Goal: Task Accomplishment & Management: Manage account settings

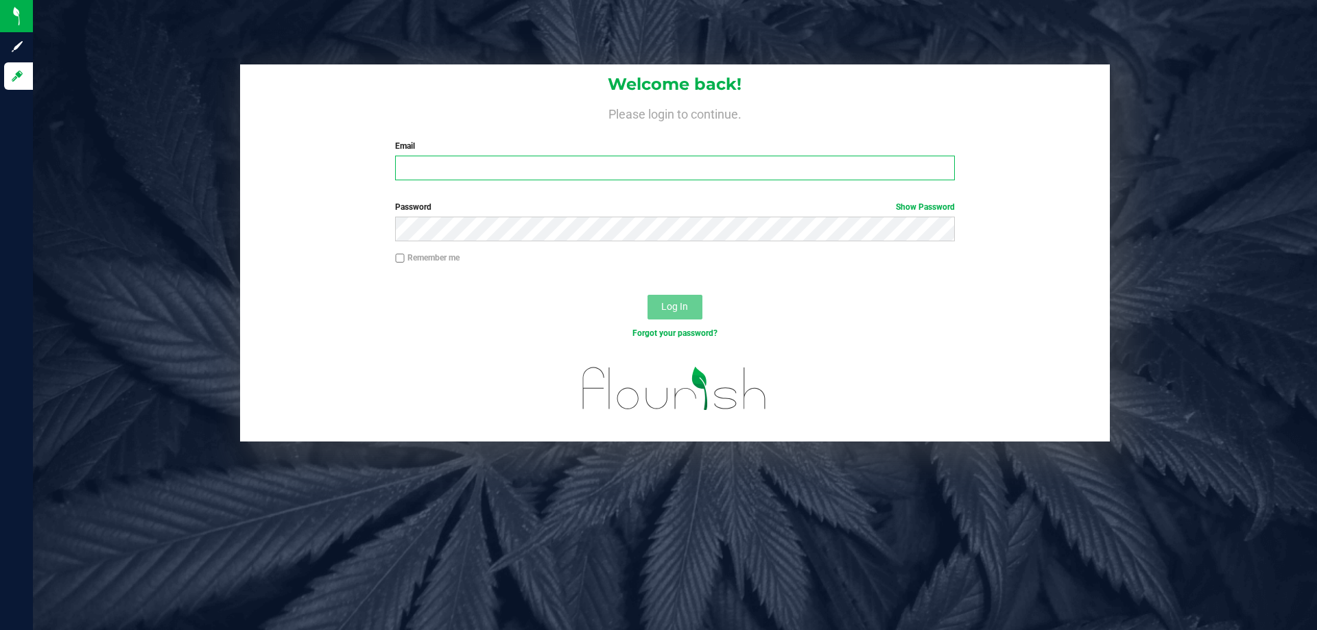
click at [473, 167] on input "Email" at bounding box center [674, 168] width 559 height 25
type input "[EMAIL_ADDRESS][DOMAIN_NAME]"
click at [647, 295] on button "Log In" at bounding box center [674, 307] width 55 height 25
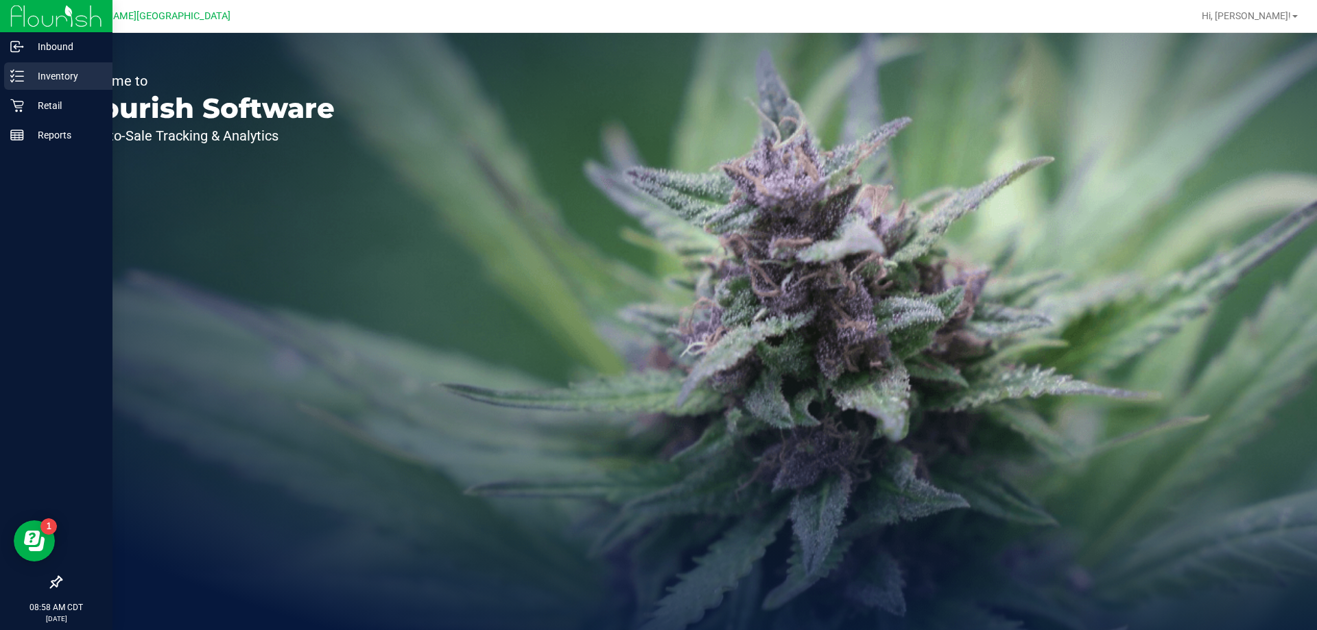
click at [19, 77] on icon at bounding box center [17, 76] width 14 height 14
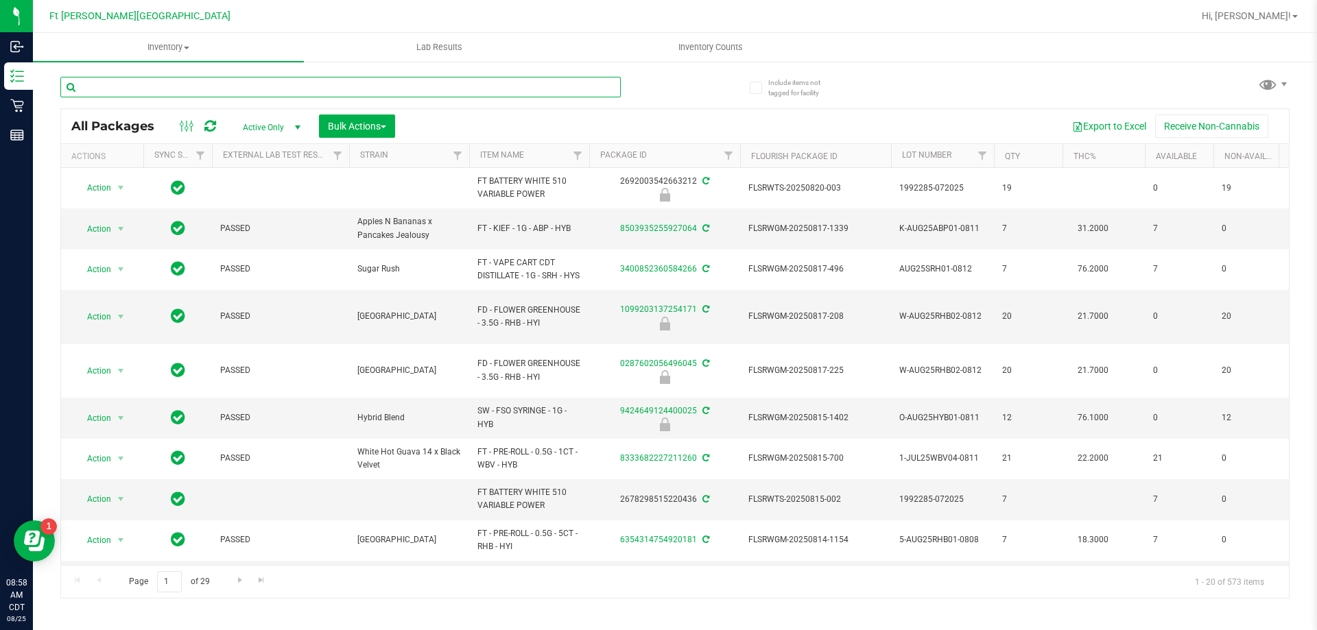
click at [302, 84] on input "text" at bounding box center [340, 87] width 560 height 21
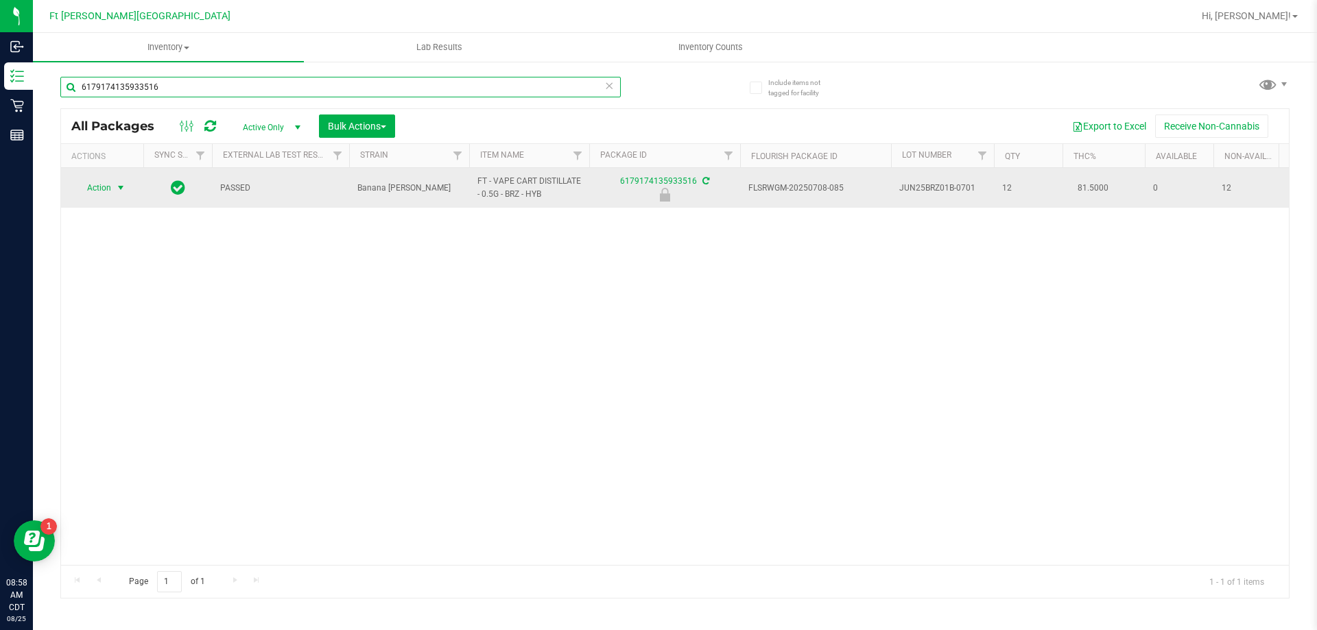
type input "6179174135933516"
click at [121, 189] on span "select" at bounding box center [120, 187] width 11 height 11
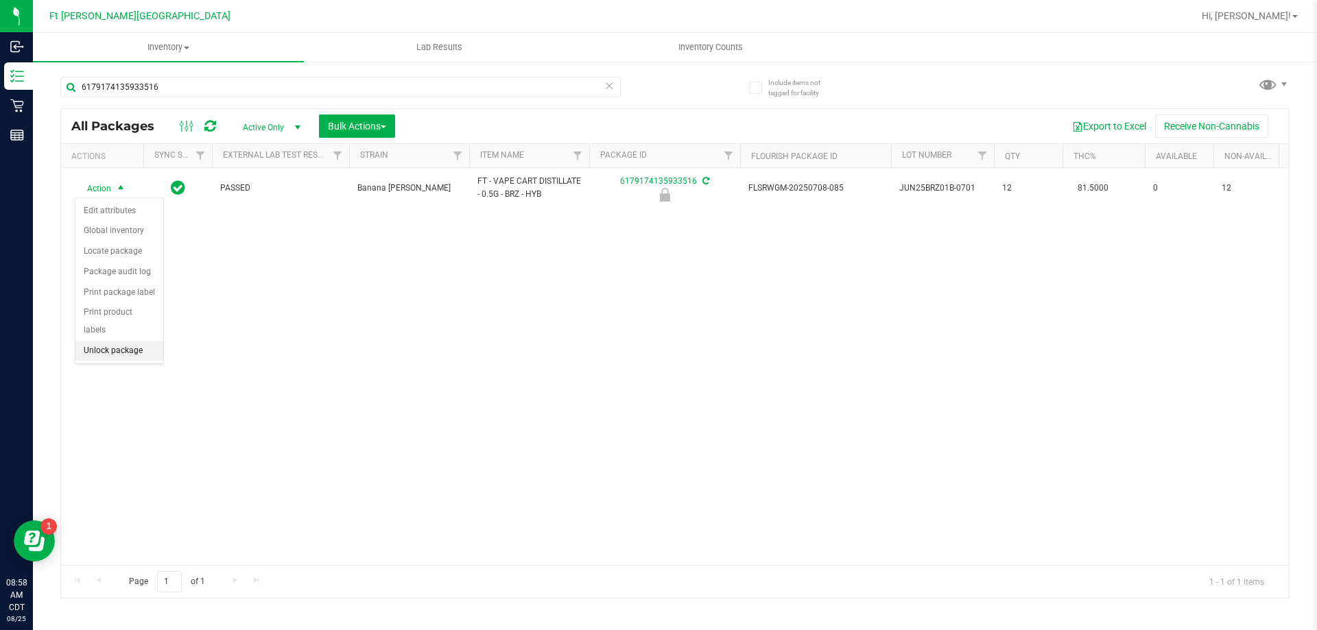
click at [108, 341] on li "Unlock package" at bounding box center [119, 351] width 88 height 21
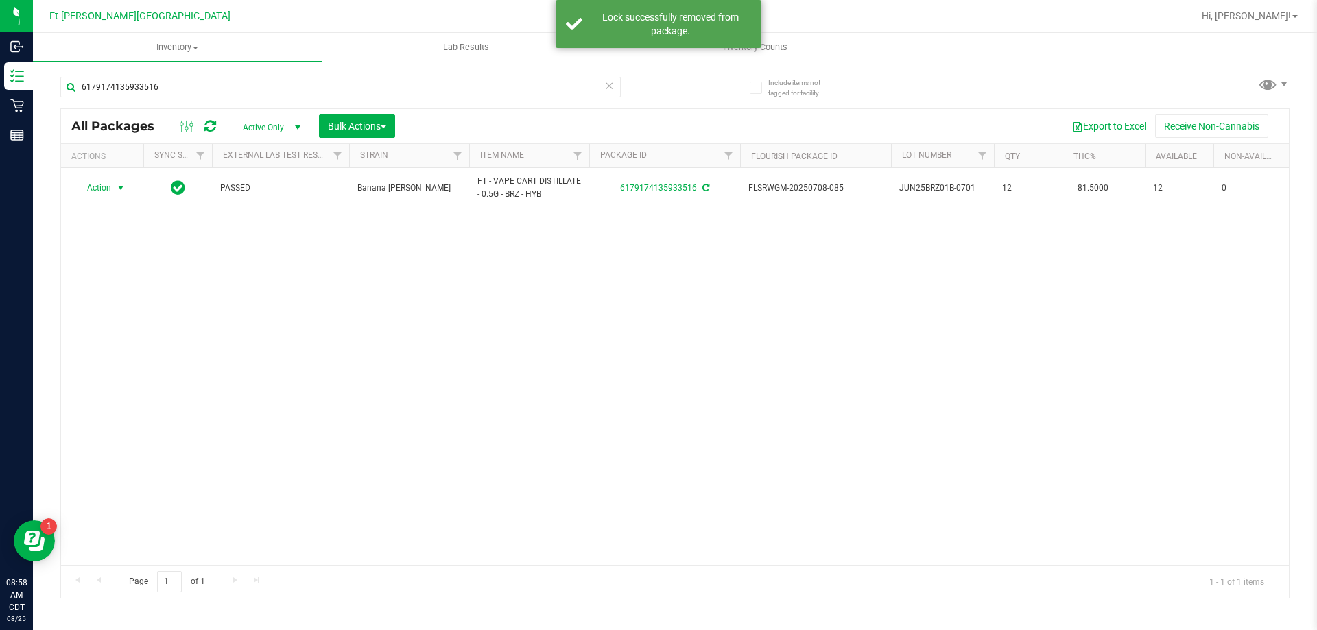
drag, startPoint x: 117, startPoint y: 191, endPoint x: 121, endPoint y: 202, distance: 12.0
click at [118, 193] on span "select" at bounding box center [120, 187] width 11 height 11
click at [143, 329] on li "Print package label" at bounding box center [128, 333] width 106 height 21
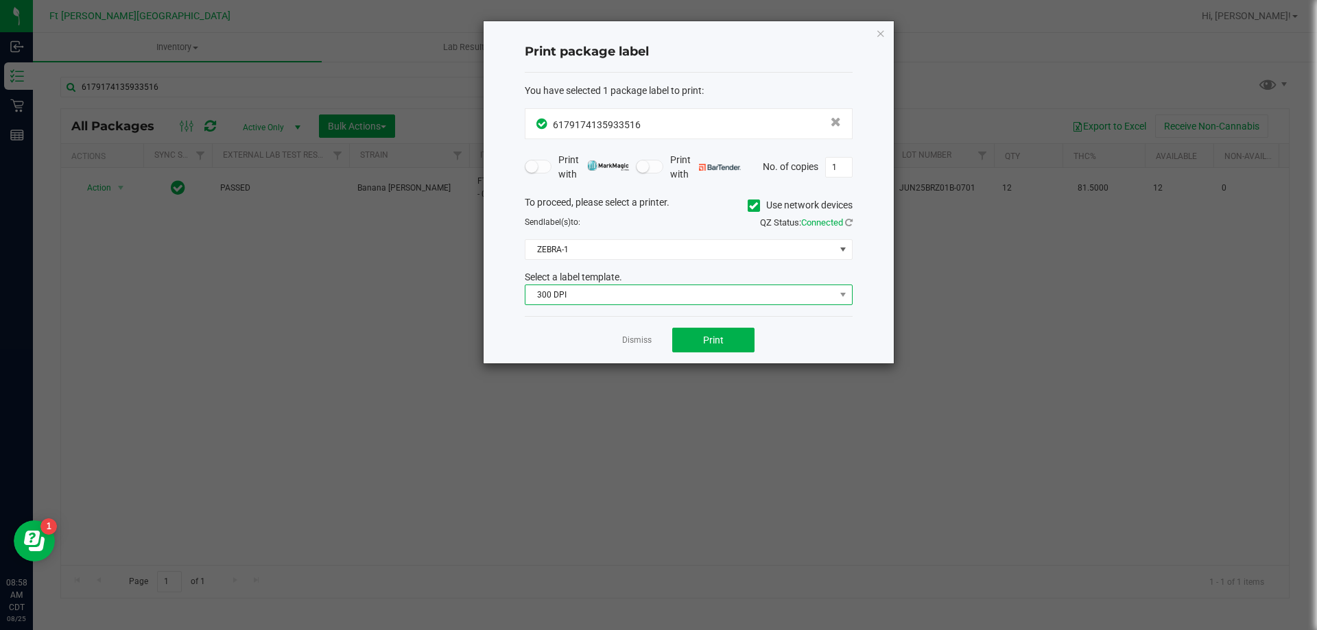
click at [573, 291] on span "300 DPI" at bounding box center [679, 294] width 309 height 19
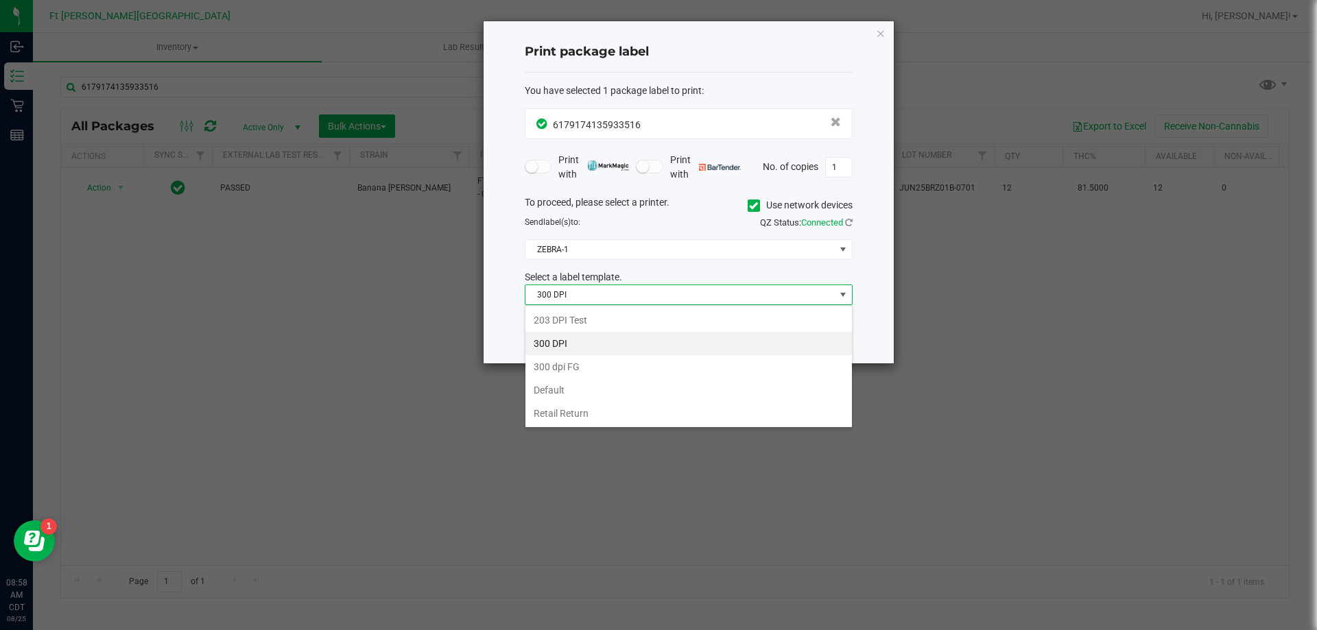
scroll to position [21, 328]
click at [570, 325] on li "203 DPI Test" at bounding box center [688, 320] width 326 height 23
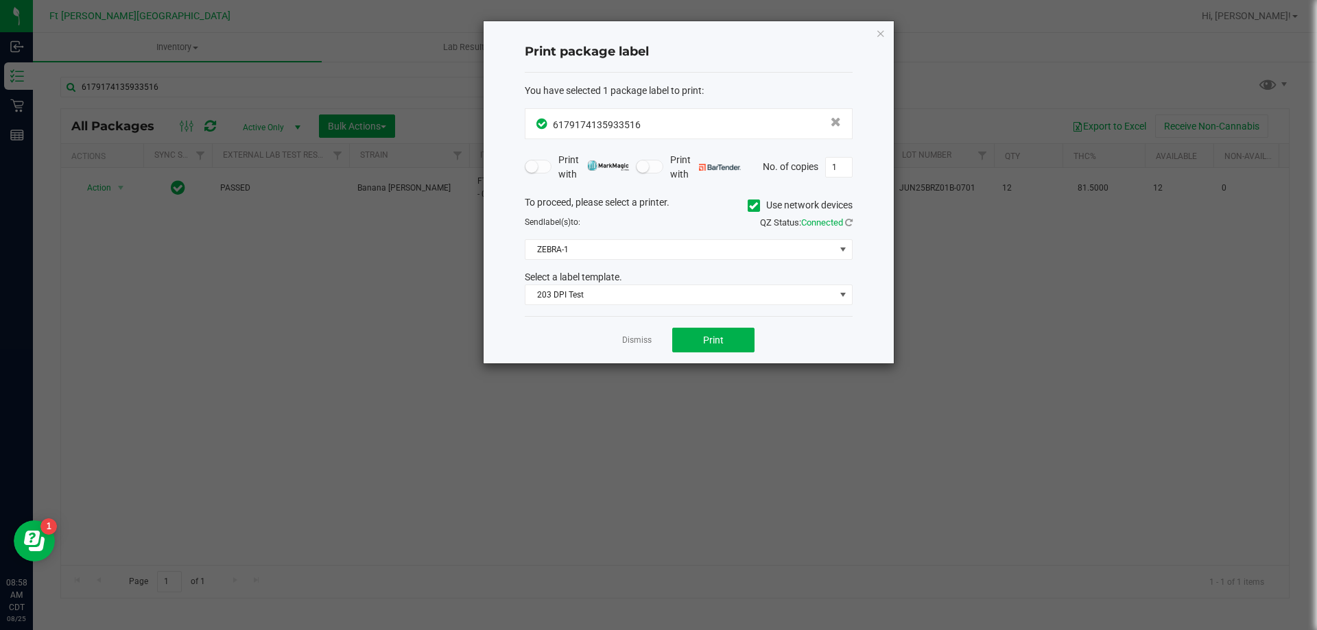
click at [819, 337] on div "Dismiss Print" at bounding box center [689, 339] width 328 height 47
click at [746, 348] on button "Print" at bounding box center [713, 340] width 82 height 25
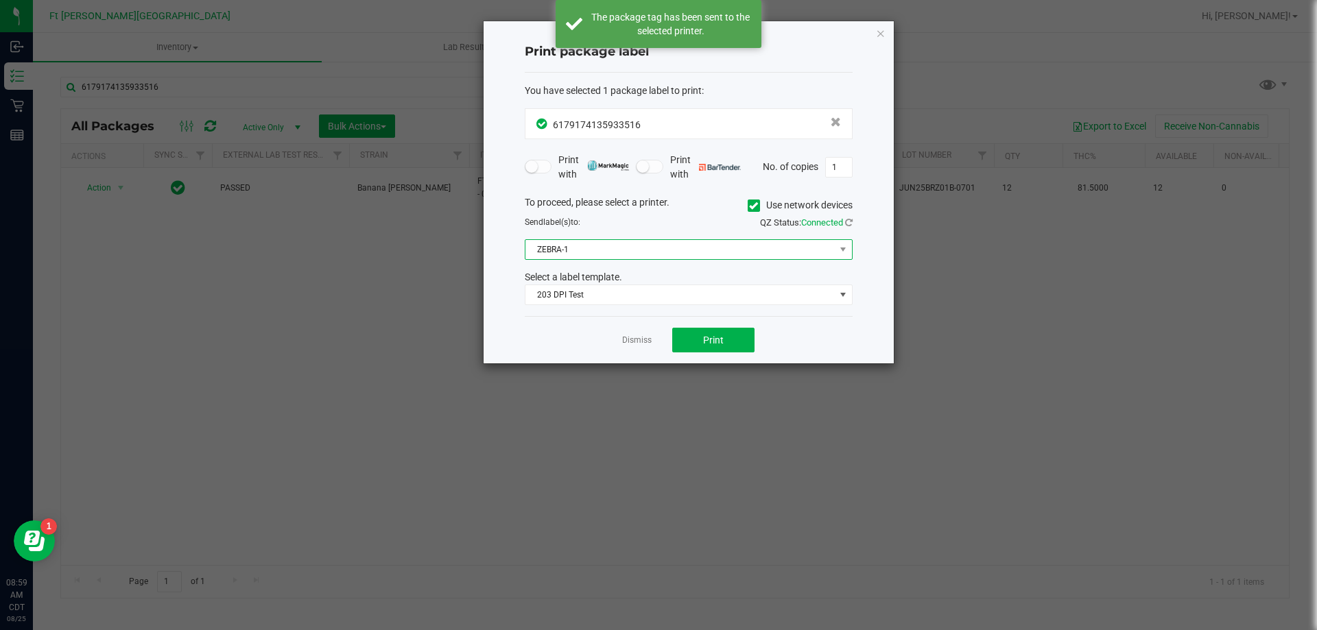
click at [593, 249] on span "ZEBRA-1" at bounding box center [679, 249] width 309 height 19
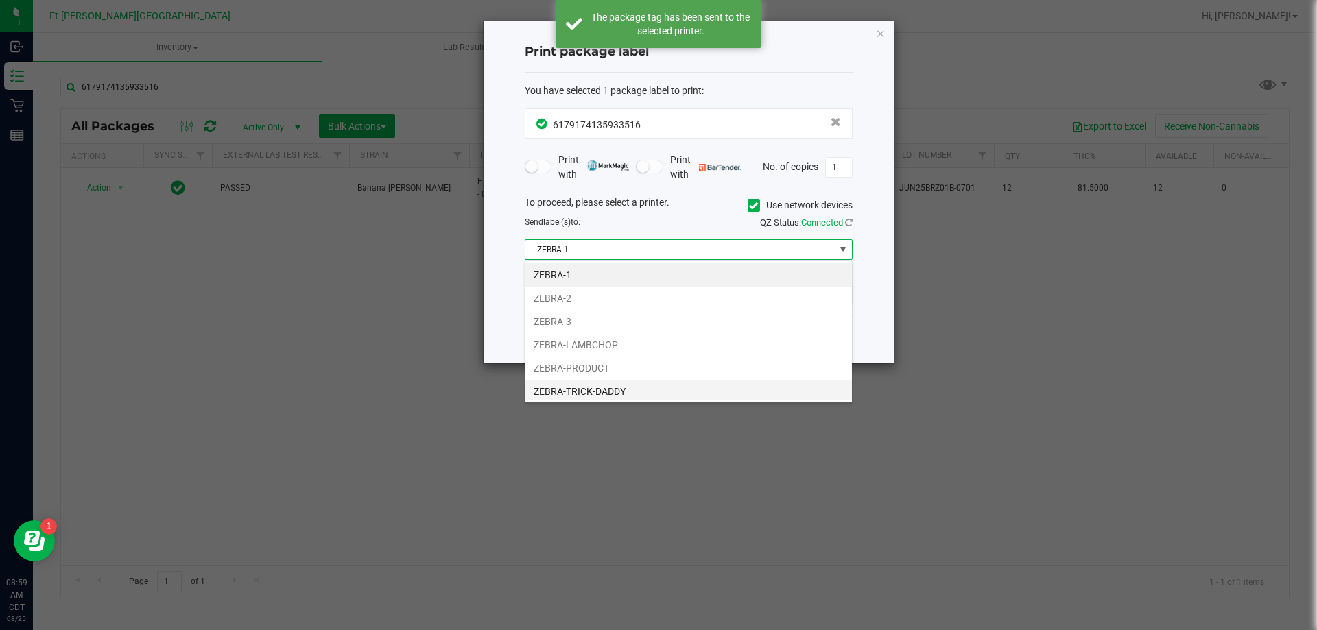
scroll to position [26, 0]
click at [597, 392] on li "ZEBRA-YARDBIRDS" at bounding box center [688, 388] width 326 height 23
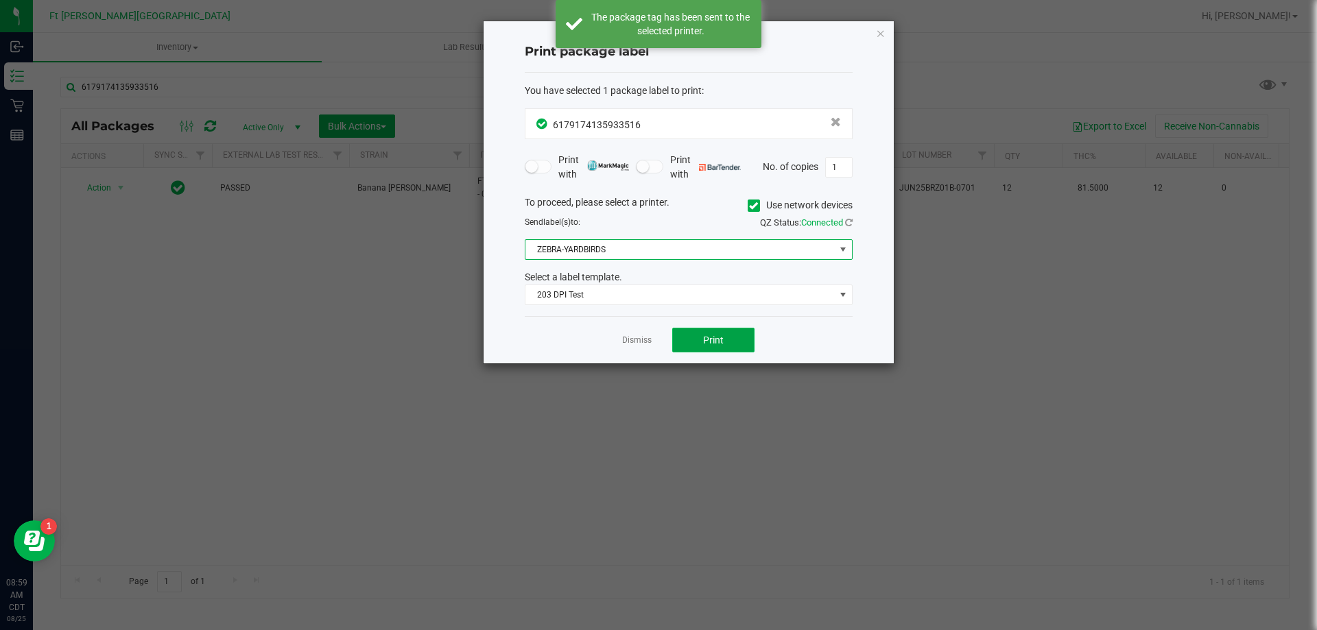
click at [713, 350] on button "Print" at bounding box center [713, 340] width 82 height 25
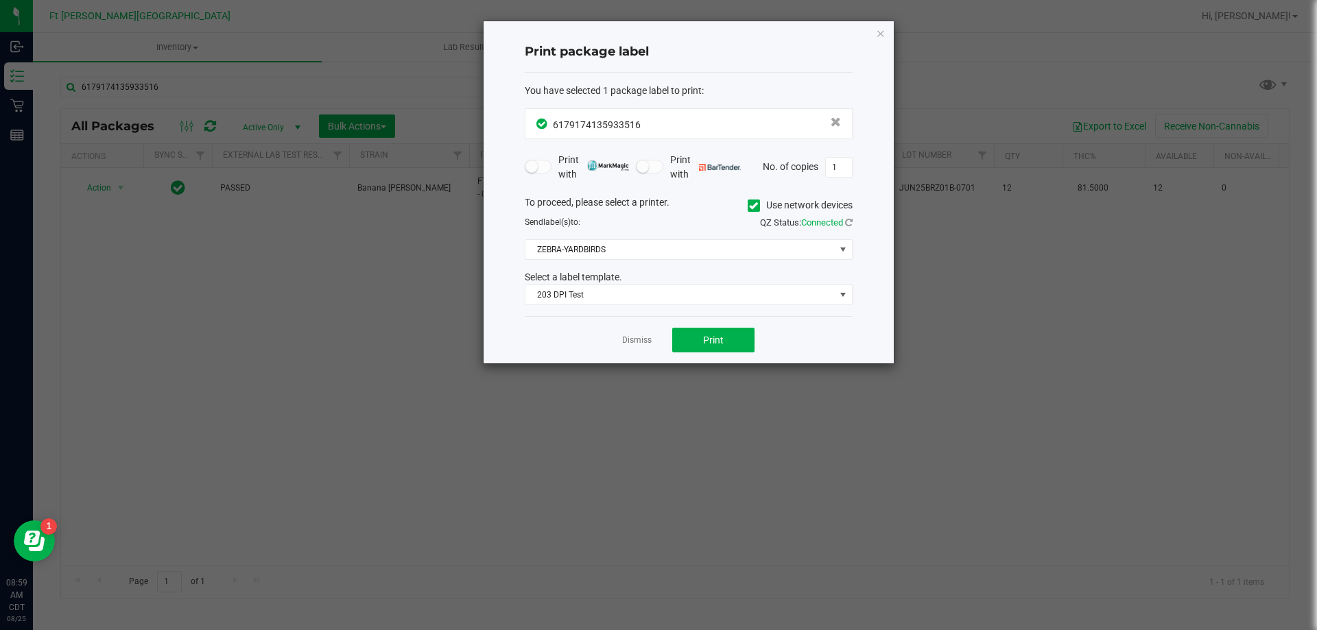
drag, startPoint x: 8, startPoint y: 107, endPoint x: 101, endPoint y: 128, distance: 95.5
click at [8, 106] on ngb-modal-window "Print package label You have selected 1 package label to print : 61791741359335…" at bounding box center [663, 315] width 1327 height 630
click at [636, 336] on link "Dismiss" at bounding box center [636, 341] width 29 height 12
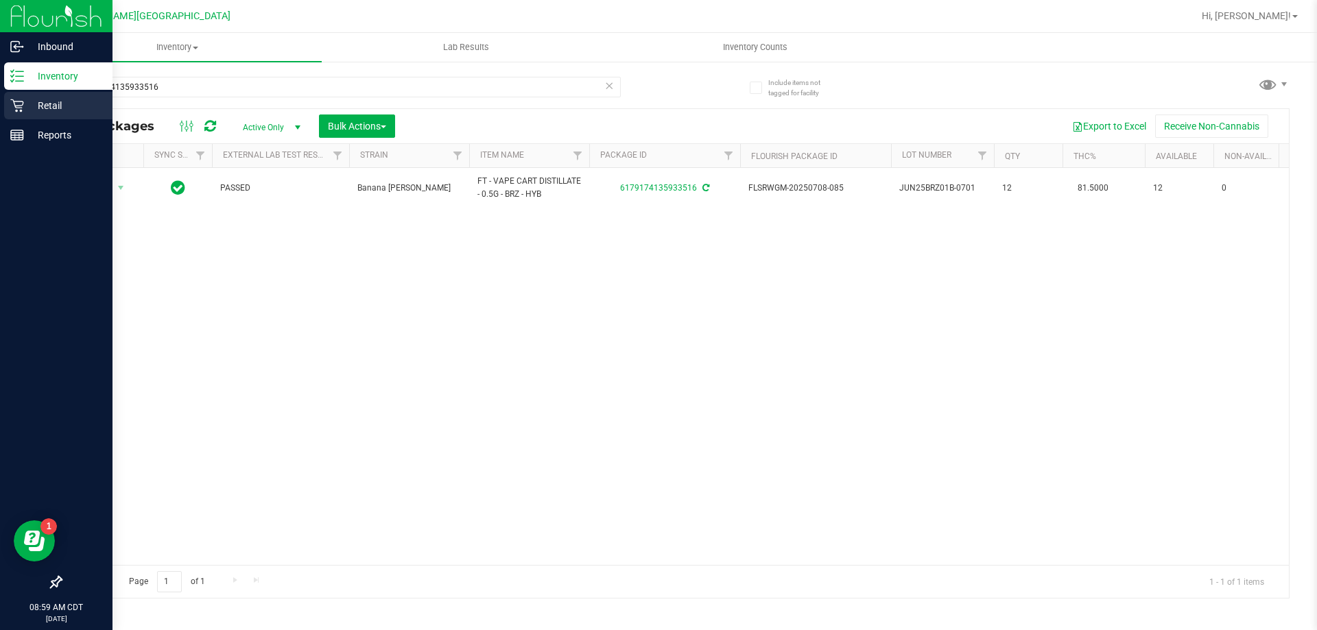
click at [32, 102] on p "Retail" at bounding box center [65, 105] width 82 height 16
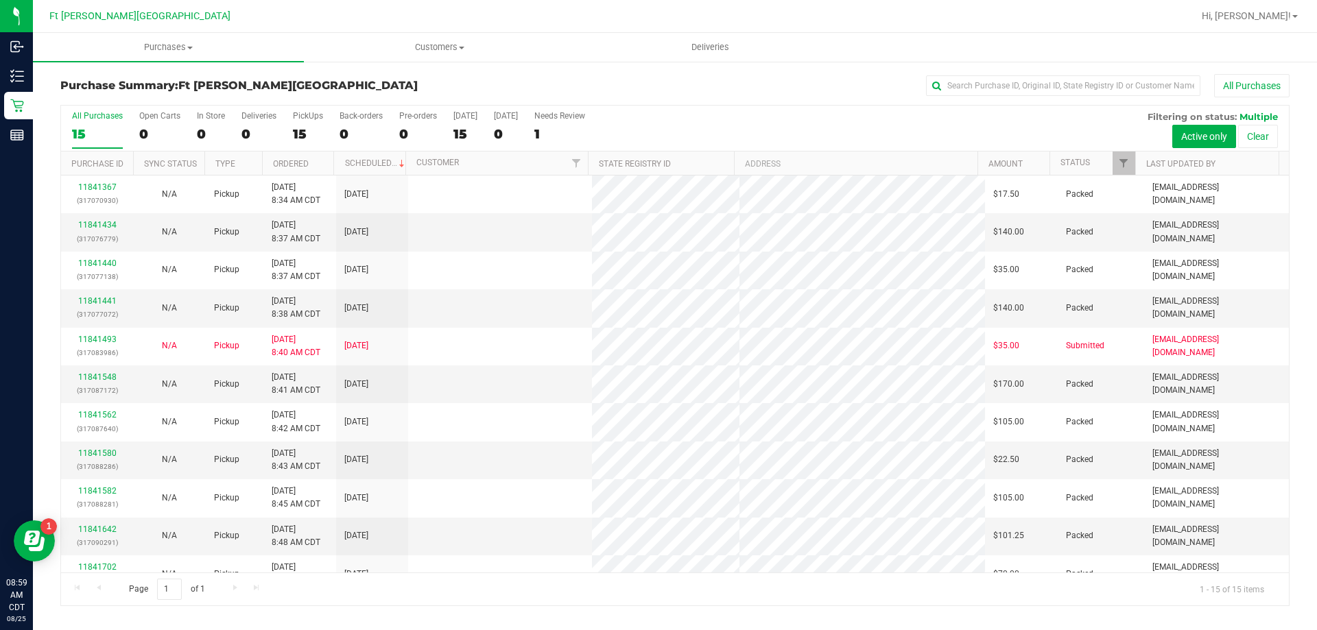
scroll to position [172, 0]
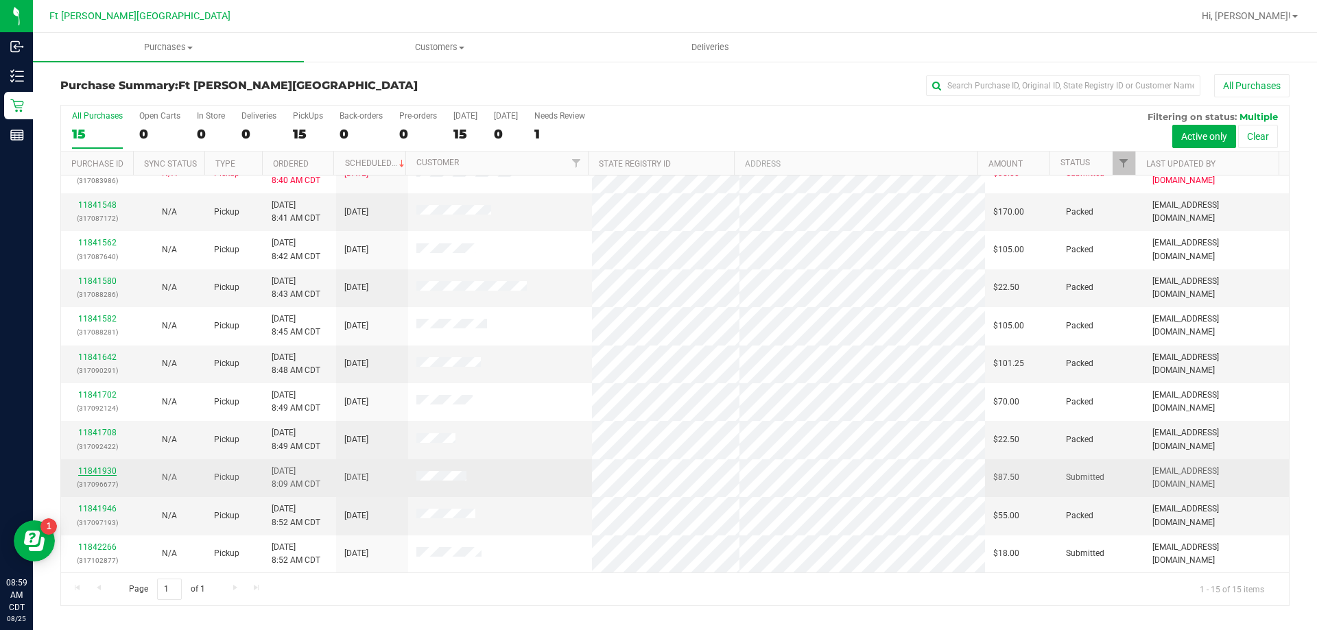
click at [107, 469] on link "11841930" at bounding box center [97, 471] width 38 height 10
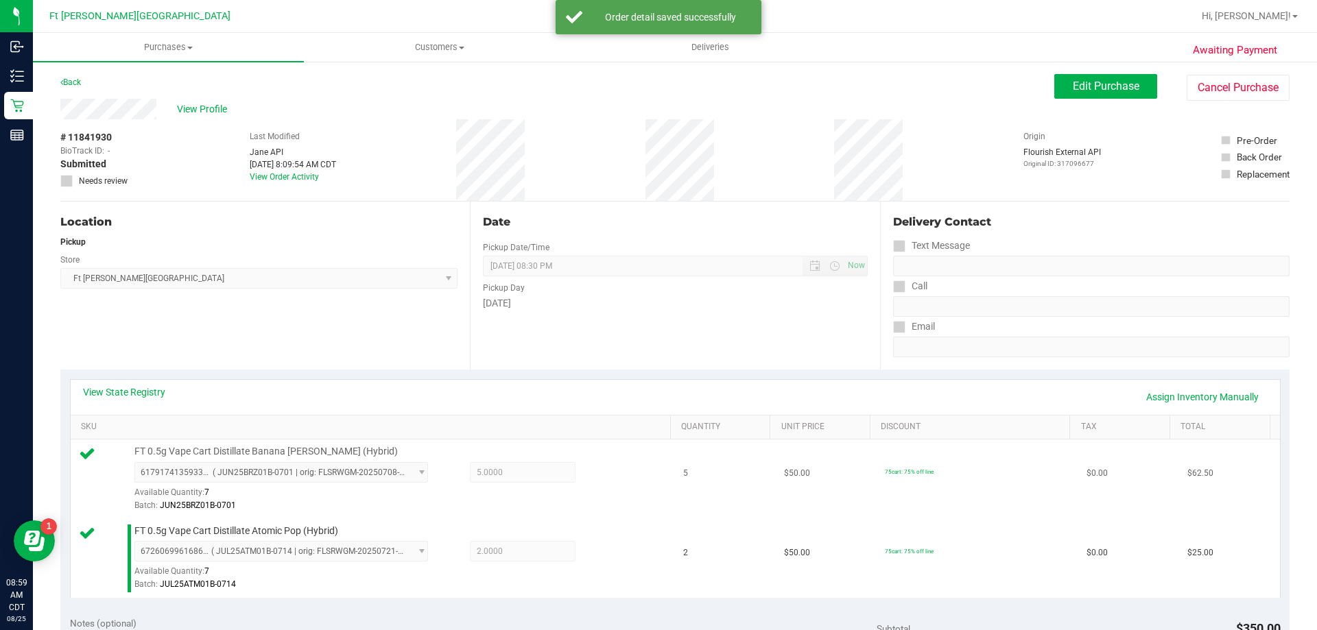
scroll to position [411, 0]
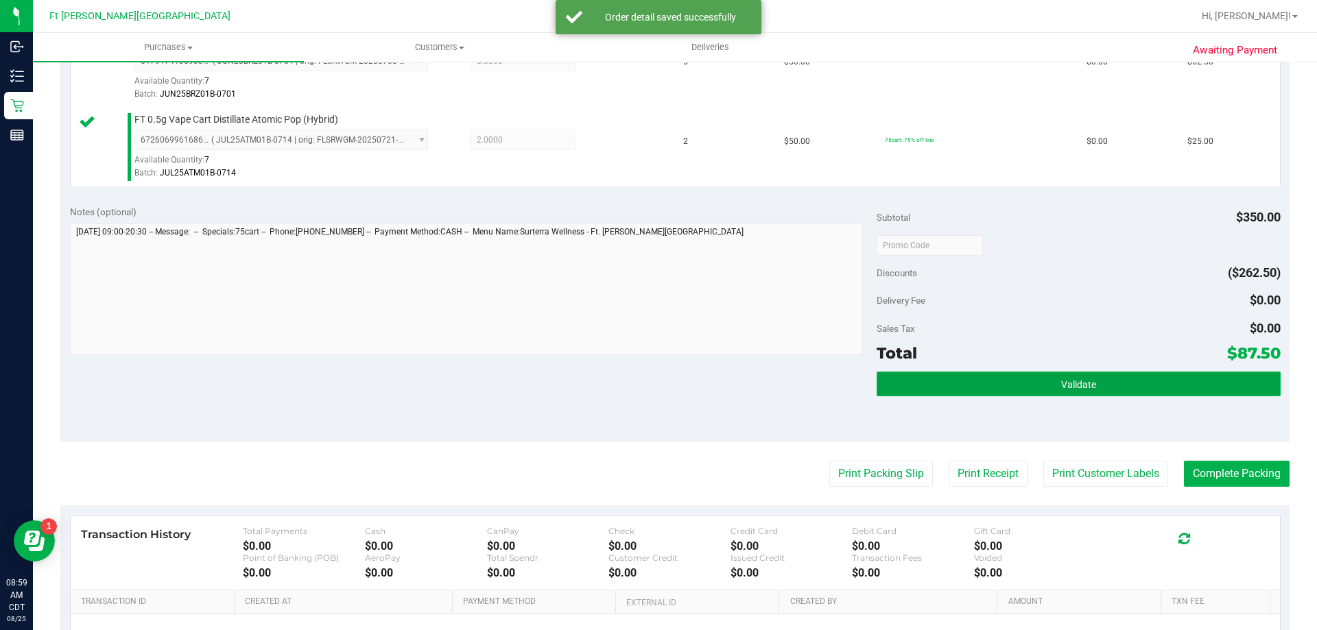
click at [1014, 387] on button "Validate" at bounding box center [1077, 384] width 403 height 25
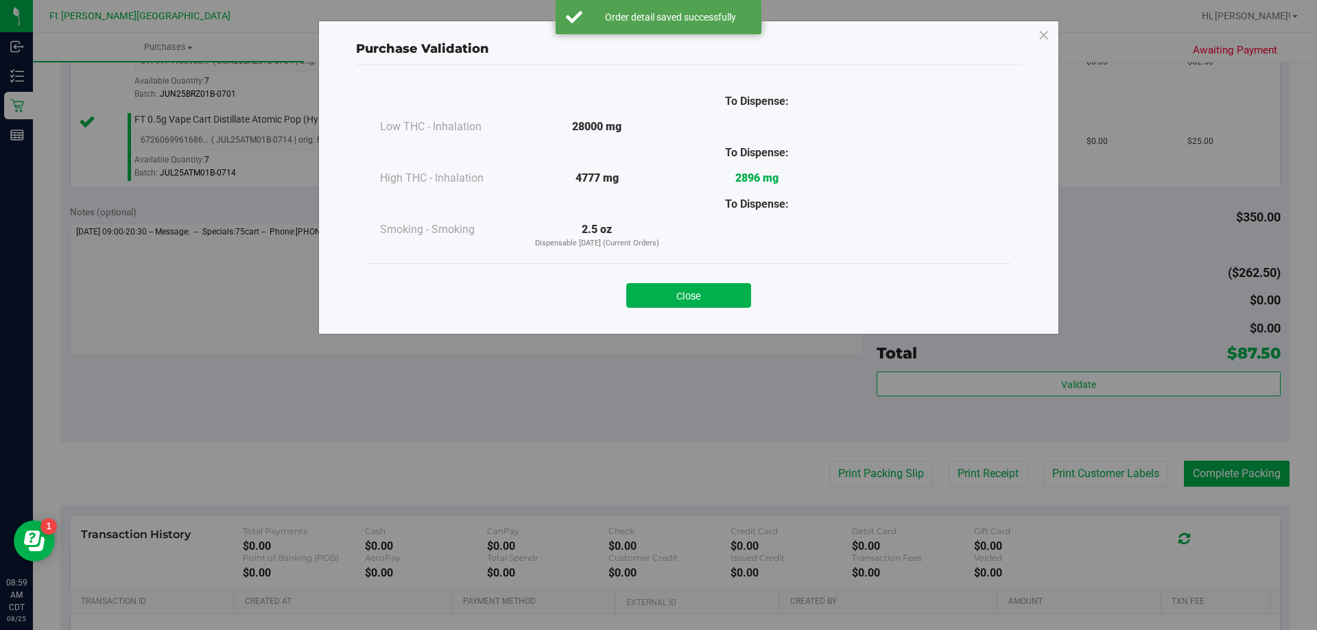
drag, startPoint x: 703, startPoint y: 285, endPoint x: 714, endPoint y: 298, distance: 16.5
click at [703, 287] on button "Close" at bounding box center [688, 295] width 125 height 25
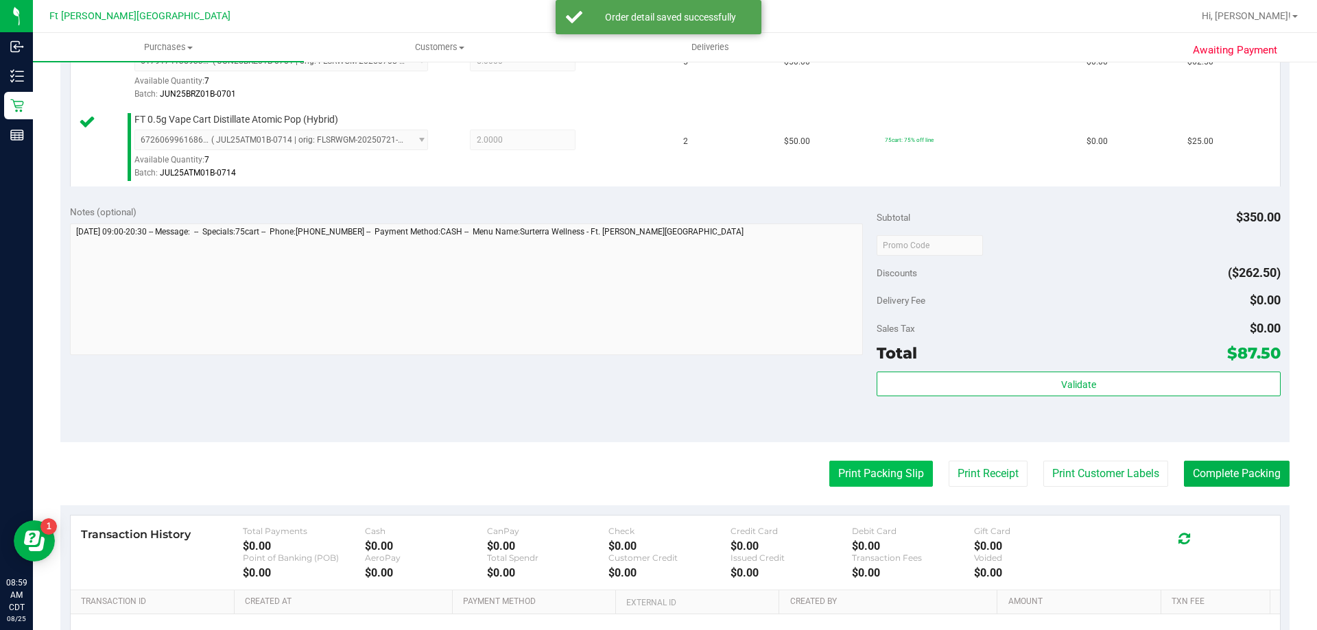
click at [888, 480] on button "Print Packing Slip" at bounding box center [881, 474] width 104 height 26
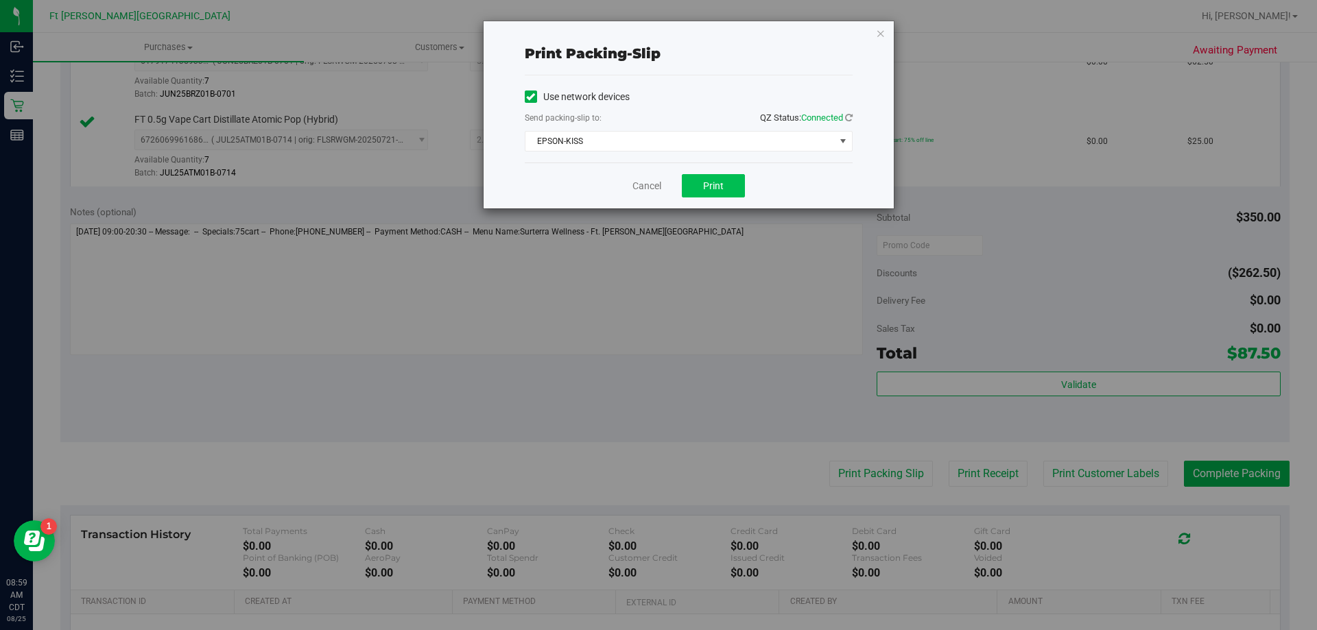
click at [717, 174] on div "Cancel Print" at bounding box center [689, 186] width 328 height 46
click at [646, 134] on span "EPSON-KISS" at bounding box center [679, 141] width 309 height 19
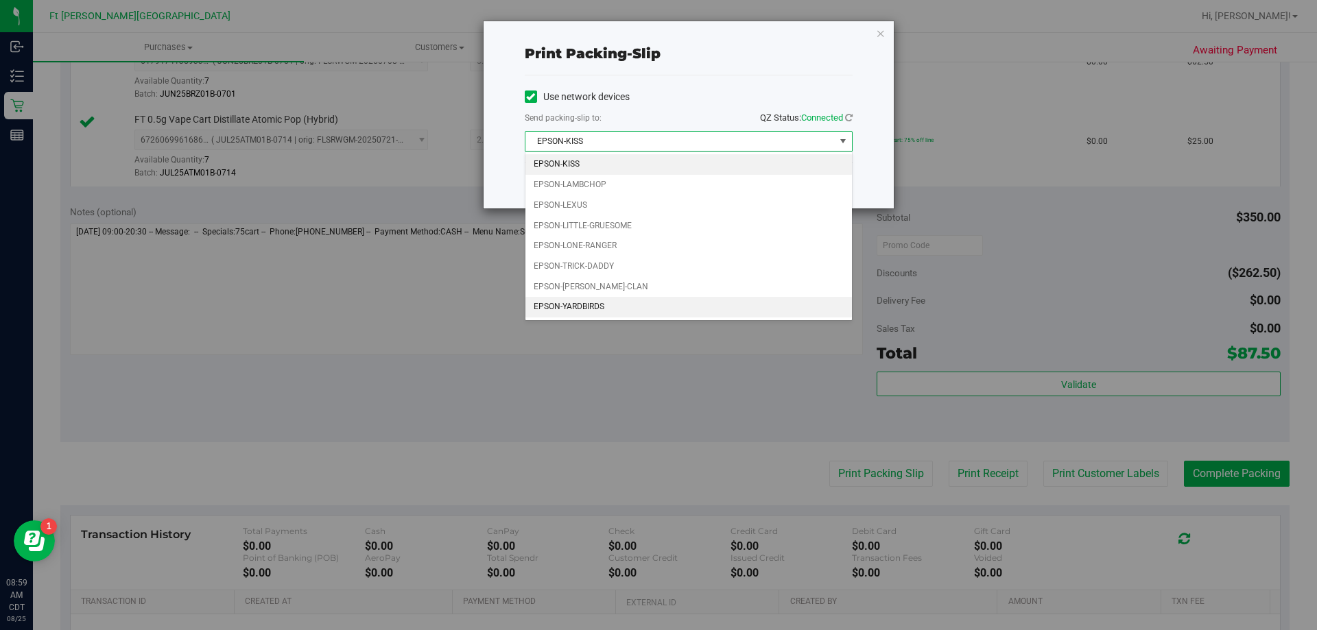
click at [606, 307] on li "EPSON-YARDBIRDS" at bounding box center [688, 307] width 326 height 21
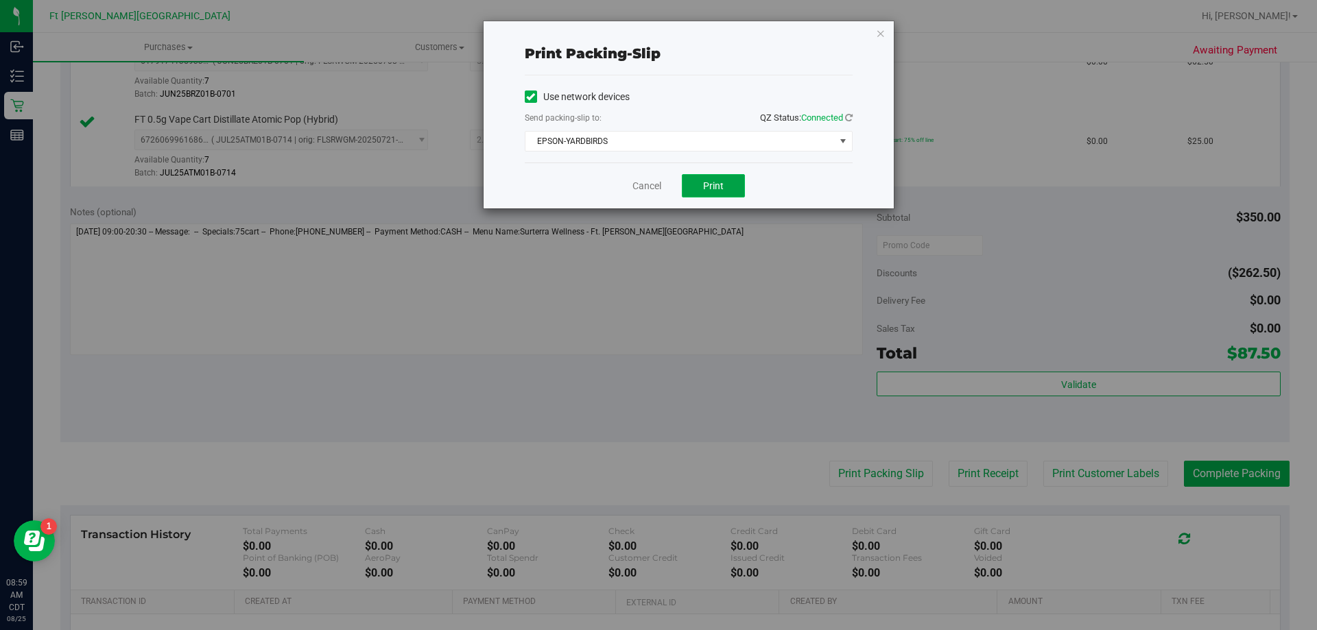
click at [721, 186] on span "Print" at bounding box center [713, 185] width 21 height 11
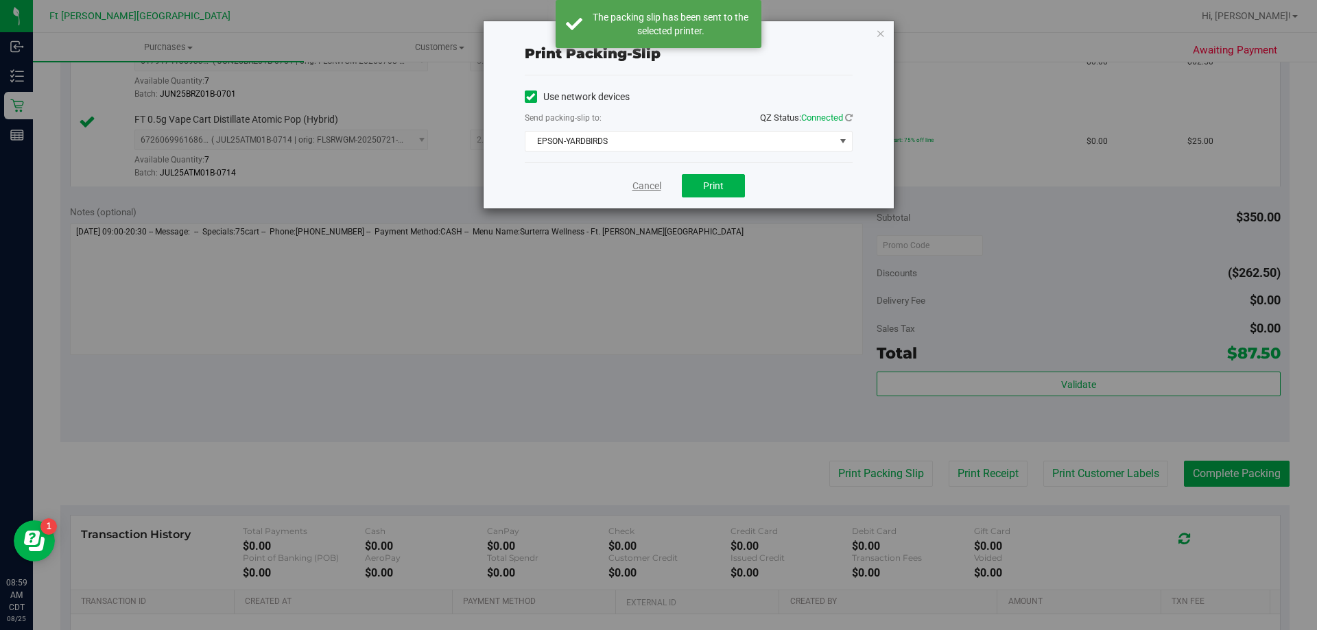
click at [651, 189] on link "Cancel" at bounding box center [646, 186] width 29 height 14
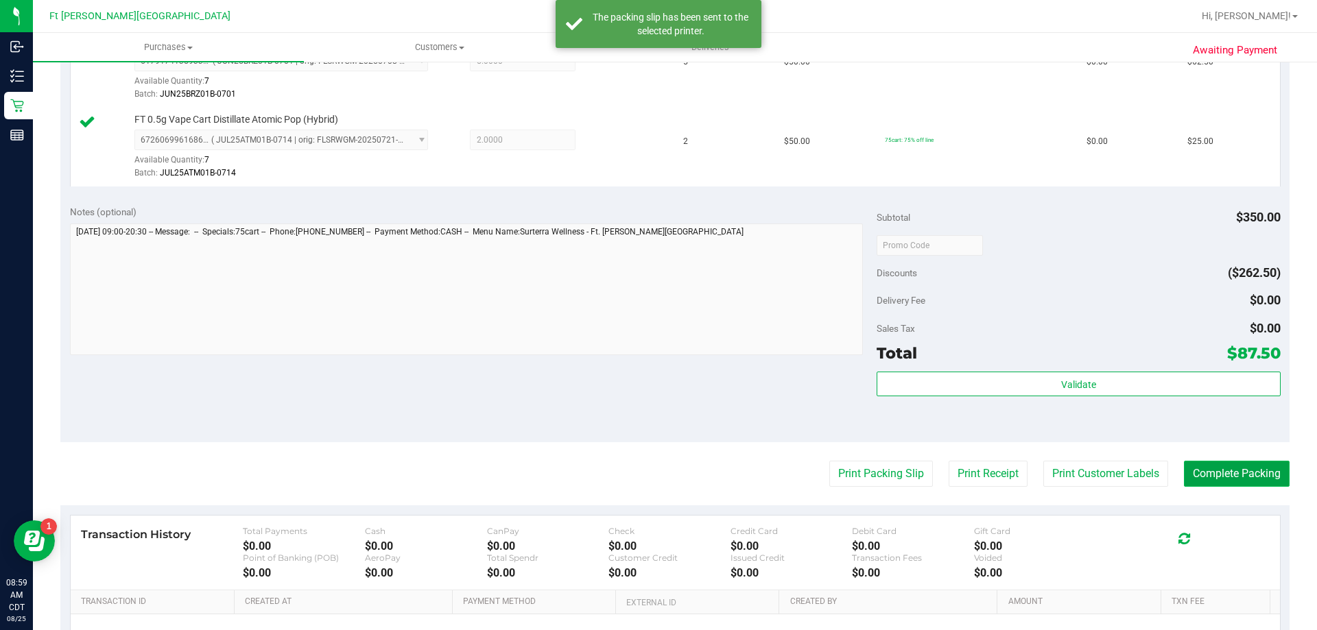
click at [1221, 474] on button "Complete Packing" at bounding box center [1237, 474] width 106 height 26
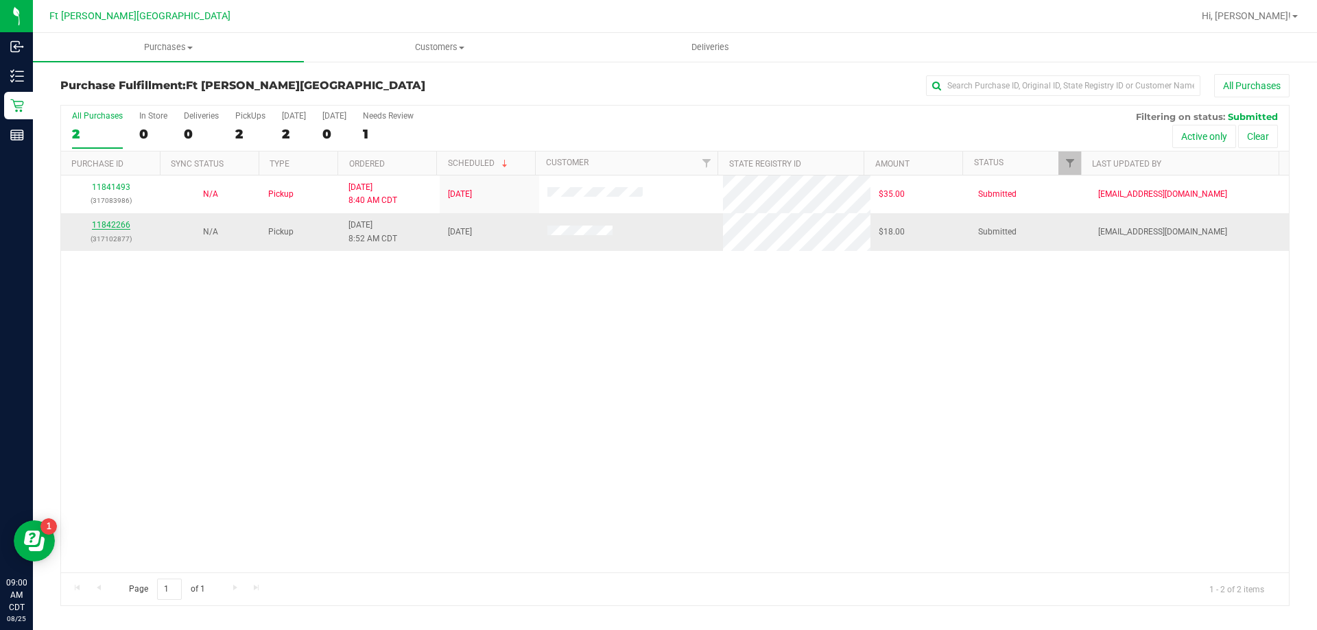
click at [117, 225] on link "11842266" at bounding box center [111, 225] width 38 height 10
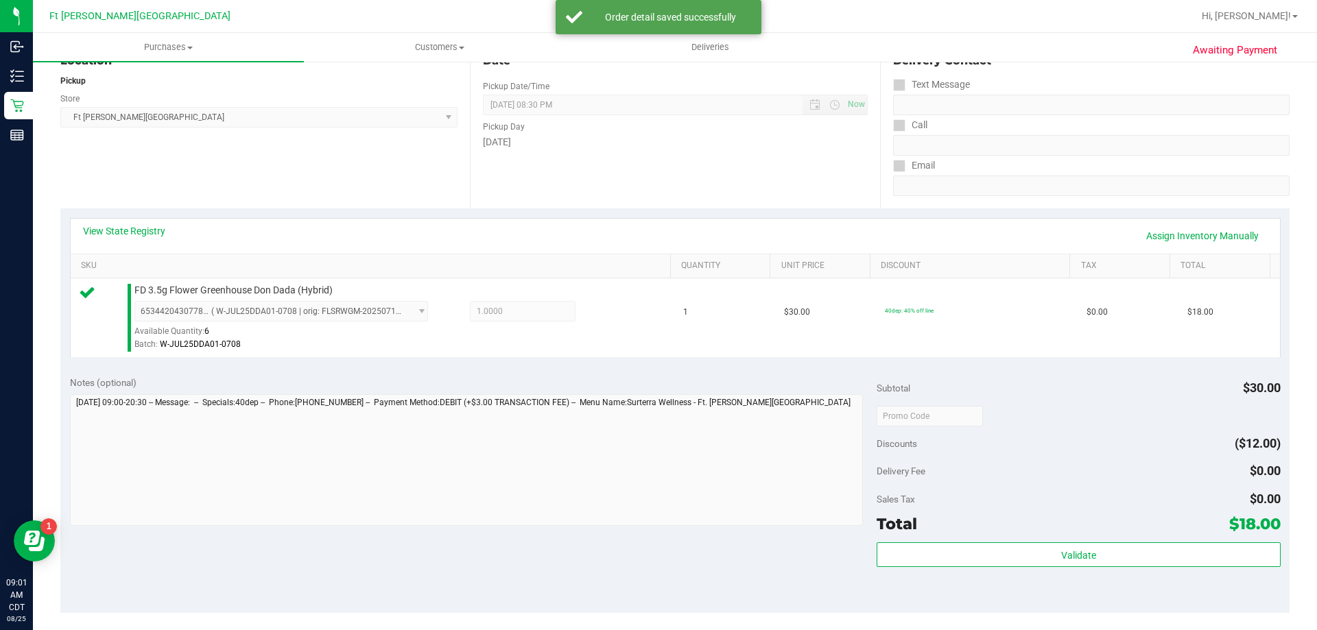
scroll to position [274, 0]
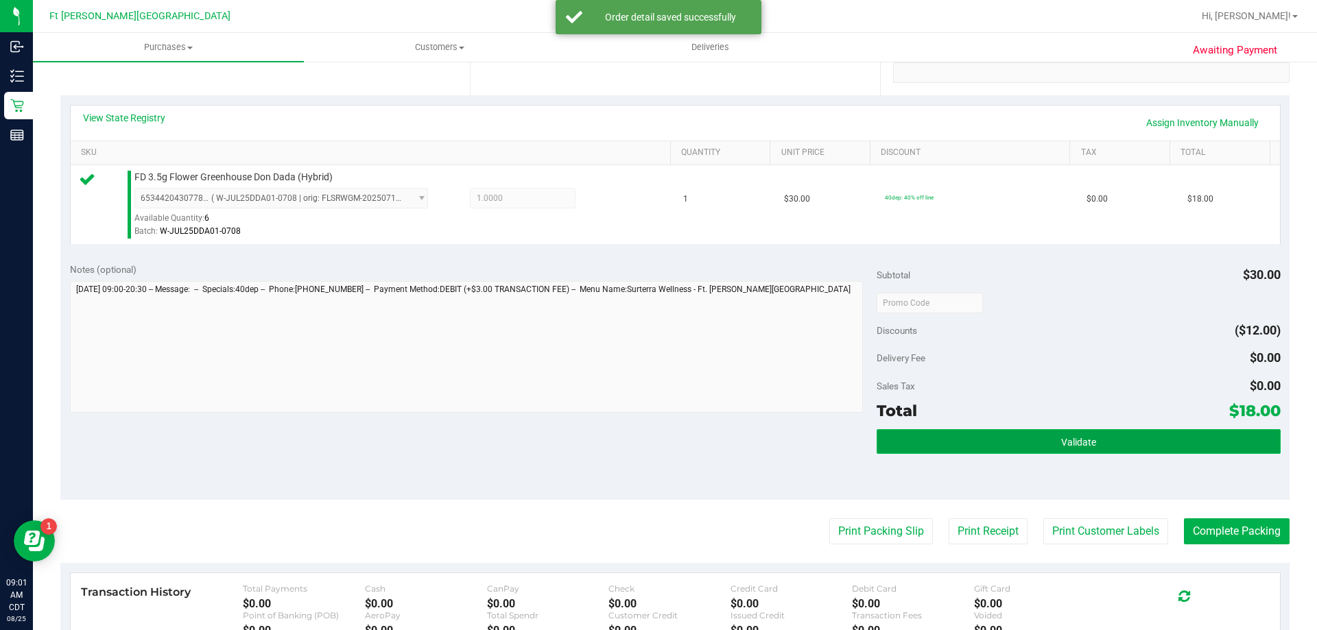
click at [1075, 442] on span "Validate" at bounding box center [1078, 442] width 35 height 11
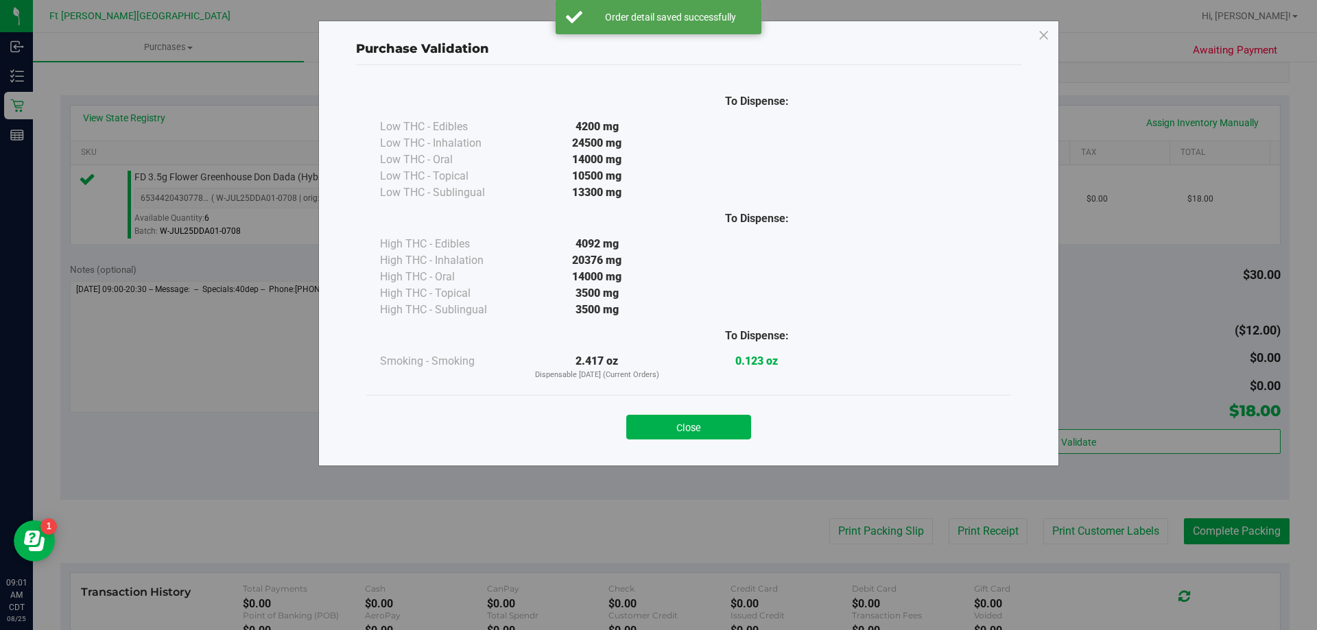
click at [681, 389] on div "To Dispense: Low THC - Edibles 4200 mg" at bounding box center [688, 239] width 645 height 311
click at [693, 432] on button "Close" at bounding box center [688, 427] width 125 height 25
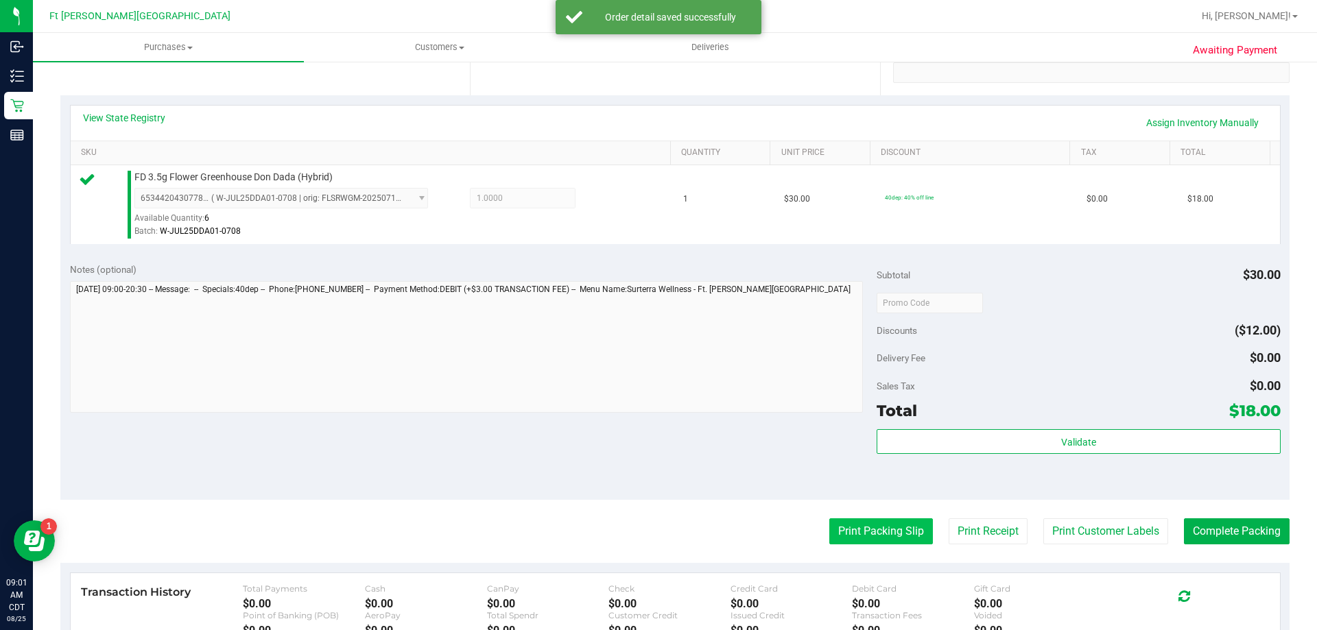
click at [862, 537] on button "Print Packing Slip" at bounding box center [881, 531] width 104 height 26
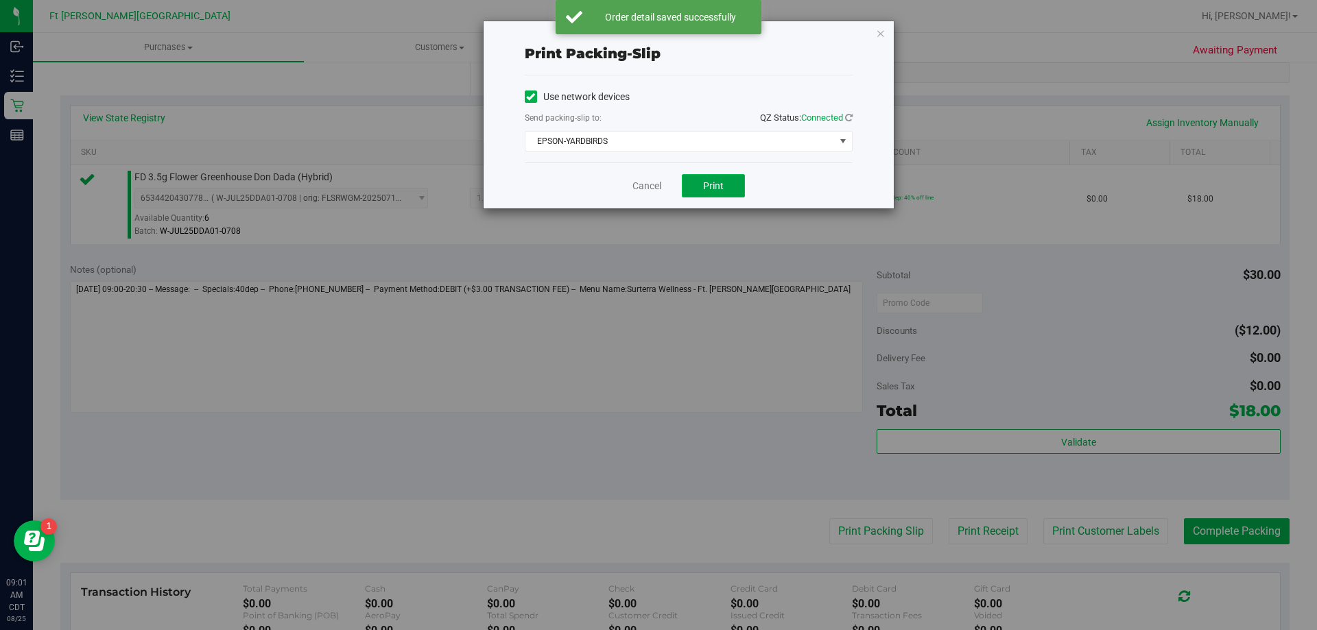
click at [713, 183] on span "Print" at bounding box center [713, 185] width 21 height 11
click at [640, 184] on link "Cancel" at bounding box center [646, 186] width 29 height 14
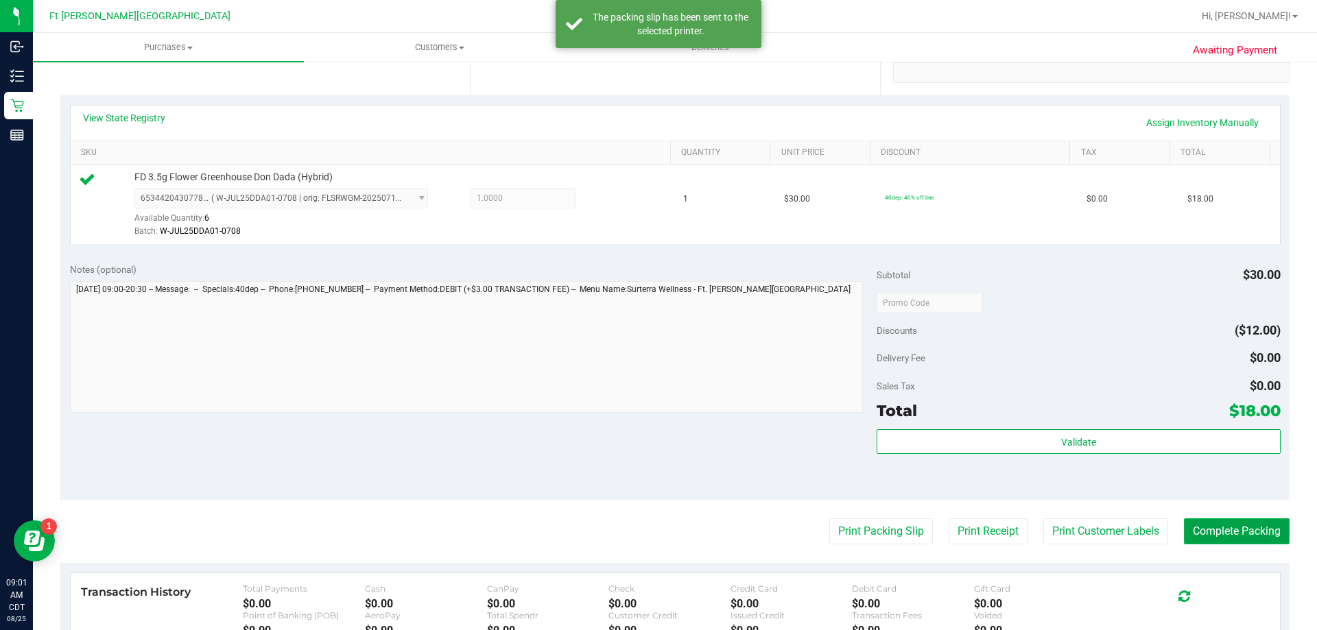
click at [1223, 522] on button "Complete Packing" at bounding box center [1237, 531] width 106 height 26
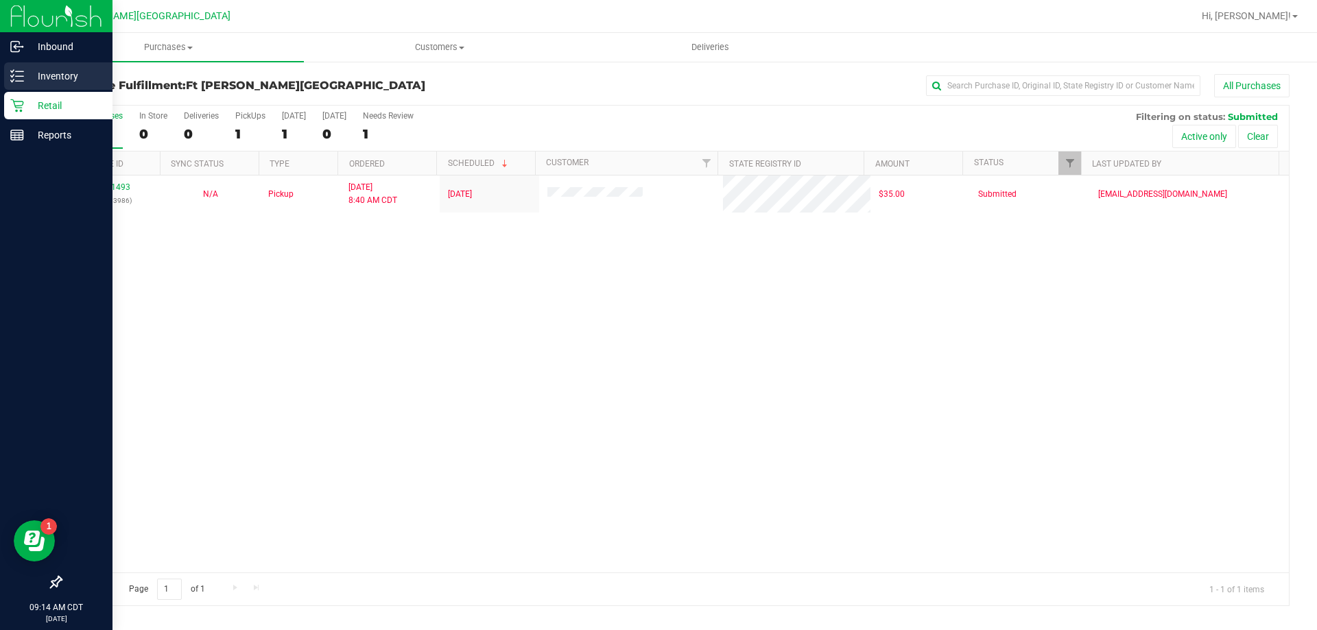
click at [48, 67] on div "Inventory" at bounding box center [58, 75] width 108 height 27
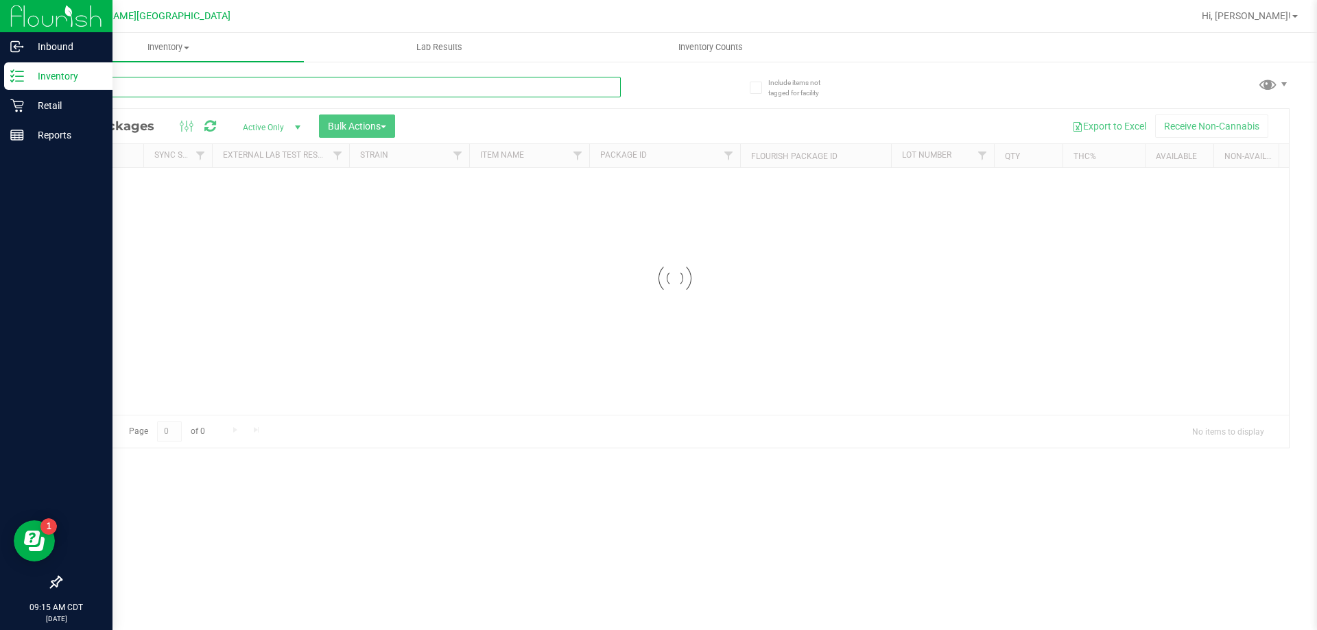
click at [160, 88] on input "text" at bounding box center [340, 87] width 560 height 21
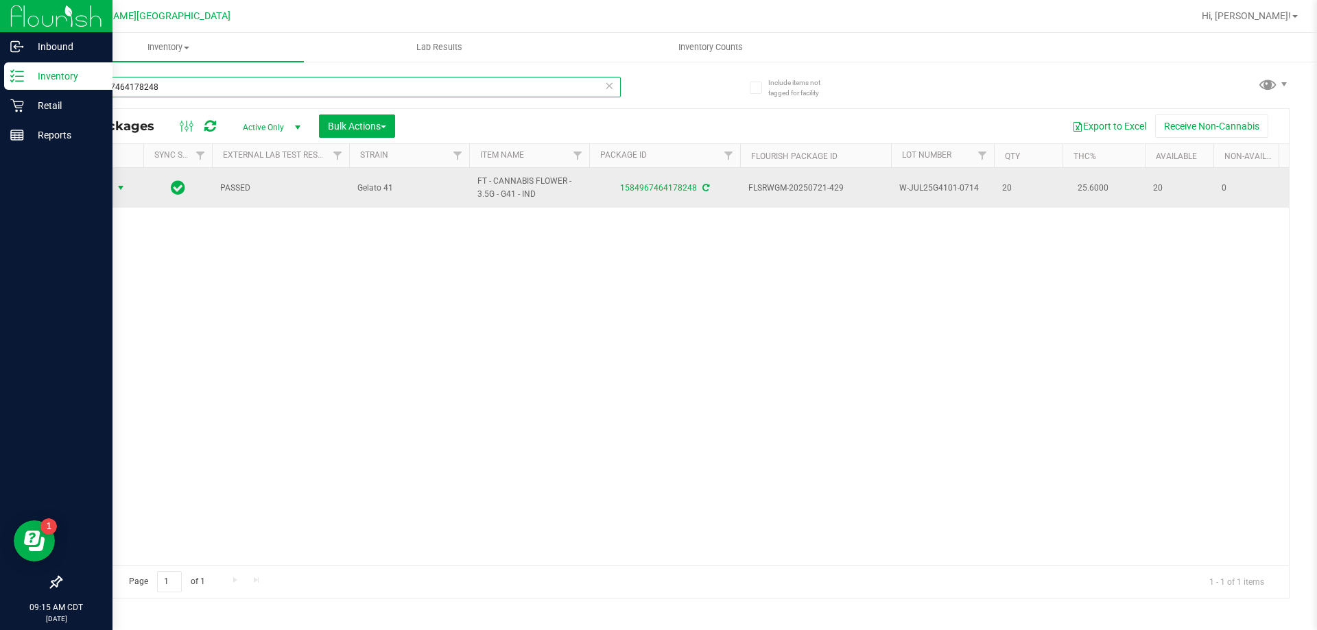
type input "1584967464178248"
click at [119, 190] on span "select" at bounding box center [120, 187] width 11 height 11
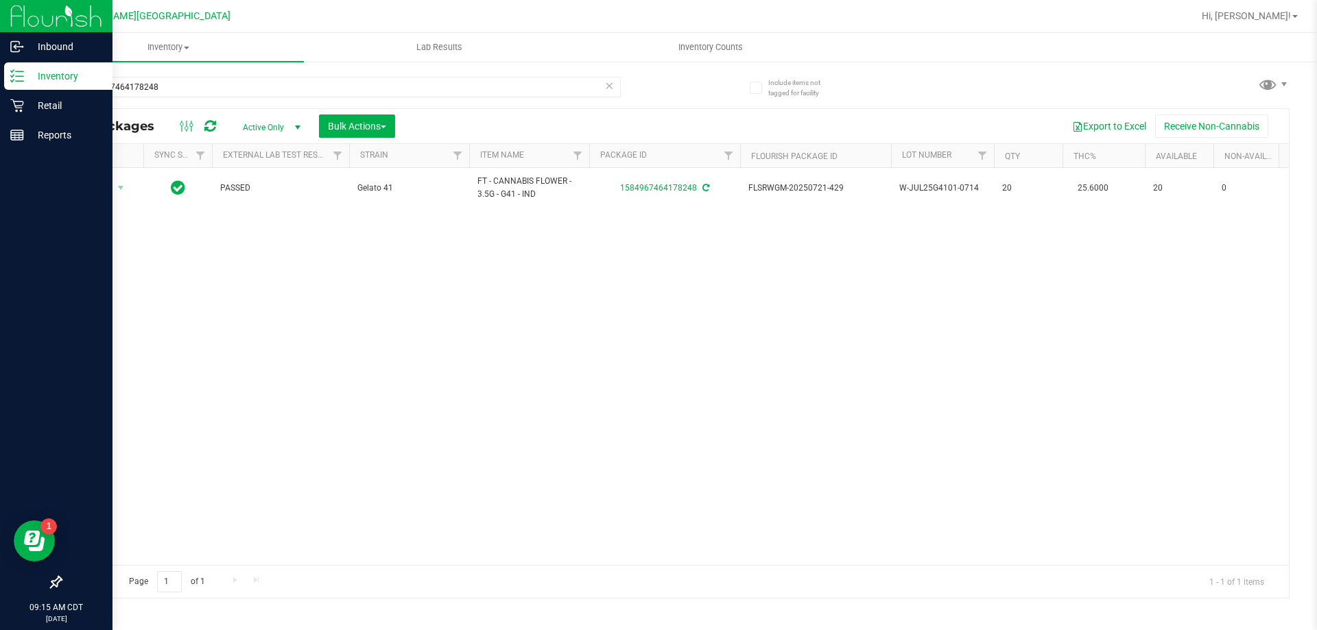
click at [350, 356] on div "Action Action Create package Edit attributes Global inventory Locate package Lo…" at bounding box center [675, 366] width 1228 height 397
click at [26, 99] on p "Retail" at bounding box center [65, 105] width 82 height 16
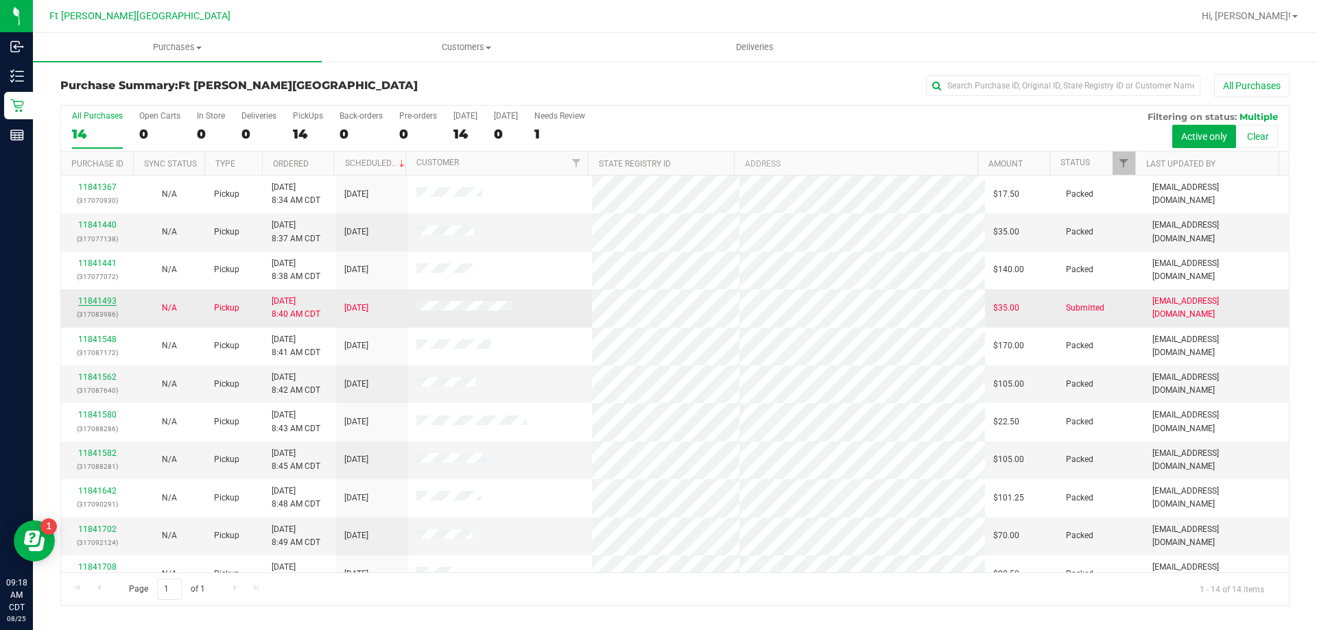
click at [102, 296] on link "11841493" at bounding box center [97, 301] width 38 height 10
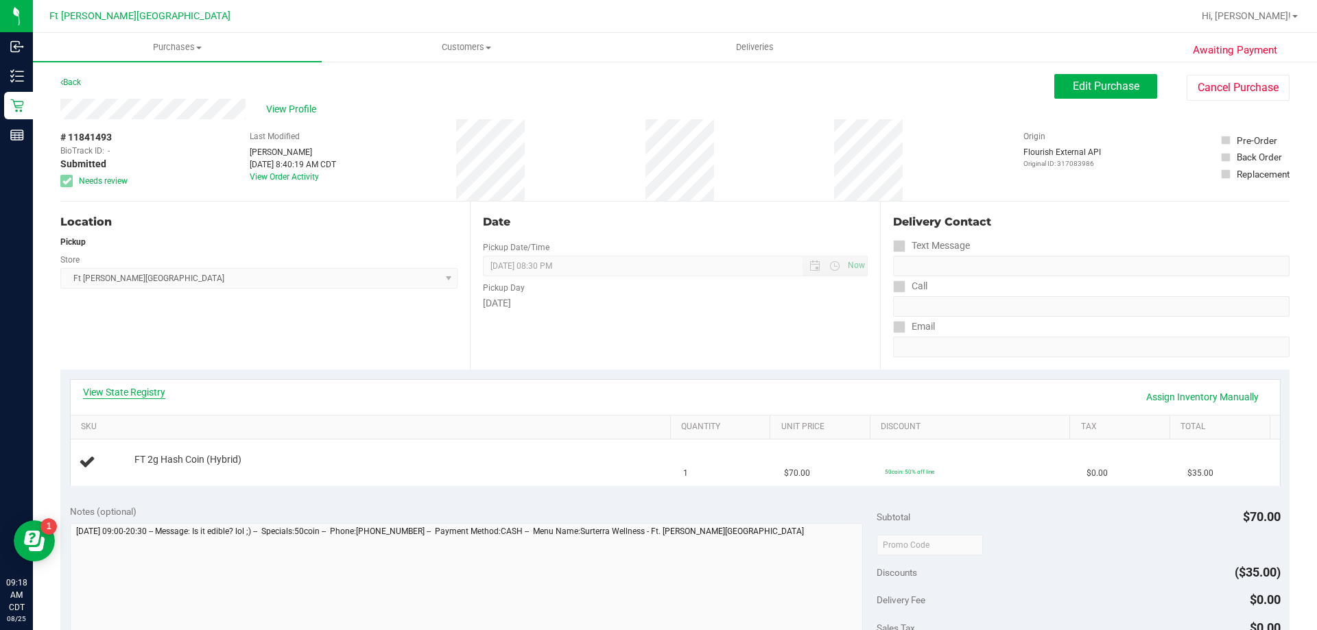
click at [127, 392] on link "View State Registry" at bounding box center [124, 392] width 82 height 14
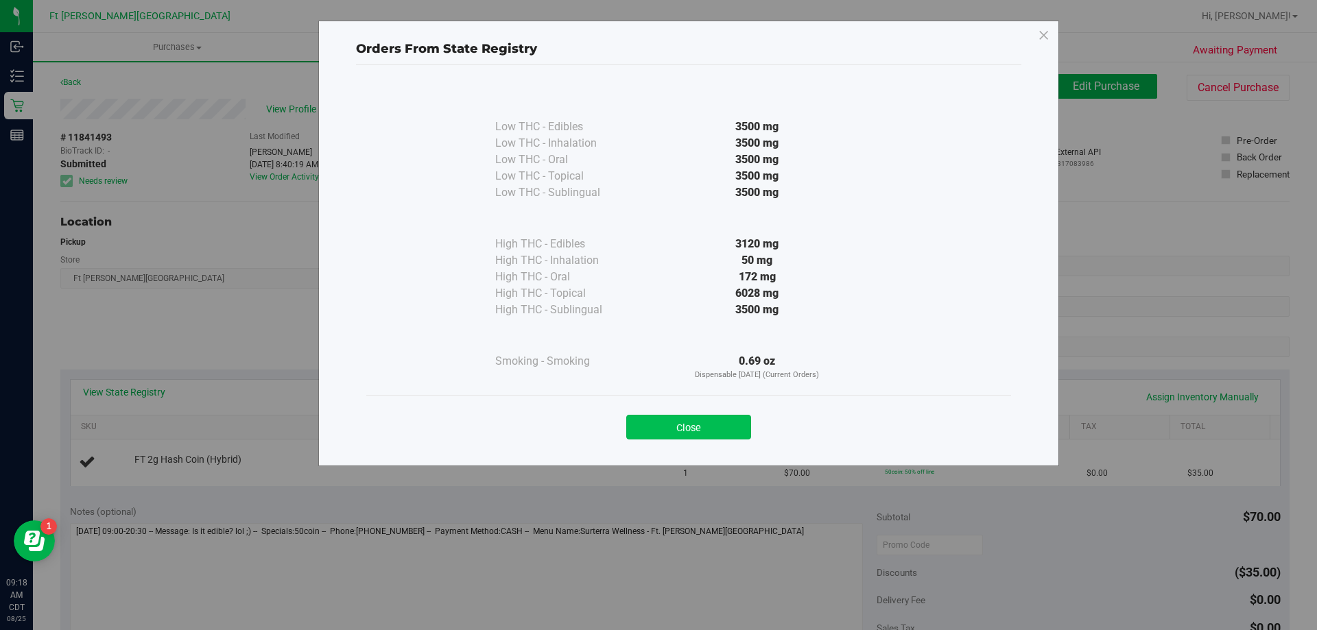
click at [724, 436] on button "Close" at bounding box center [688, 427] width 125 height 25
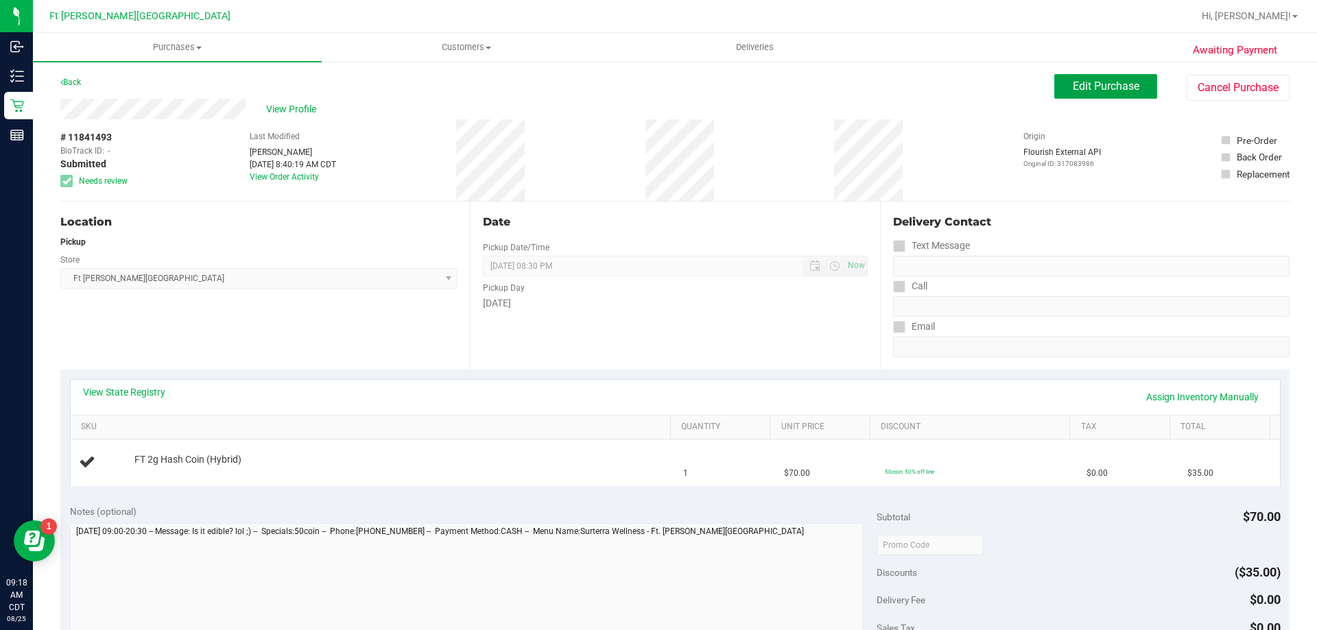
drag, startPoint x: 1112, startPoint y: 89, endPoint x: 1112, endPoint y: 108, distance: 19.2
click at [1112, 90] on span "Edit Purchase" at bounding box center [1106, 86] width 67 height 13
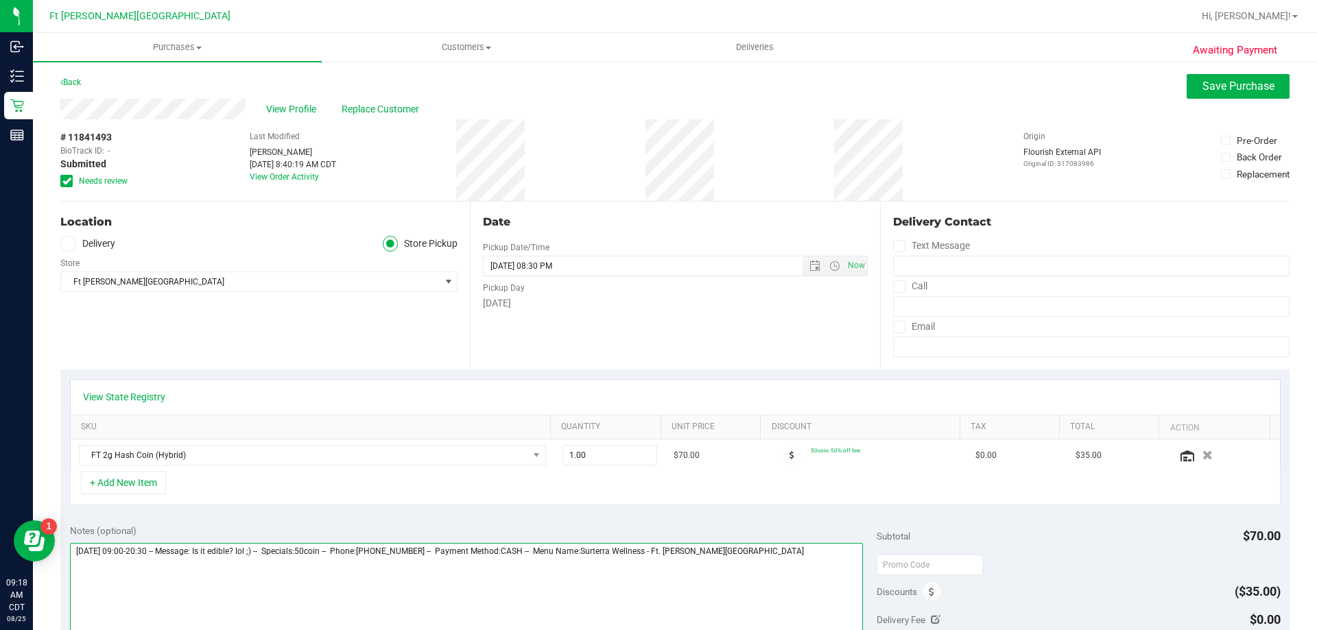
click at [791, 558] on textarea at bounding box center [466, 609] width 793 height 132
type textarea "[DATE] 09:00-20:30 -- Message: Is it edible? lol ;) -- Specials:50coin -- Phone…"
click at [1221, 89] on span "Save Purchase" at bounding box center [1238, 86] width 72 height 13
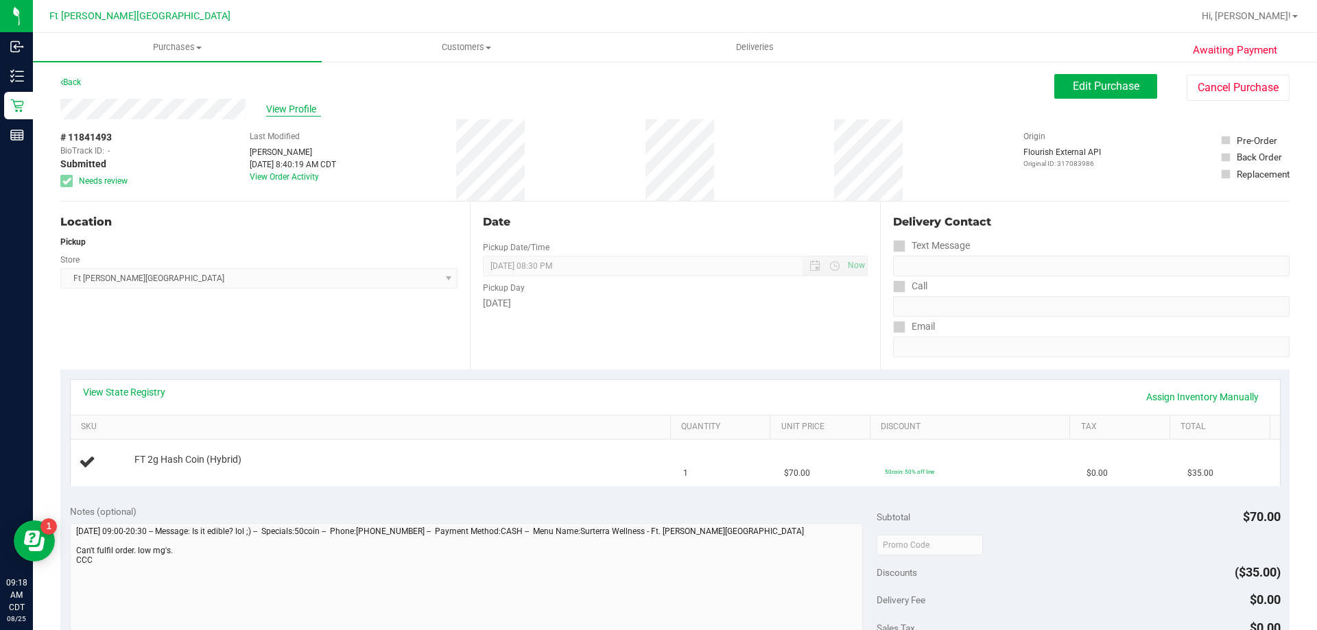
click at [294, 112] on span "View Profile" at bounding box center [293, 109] width 55 height 14
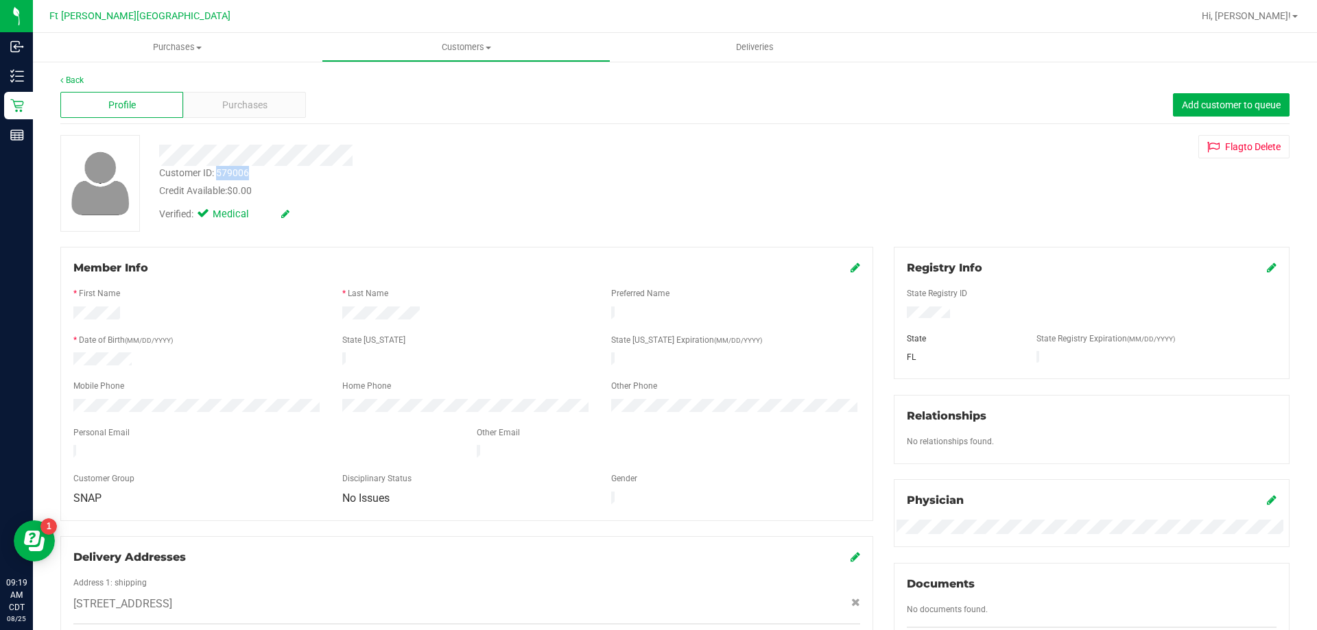
drag, startPoint x: 219, startPoint y: 176, endPoint x: 251, endPoint y: 179, distance: 32.4
click at [251, 179] on div "Customer ID: 579006 Credit Available: $0.00" at bounding box center [461, 182] width 625 height 32
copy div "579006"
click at [584, 98] on div "Profile Purchases Add customer to queue" at bounding box center [674, 105] width 1229 height 38
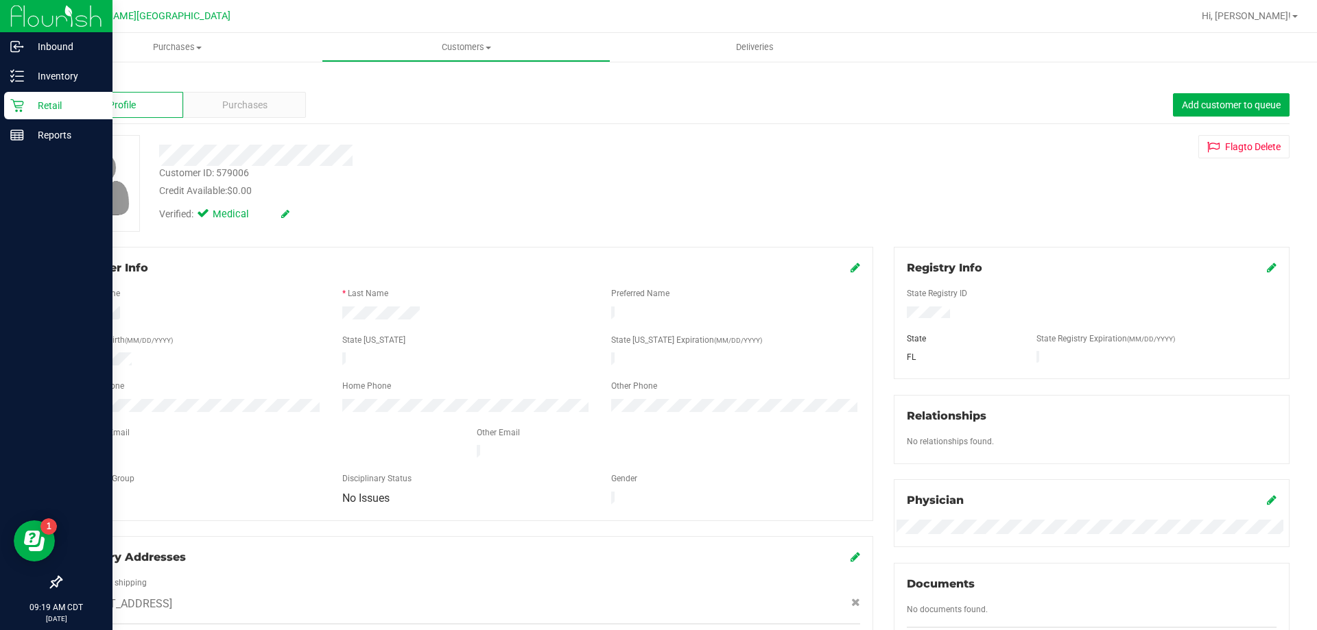
click at [40, 93] on div "Retail" at bounding box center [58, 105] width 108 height 27
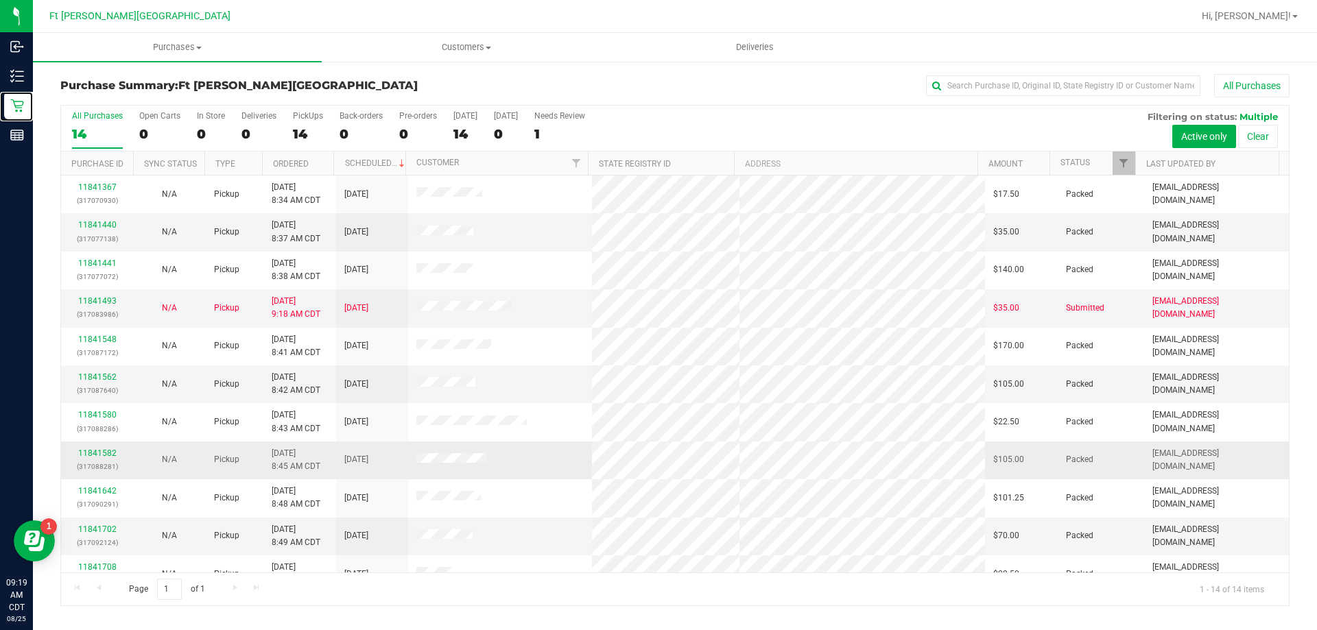
scroll to position [134, 0]
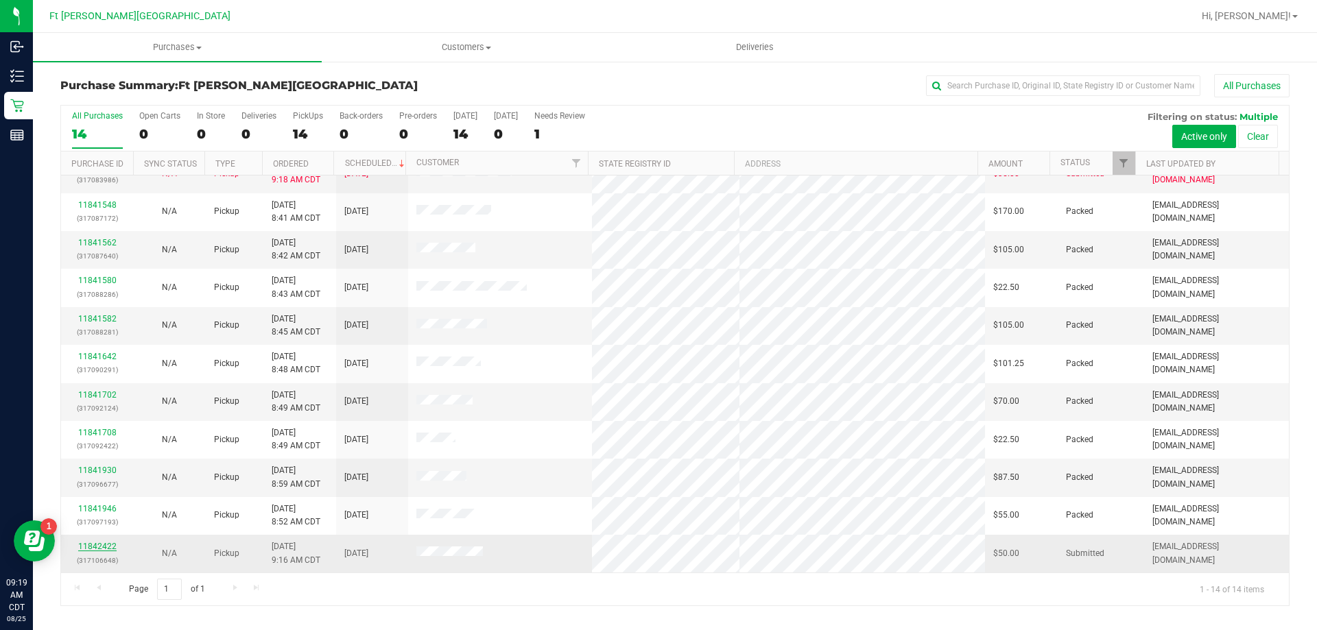
click at [93, 545] on link "11842422" at bounding box center [97, 547] width 38 height 10
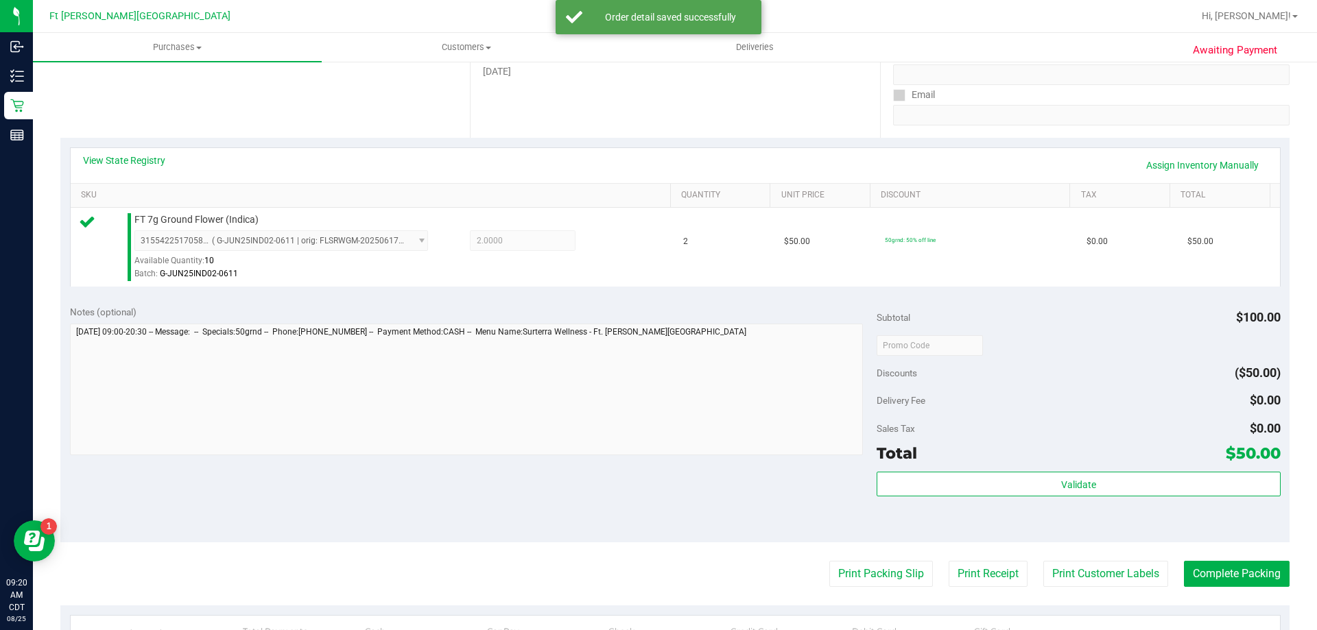
scroll to position [411, 0]
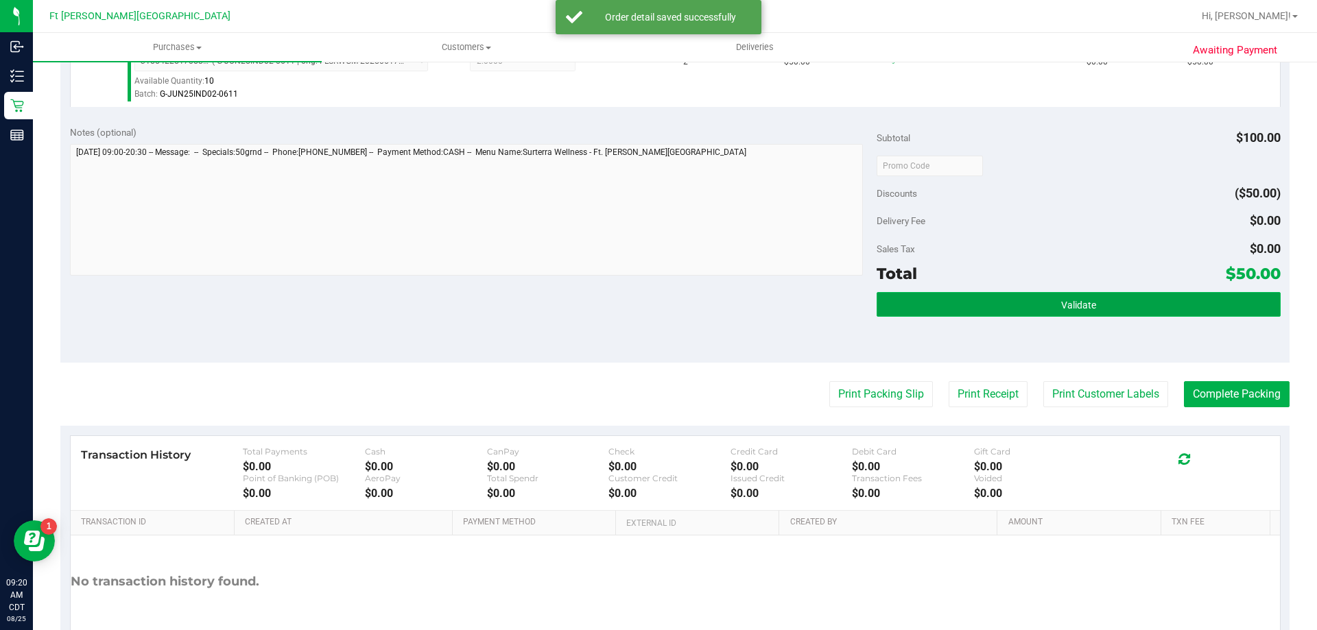
click at [947, 305] on button "Validate" at bounding box center [1077, 304] width 403 height 25
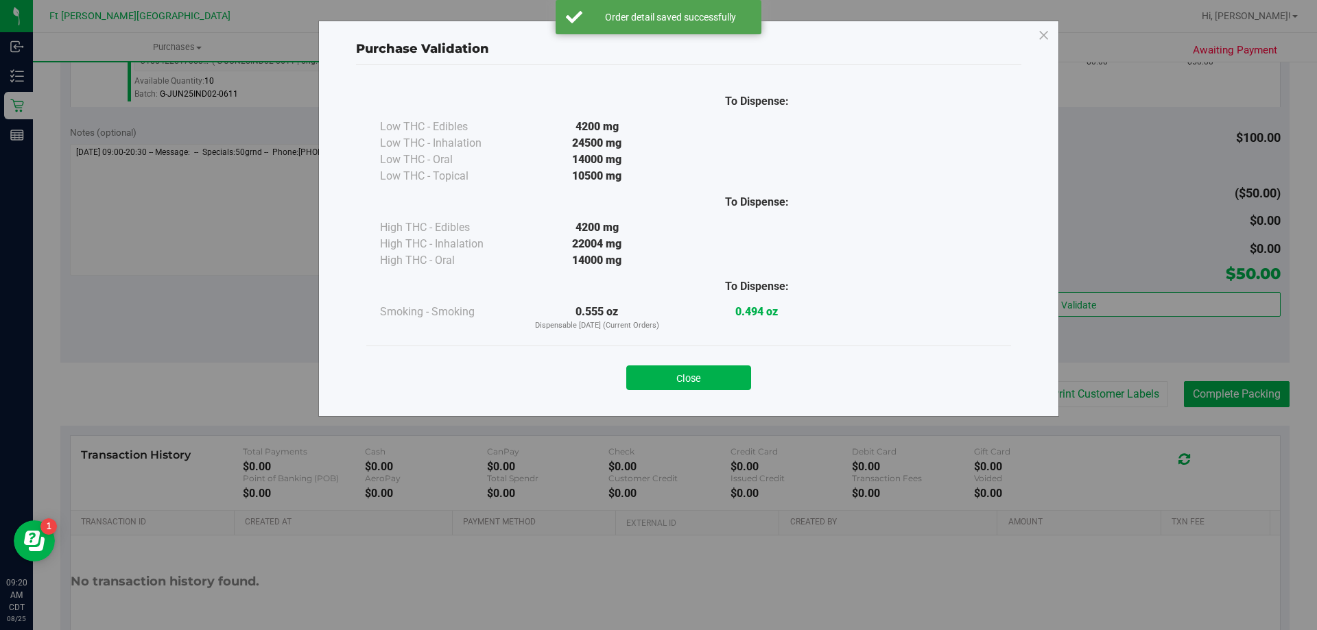
drag, startPoint x: 663, startPoint y: 378, endPoint x: 714, endPoint y: 376, distance: 51.5
click at [663, 382] on button "Close" at bounding box center [688, 378] width 125 height 25
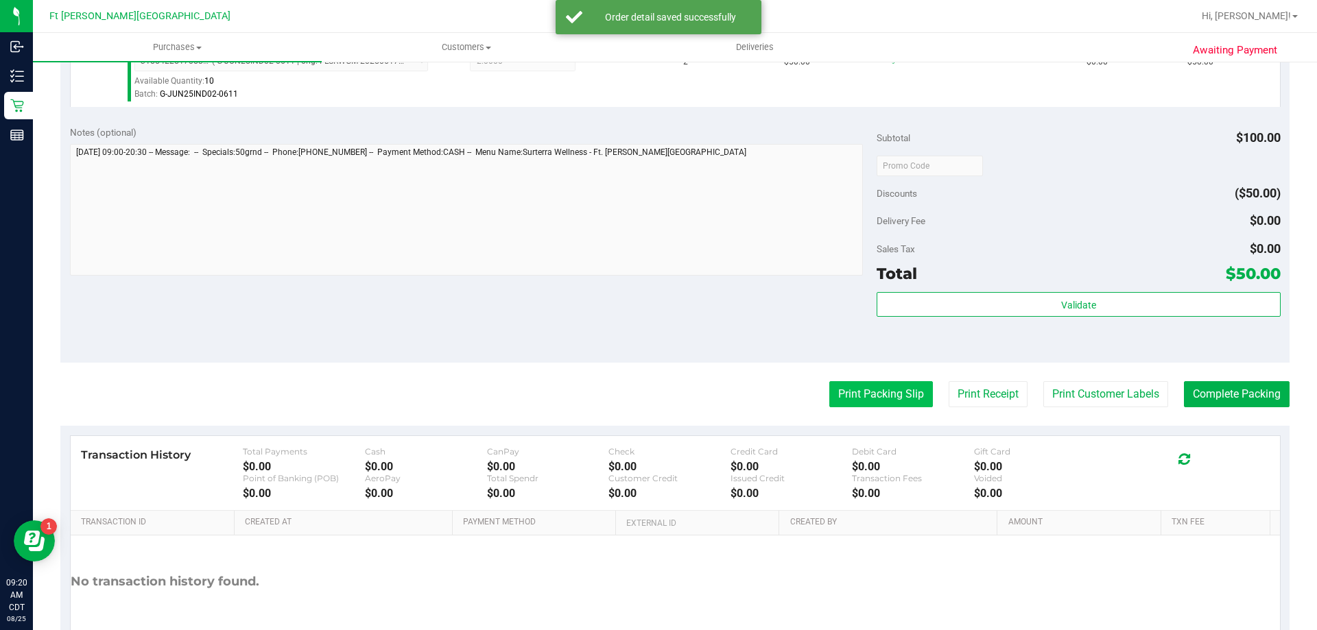
click at [841, 398] on button "Print Packing Slip" at bounding box center [881, 394] width 104 height 26
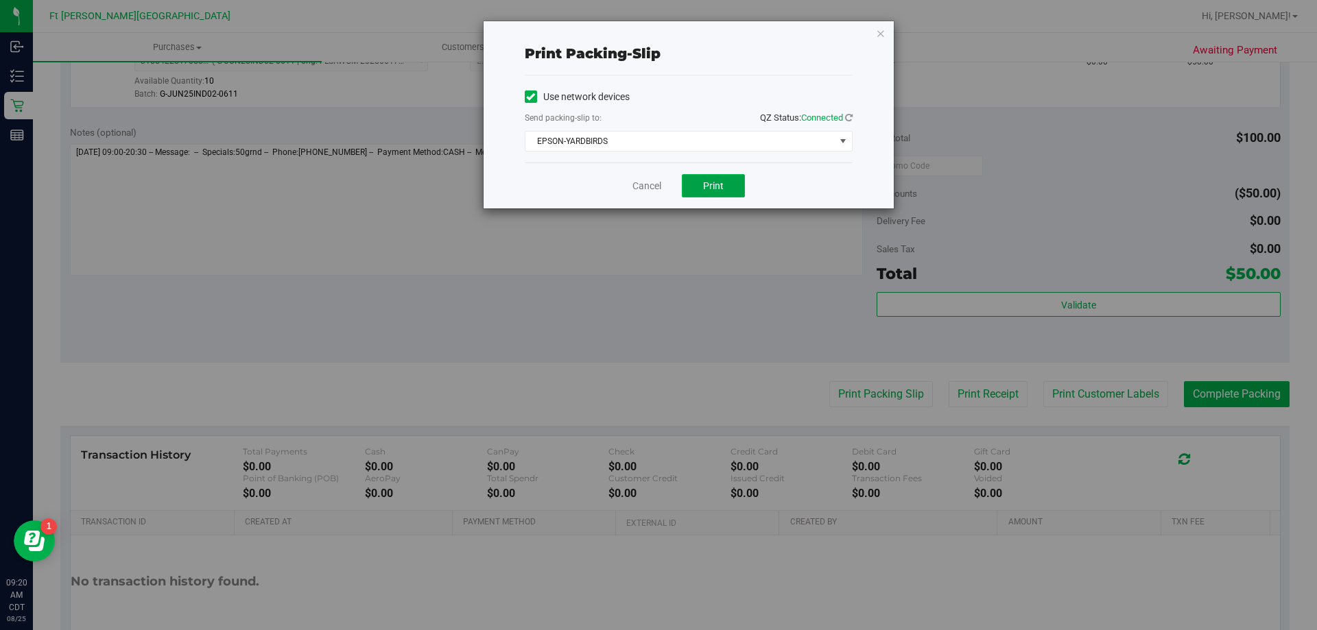
click at [730, 183] on button "Print" at bounding box center [713, 185] width 63 height 23
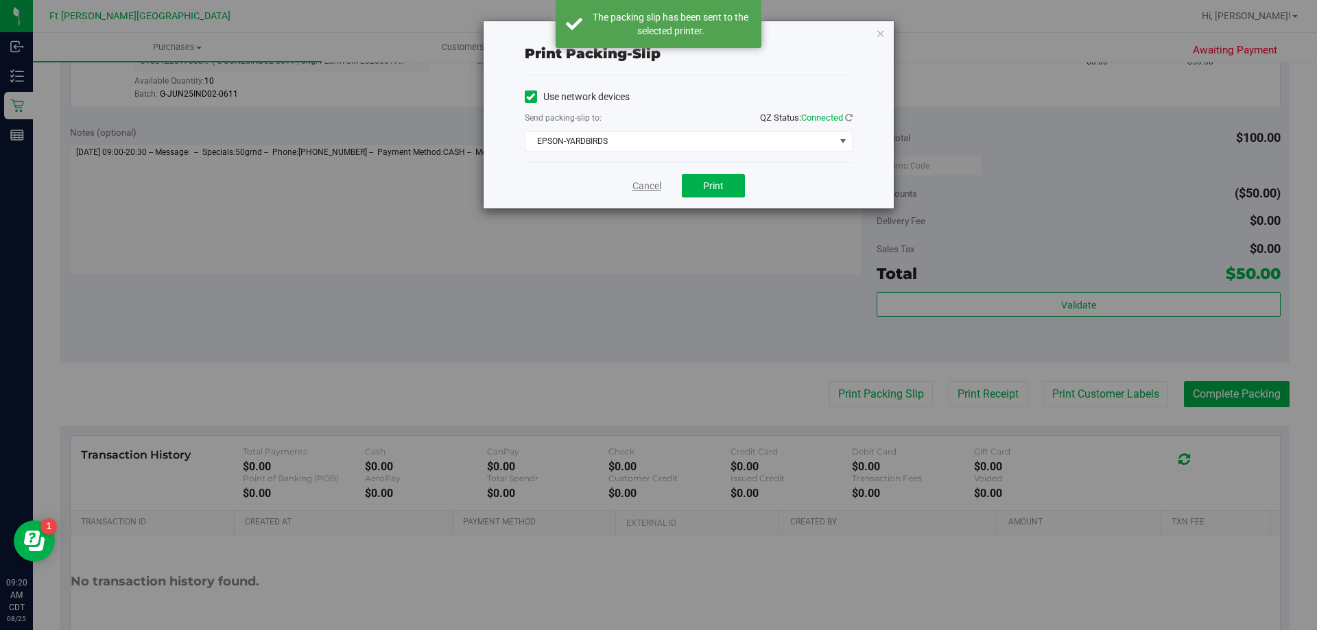
click at [637, 187] on link "Cancel" at bounding box center [646, 186] width 29 height 14
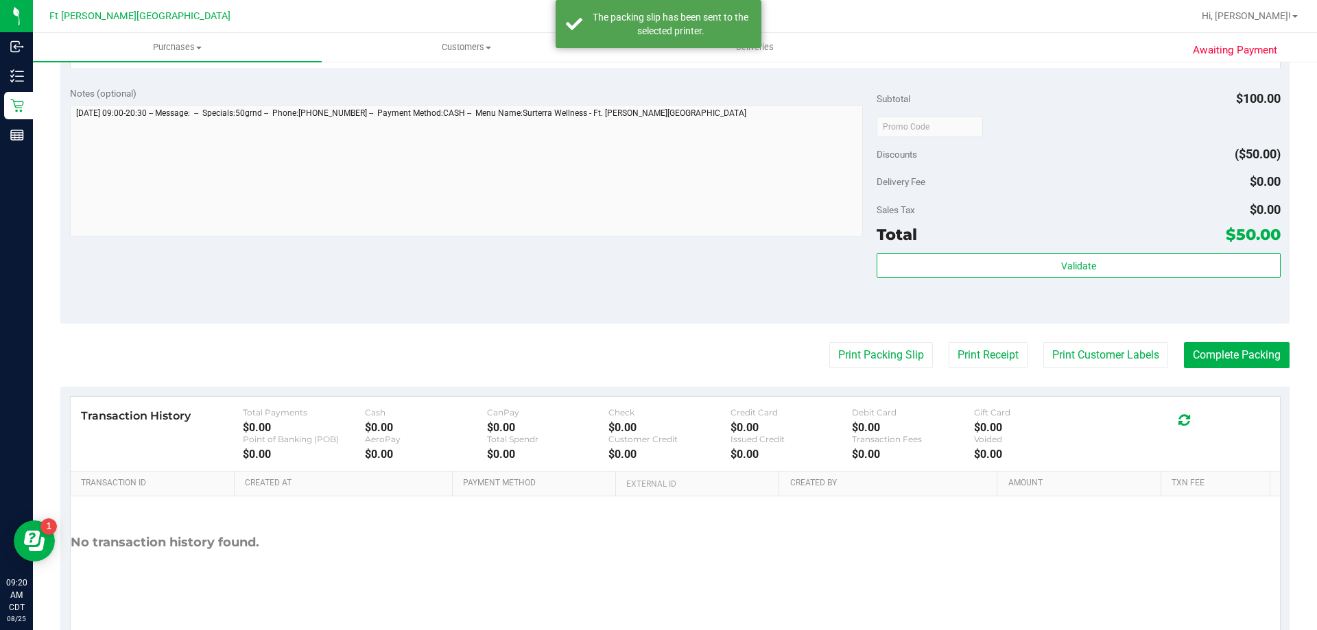
scroll to position [491, 0]
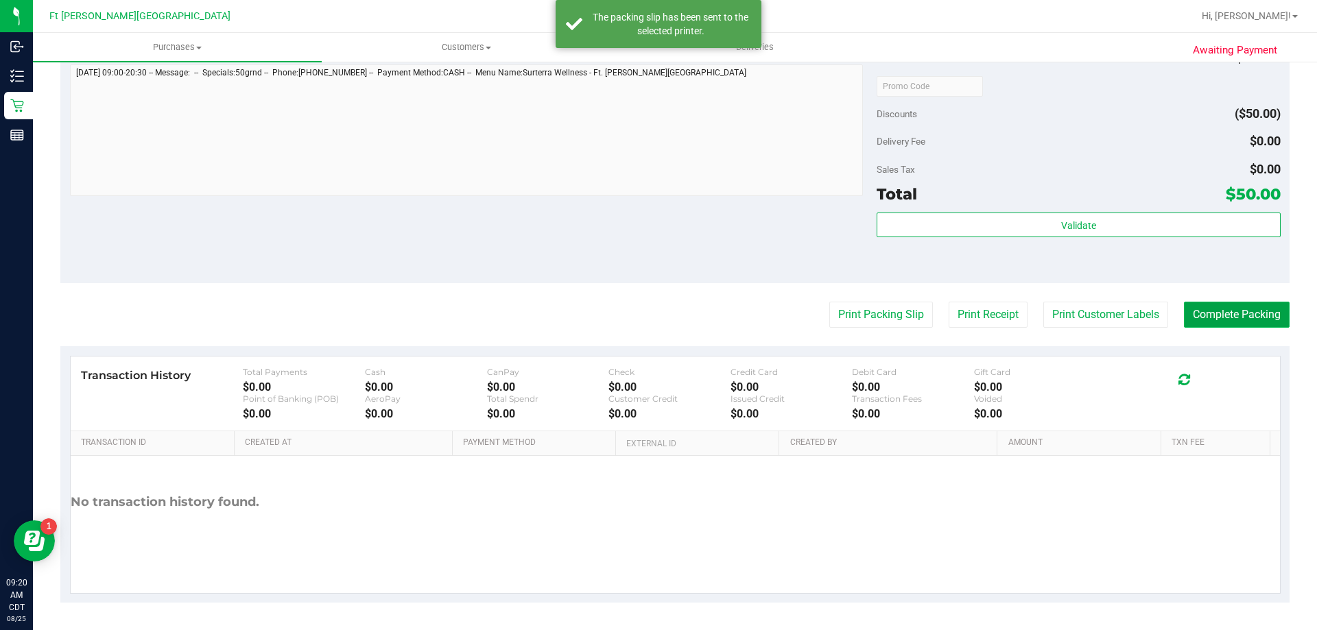
click at [1204, 323] on button "Complete Packing" at bounding box center [1237, 315] width 106 height 26
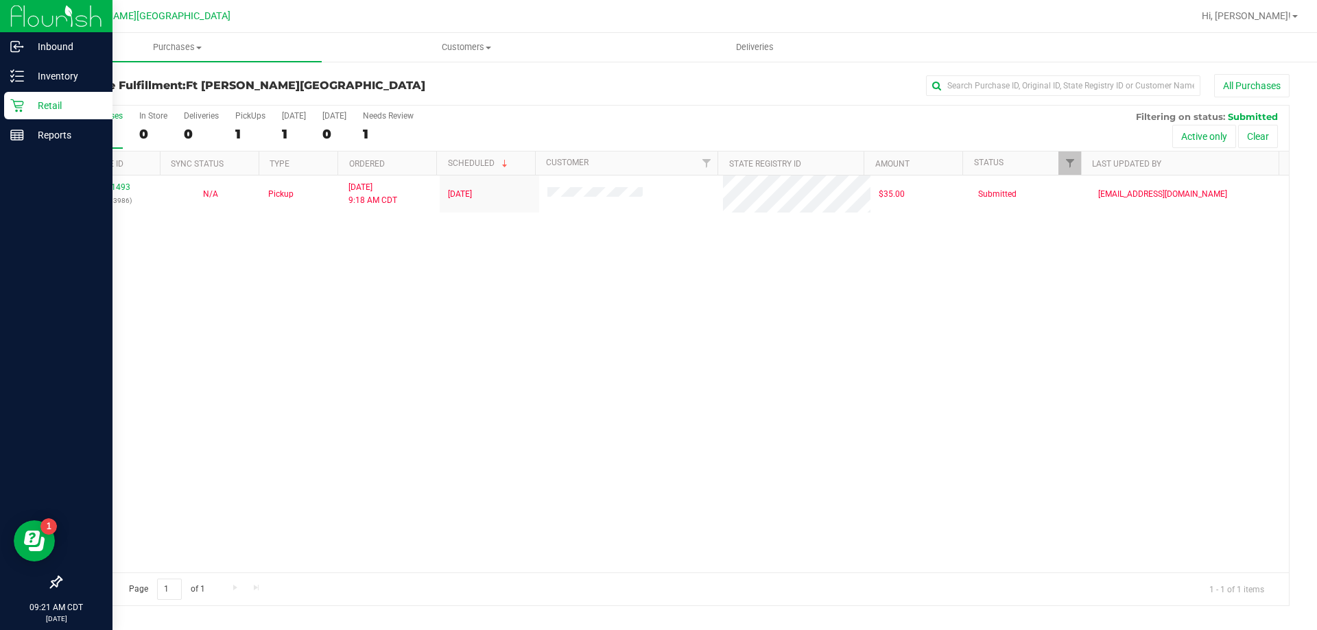
click at [24, 108] on p "Retail" at bounding box center [65, 105] width 82 height 16
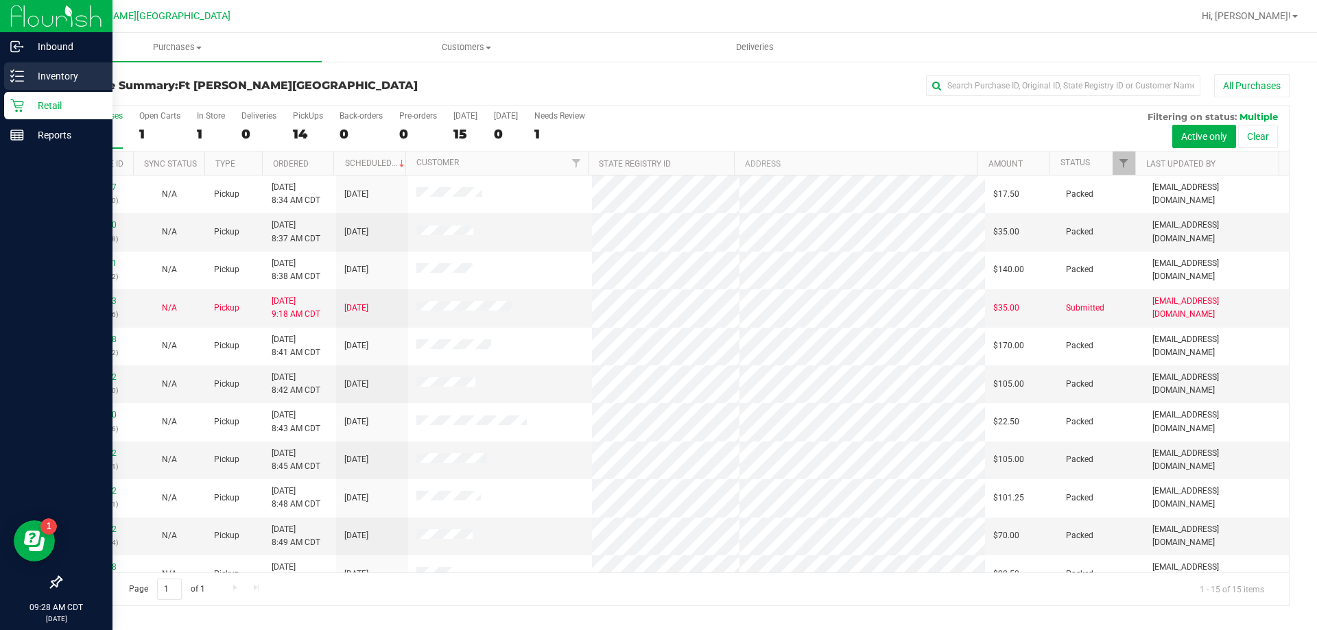
click at [68, 76] on p "Inventory" at bounding box center [65, 76] width 82 height 16
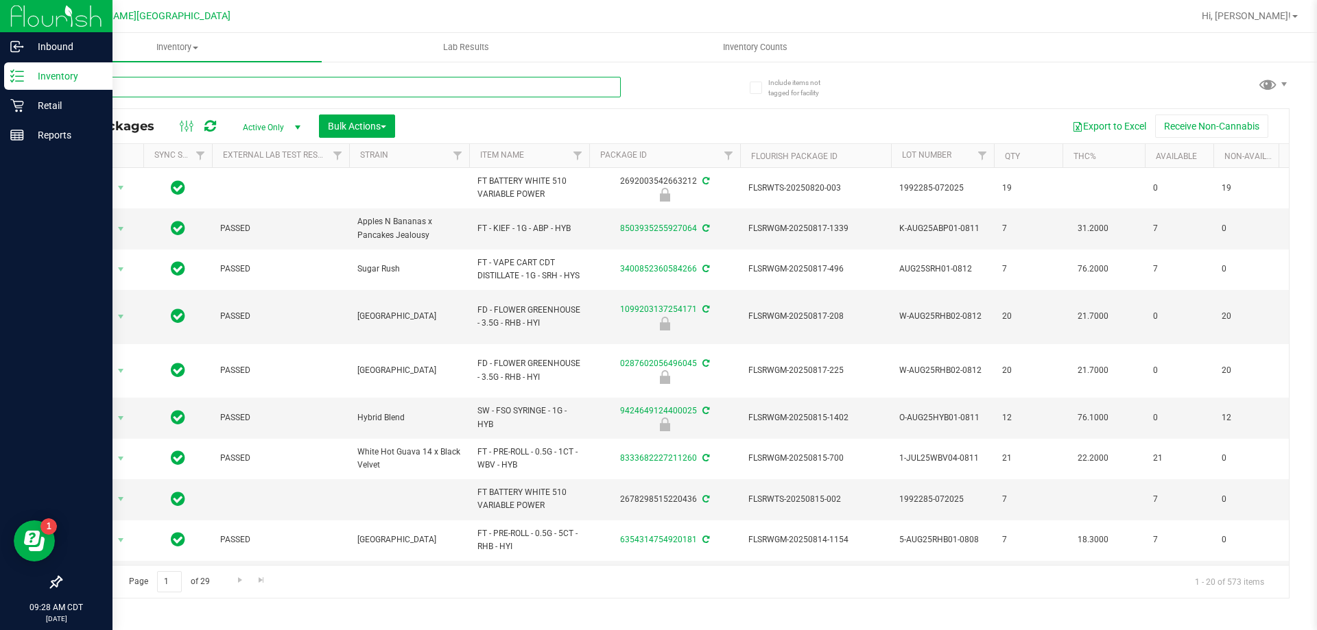
click at [139, 94] on input "text" at bounding box center [340, 87] width 560 height 21
type input "[DEMOGRAPHIC_DATA]"
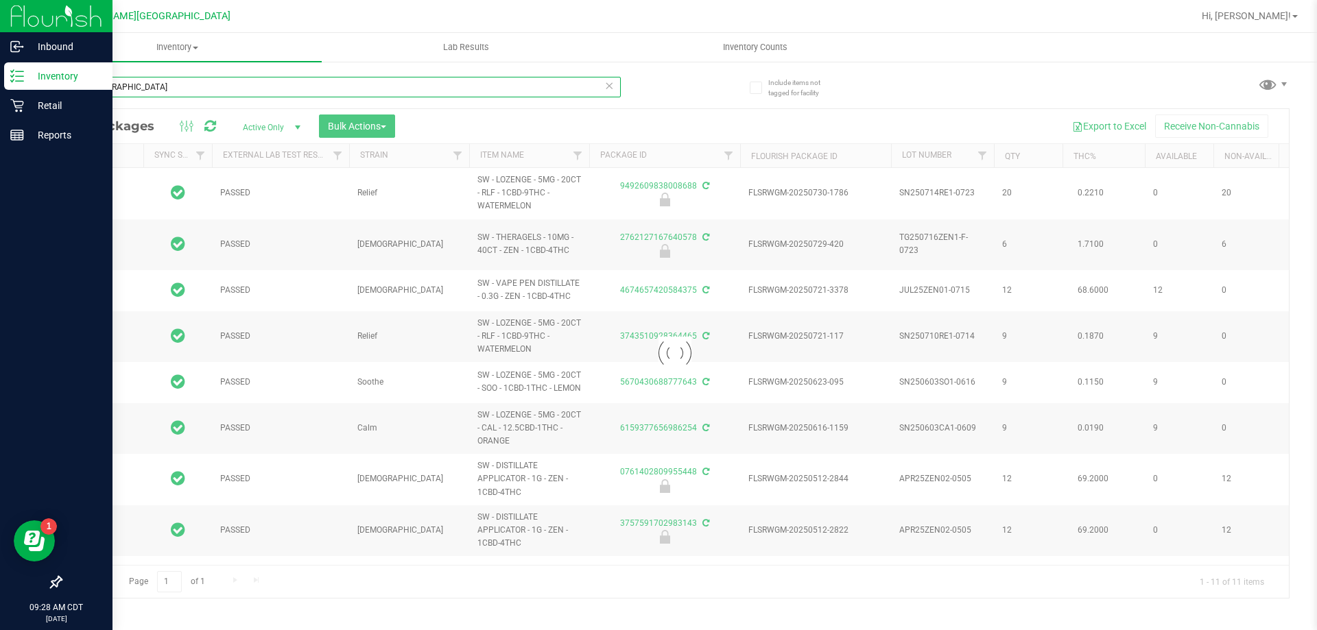
type input "[DATE]"
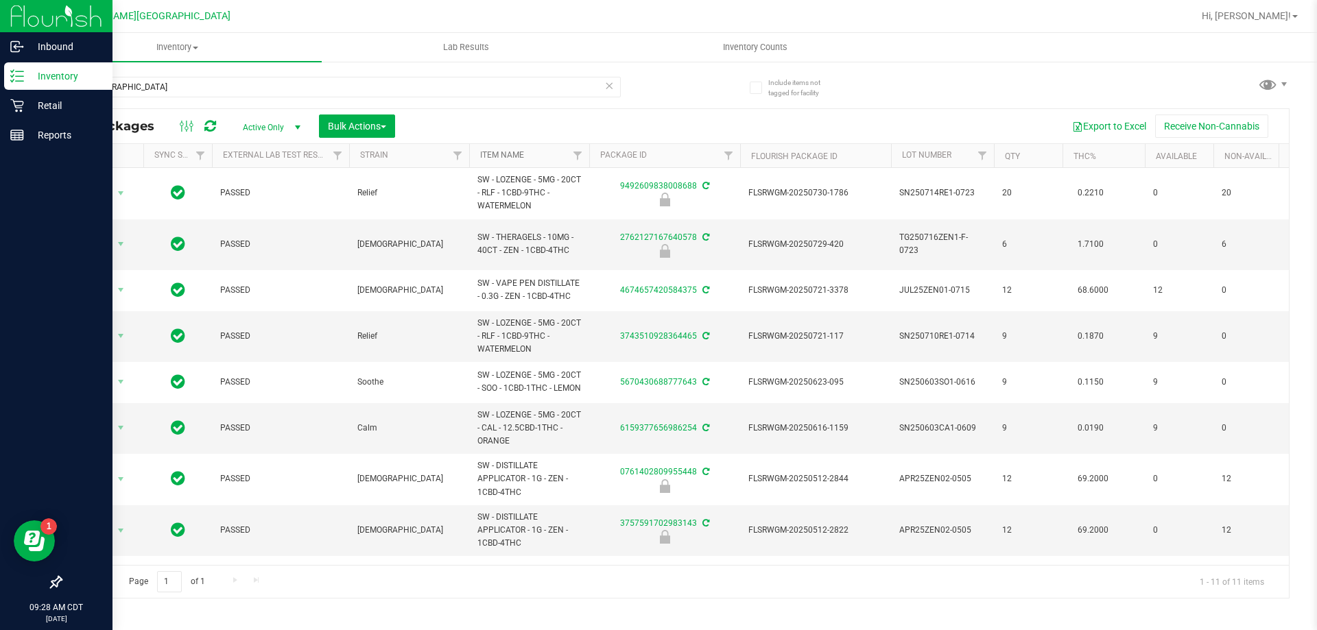
click at [509, 156] on link "Item Name" at bounding box center [502, 155] width 44 height 10
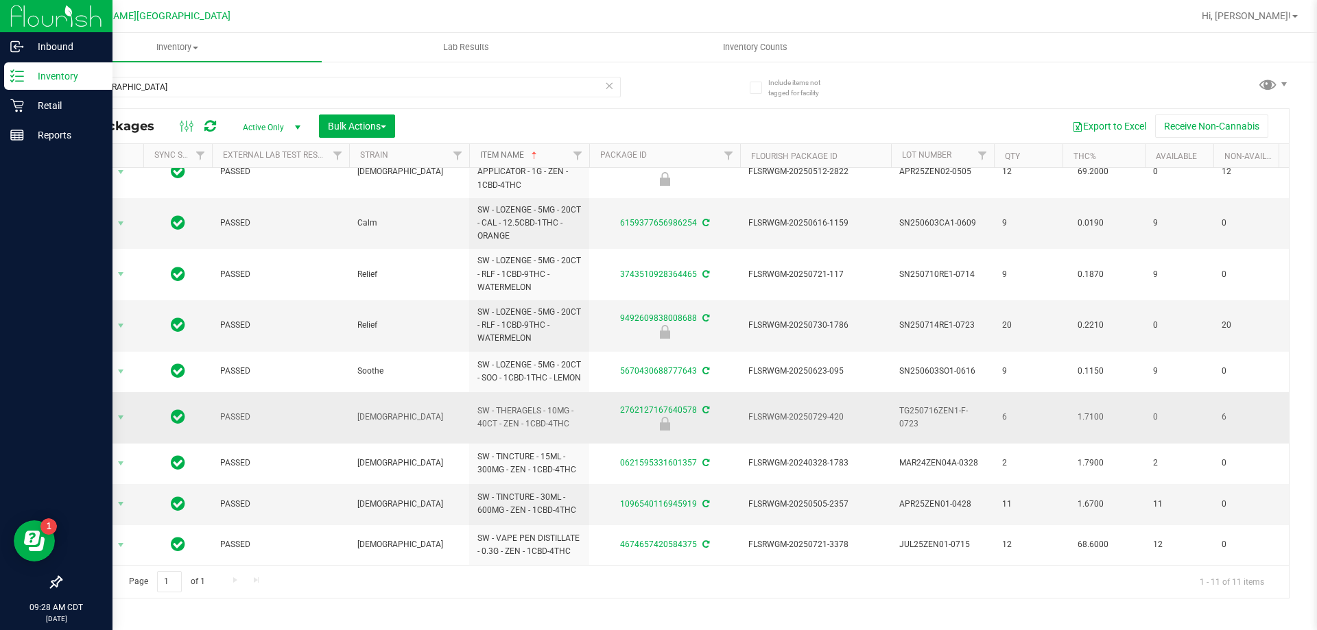
scroll to position [134, 0]
click at [115, 411] on span "select" at bounding box center [120, 417] width 17 height 19
click at [122, 565] on li "Unlock package" at bounding box center [119, 575] width 88 height 21
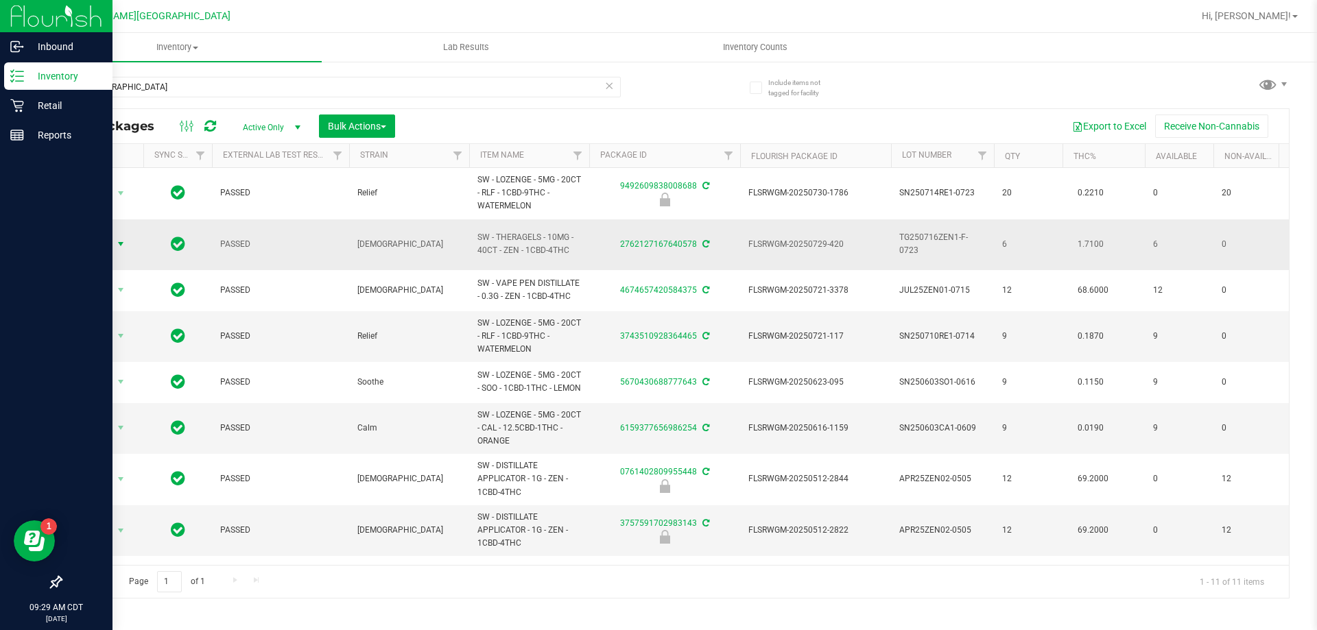
drag, startPoint x: 118, startPoint y: 235, endPoint x: 111, endPoint y: 246, distance: 13.5
click at [117, 239] on span "select" at bounding box center [120, 244] width 11 height 11
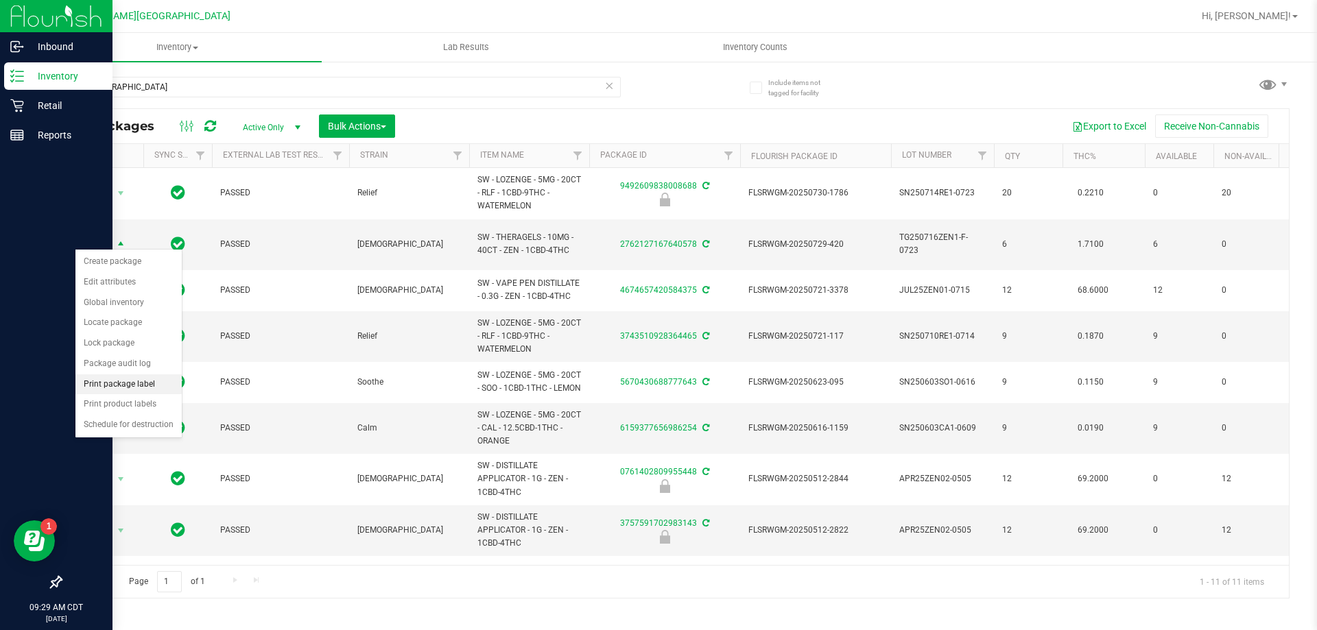
click at [140, 385] on li "Print package label" at bounding box center [128, 384] width 106 height 21
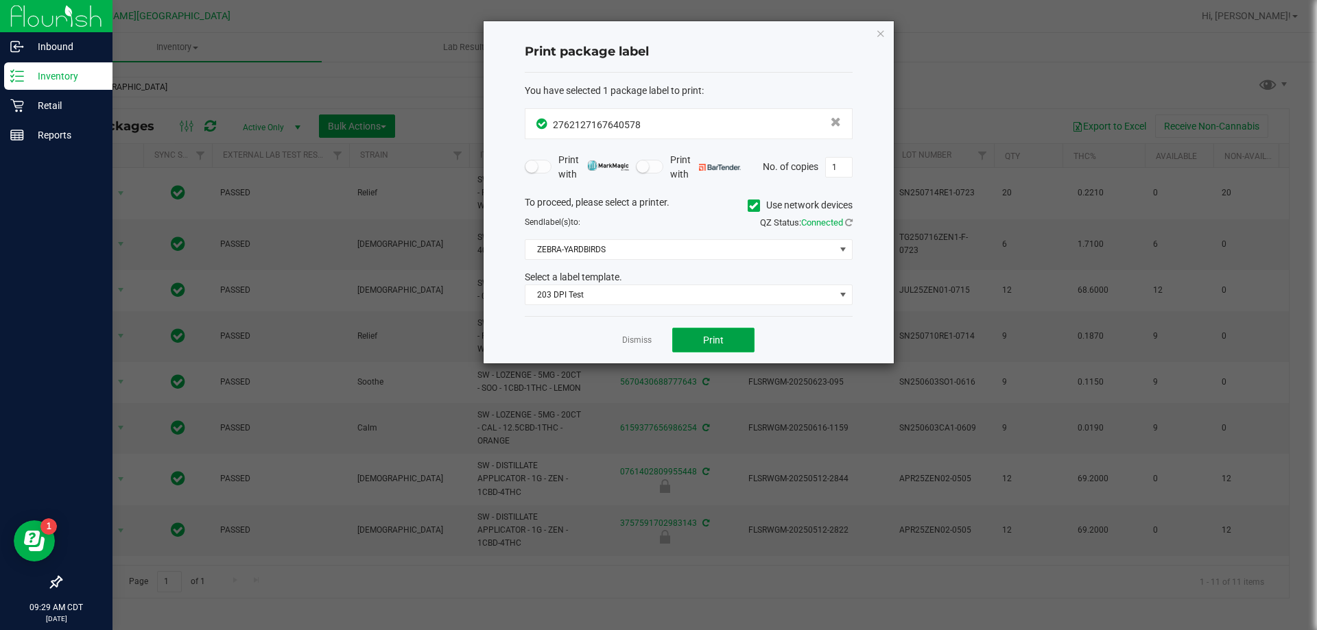
click at [717, 343] on span "Print" at bounding box center [713, 340] width 21 height 11
click at [638, 345] on link "Dismiss" at bounding box center [636, 341] width 29 height 12
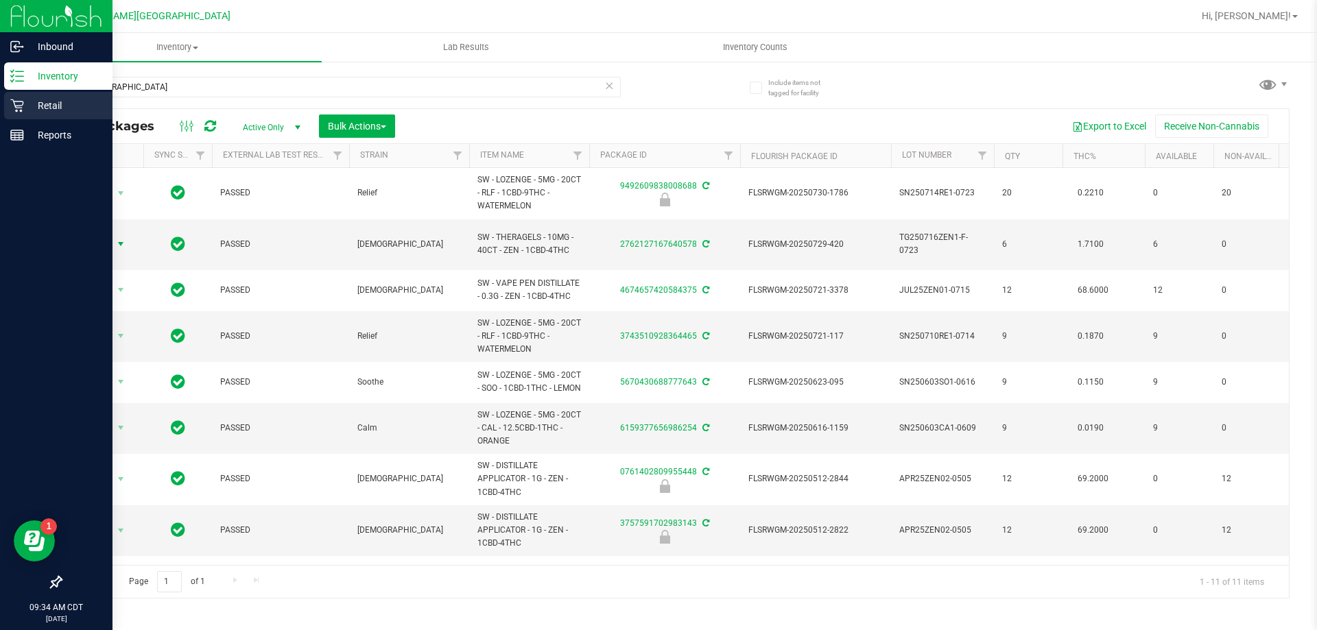
click at [54, 104] on p "Retail" at bounding box center [65, 105] width 82 height 16
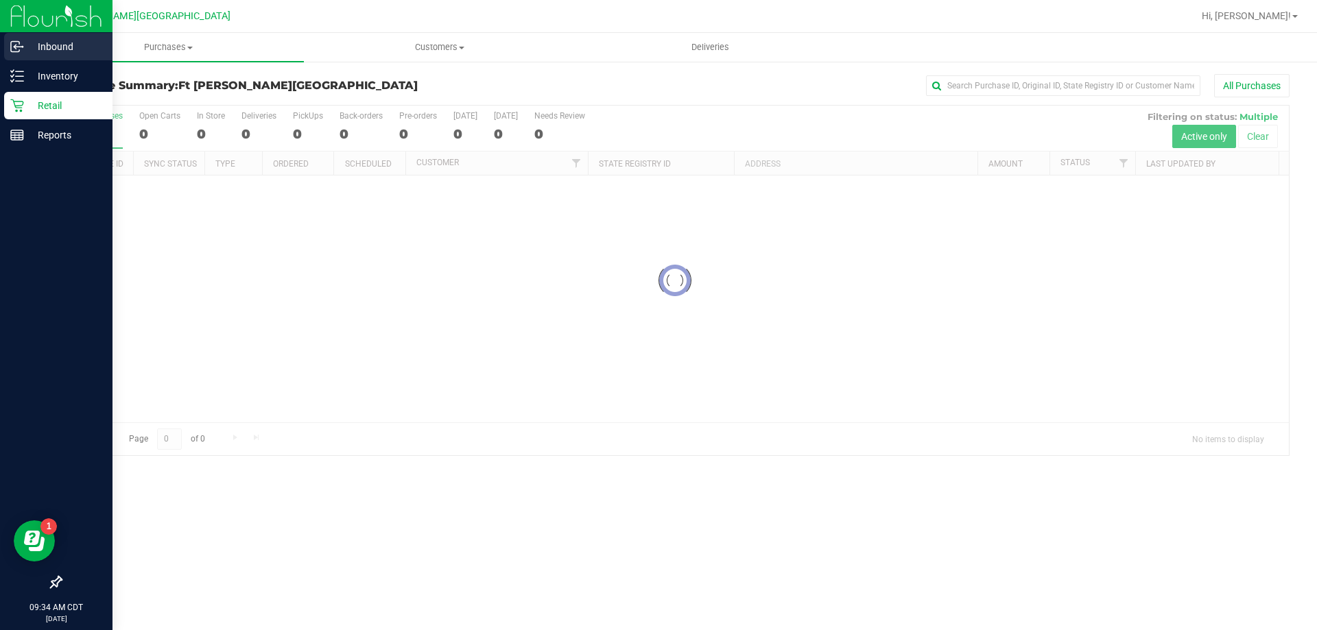
click at [64, 41] on p "Inbound" at bounding box center [65, 46] width 82 height 16
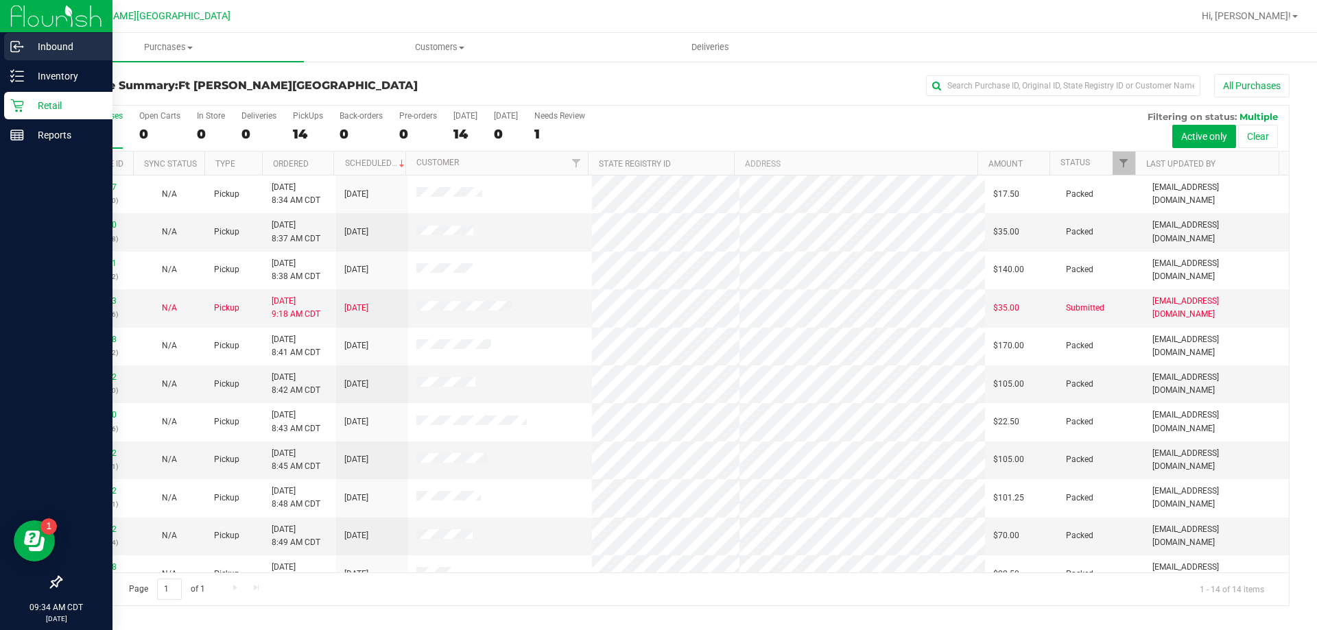
click at [40, 43] on p "Inbound" at bounding box center [65, 46] width 82 height 16
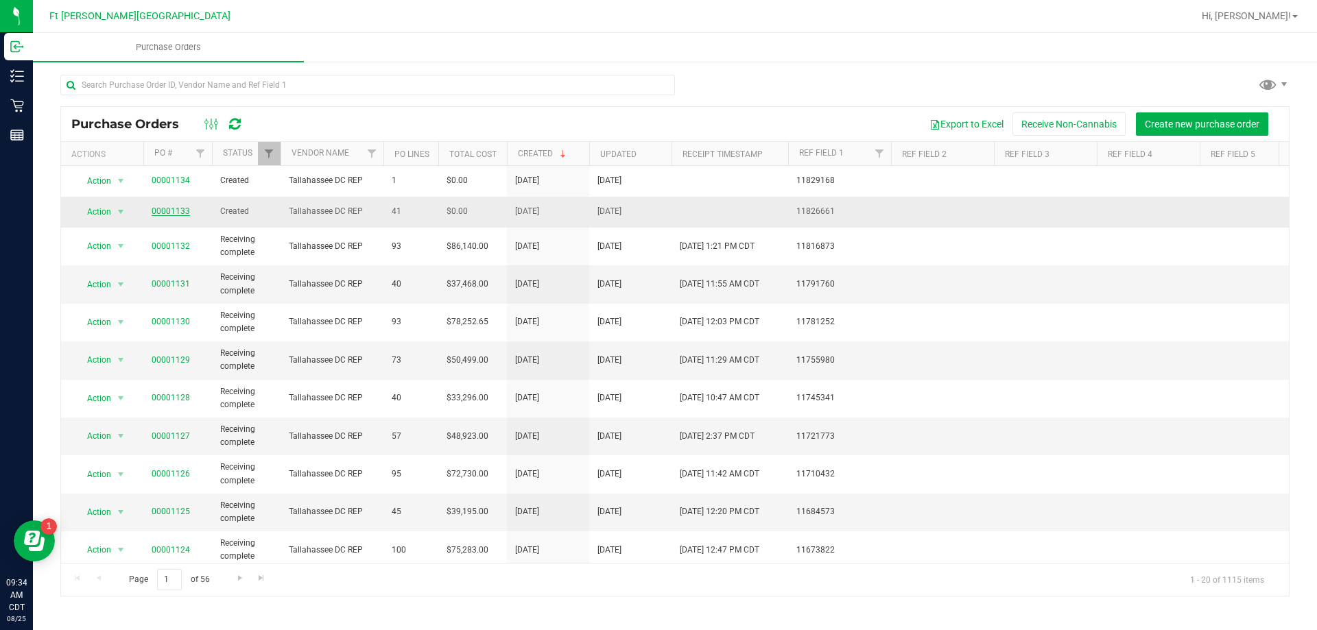
click at [165, 212] on link "00001133" at bounding box center [171, 211] width 38 height 10
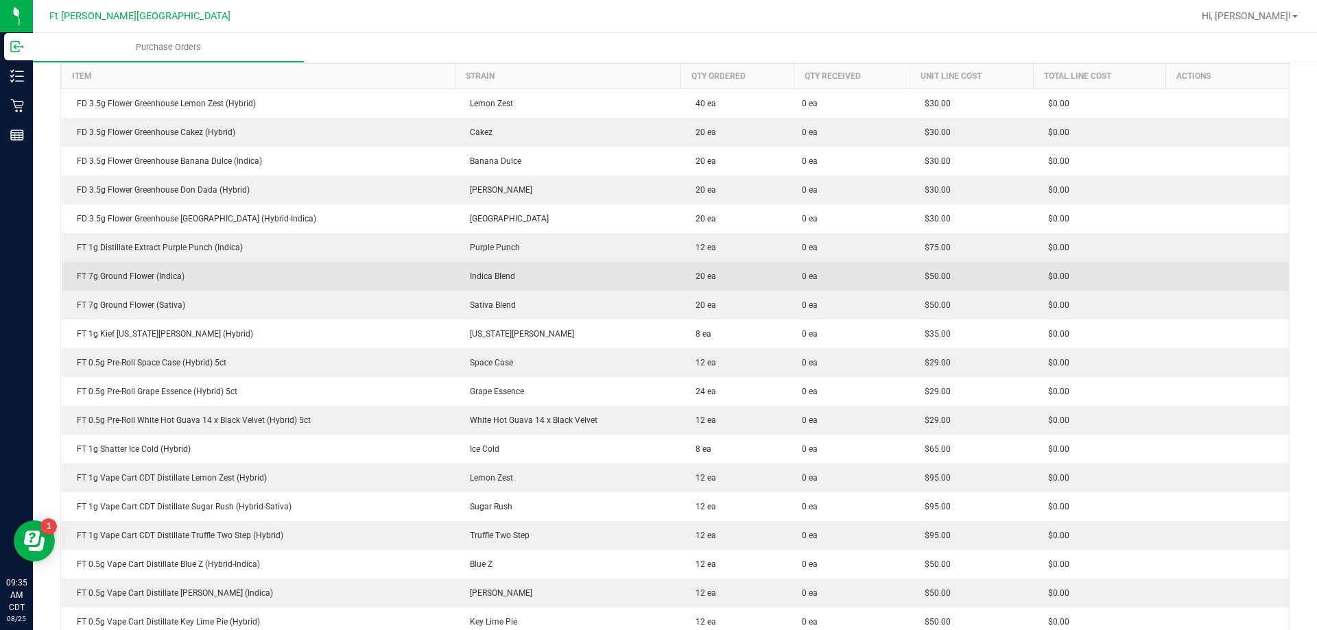
scroll to position [347, 0]
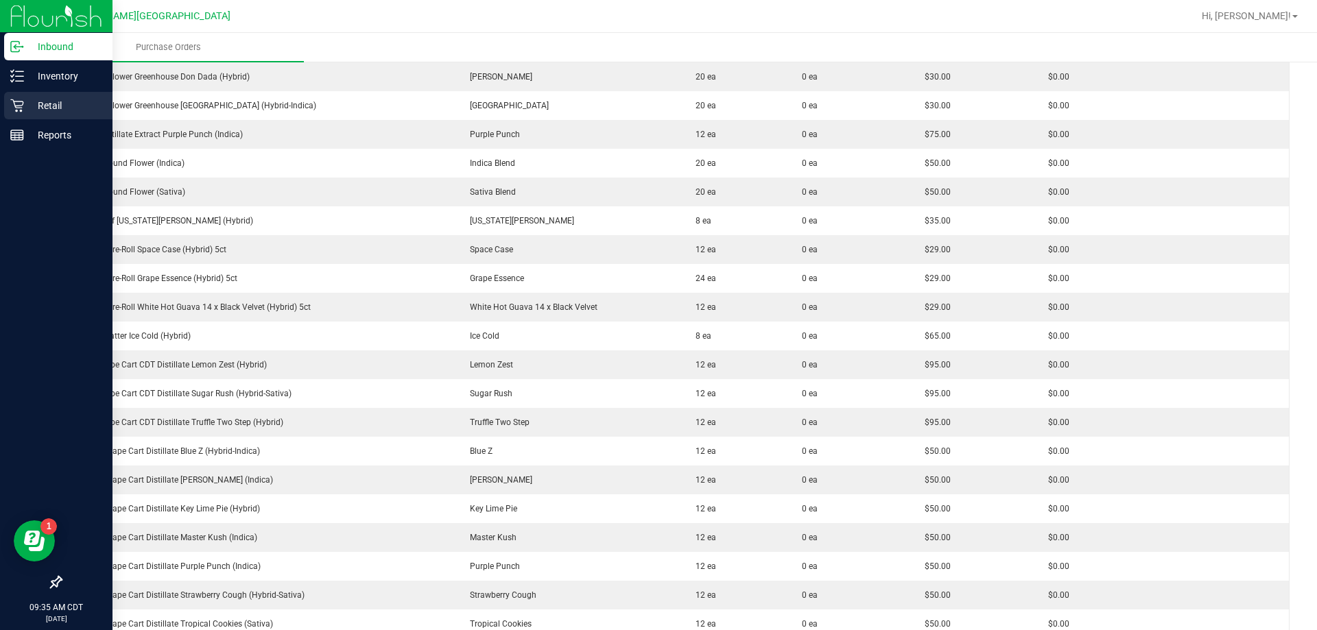
click at [53, 97] on p "Retail" at bounding box center [65, 105] width 82 height 16
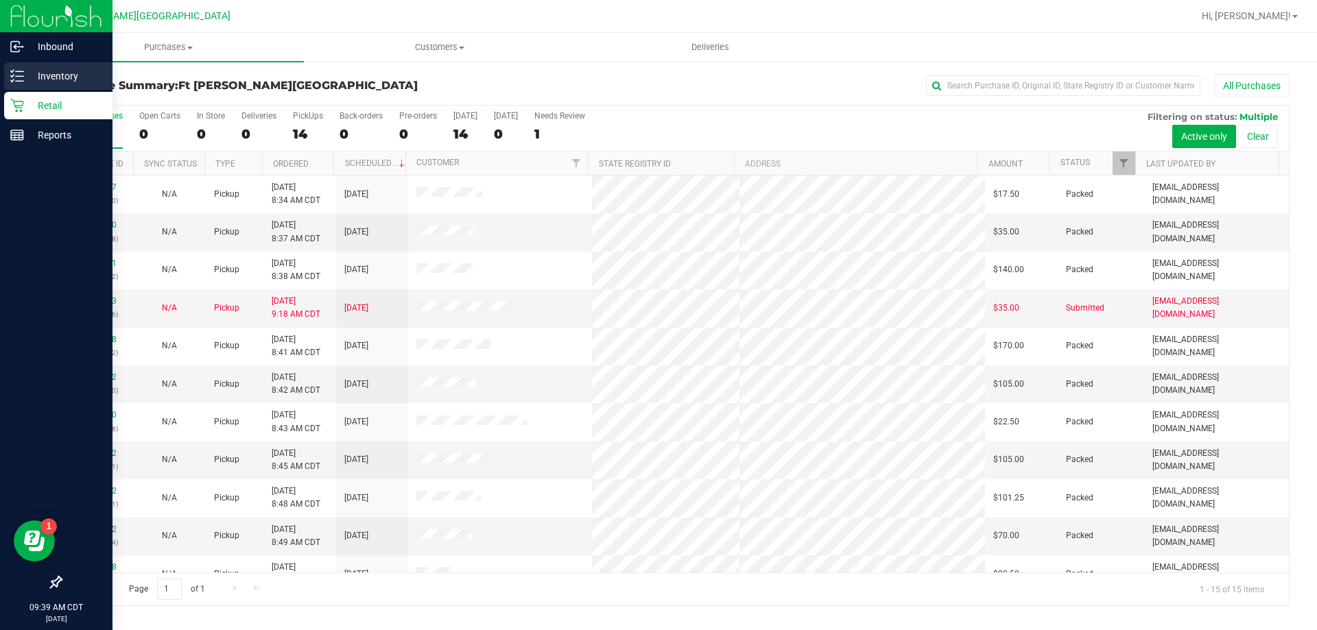
click at [18, 71] on line at bounding box center [20, 71] width 8 height 0
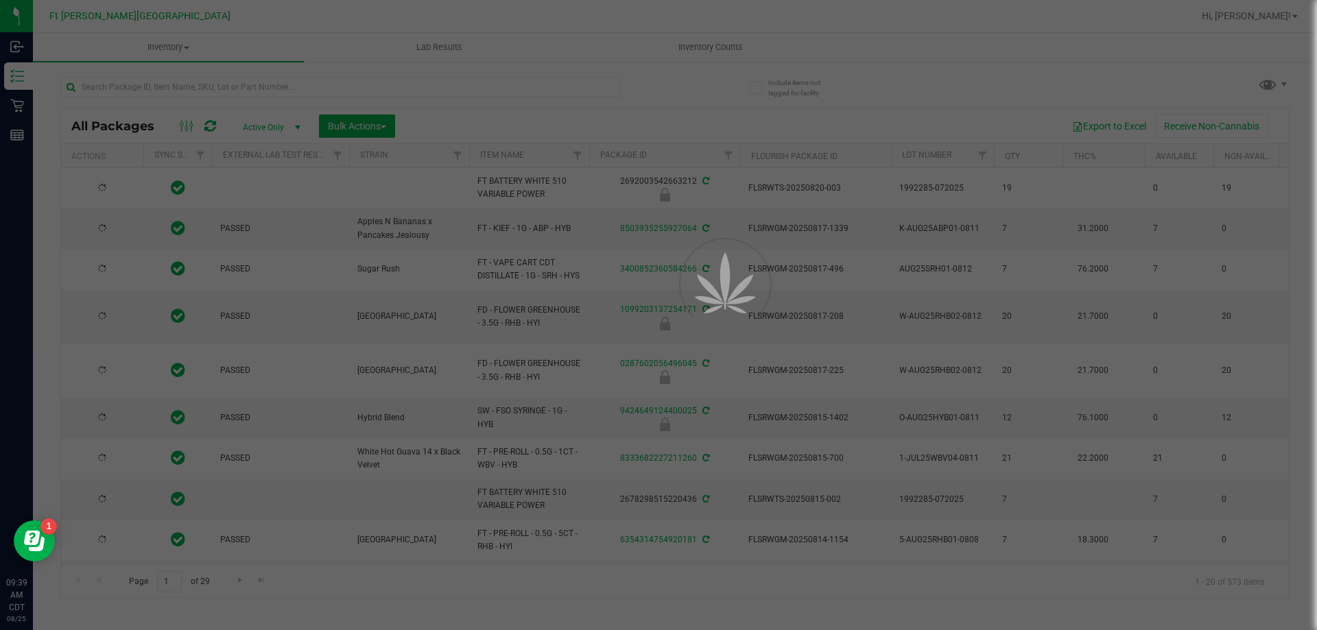
click at [203, 91] on div at bounding box center [658, 315] width 1317 height 630
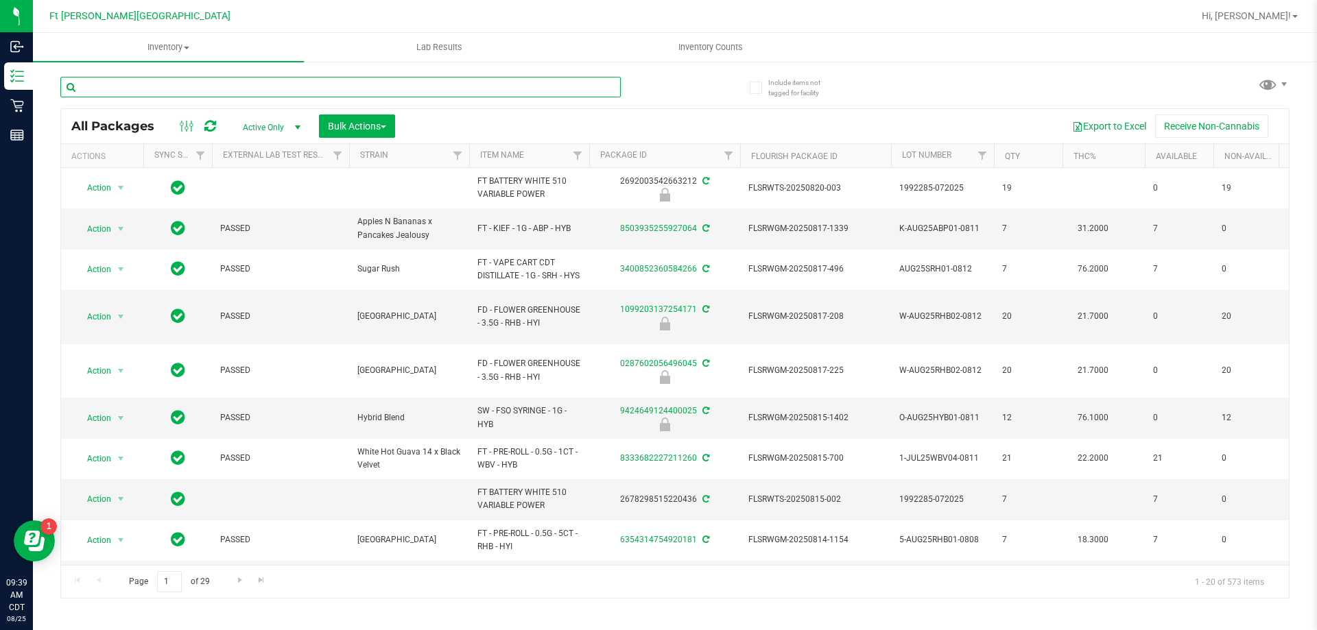
click at [212, 87] on input "text" at bounding box center [340, 87] width 560 height 21
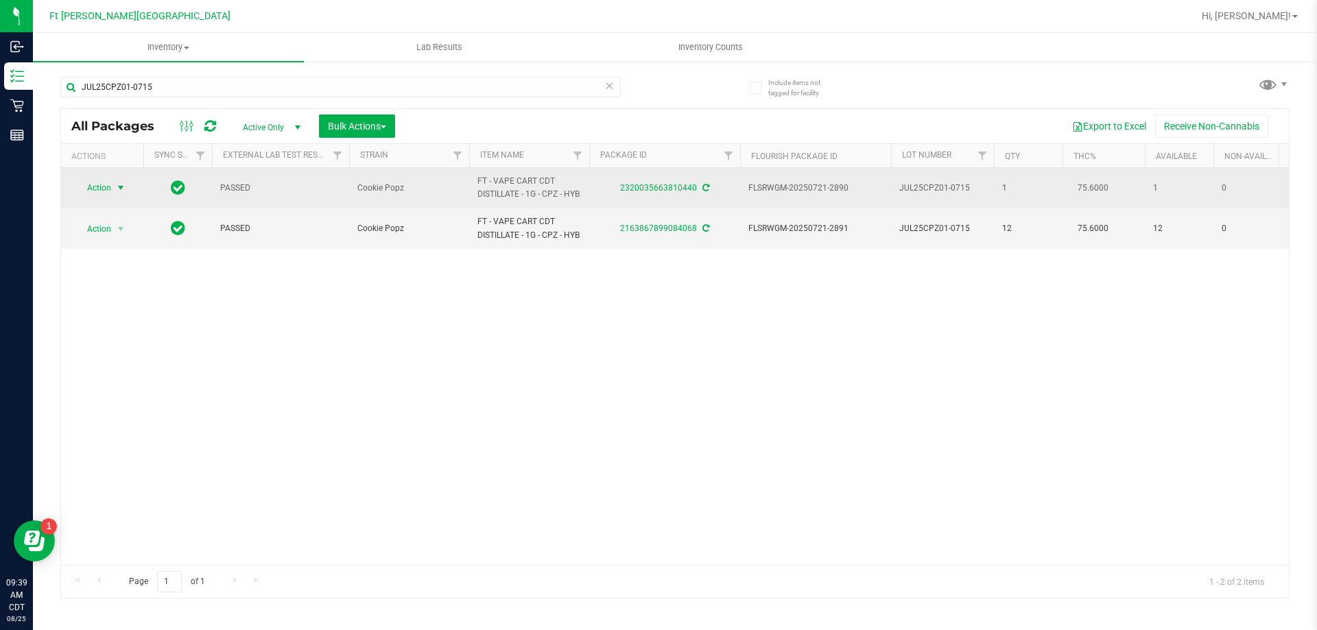
click at [117, 191] on span "select" at bounding box center [120, 187] width 11 height 11
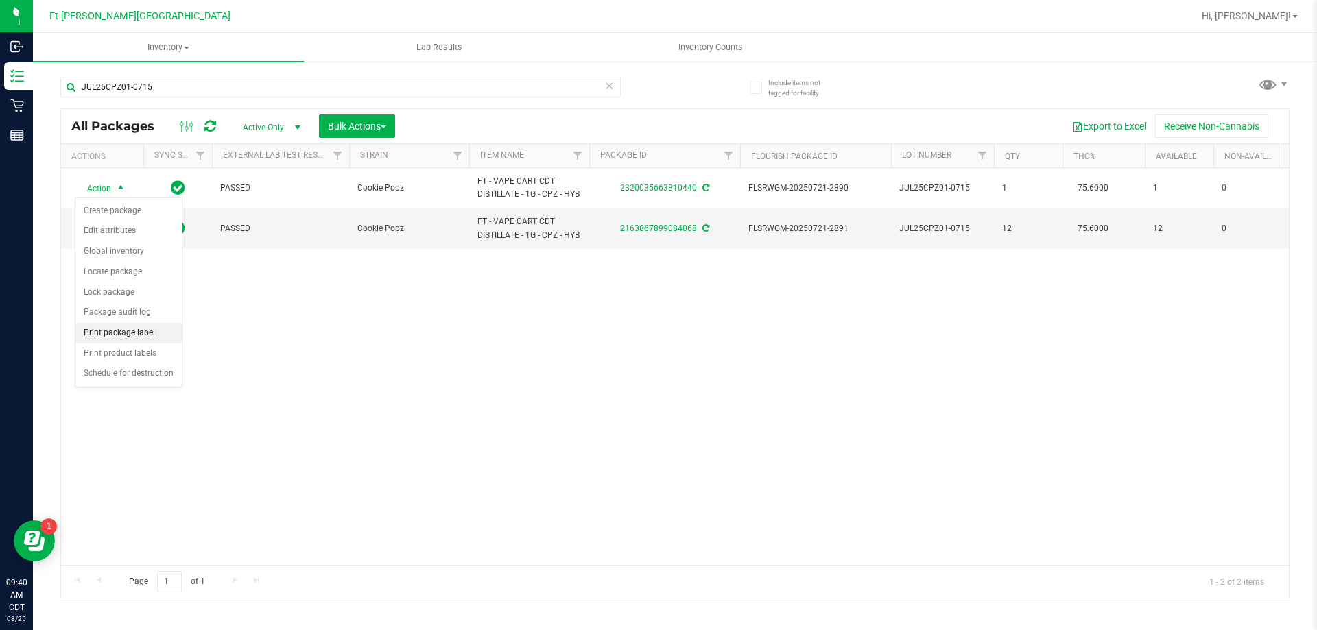
click at [128, 333] on li "Print package label" at bounding box center [128, 333] width 106 height 21
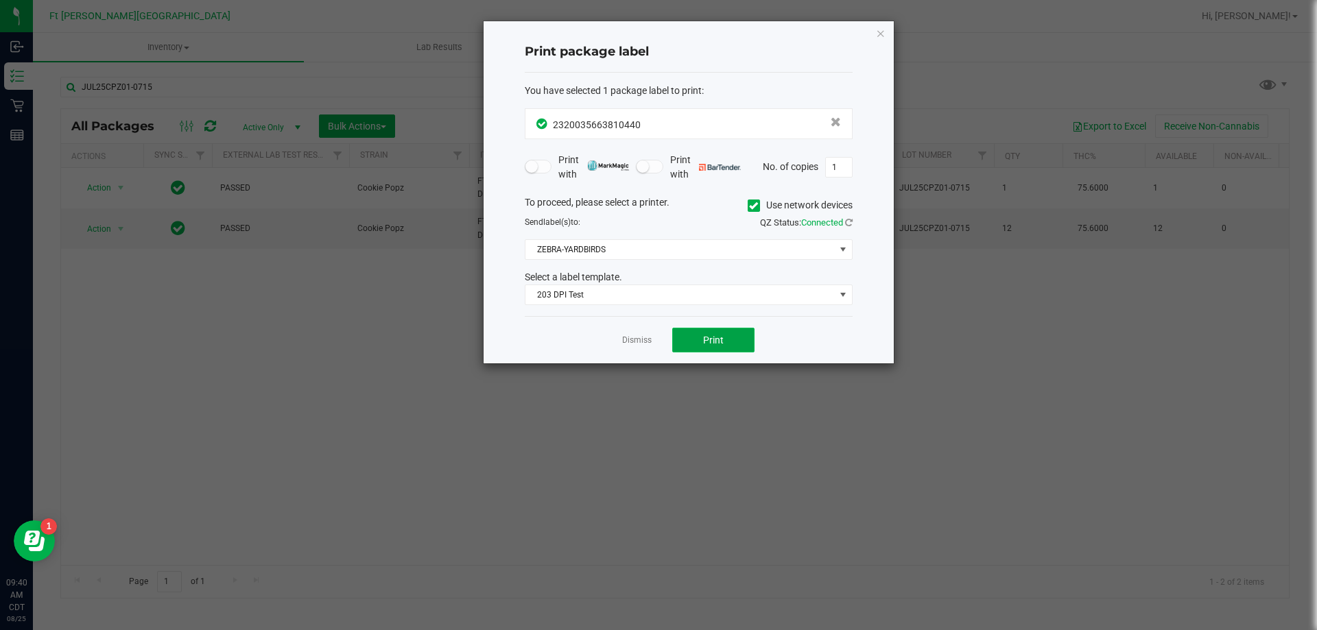
click at [684, 337] on button "Print" at bounding box center [713, 340] width 82 height 25
click at [639, 350] on div "Dismiss Print" at bounding box center [689, 339] width 328 height 47
click at [637, 349] on div "Dismiss Print" at bounding box center [689, 339] width 328 height 47
click at [641, 346] on link "Dismiss" at bounding box center [636, 341] width 29 height 12
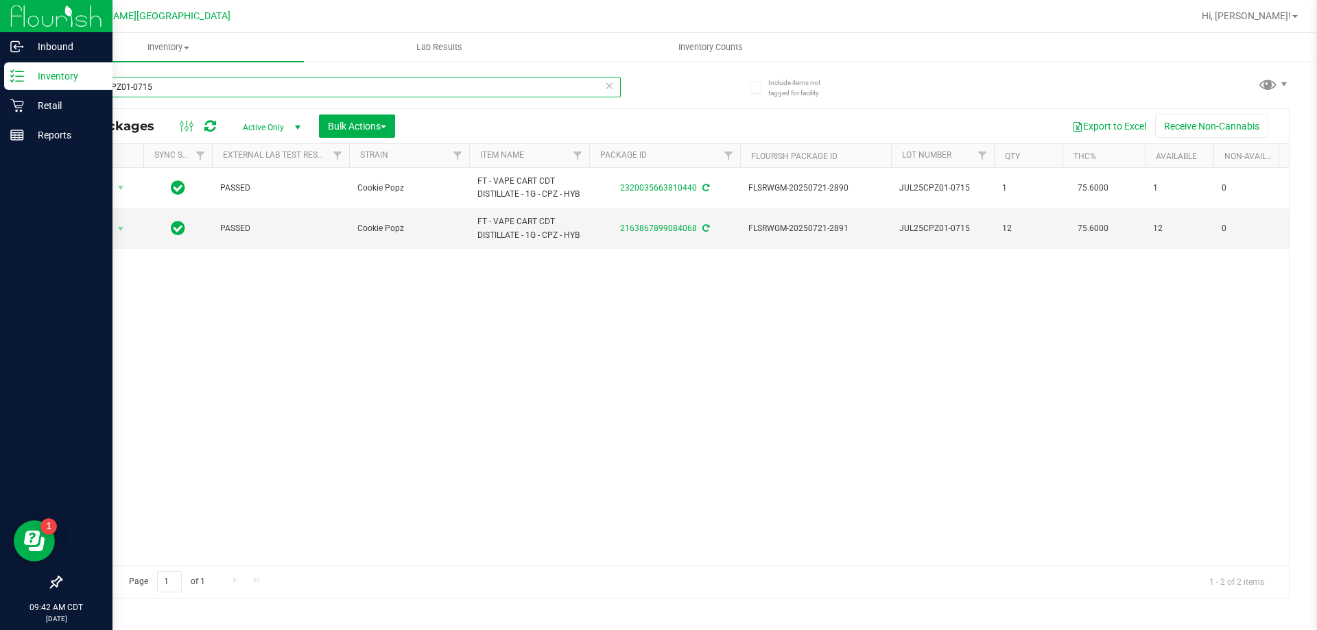
drag, startPoint x: 184, startPoint y: 78, endPoint x: 0, endPoint y: 87, distance: 184.7
click at [0, 88] on div "Inbound Inventory Retail Reports 09:42 AM CDT [DATE] 08/25 Ft [PERSON_NAME][GEO…" at bounding box center [658, 315] width 1317 height 630
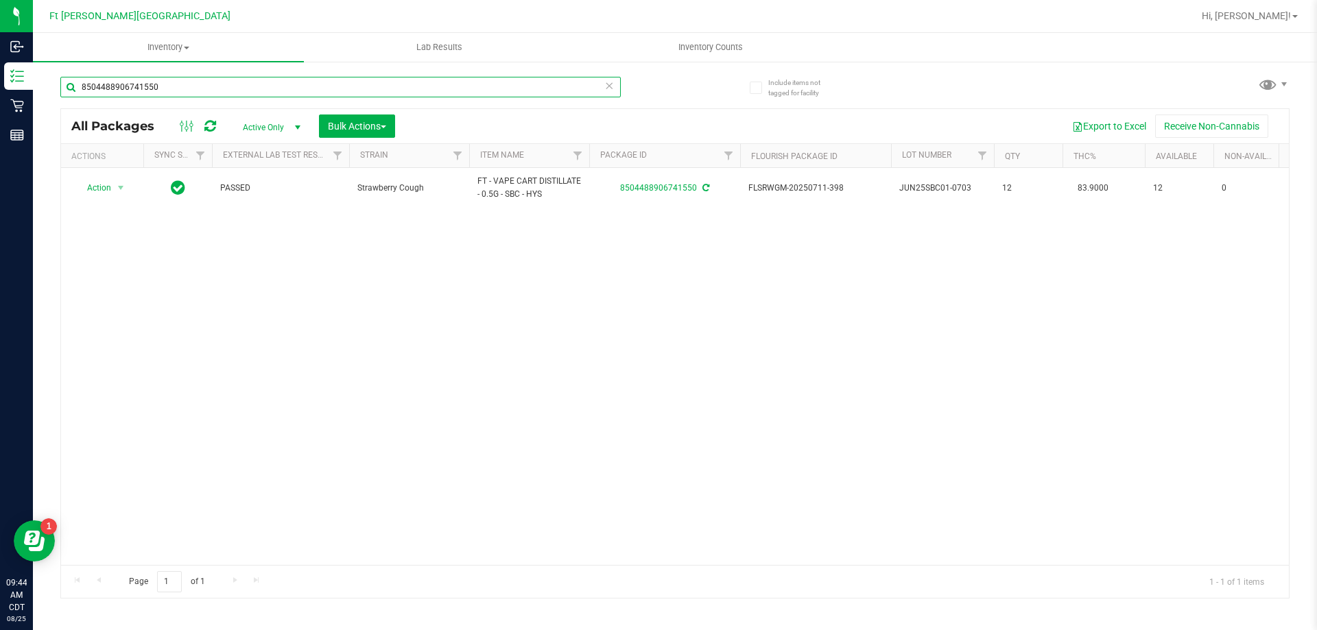
type input "8504488906741550"
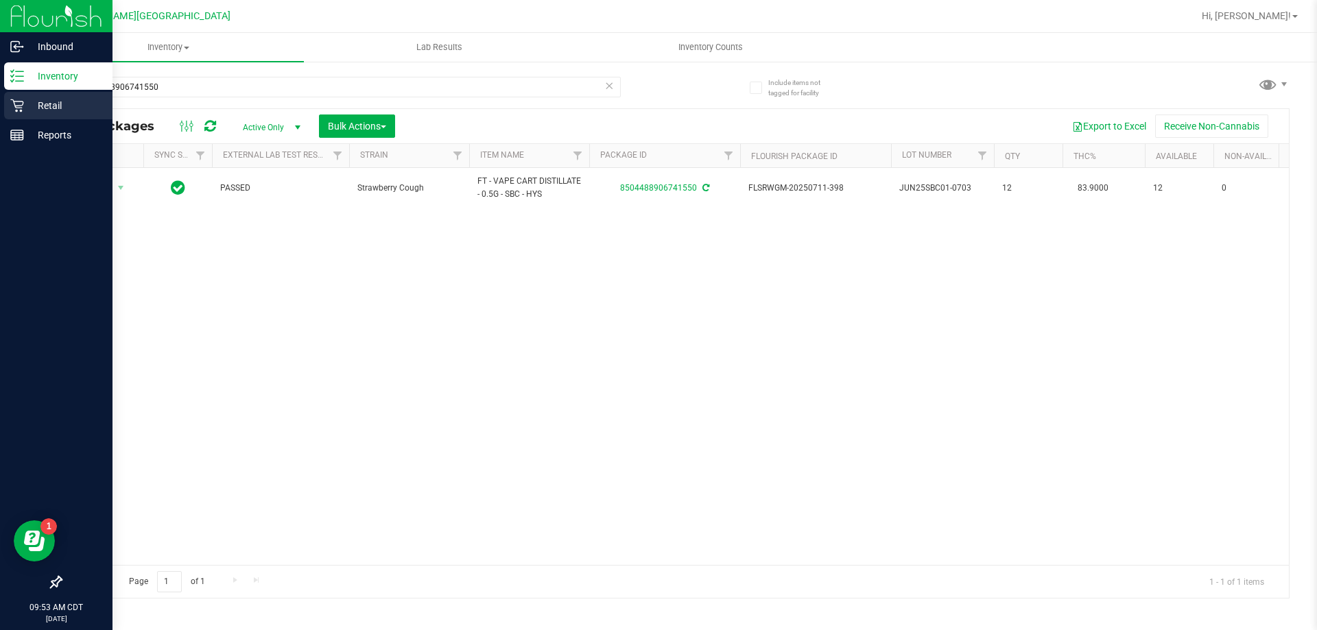
click at [15, 108] on icon at bounding box center [17, 106] width 14 height 14
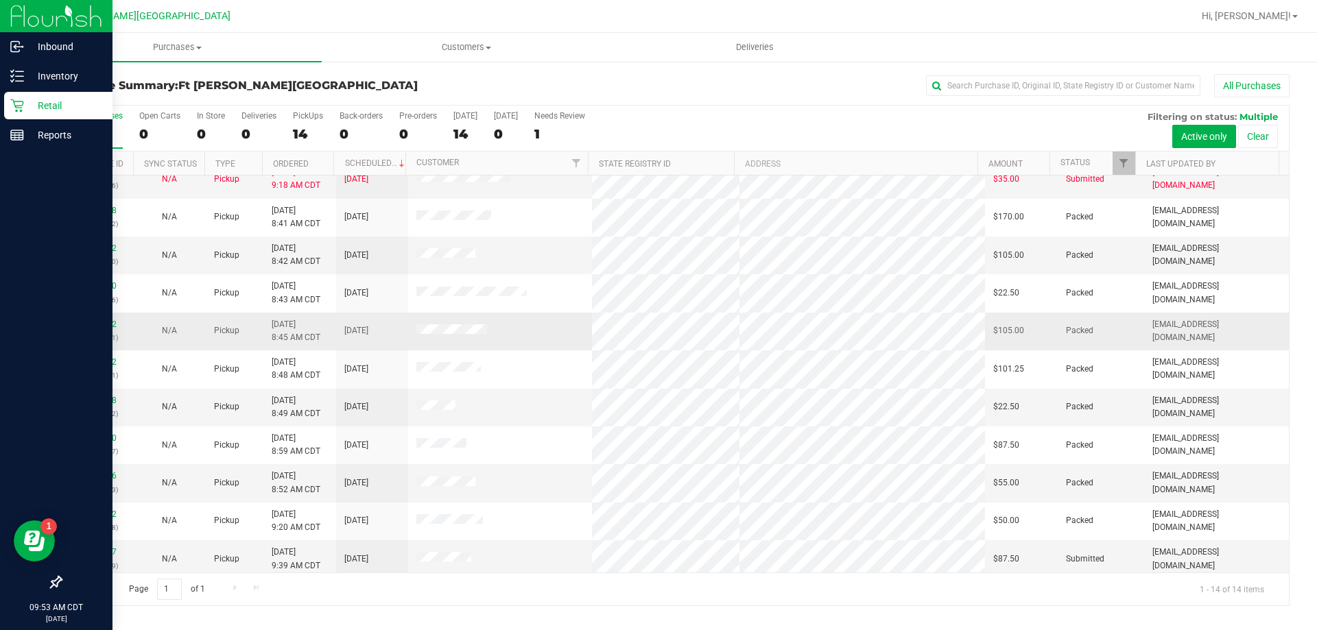
scroll to position [134, 0]
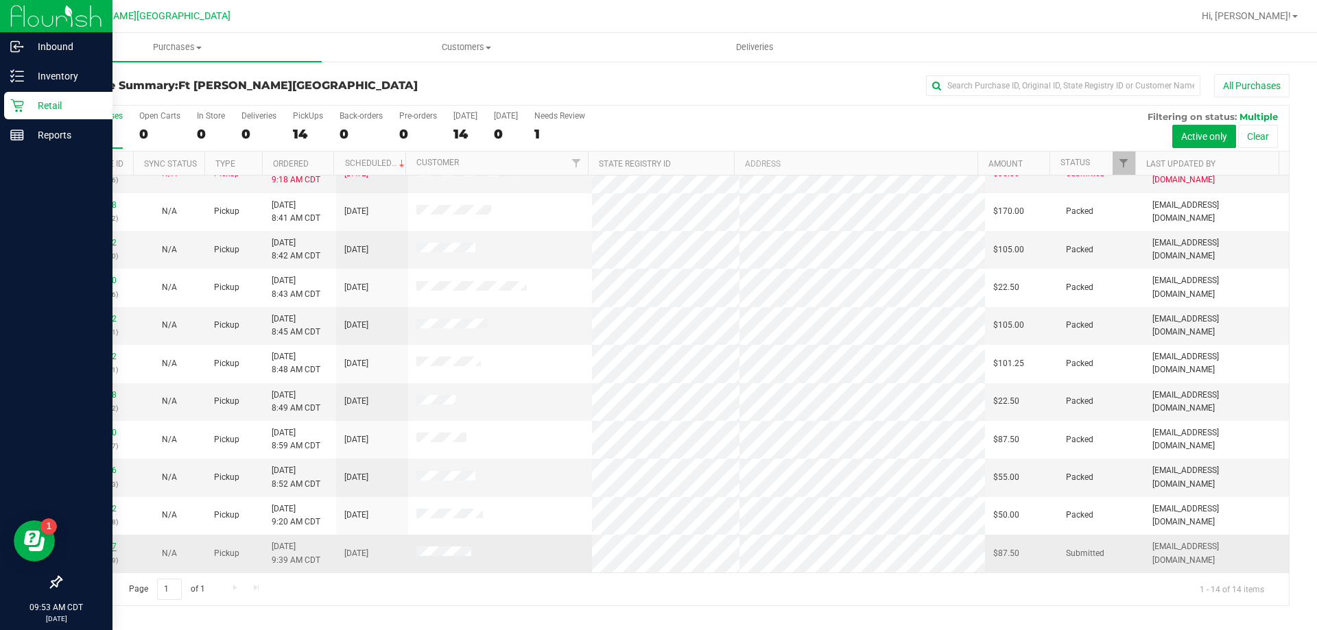
click at [107, 543] on link "11842617" at bounding box center [97, 547] width 38 height 10
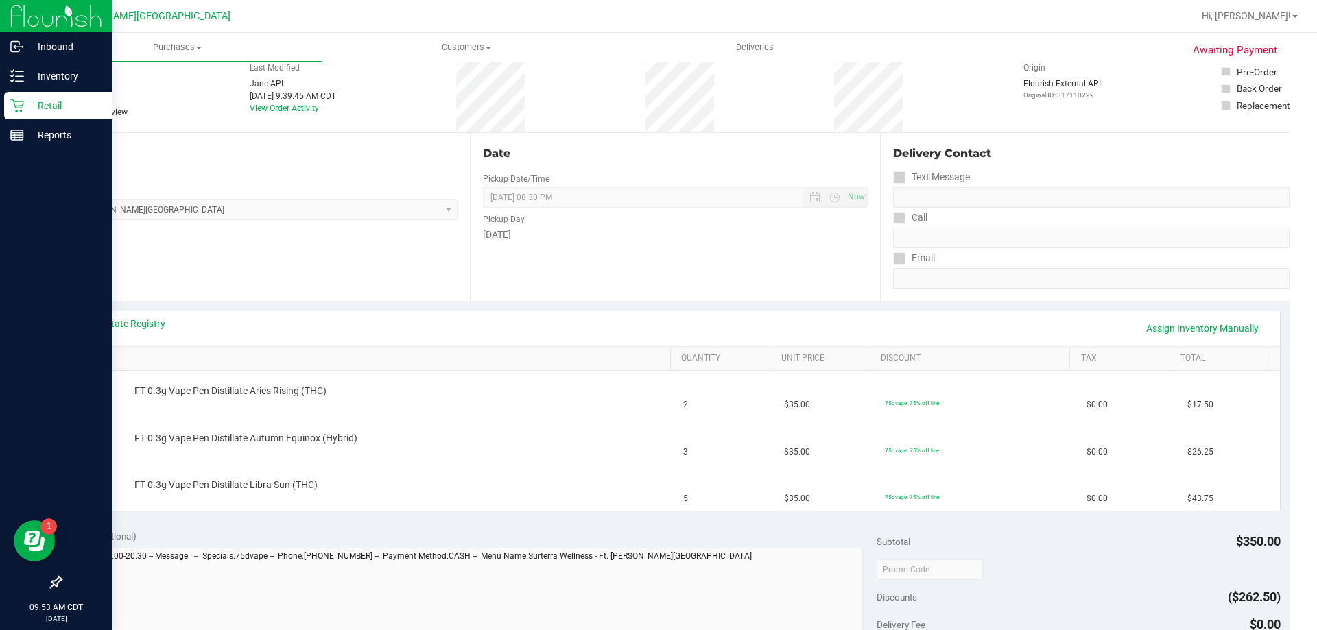
scroll to position [137, 0]
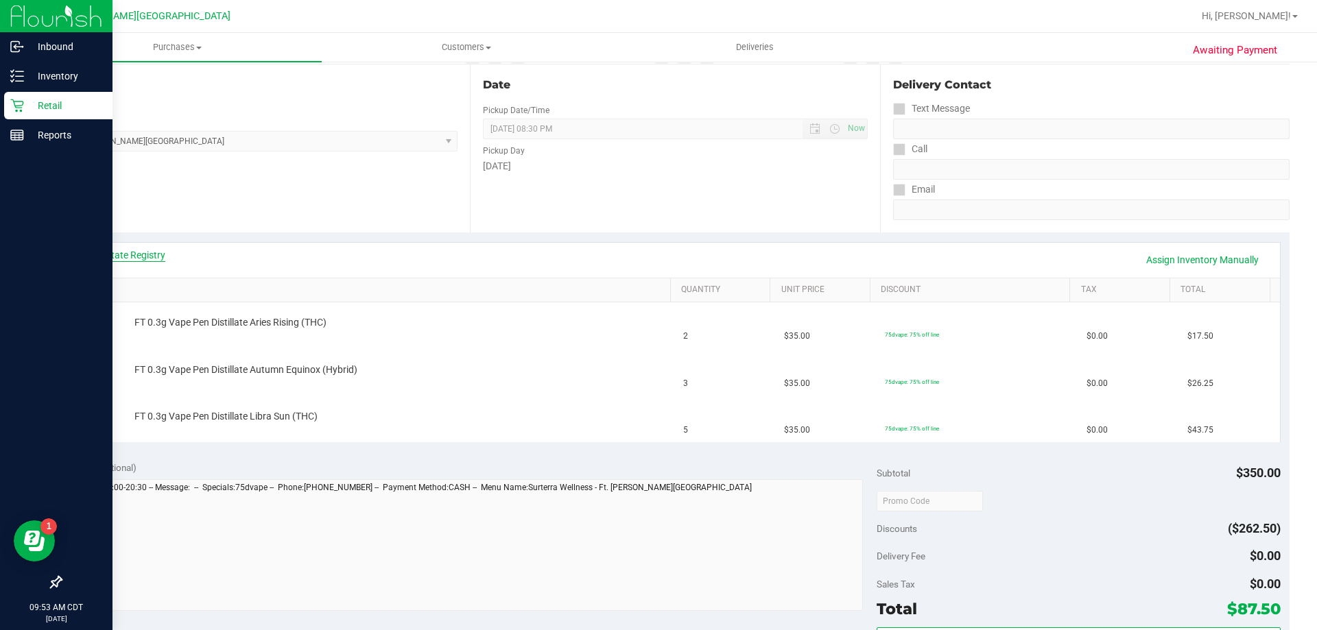
click at [123, 254] on link "View State Registry" at bounding box center [124, 255] width 82 height 14
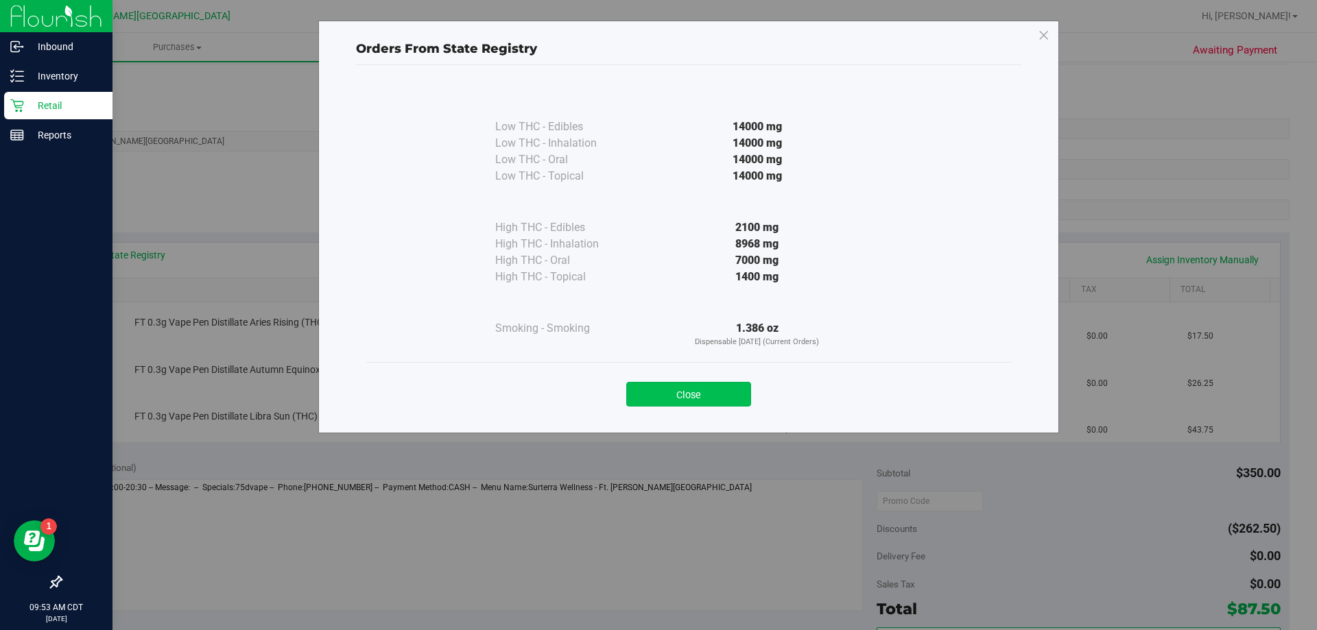
click at [692, 398] on button "Close" at bounding box center [688, 394] width 125 height 25
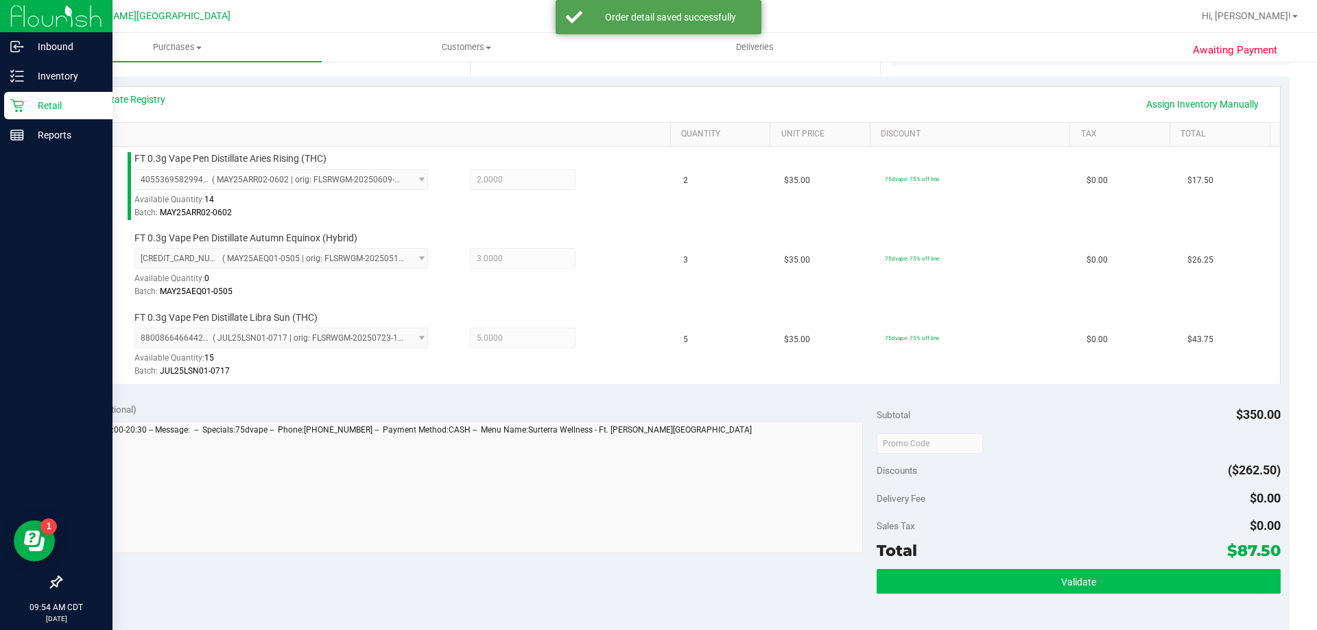
scroll to position [411, 0]
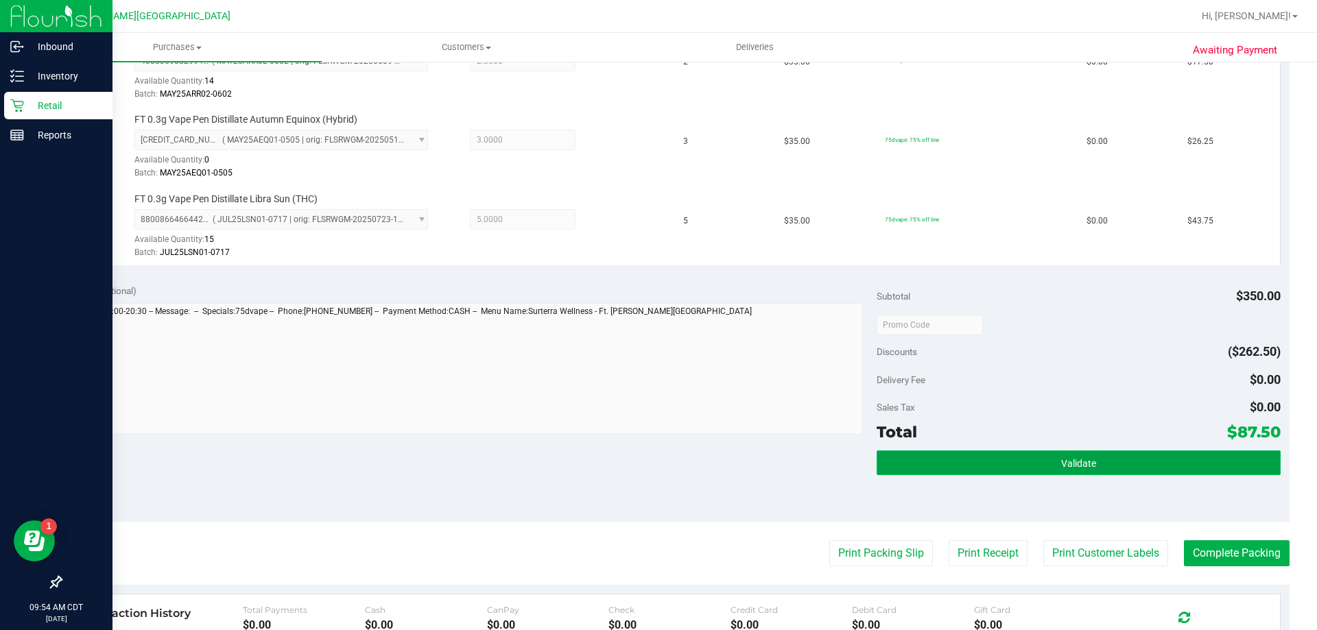
click at [967, 465] on button "Validate" at bounding box center [1077, 463] width 403 height 25
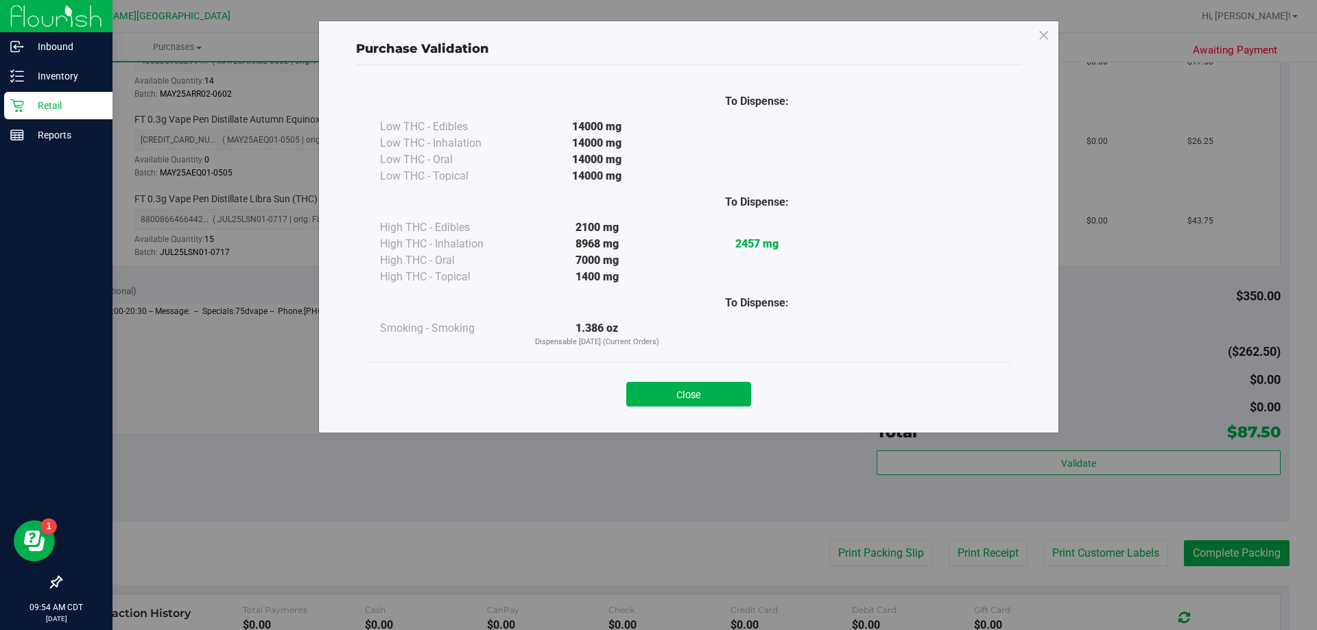
click at [670, 389] on button "Close" at bounding box center [688, 394] width 125 height 25
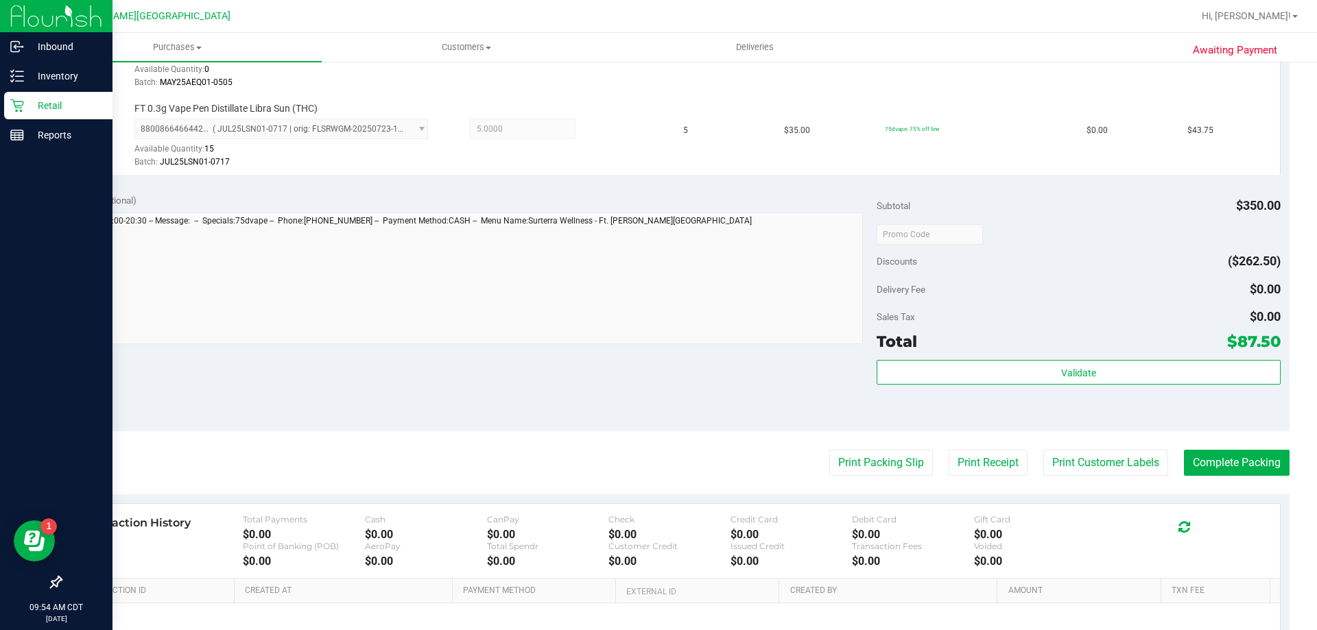
scroll to position [650, 0]
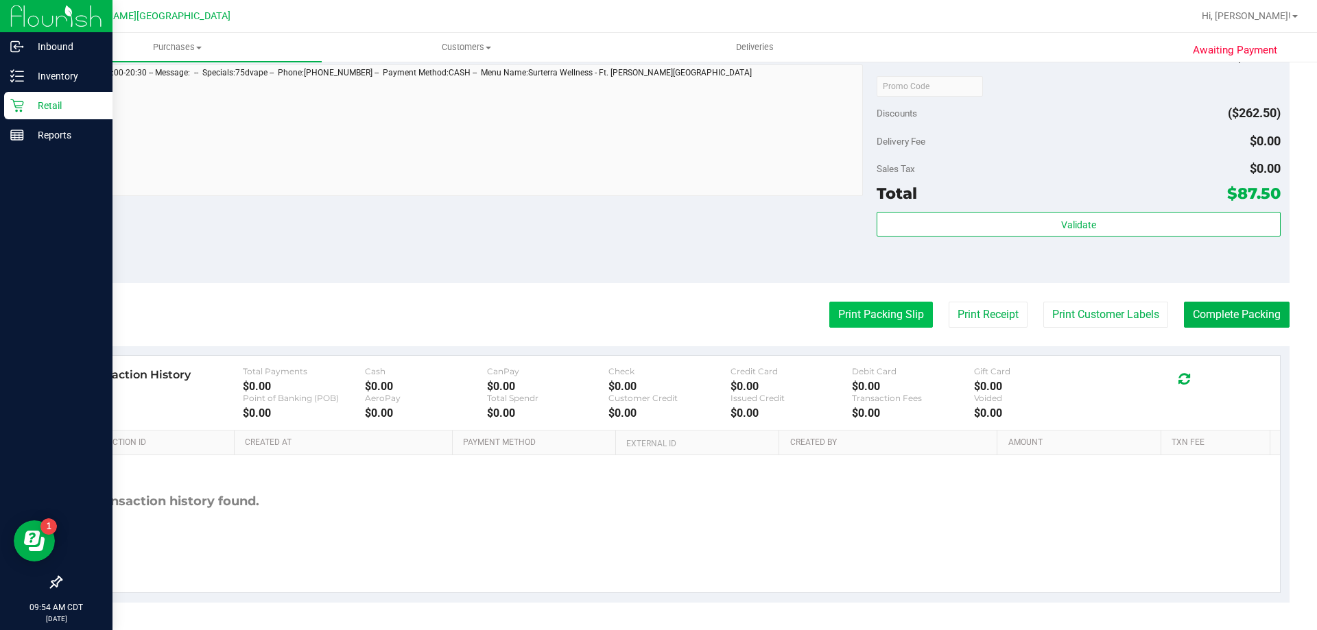
click at [862, 310] on button "Print Packing Slip" at bounding box center [881, 315] width 104 height 26
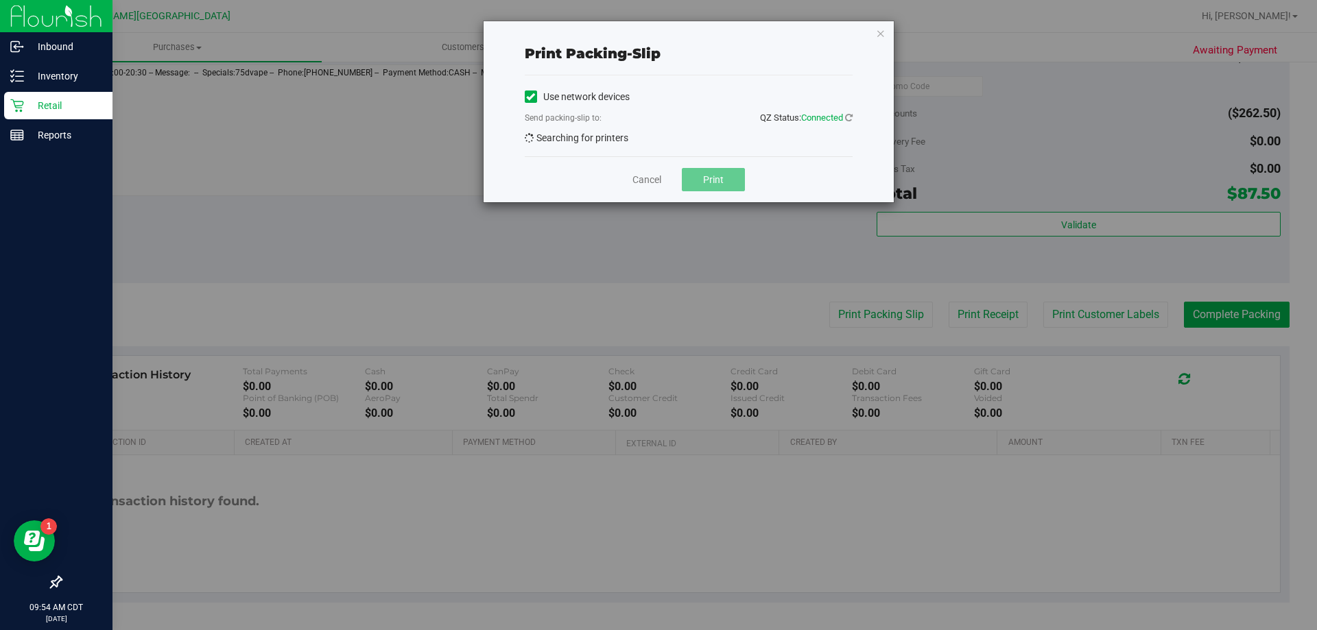
click at [630, 181] on div "Cancel Print" at bounding box center [689, 179] width 328 height 46
click at [647, 182] on link "Cancel" at bounding box center [646, 180] width 29 height 14
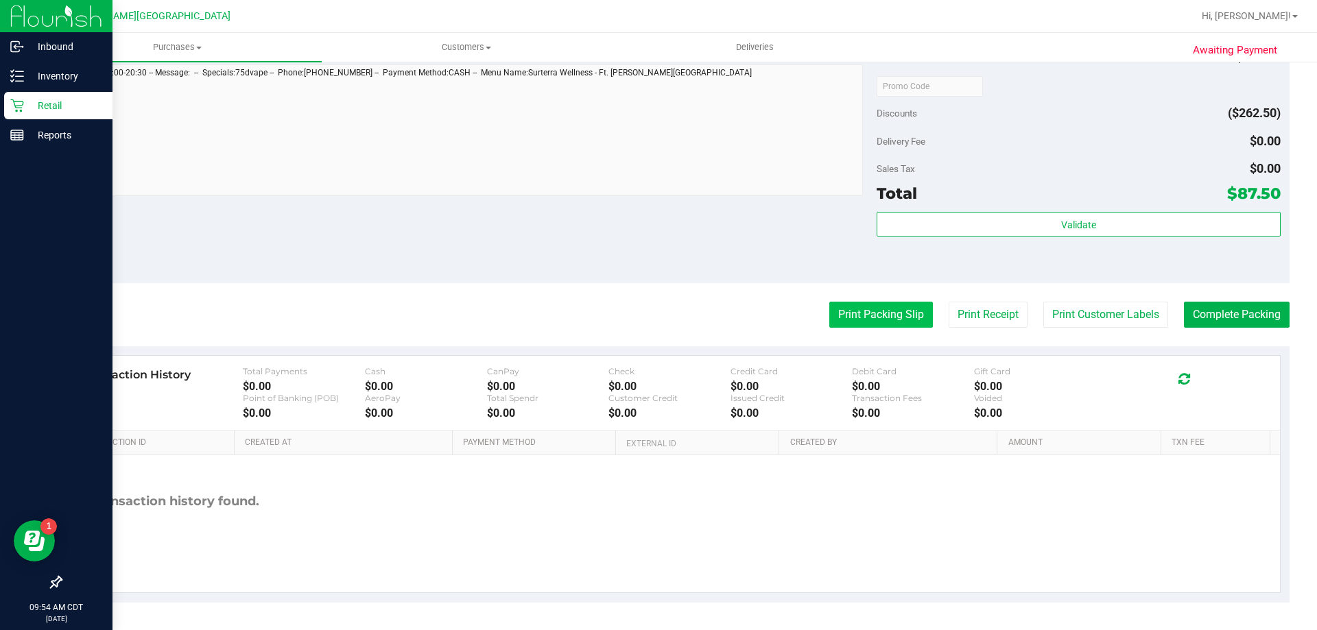
click at [903, 310] on button "Print Packing Slip" at bounding box center [881, 315] width 104 height 26
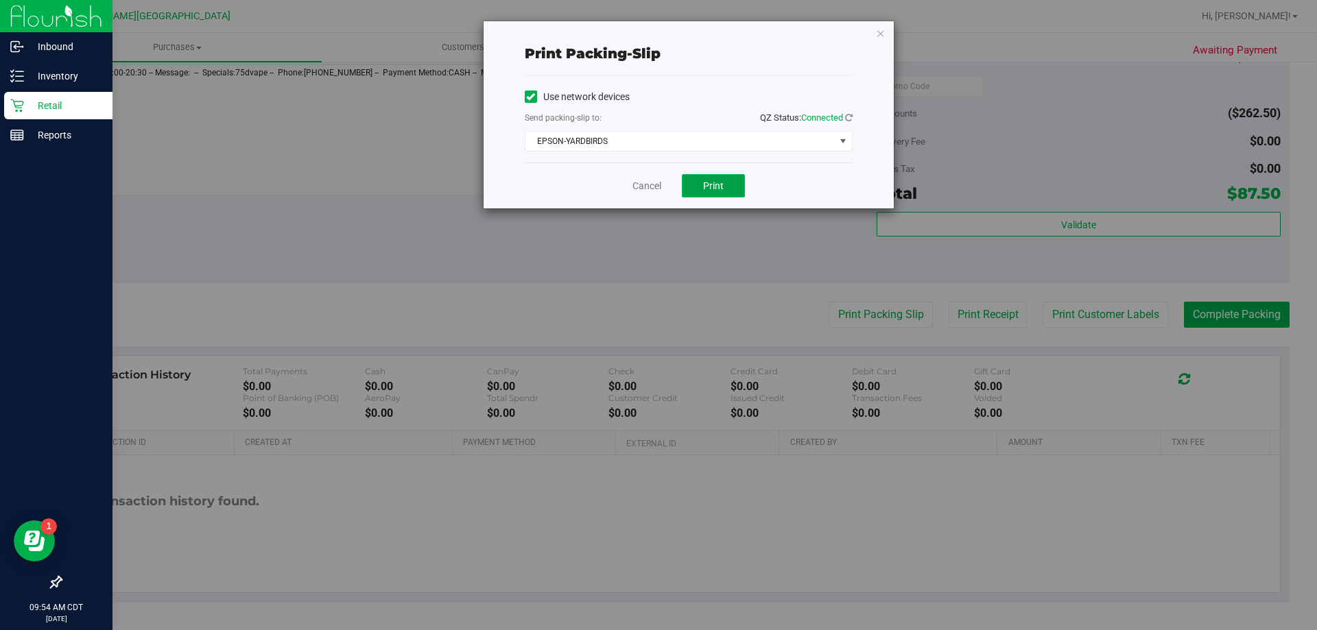
click at [726, 186] on button "Print" at bounding box center [713, 185] width 63 height 23
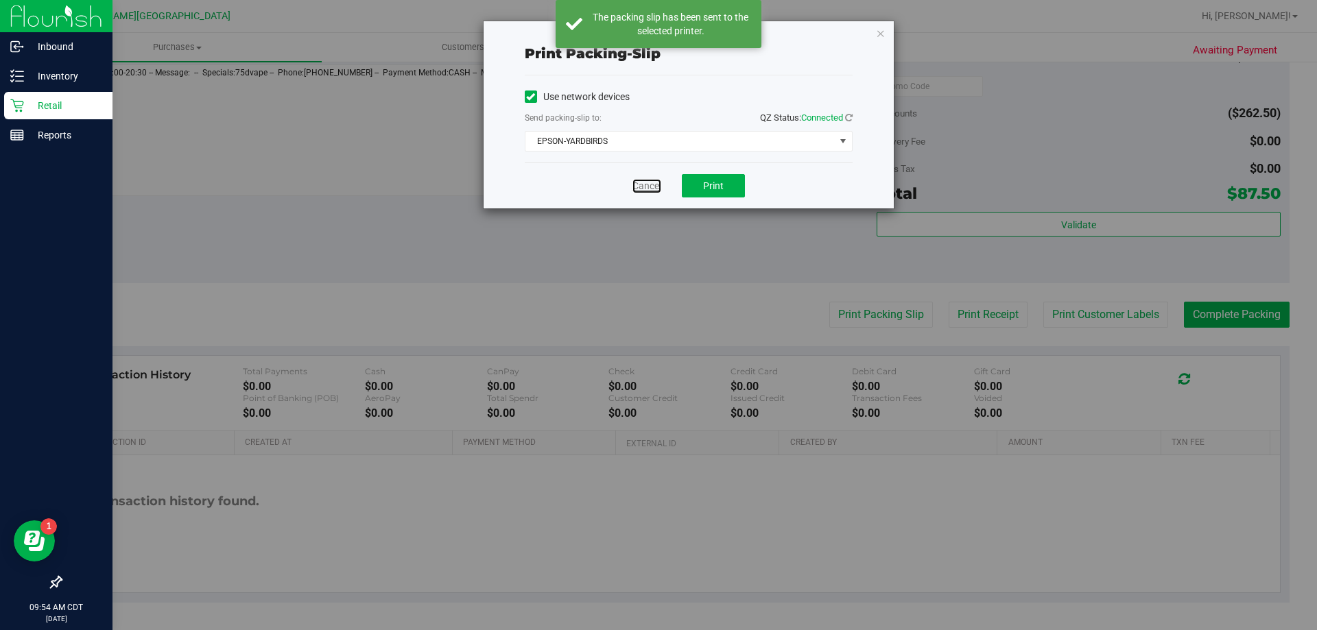
drag, startPoint x: 647, startPoint y: 186, endPoint x: 658, endPoint y: 193, distance: 13.9
click at [647, 186] on link "Cancel" at bounding box center [646, 186] width 29 height 14
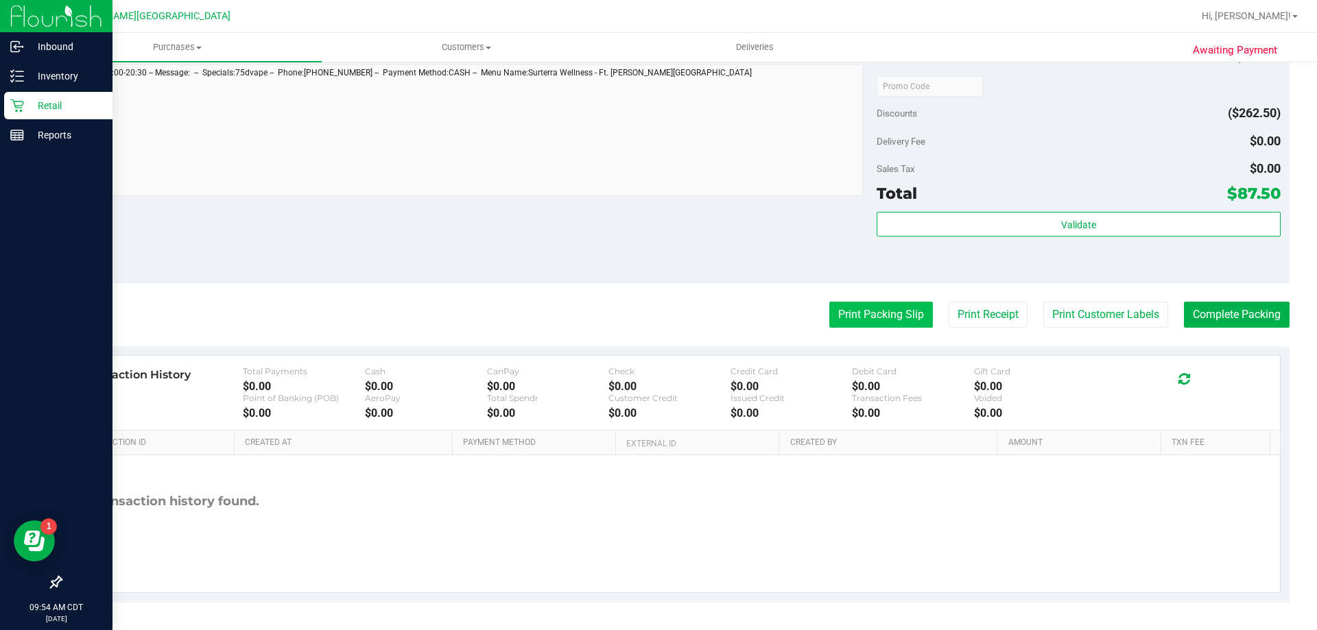
click at [855, 307] on button "Print Packing Slip" at bounding box center [881, 315] width 104 height 26
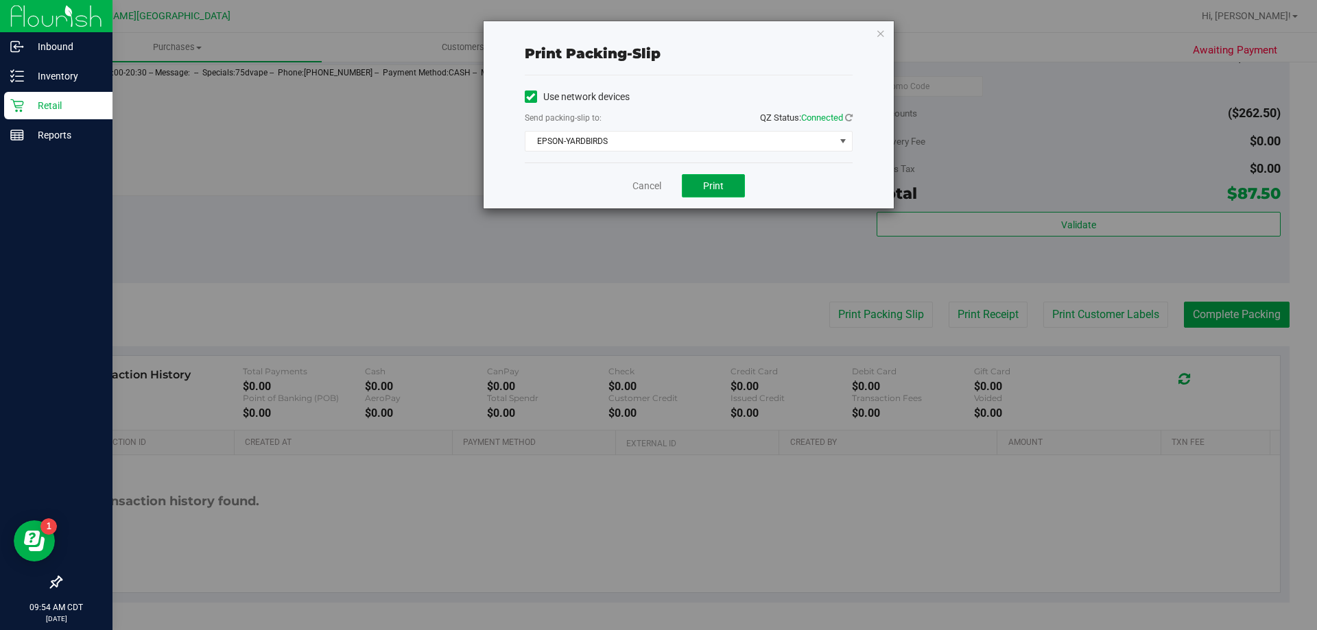
click at [719, 178] on button "Print" at bounding box center [713, 185] width 63 height 23
drag, startPoint x: 650, startPoint y: 187, endPoint x: 669, endPoint y: 212, distance: 31.4
click at [653, 187] on link "Cancel" at bounding box center [646, 186] width 29 height 14
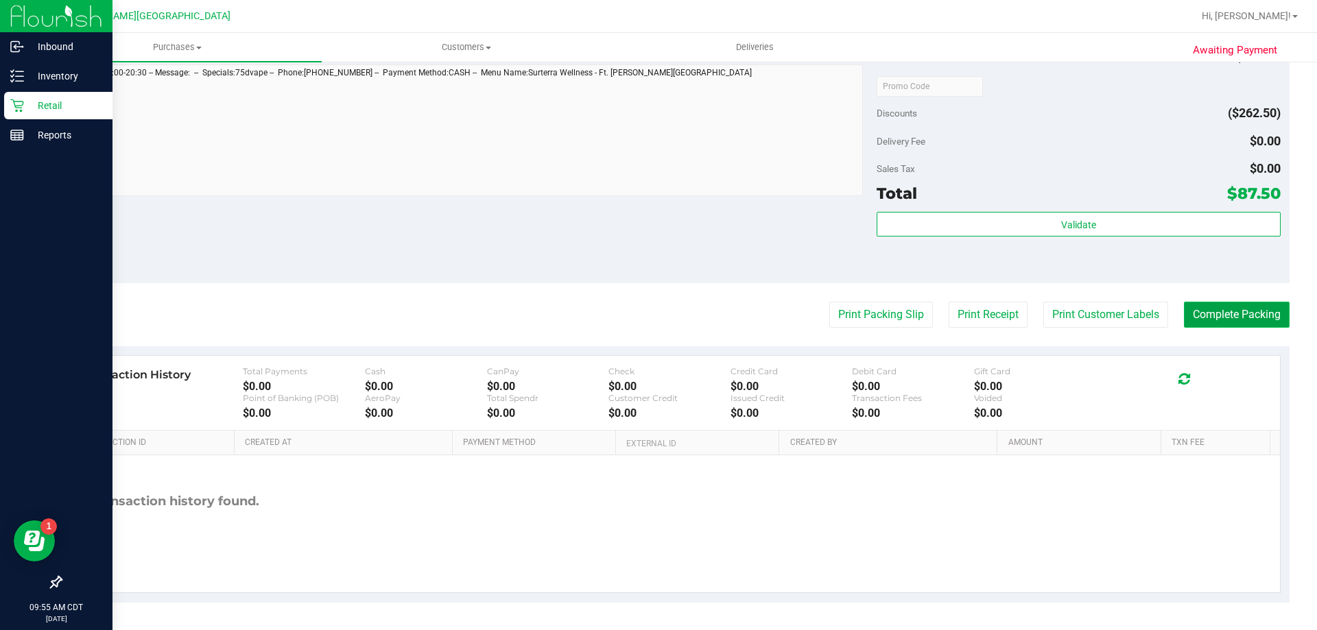
click at [1255, 313] on button "Complete Packing" at bounding box center [1237, 315] width 106 height 26
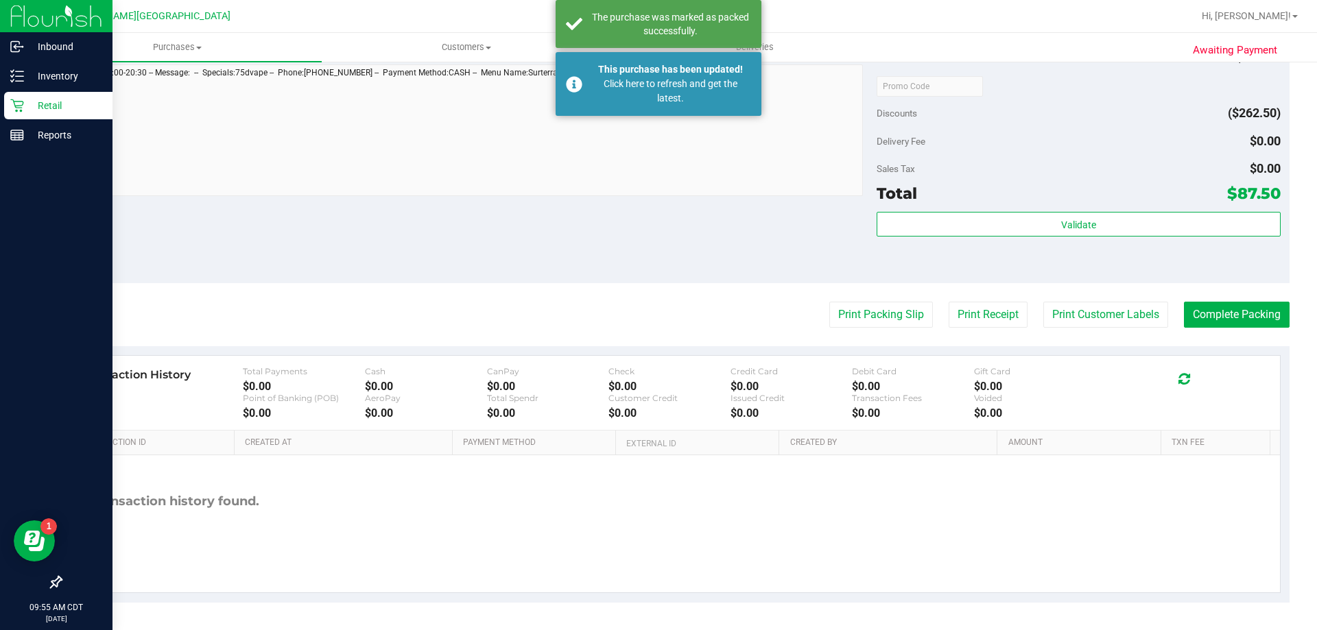
click at [13, 108] on icon at bounding box center [17, 106] width 14 height 14
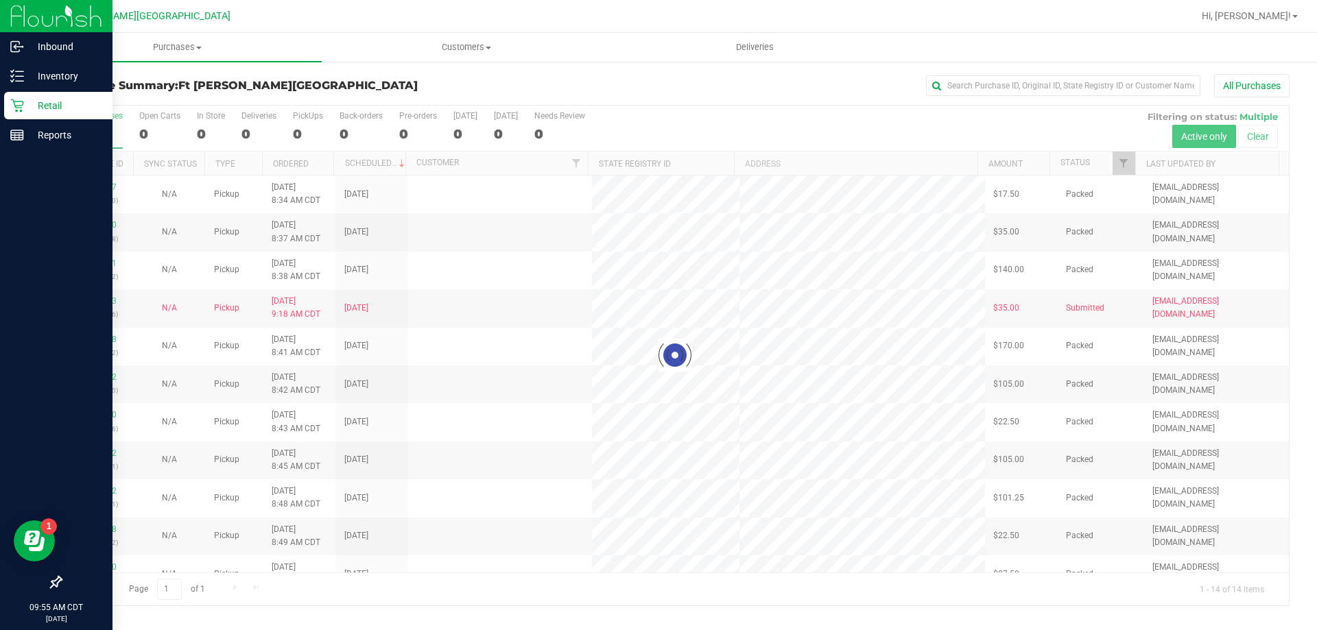
click at [0, 97] on link "Retail" at bounding box center [56, 106] width 112 height 29
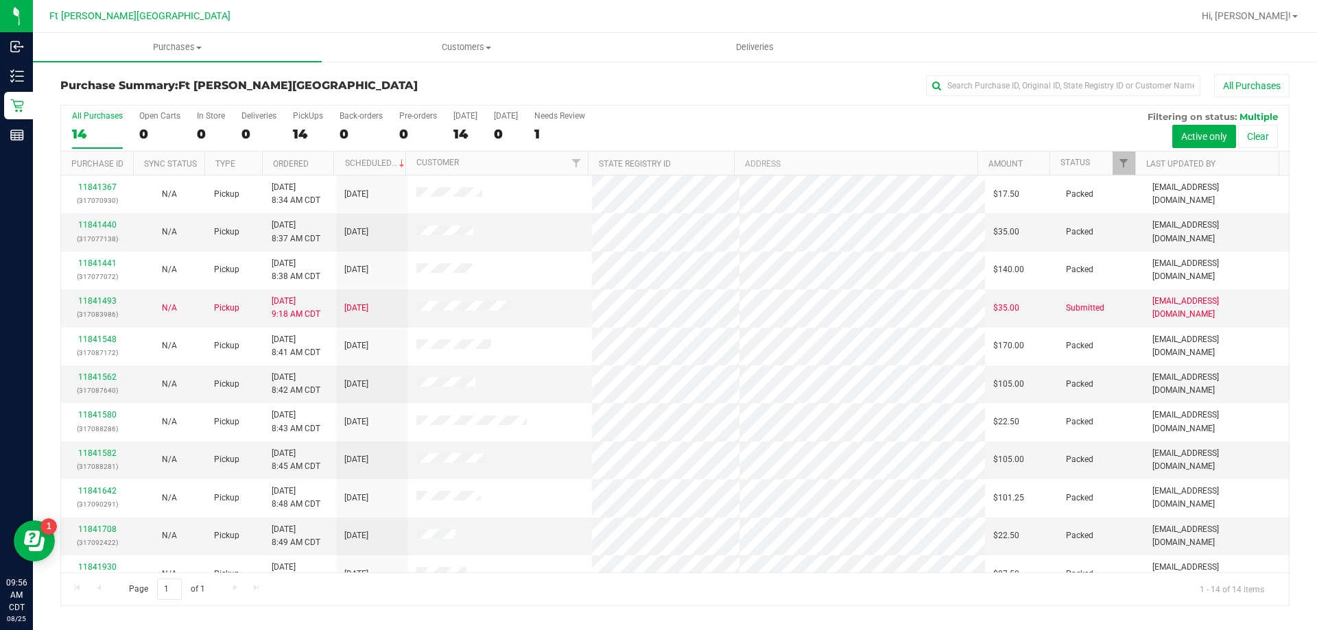
click at [385, 16] on div at bounding box center [719, 16] width 947 height 27
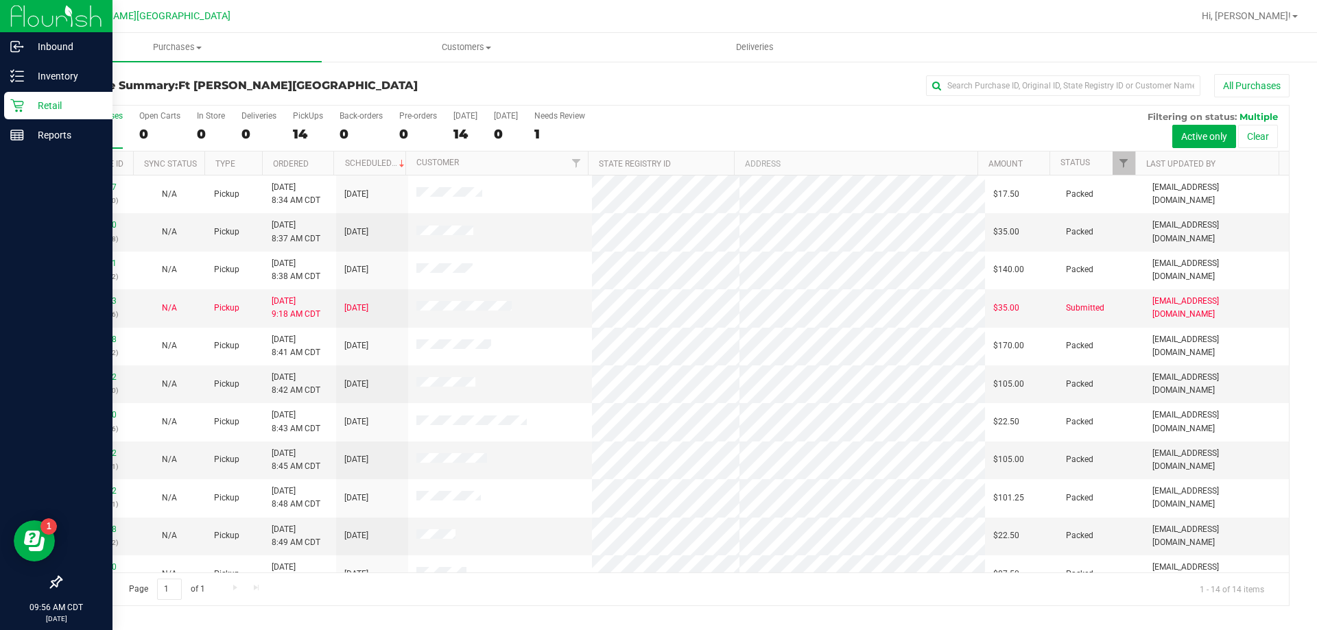
click at [23, 105] on icon at bounding box center [16, 105] width 13 height 13
click at [65, 73] on p "Inventory" at bounding box center [65, 76] width 82 height 16
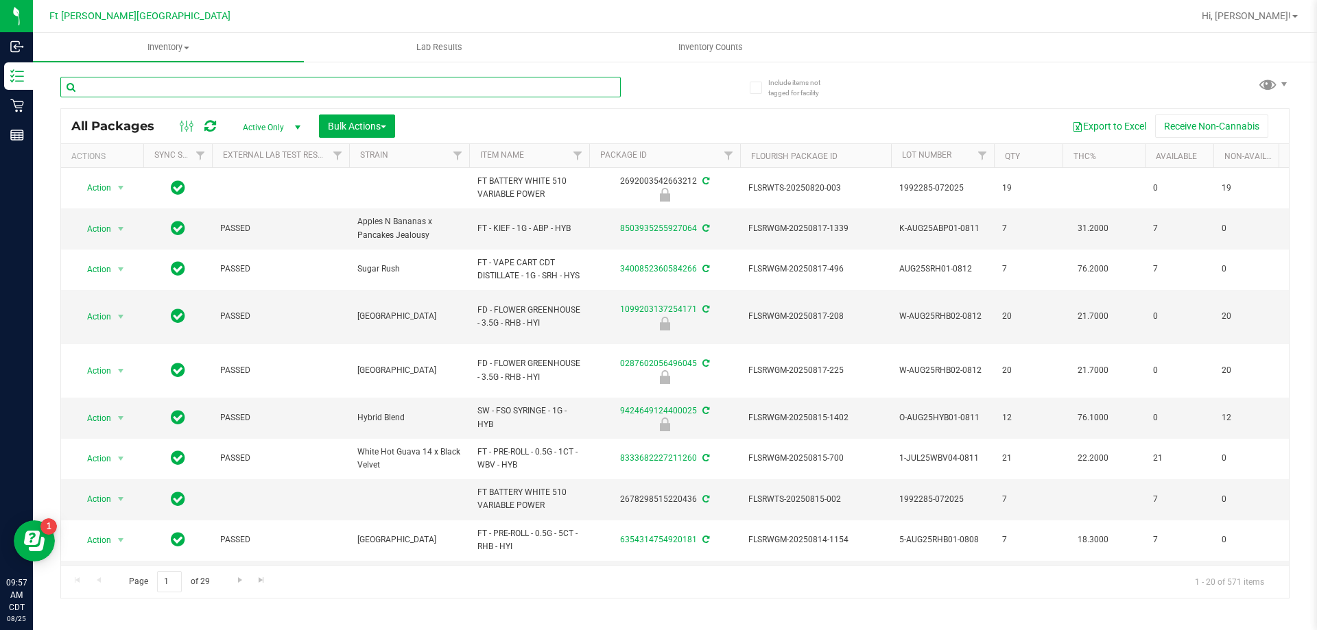
click at [259, 86] on input "text" at bounding box center [340, 87] width 560 height 21
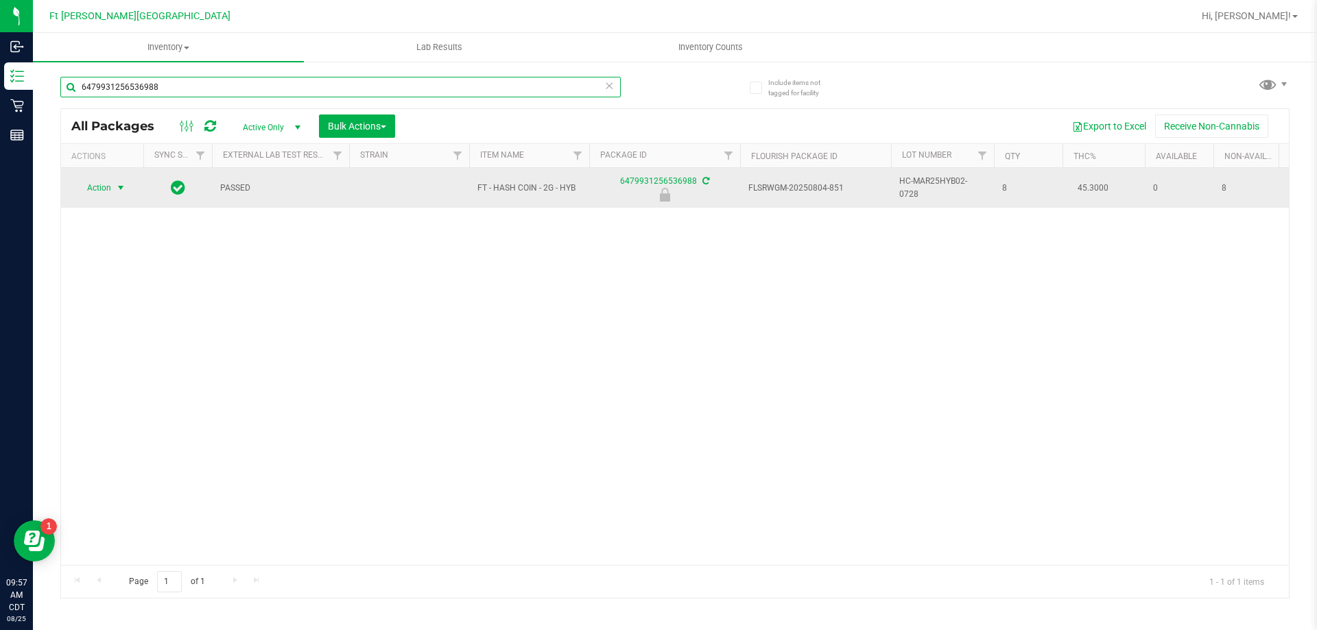
type input "6479931256536988"
click at [122, 183] on span "select" at bounding box center [120, 187] width 11 height 11
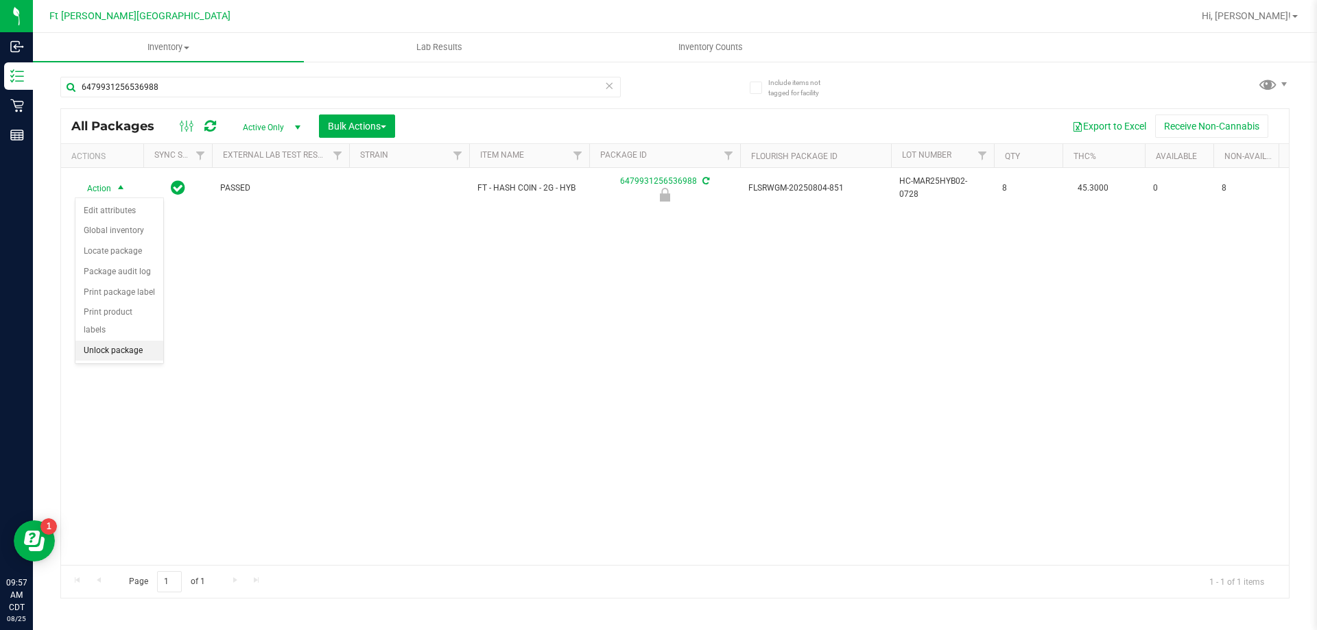
click at [147, 341] on li "Unlock package" at bounding box center [119, 351] width 88 height 21
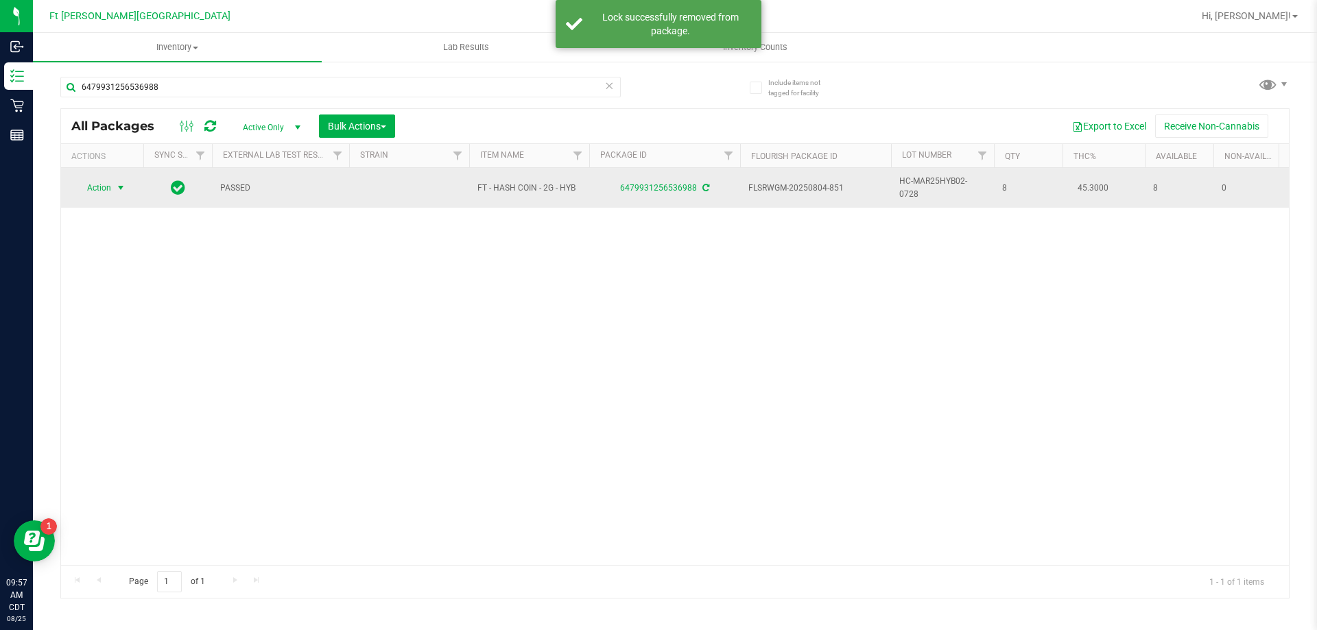
click at [94, 189] on span "Action" at bounding box center [93, 187] width 37 height 19
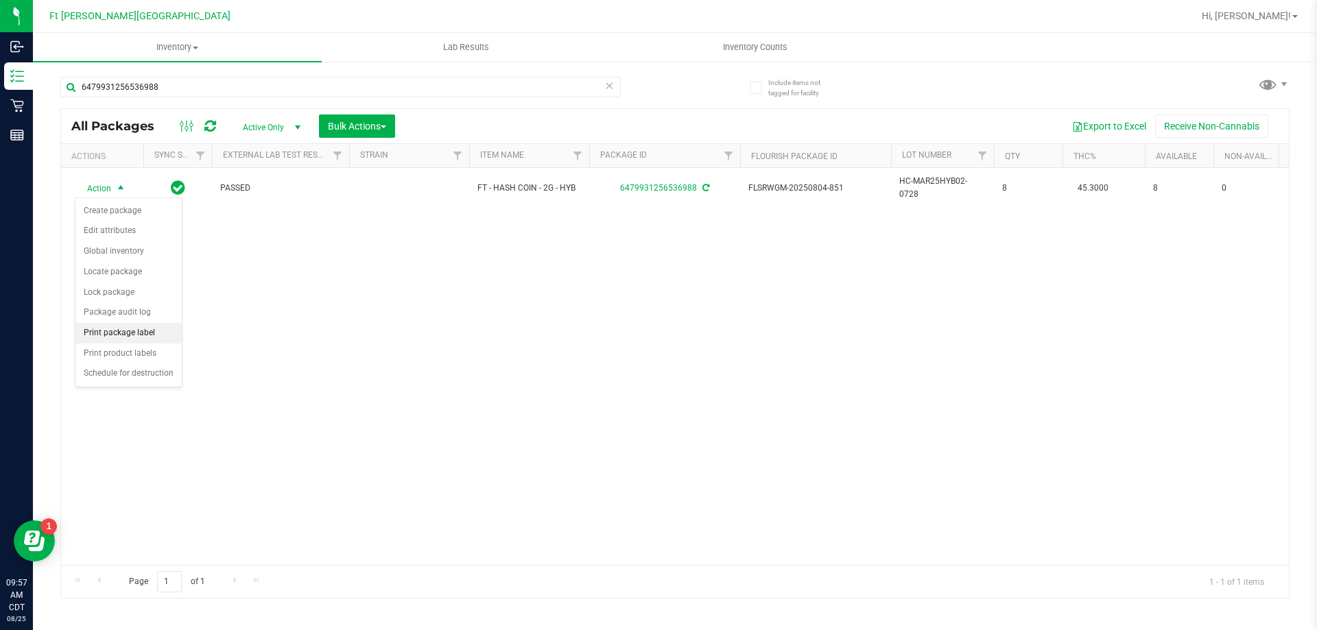
click at [143, 328] on li "Print package label" at bounding box center [128, 333] width 106 height 21
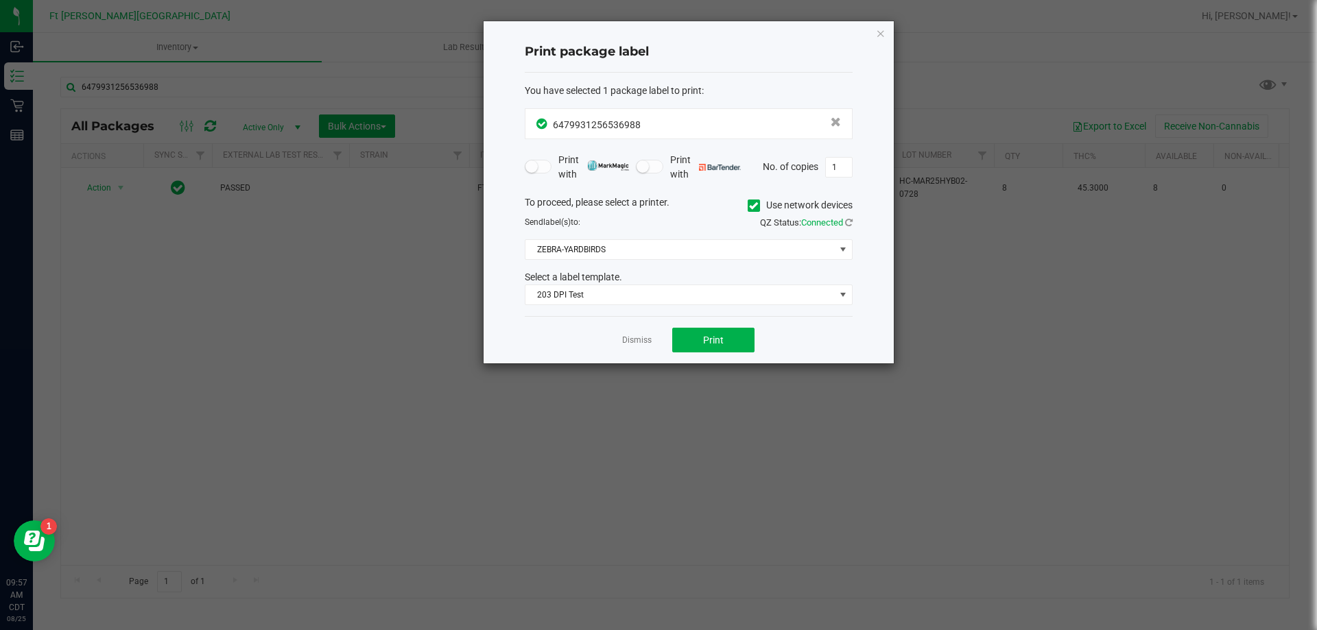
click at [645, 343] on link "Dismiss" at bounding box center [636, 341] width 29 height 12
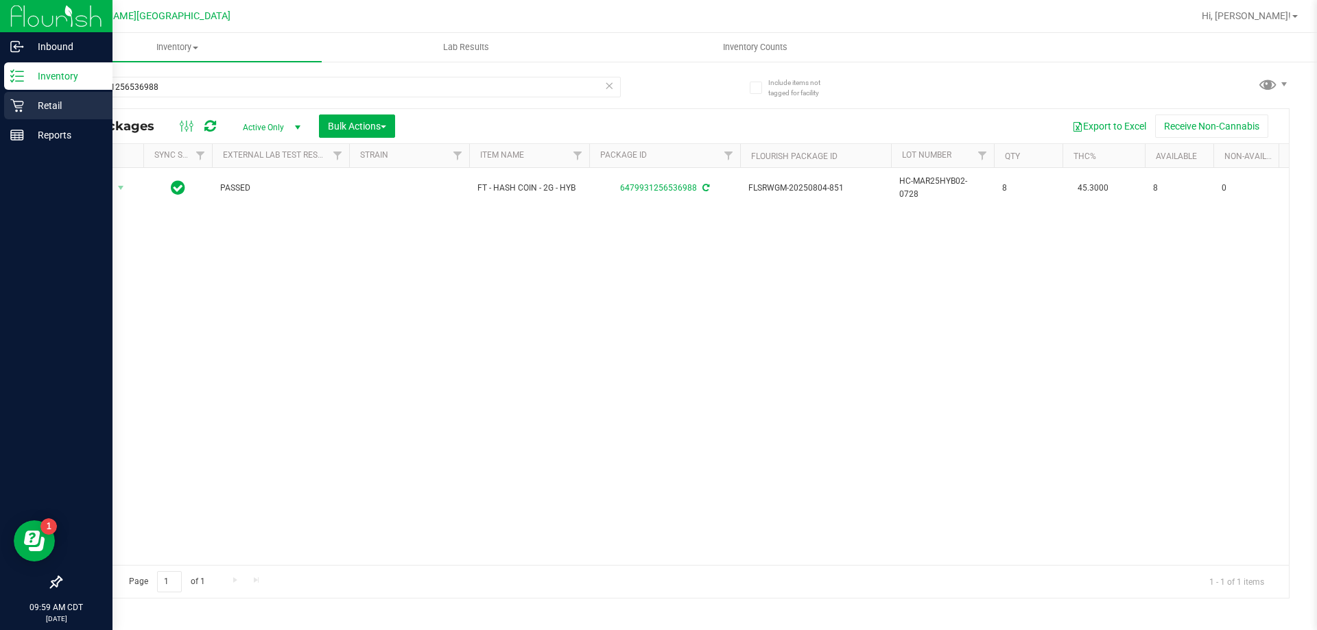
click at [8, 106] on div "Retail" at bounding box center [58, 105] width 108 height 27
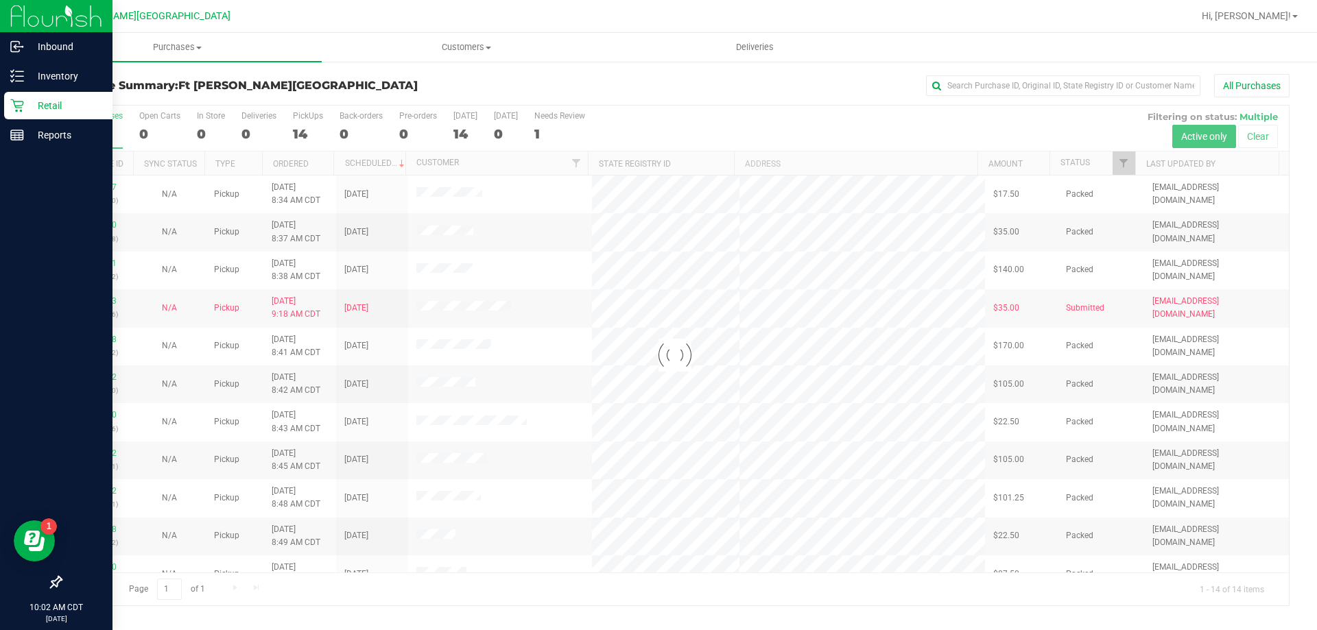
click at [50, 109] on p "Retail" at bounding box center [65, 105] width 82 height 16
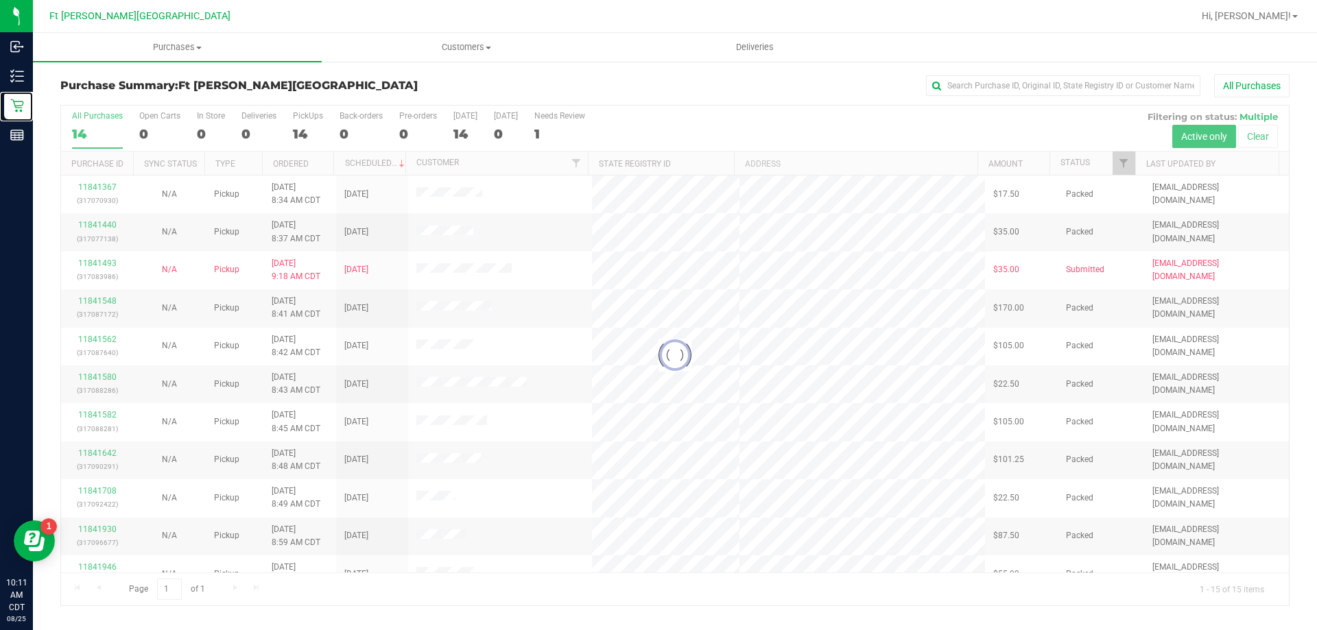
scroll to position [172, 0]
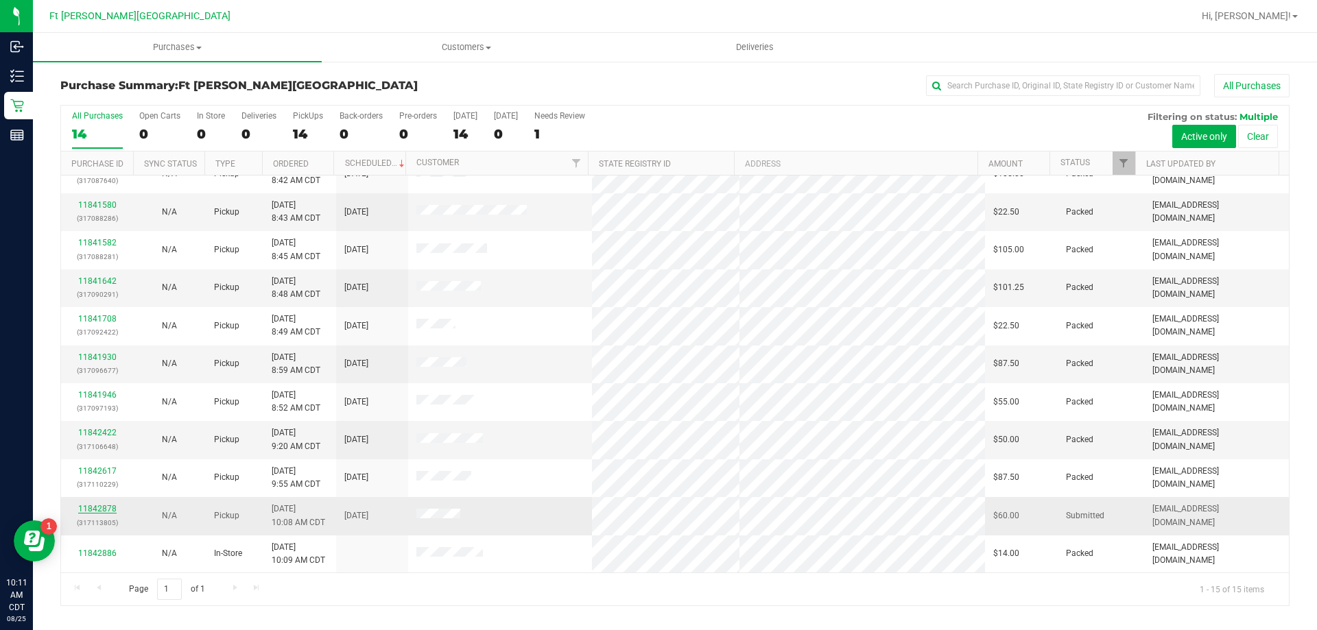
click at [95, 512] on link "11842878" at bounding box center [97, 509] width 38 height 10
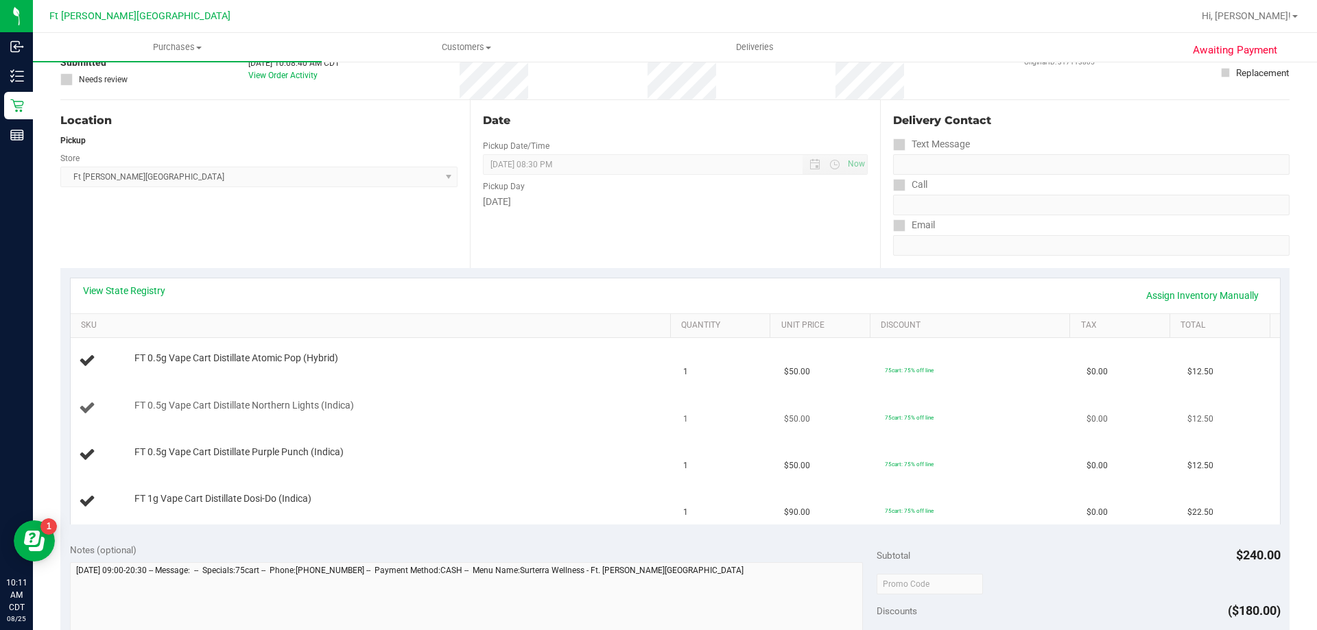
scroll to position [137, 0]
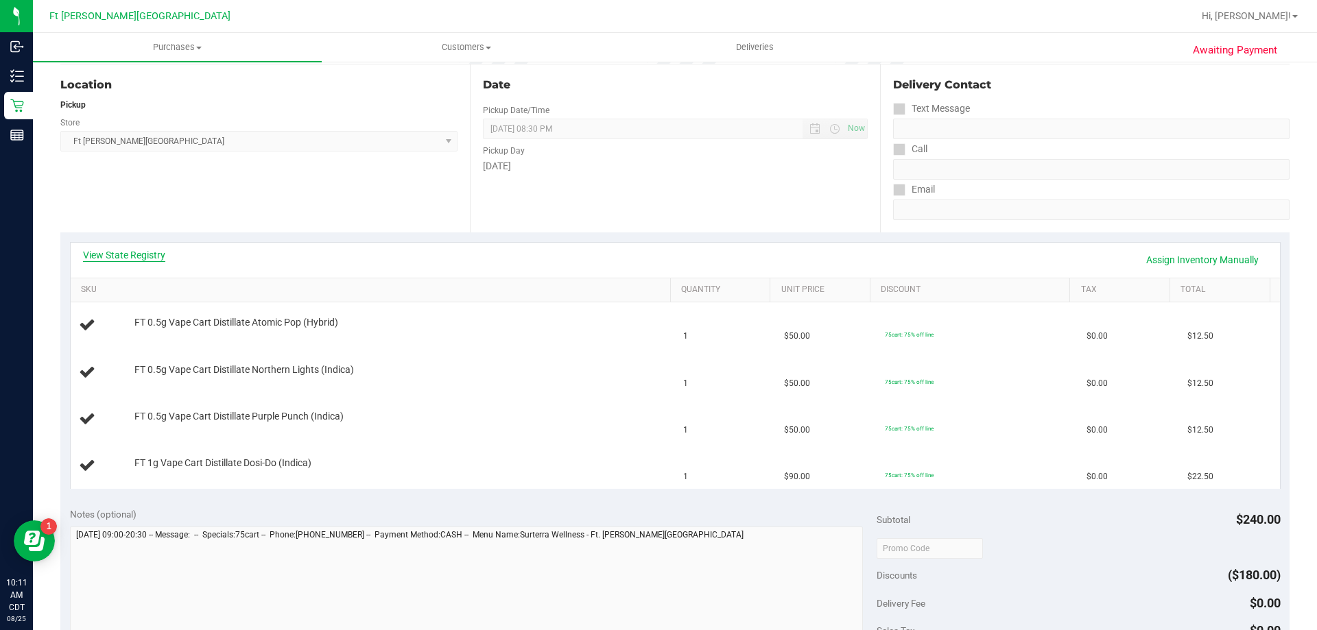
click at [128, 251] on link "View State Registry" at bounding box center [124, 255] width 82 height 14
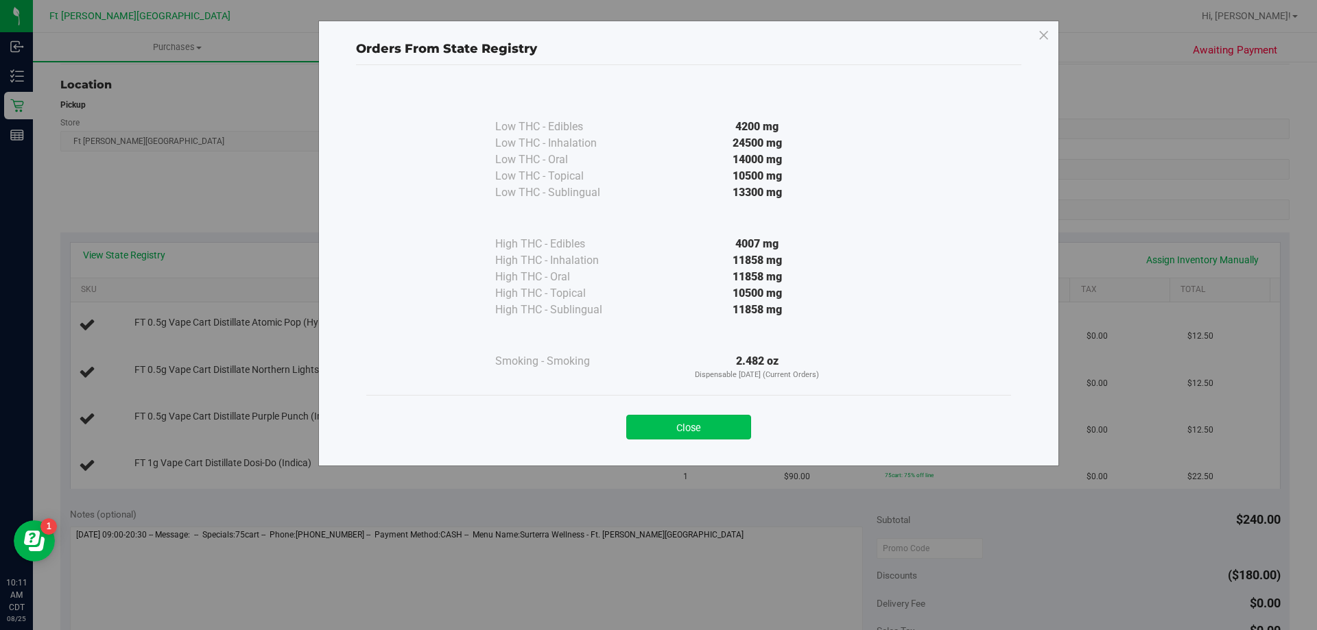
click at [715, 429] on button "Close" at bounding box center [688, 427] width 125 height 25
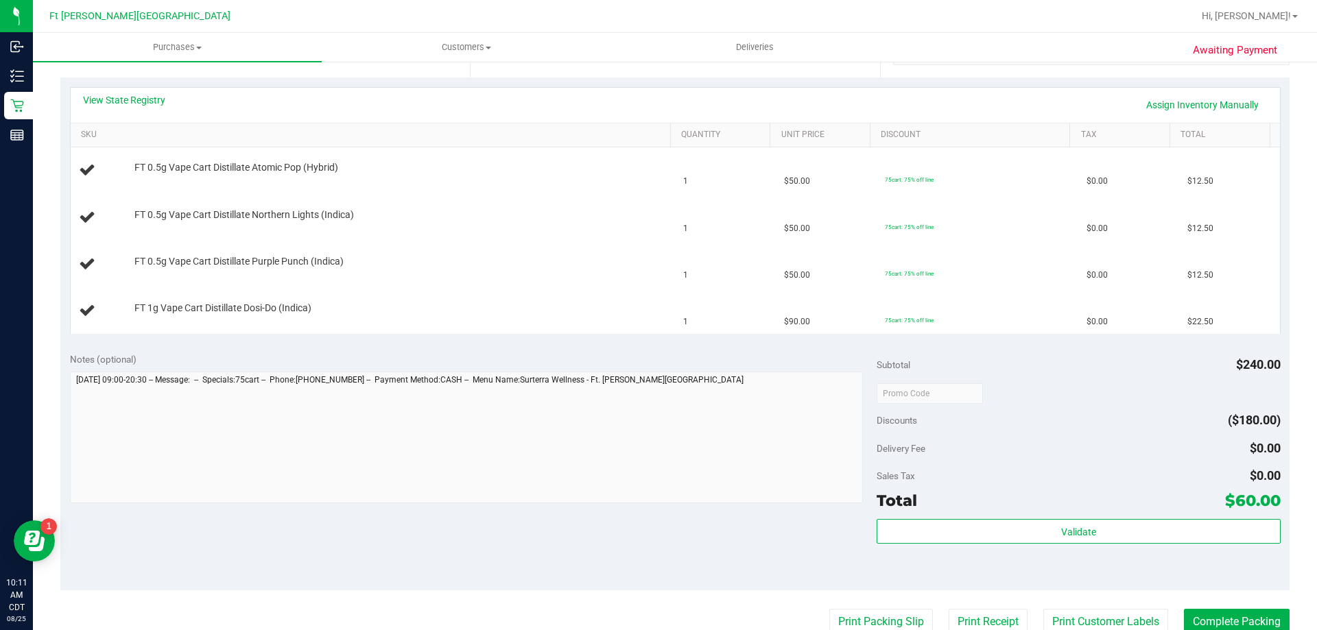
scroll to position [549, 0]
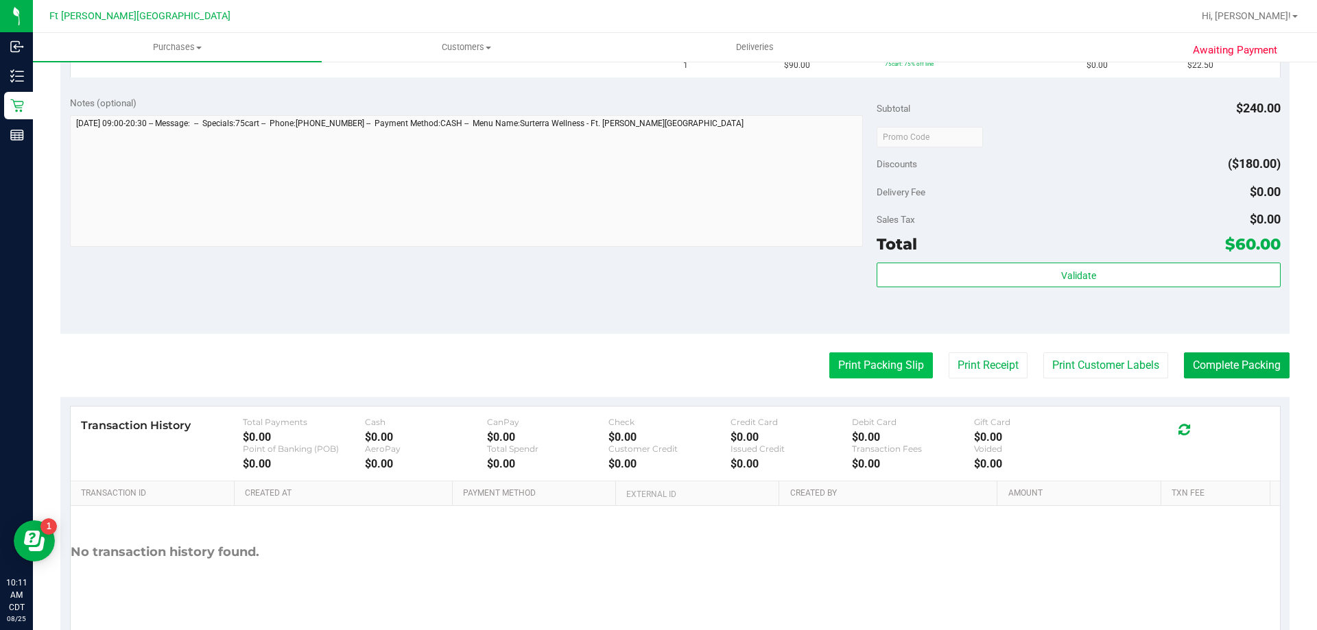
click at [900, 361] on button "Print Packing Slip" at bounding box center [881, 366] width 104 height 26
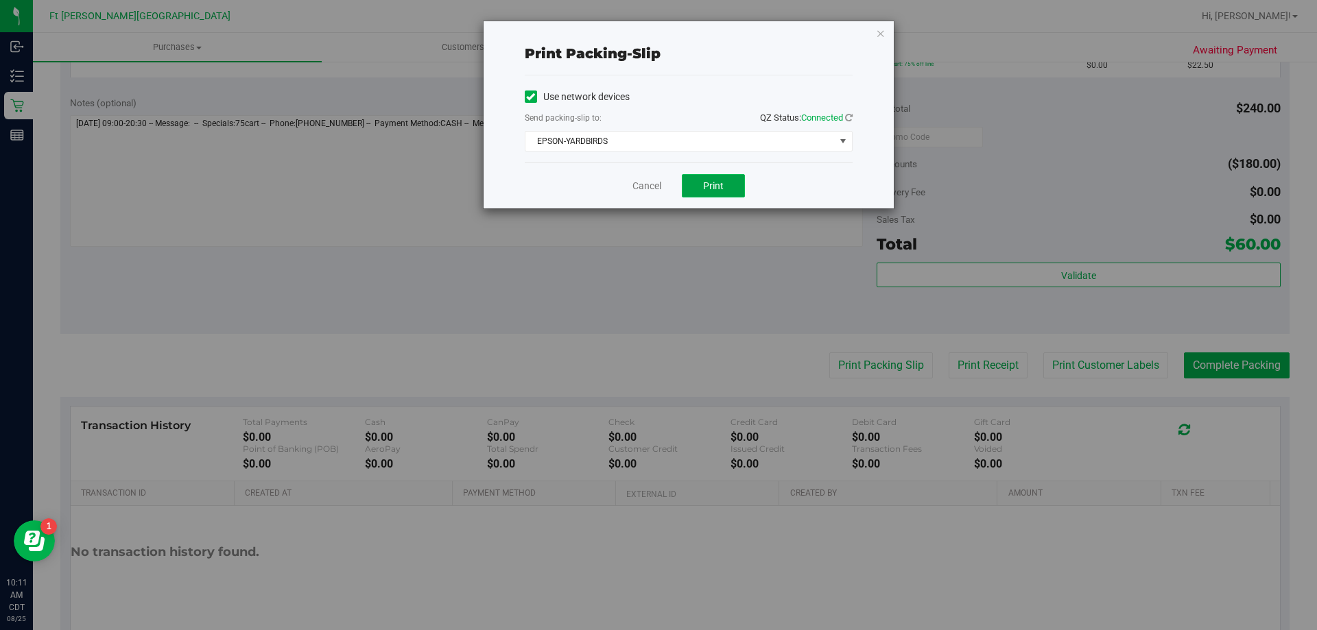
click at [704, 191] on button "Print" at bounding box center [713, 185] width 63 height 23
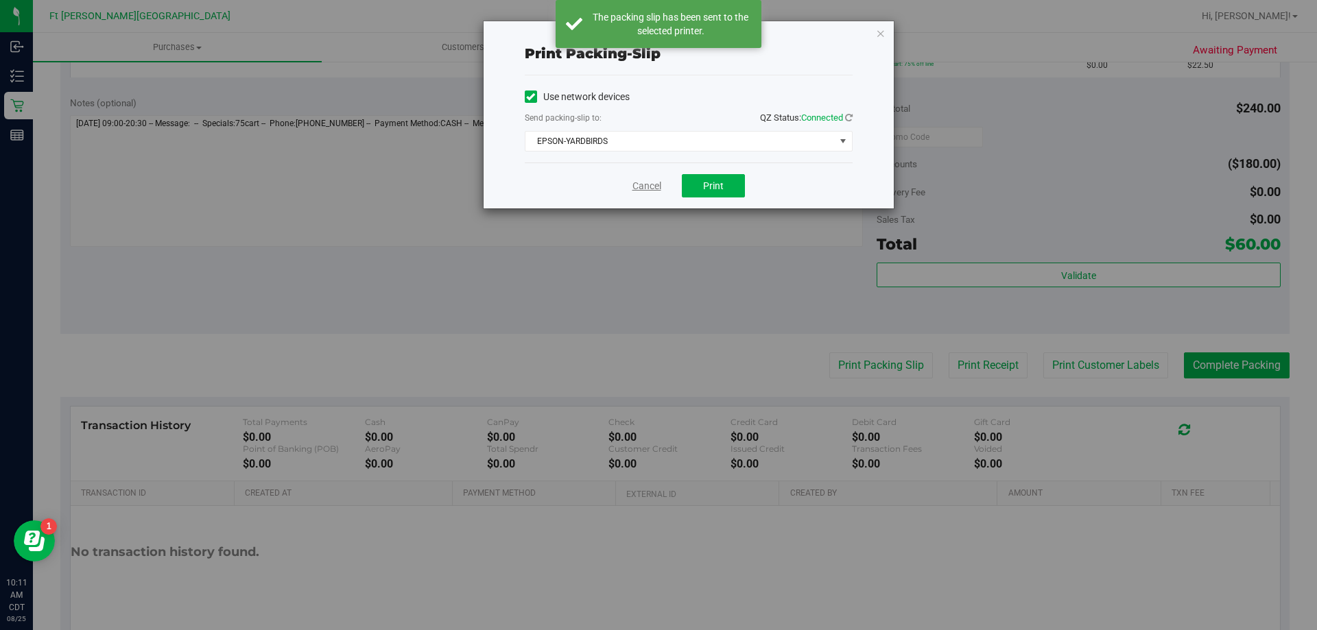
click at [645, 183] on link "Cancel" at bounding box center [646, 186] width 29 height 14
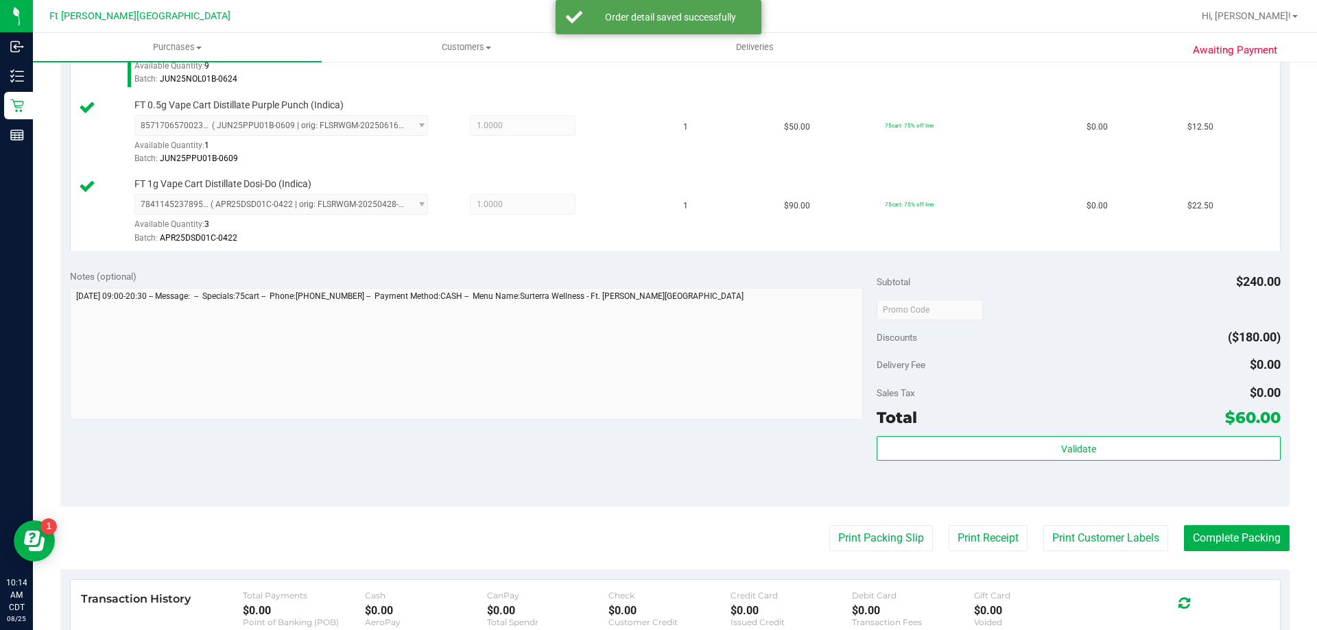
scroll to position [617, 0]
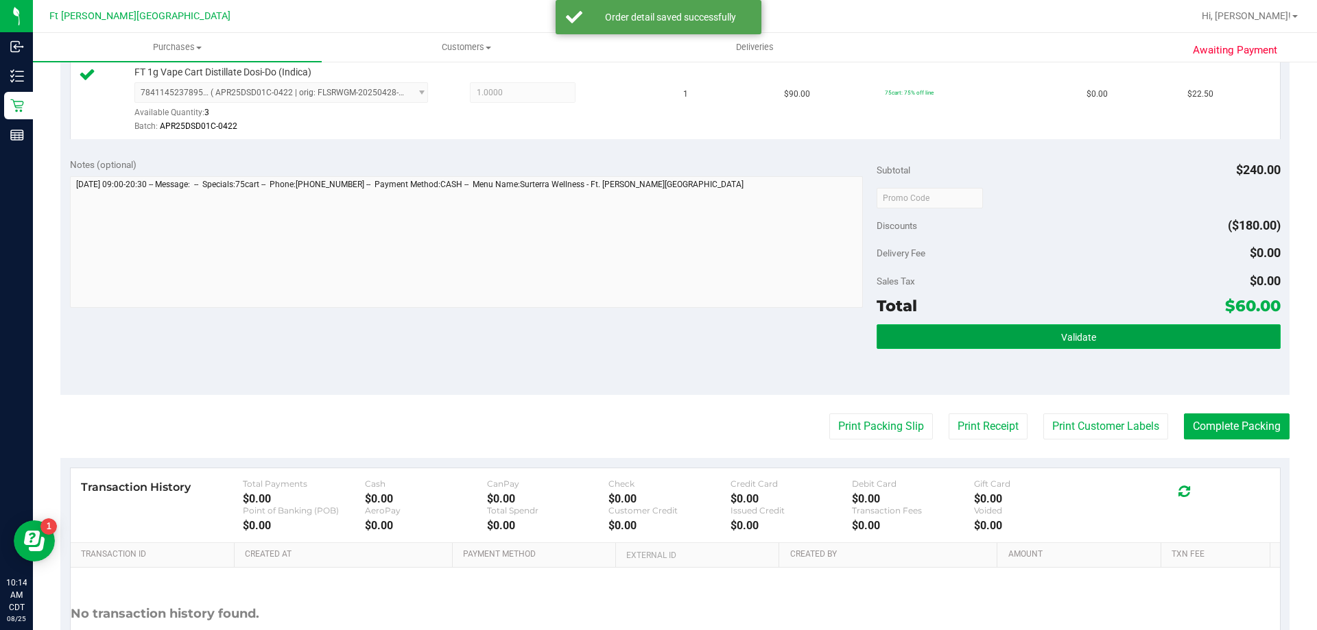
click at [1061, 335] on span "Validate" at bounding box center [1078, 337] width 35 height 11
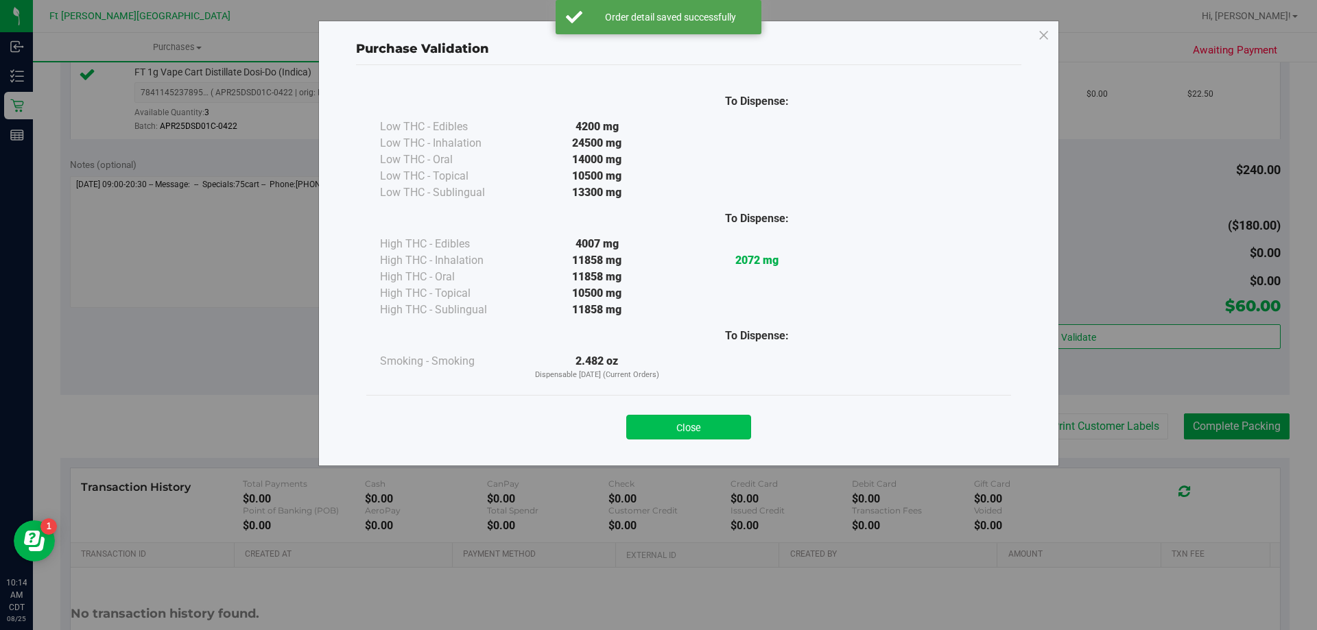
drag, startPoint x: 691, startPoint y: 415, endPoint x: 694, endPoint y: 425, distance: 10.6
click at [691, 412] on div "Close" at bounding box center [688, 423] width 645 height 56
click at [694, 425] on button "Close" at bounding box center [688, 427] width 125 height 25
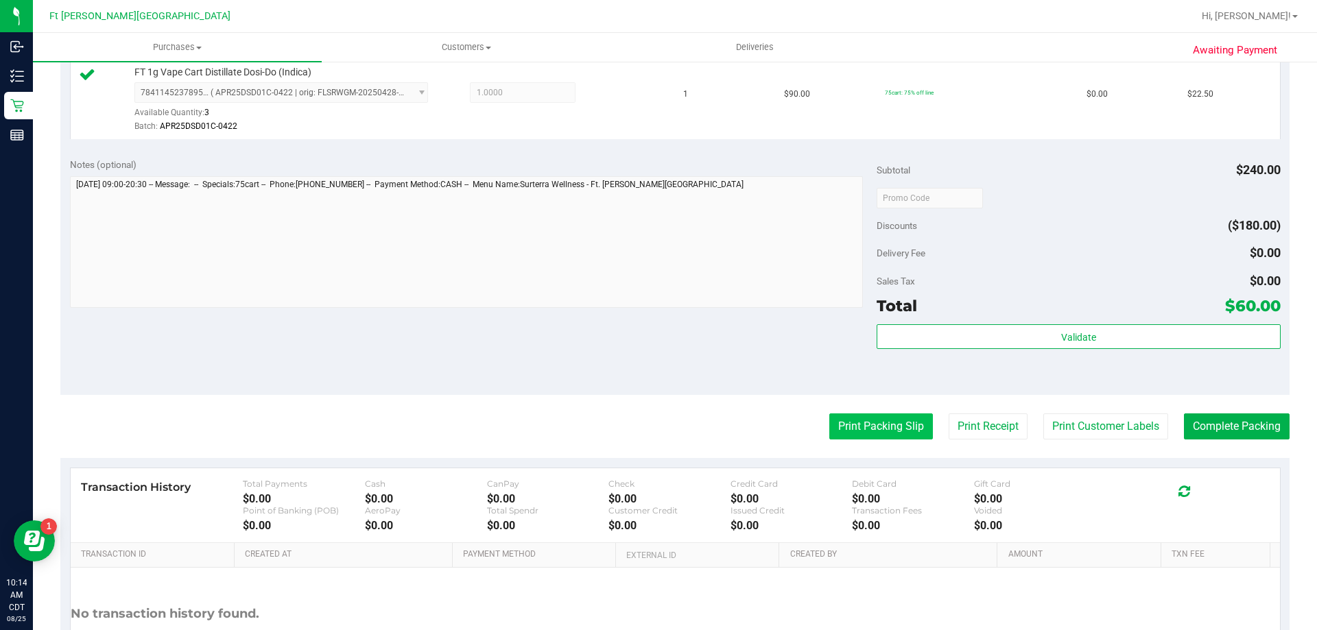
click at [893, 419] on button "Print Packing Slip" at bounding box center [881, 427] width 104 height 26
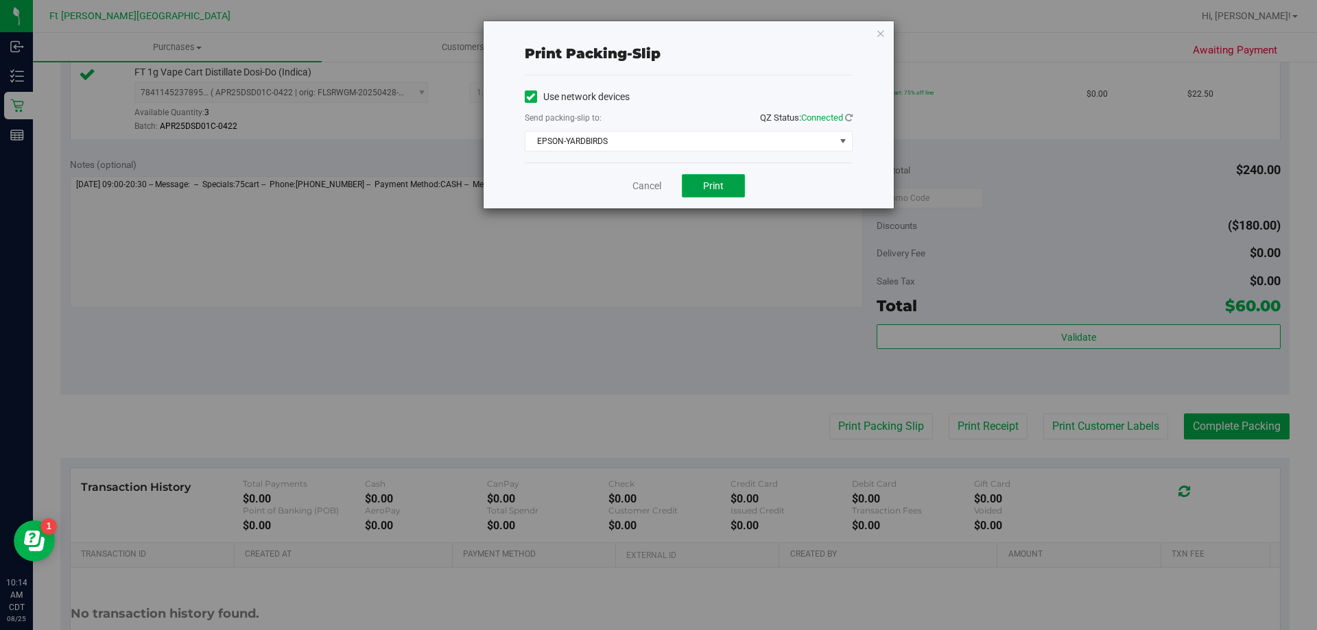
click at [713, 184] on span "Print" at bounding box center [713, 185] width 21 height 11
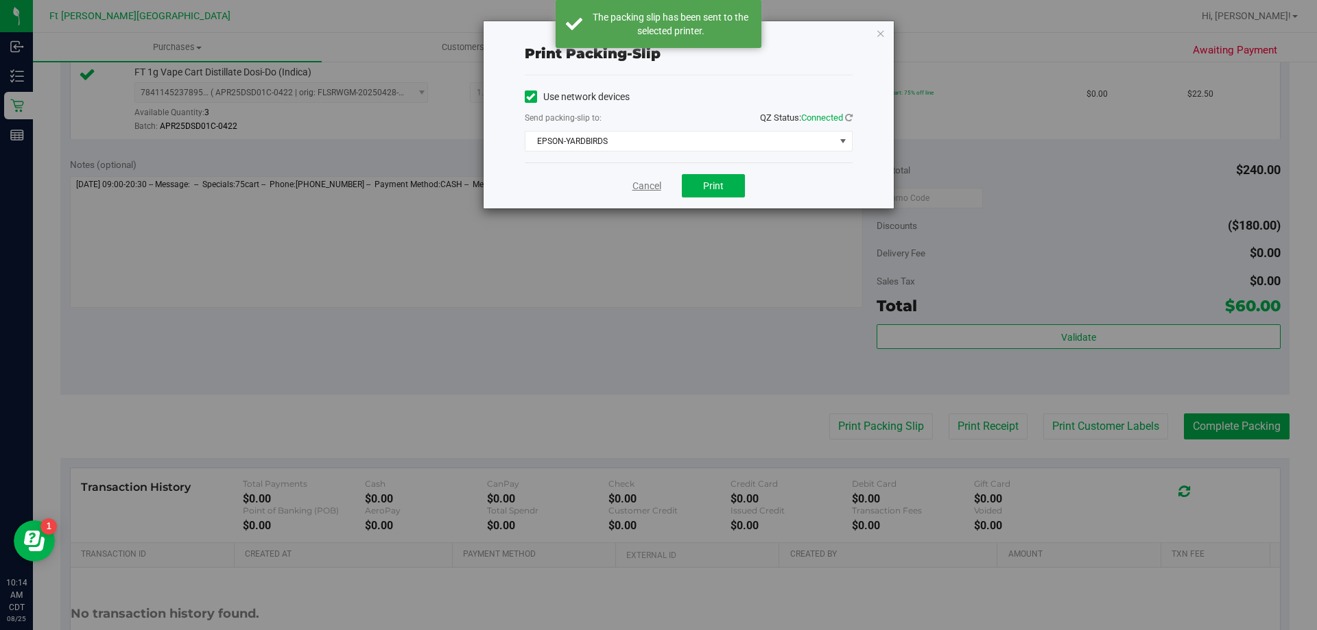
click at [647, 187] on link "Cancel" at bounding box center [646, 186] width 29 height 14
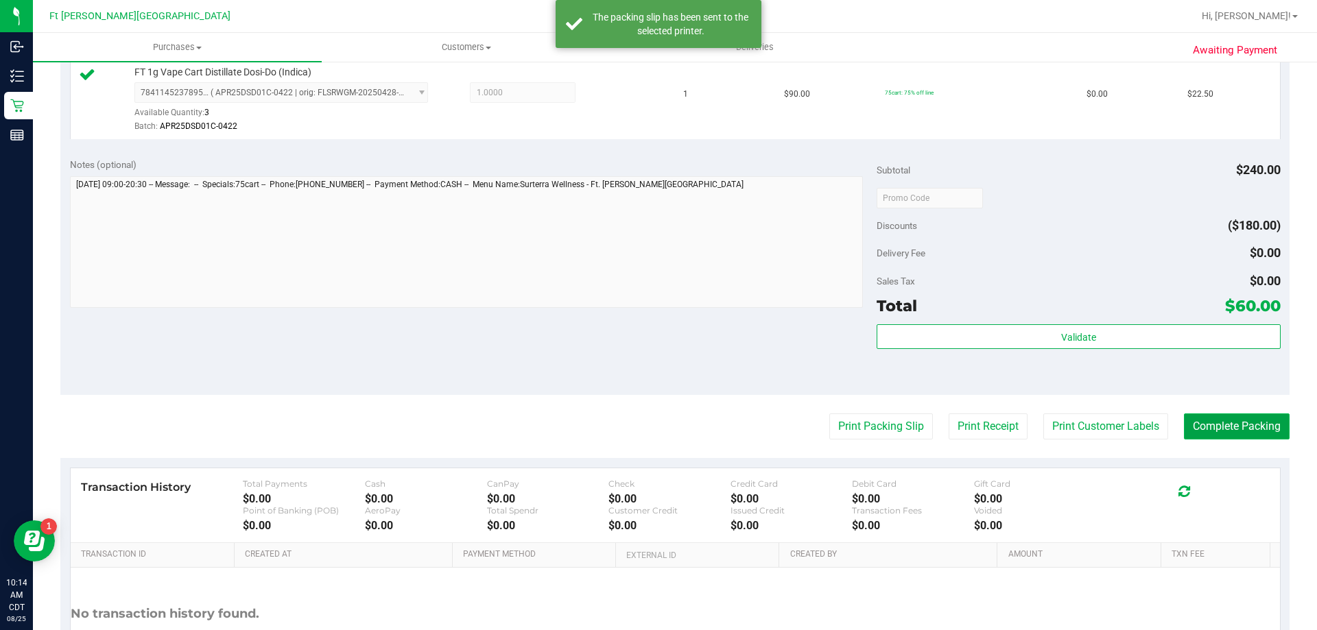
click at [1229, 429] on button "Complete Packing" at bounding box center [1237, 427] width 106 height 26
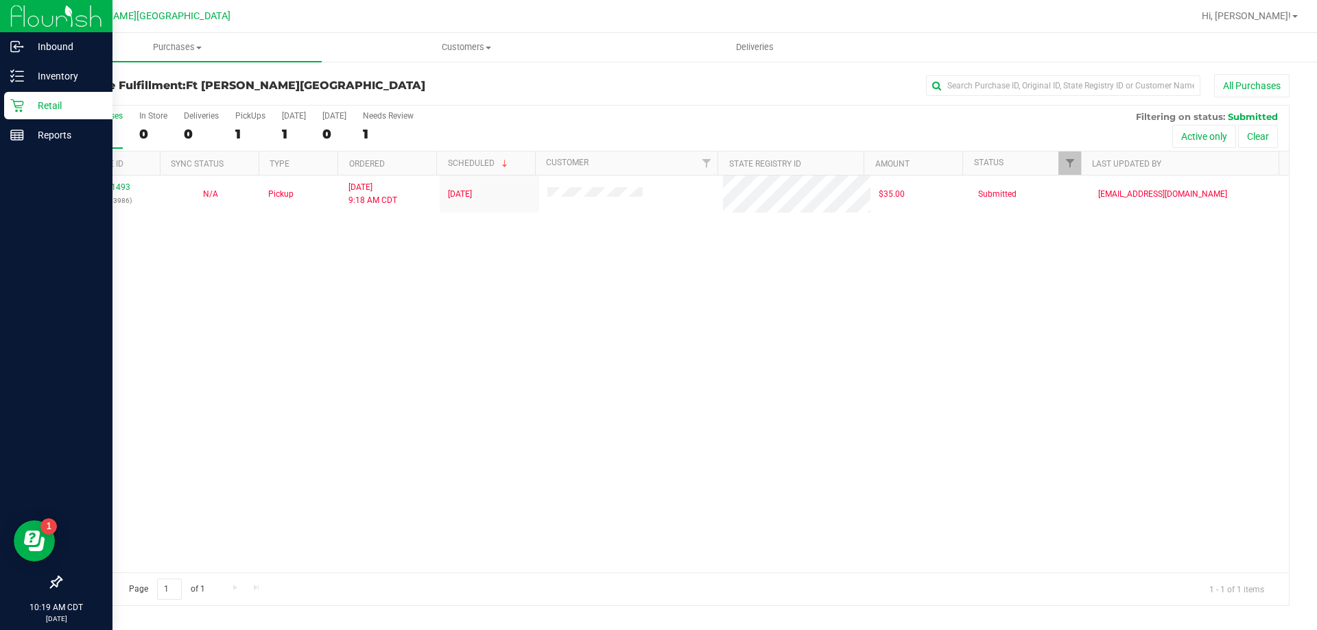
click at [21, 118] on div "Retail" at bounding box center [58, 105] width 108 height 27
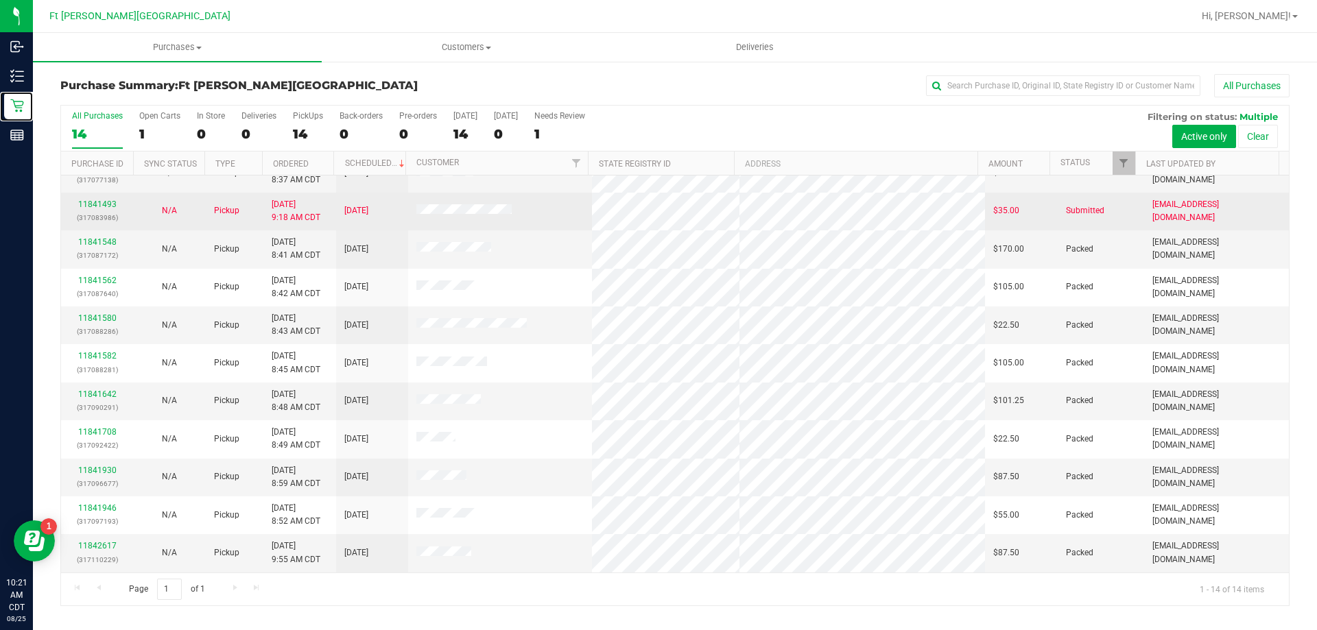
scroll to position [134, 0]
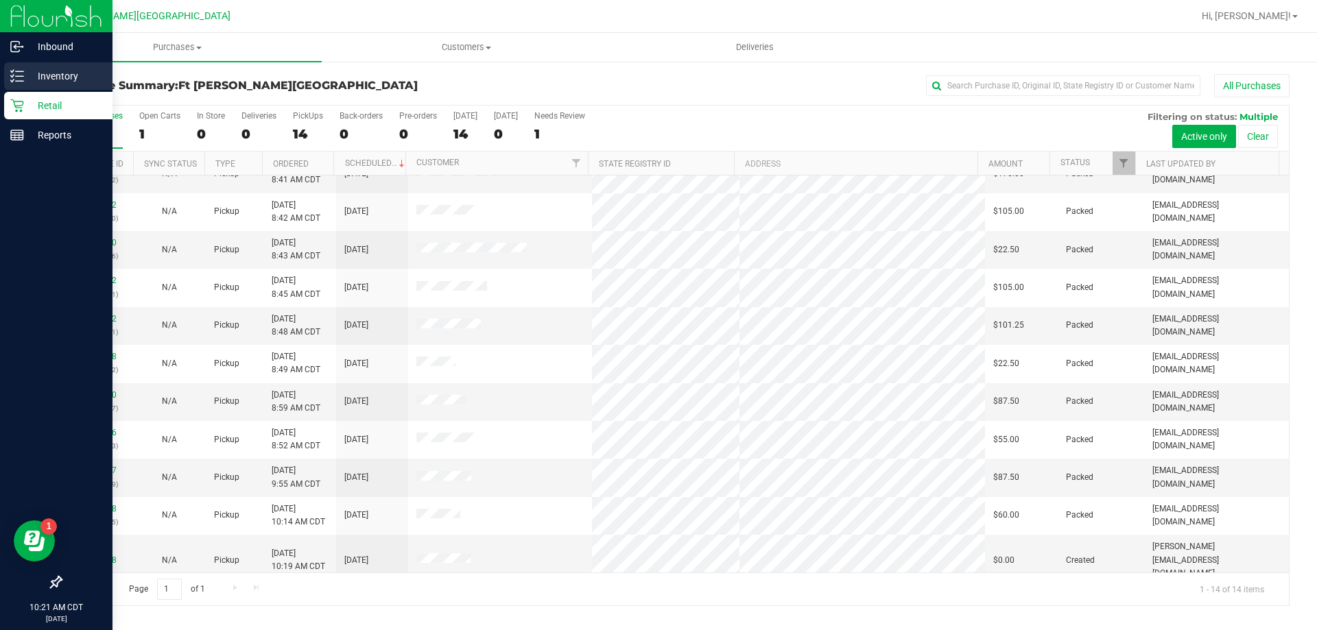
click at [23, 80] on icon at bounding box center [17, 76] width 14 height 14
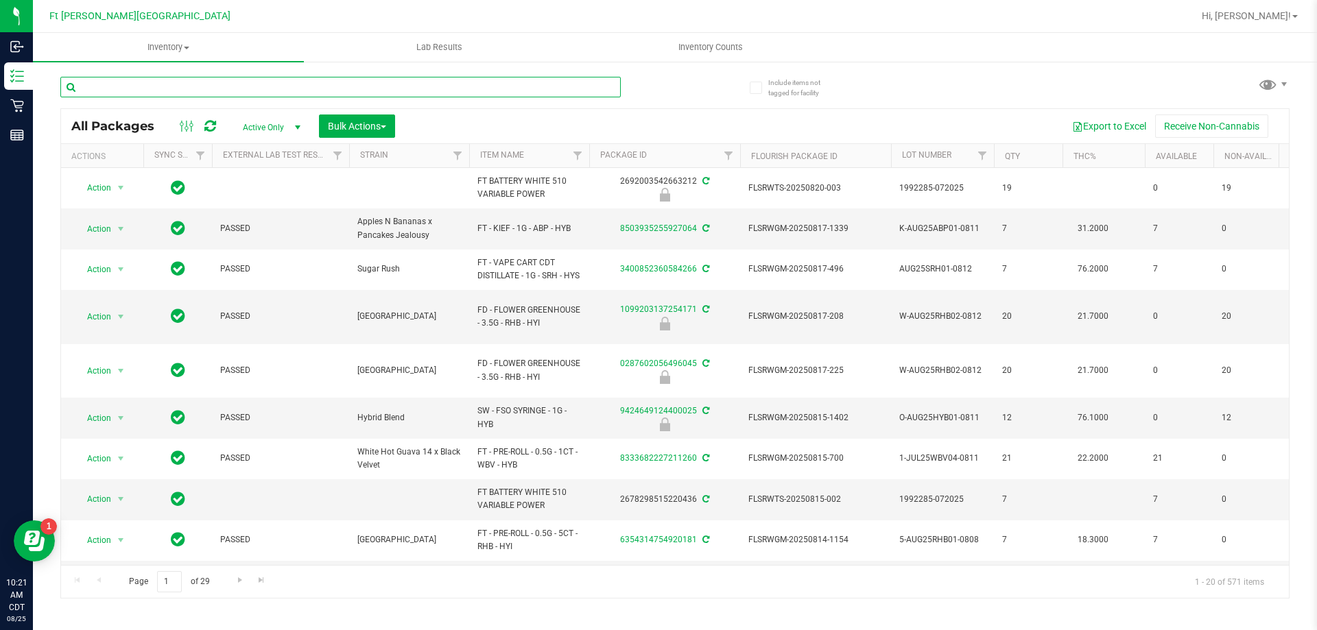
click at [302, 82] on input "text" at bounding box center [340, 87] width 560 height 21
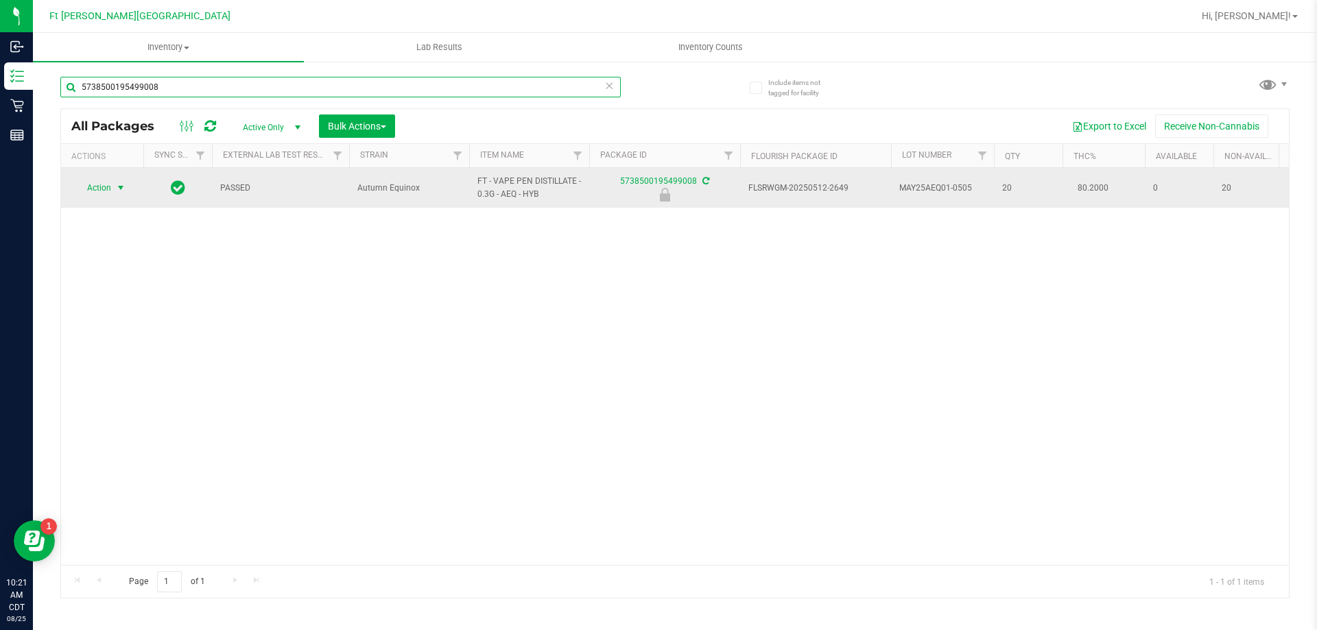
type input "5738500195499008"
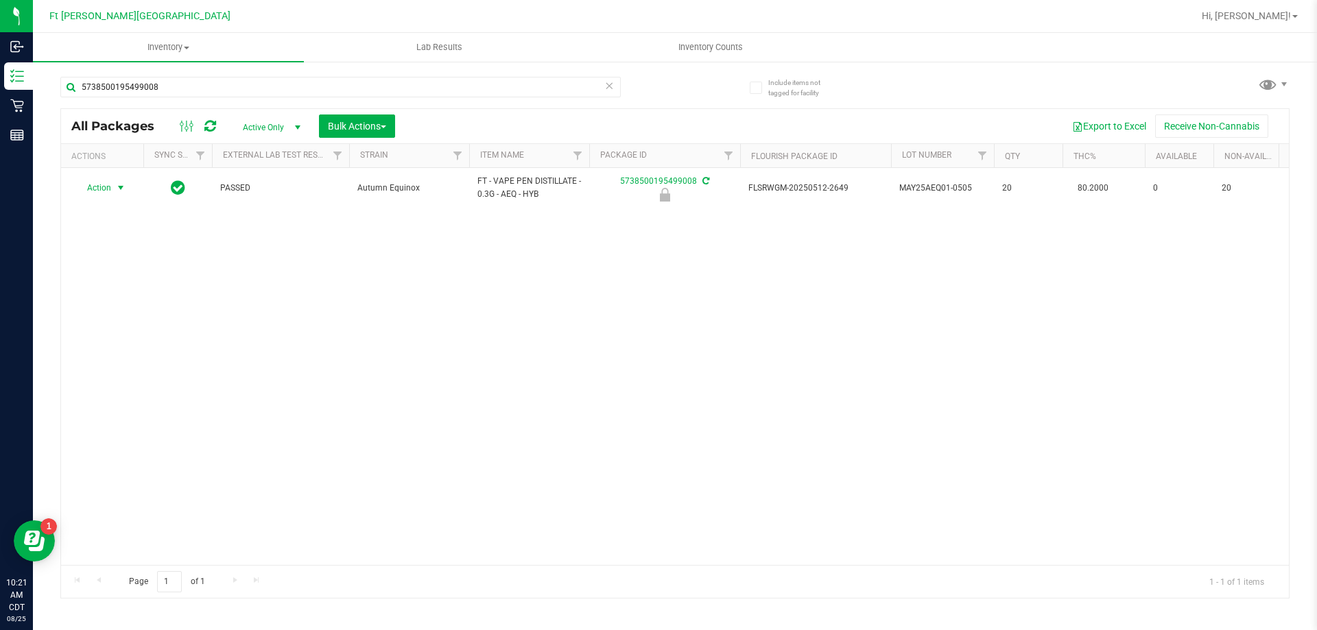
drag, startPoint x: 99, startPoint y: 188, endPoint x: 112, endPoint y: 202, distance: 19.0
click at [102, 193] on span "Action" at bounding box center [93, 187] width 37 height 19
click at [122, 341] on li "Unlock package" at bounding box center [119, 351] width 88 height 21
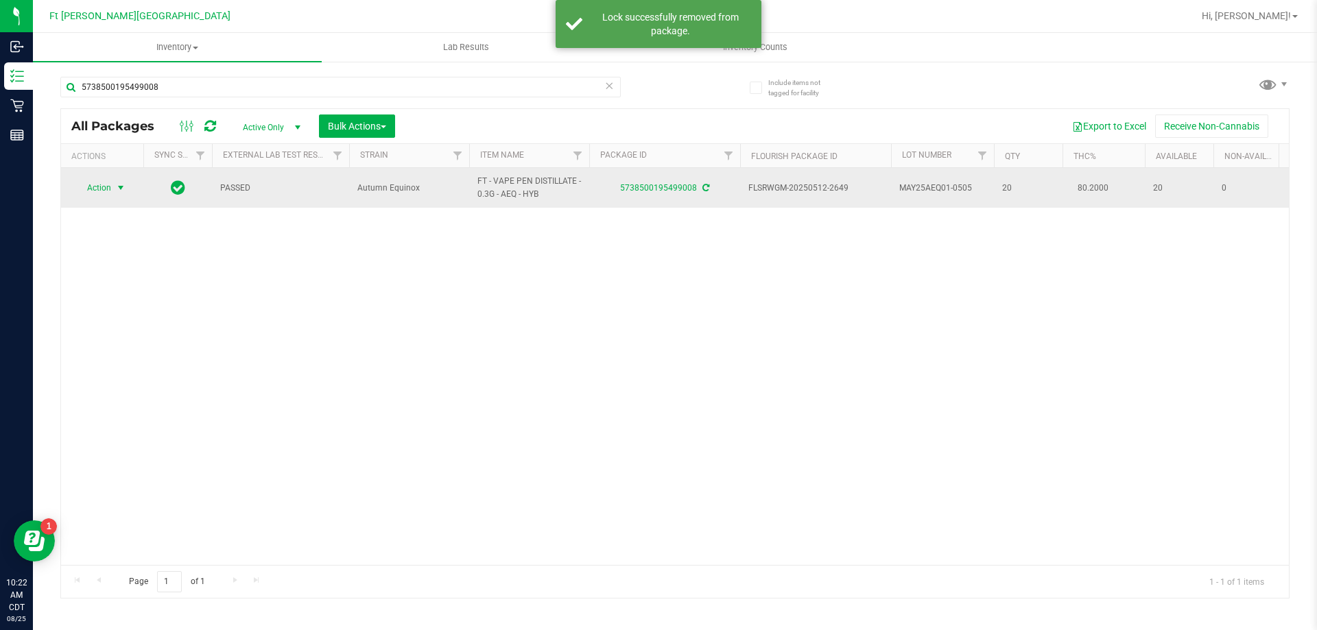
click at [109, 189] on span "Action" at bounding box center [93, 187] width 37 height 19
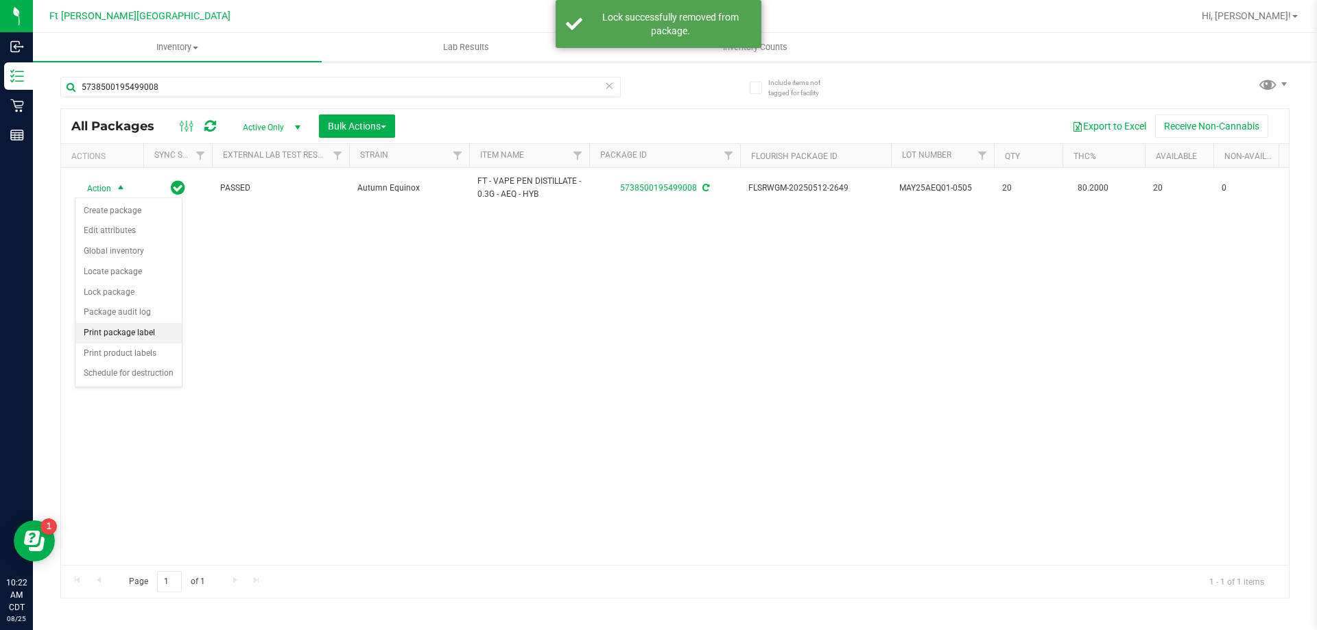
click at [145, 334] on li "Print package label" at bounding box center [128, 333] width 106 height 21
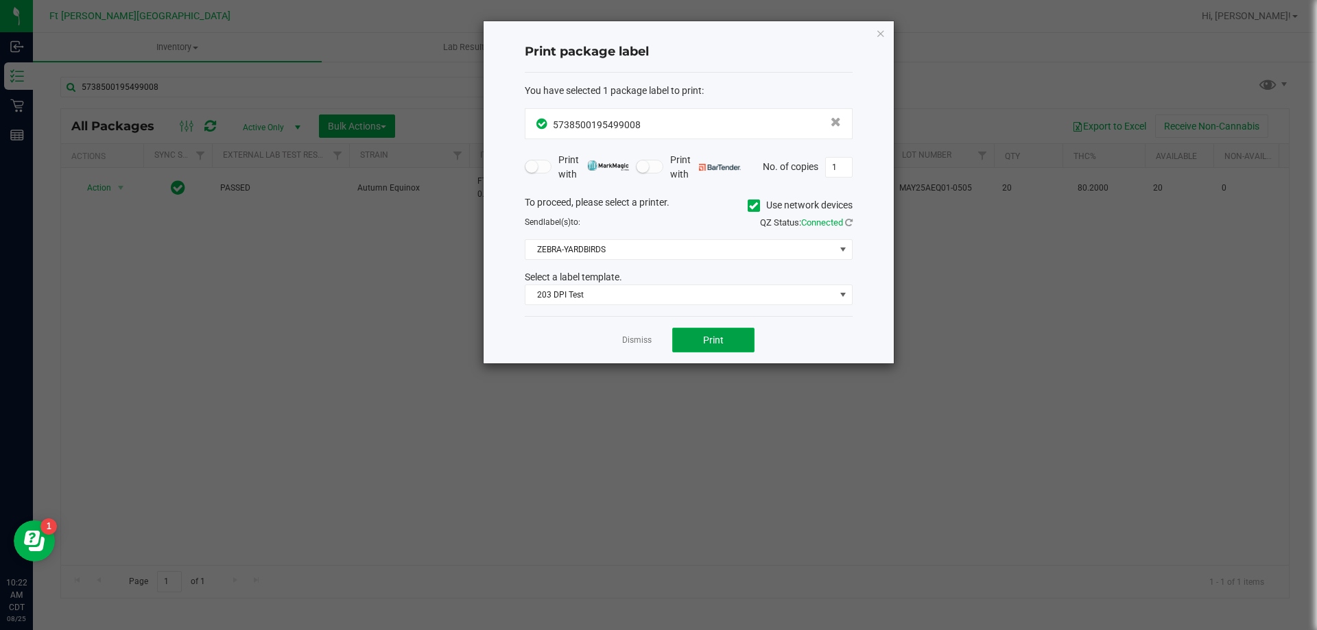
click at [688, 346] on button "Print" at bounding box center [713, 340] width 82 height 25
click at [645, 344] on link "Dismiss" at bounding box center [636, 341] width 29 height 12
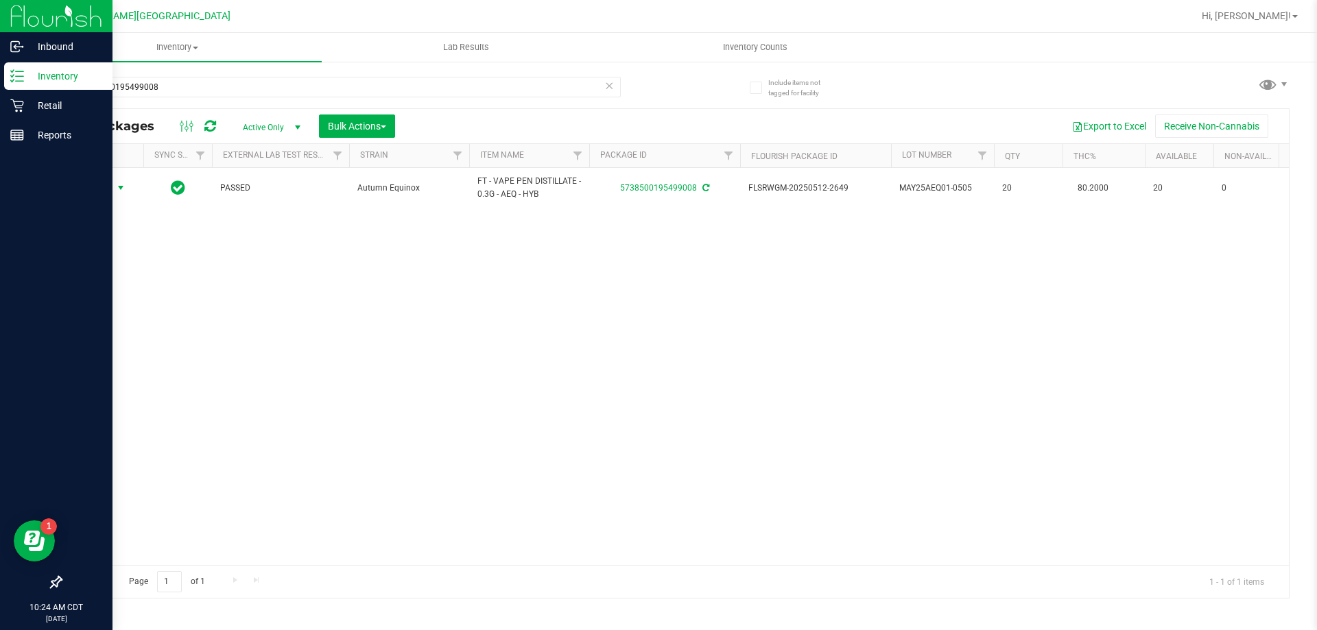
click at [22, 75] on icon at bounding box center [17, 76] width 14 height 14
click at [32, 109] on p "Retail" at bounding box center [65, 105] width 82 height 16
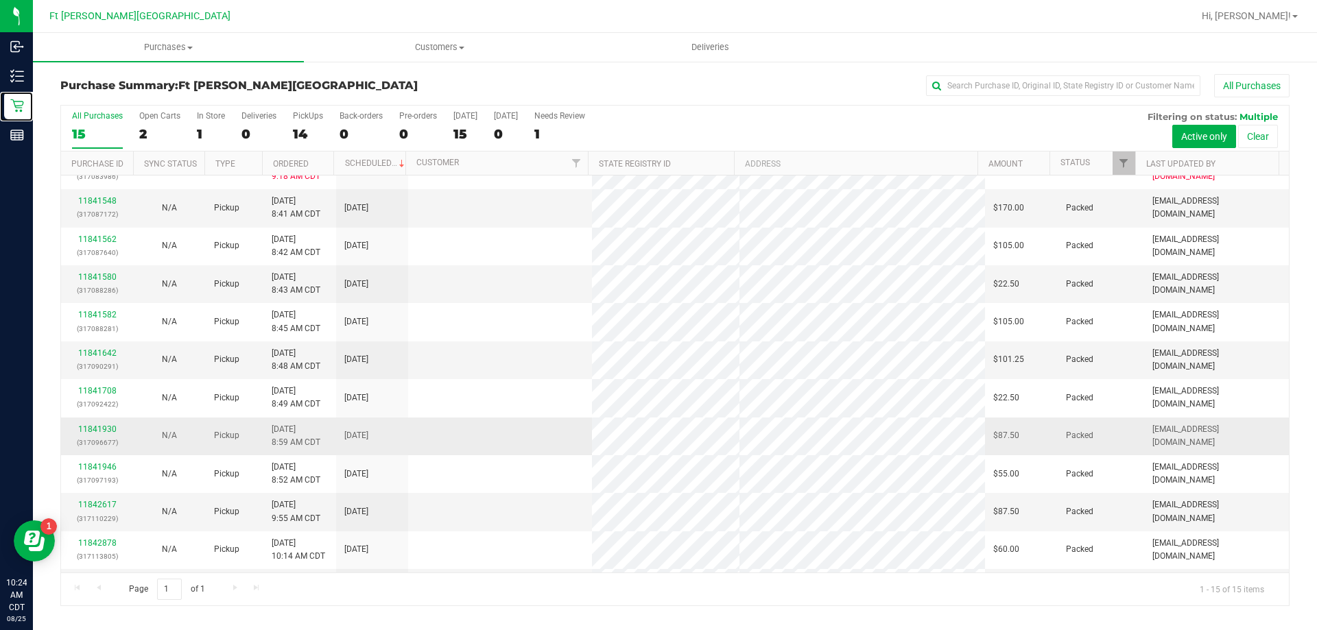
scroll to position [172, 0]
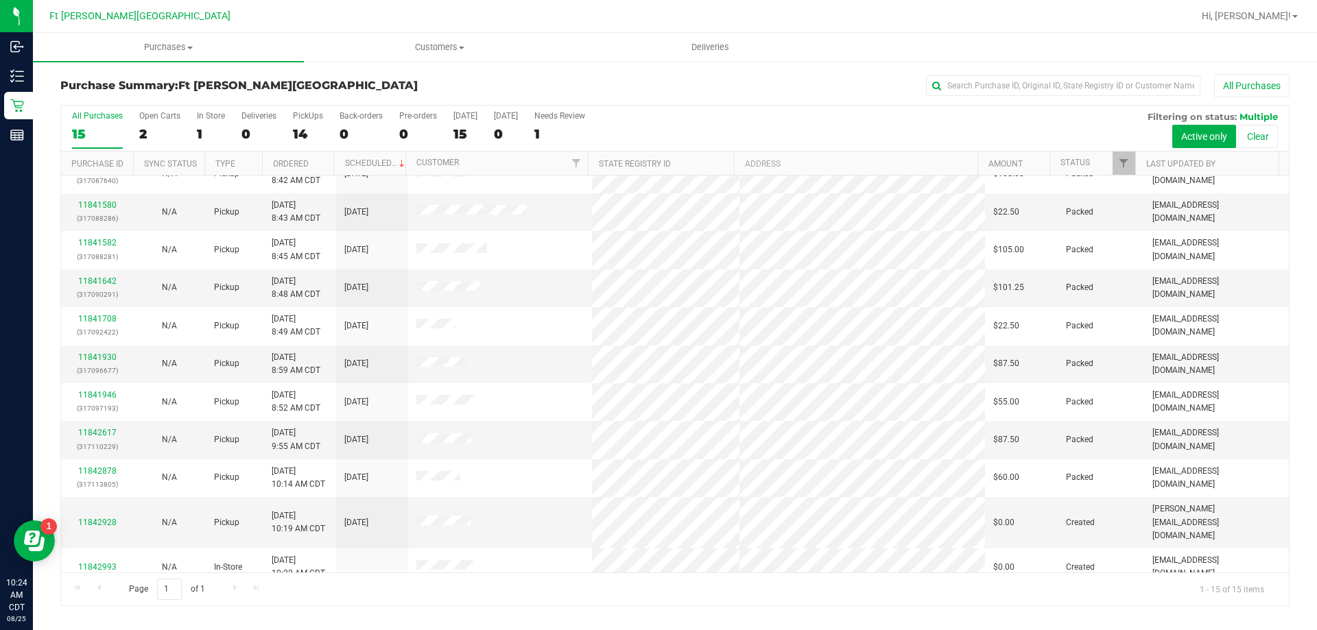
click at [433, 581] on div "Page 1 of 1 1 - 15 of 15 items" at bounding box center [675, 589] width 1228 height 33
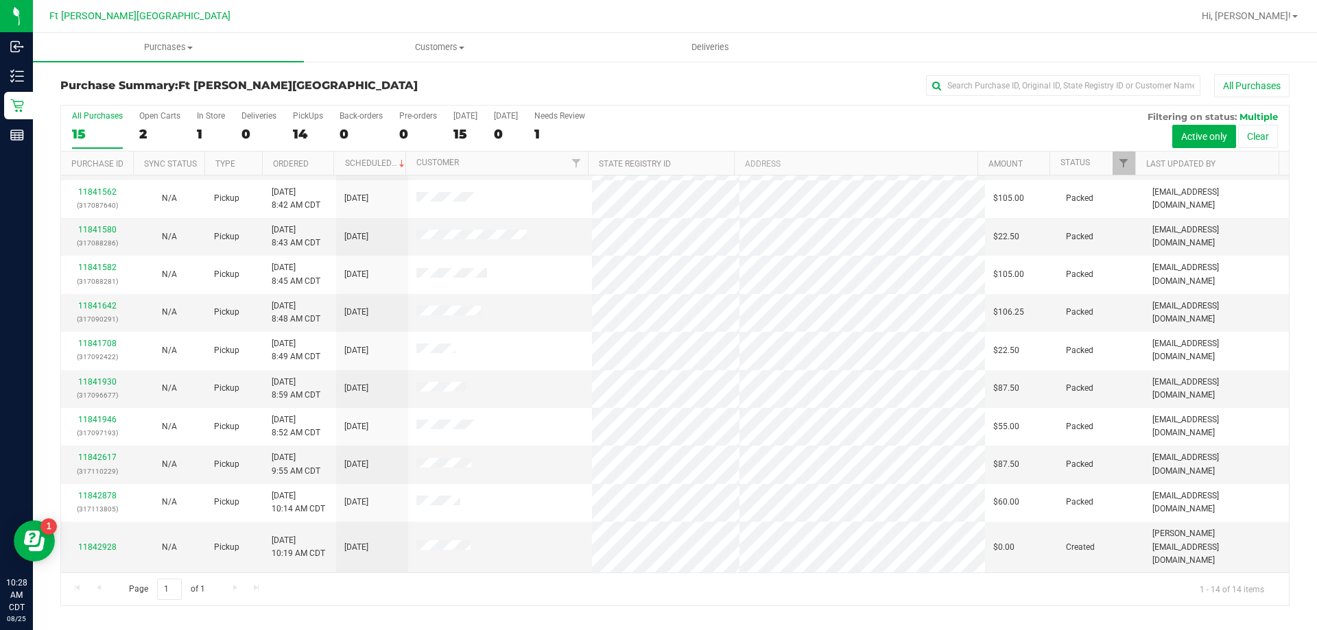
scroll to position [0, 0]
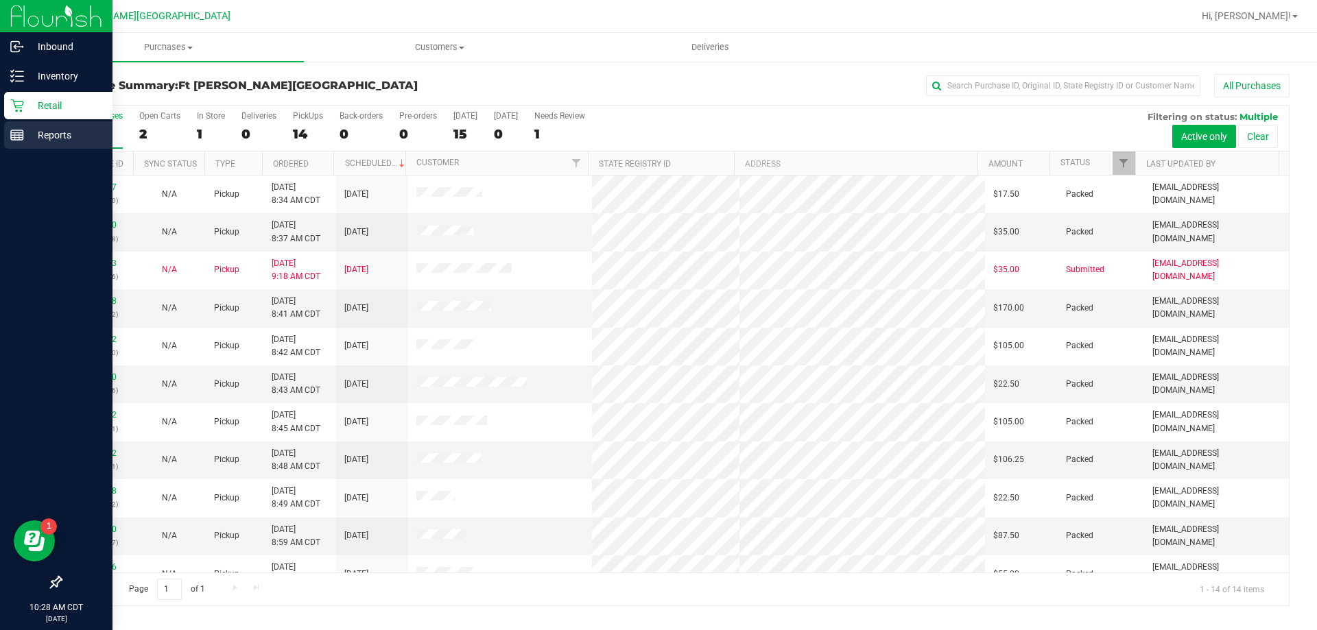
click at [45, 131] on p "Reports" at bounding box center [65, 135] width 82 height 16
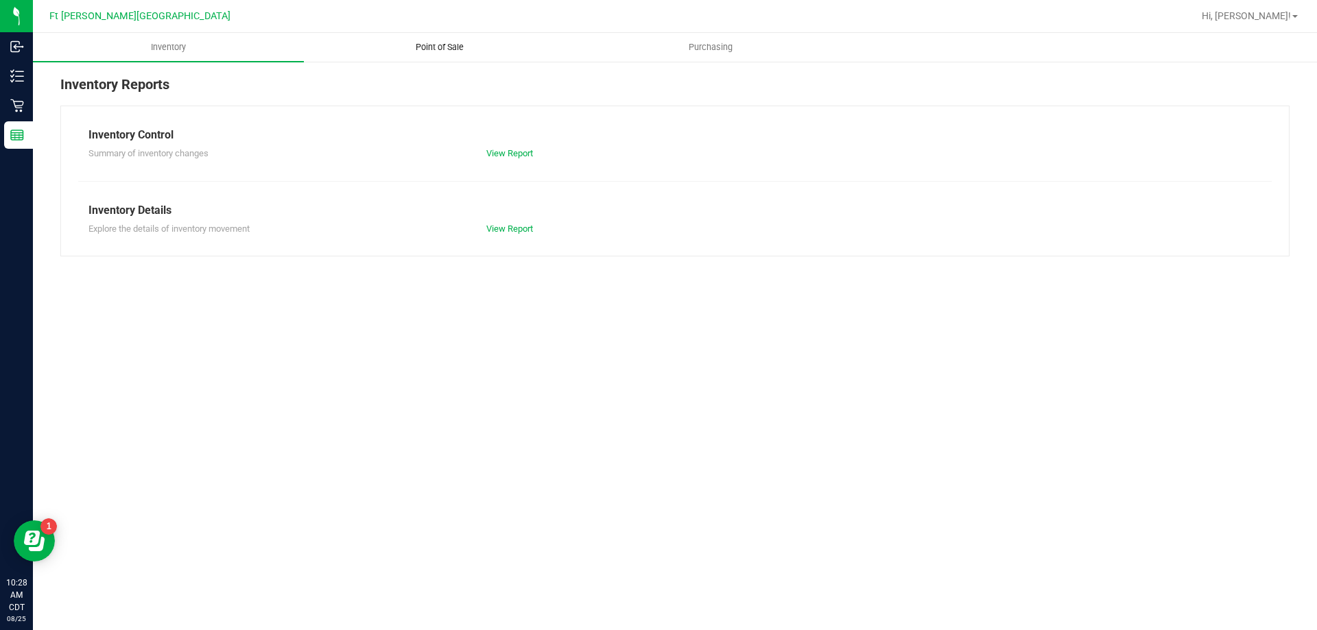
click at [455, 43] on span "Point of Sale" at bounding box center [439, 47] width 85 height 12
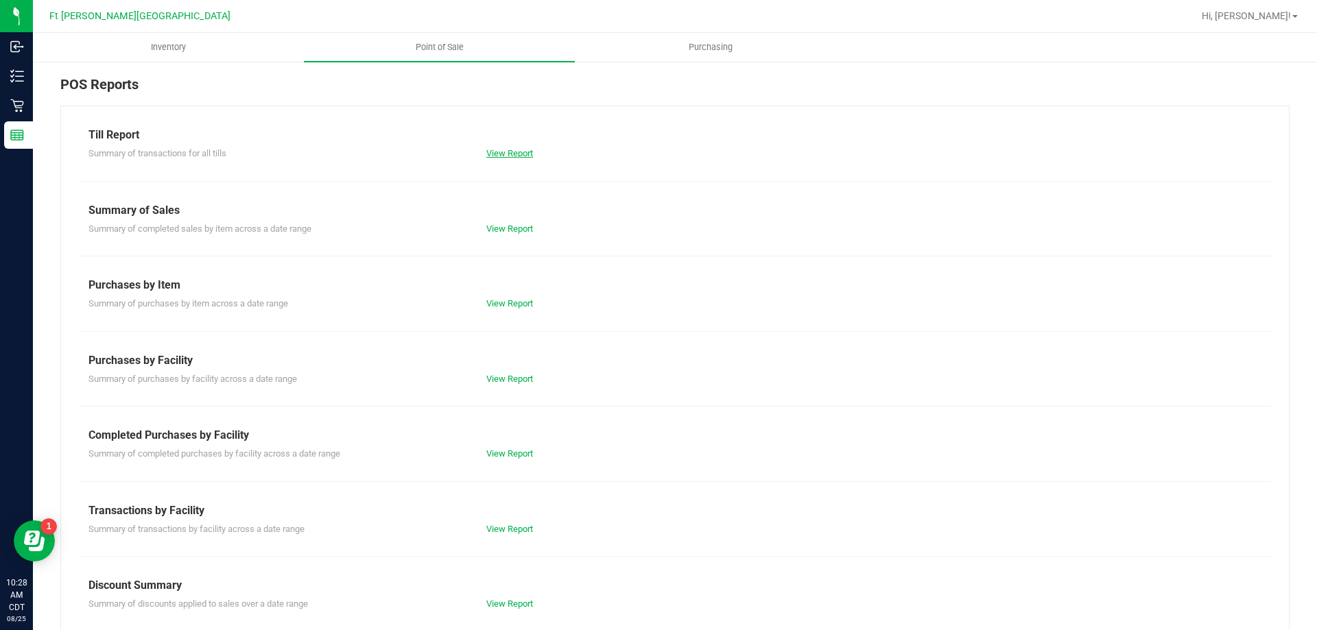
click at [501, 154] on link "View Report" at bounding box center [509, 153] width 47 height 10
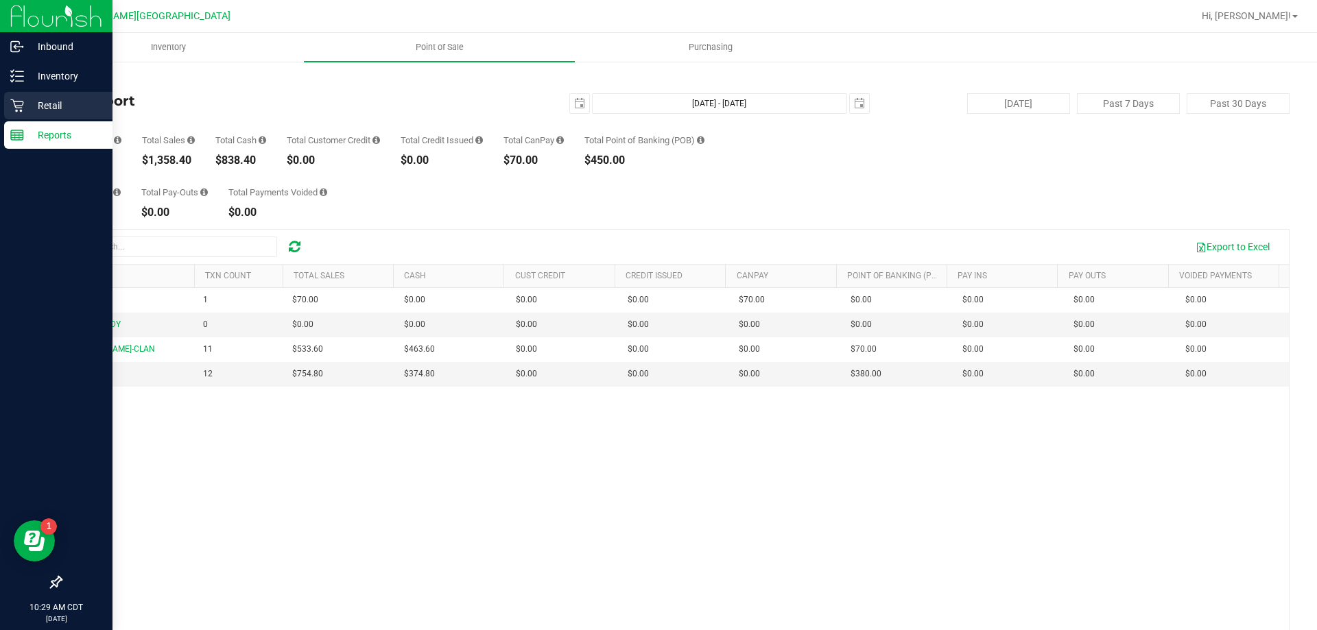
click at [51, 103] on p "Retail" at bounding box center [65, 105] width 82 height 16
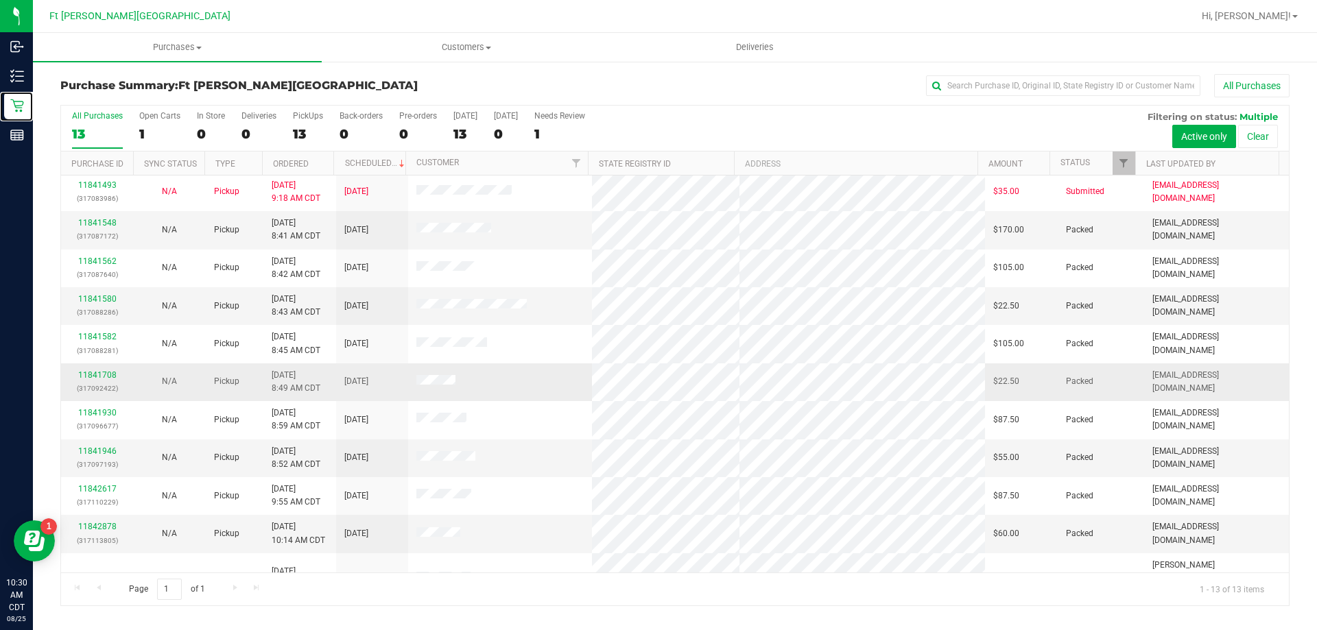
scroll to position [96, 0]
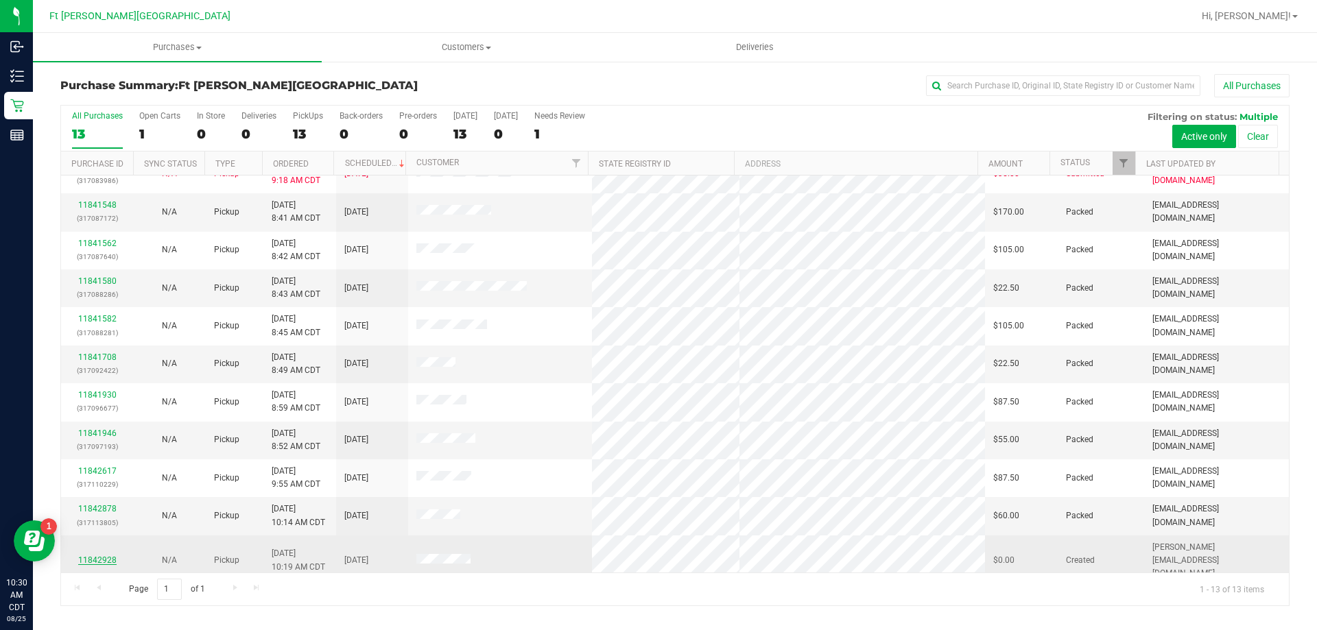
click at [115, 556] on link "11842928" at bounding box center [97, 561] width 38 height 10
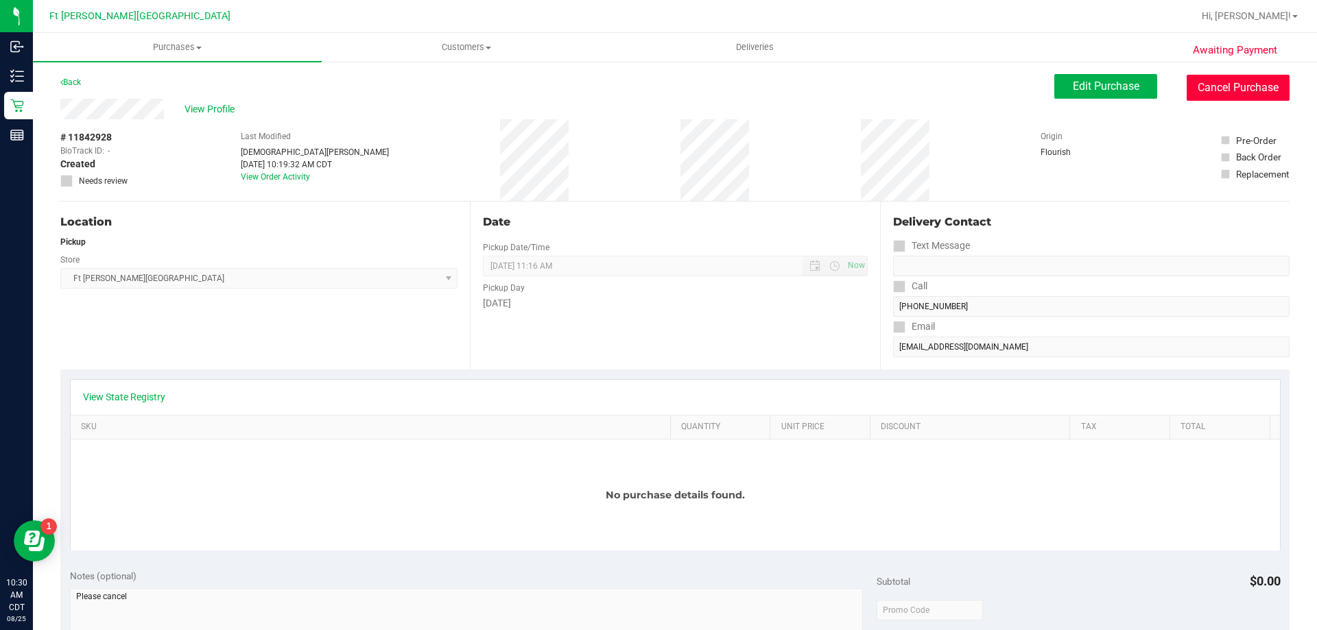
click at [1244, 82] on button "Cancel Purchase" at bounding box center [1237, 88] width 103 height 26
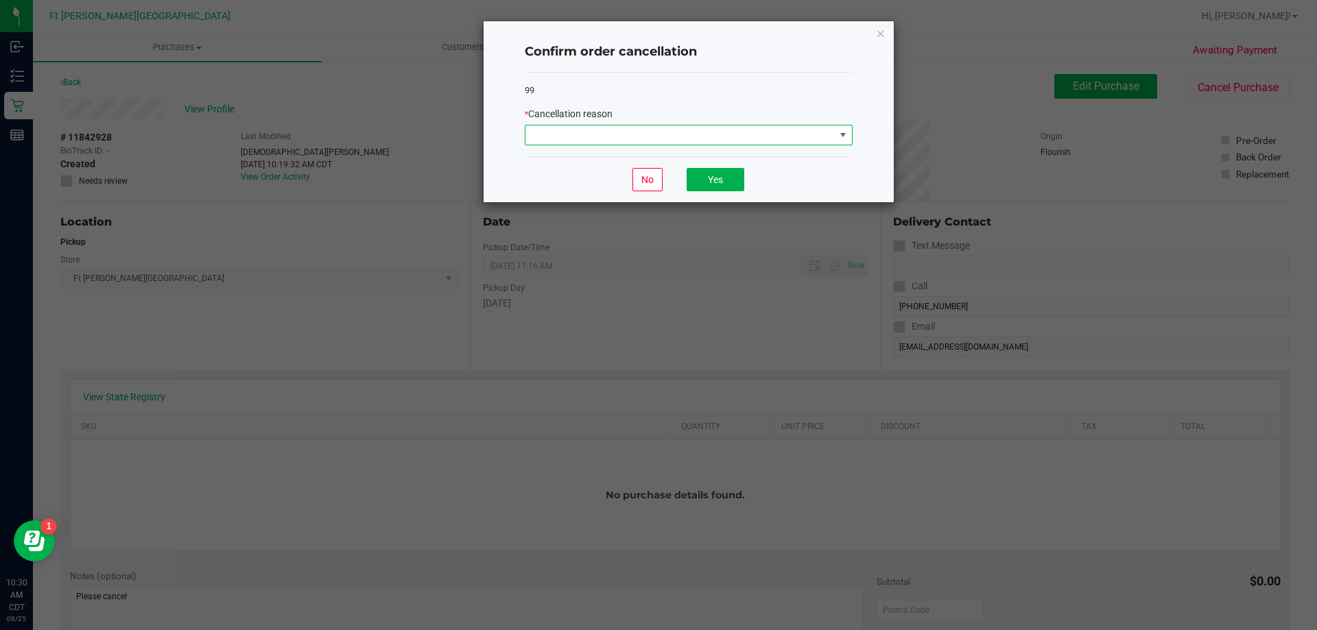
click at [681, 138] on span at bounding box center [679, 135] width 309 height 19
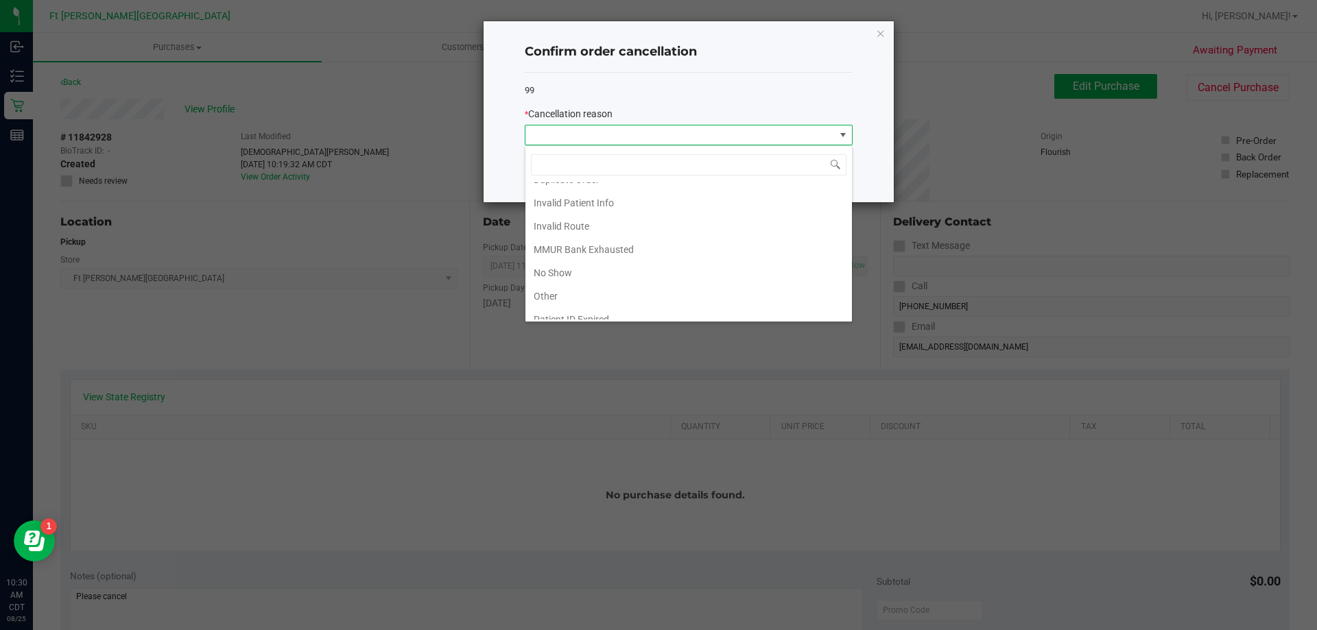
scroll to position [73, 0]
click at [577, 261] on li "Other" at bounding box center [688, 261] width 326 height 23
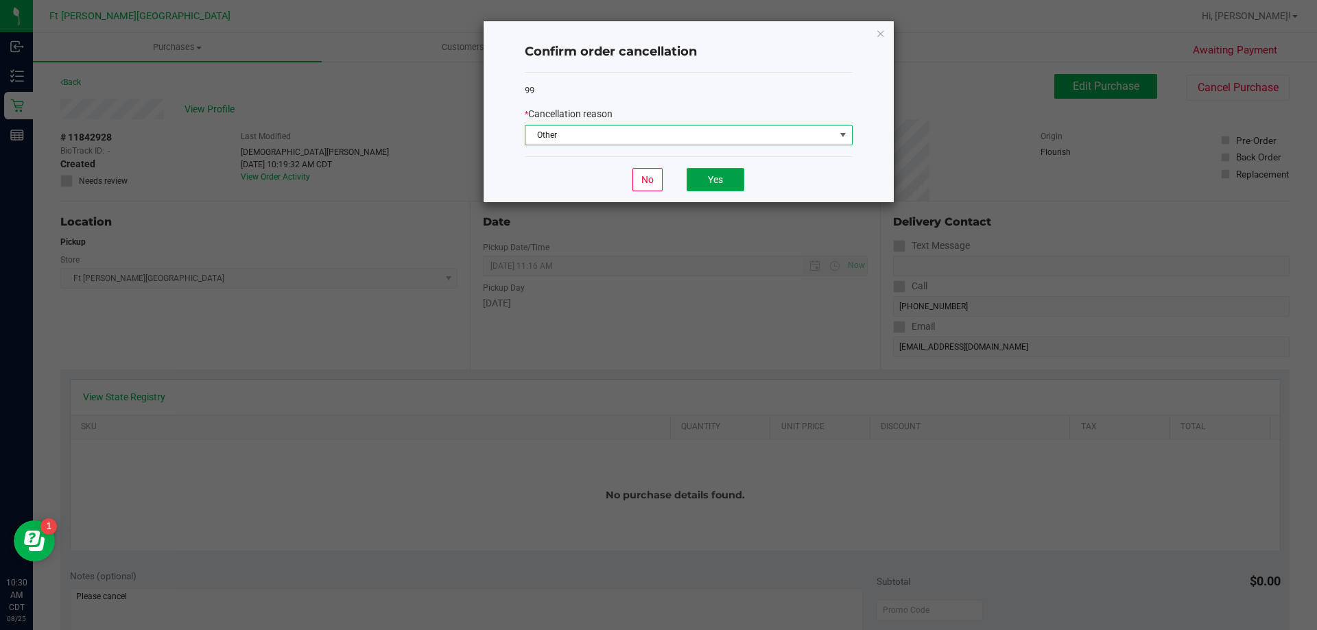
click at [713, 189] on button "Yes" at bounding box center [716, 179] width 58 height 23
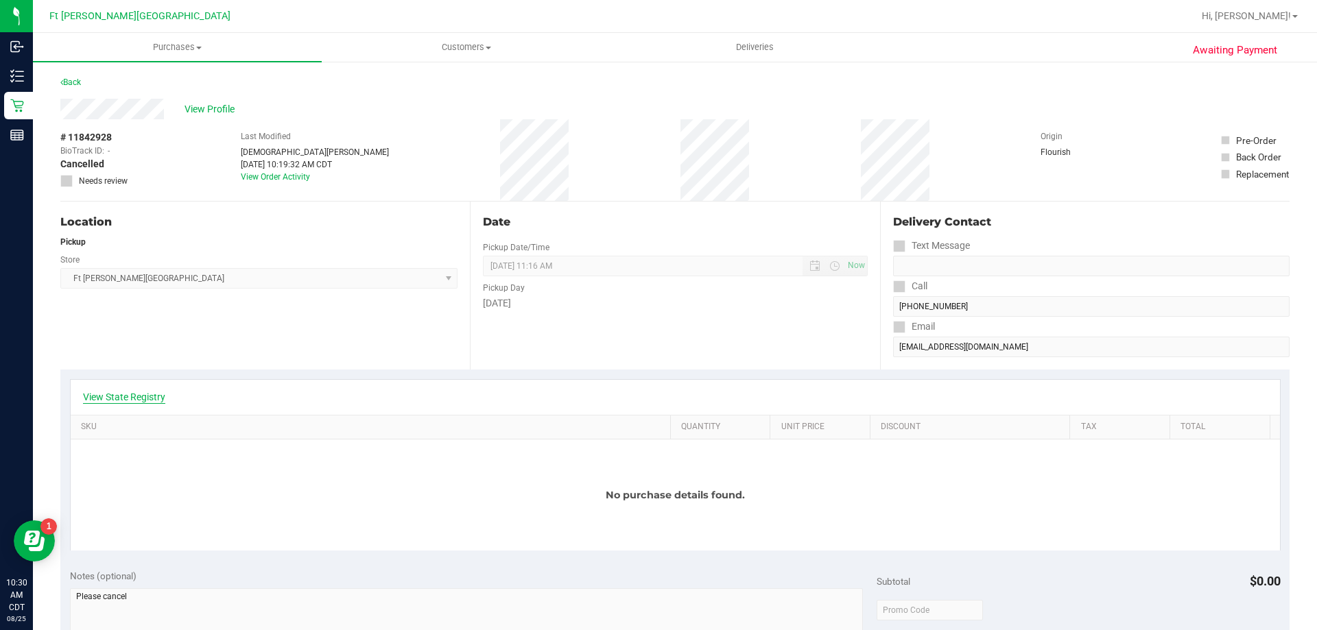
click at [137, 392] on link "View State Registry" at bounding box center [124, 397] width 82 height 14
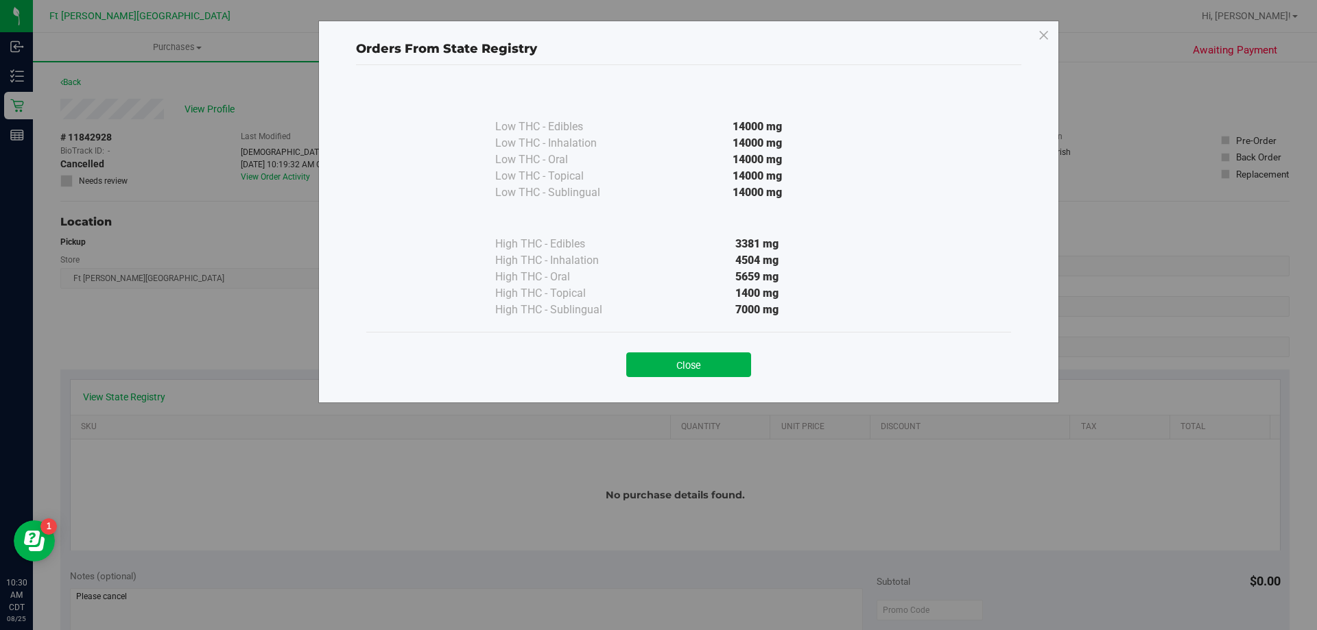
drag, startPoint x: 694, startPoint y: 375, endPoint x: 687, endPoint y: 368, distance: 9.7
click at [690, 372] on button "Close" at bounding box center [688, 365] width 125 height 25
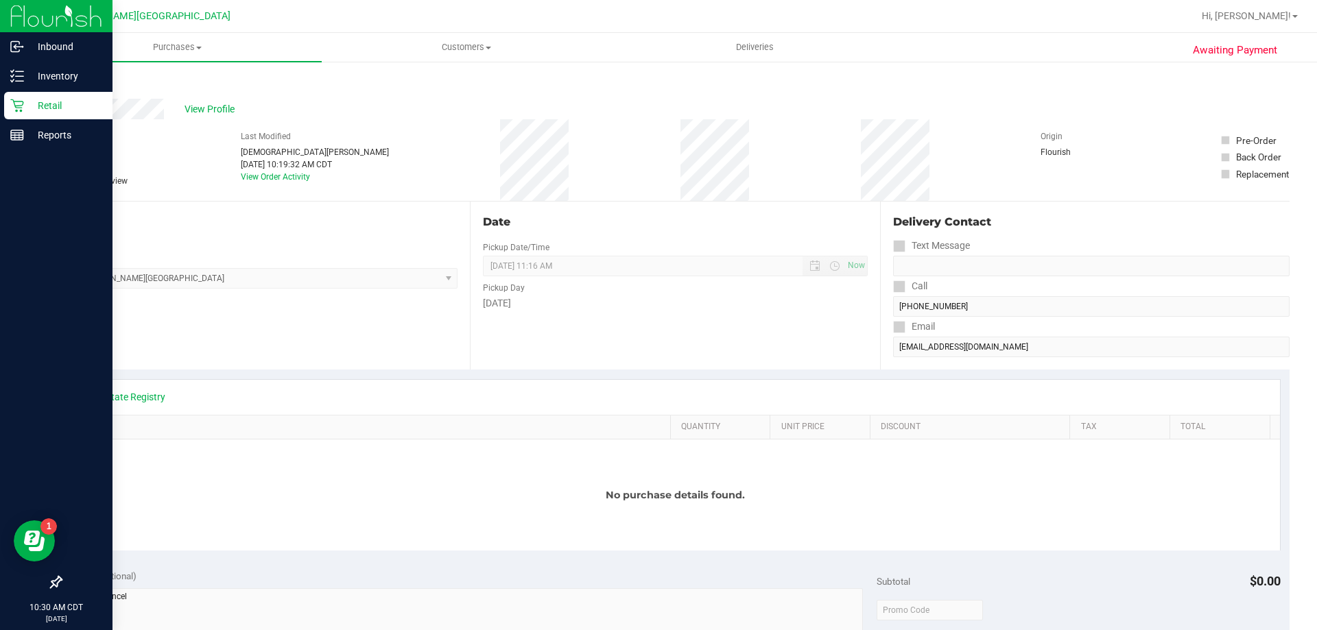
click at [1, 98] on link "Retail" at bounding box center [56, 106] width 112 height 29
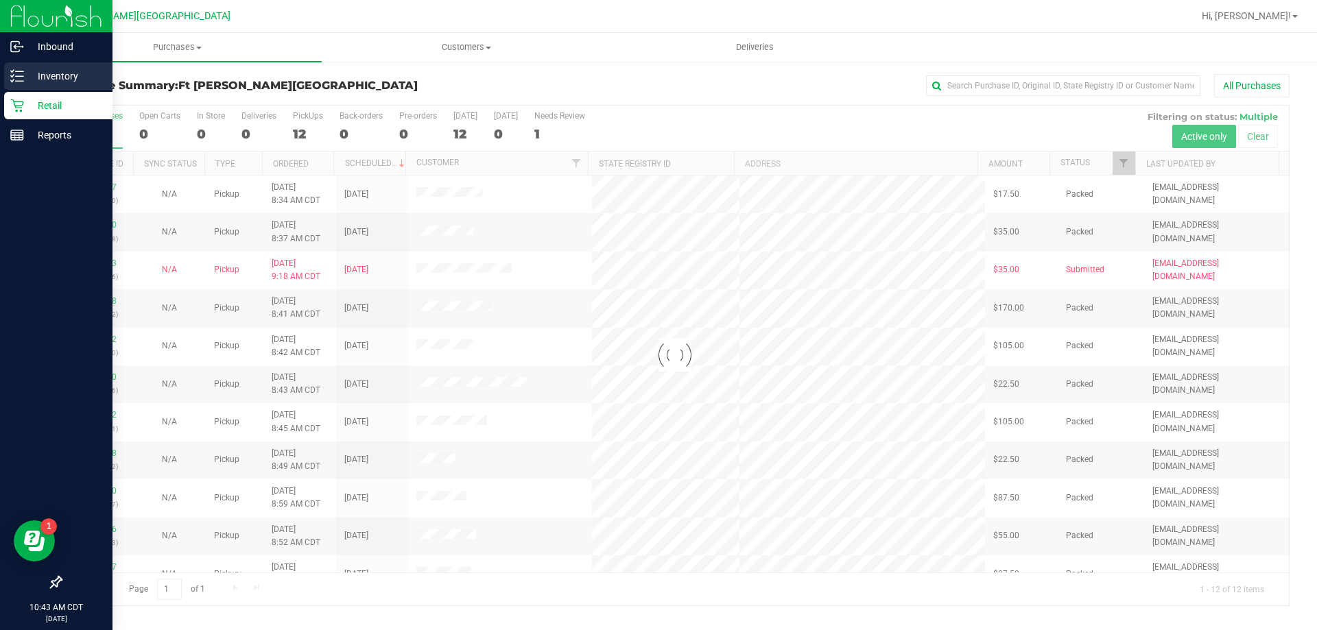
click at [33, 77] on p "Inventory" at bounding box center [65, 76] width 82 height 16
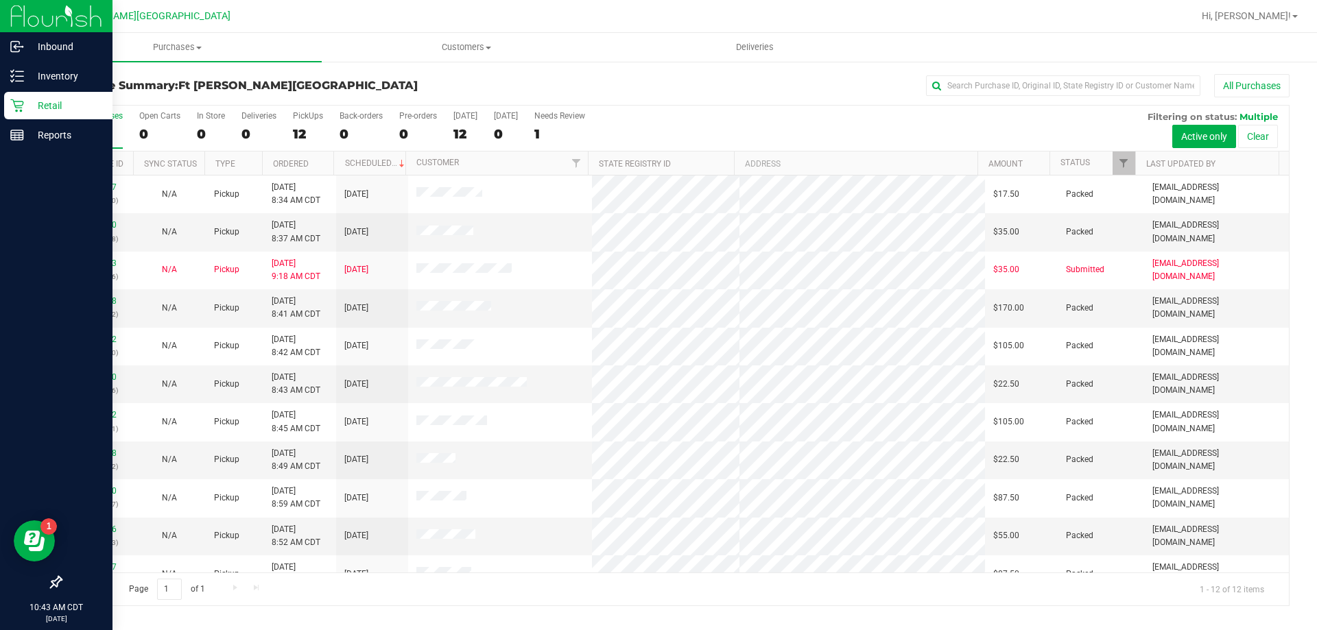
click at [75, 98] on p "Retail" at bounding box center [65, 105] width 82 height 16
click at [34, 72] on p "Inventory" at bounding box center [65, 76] width 82 height 16
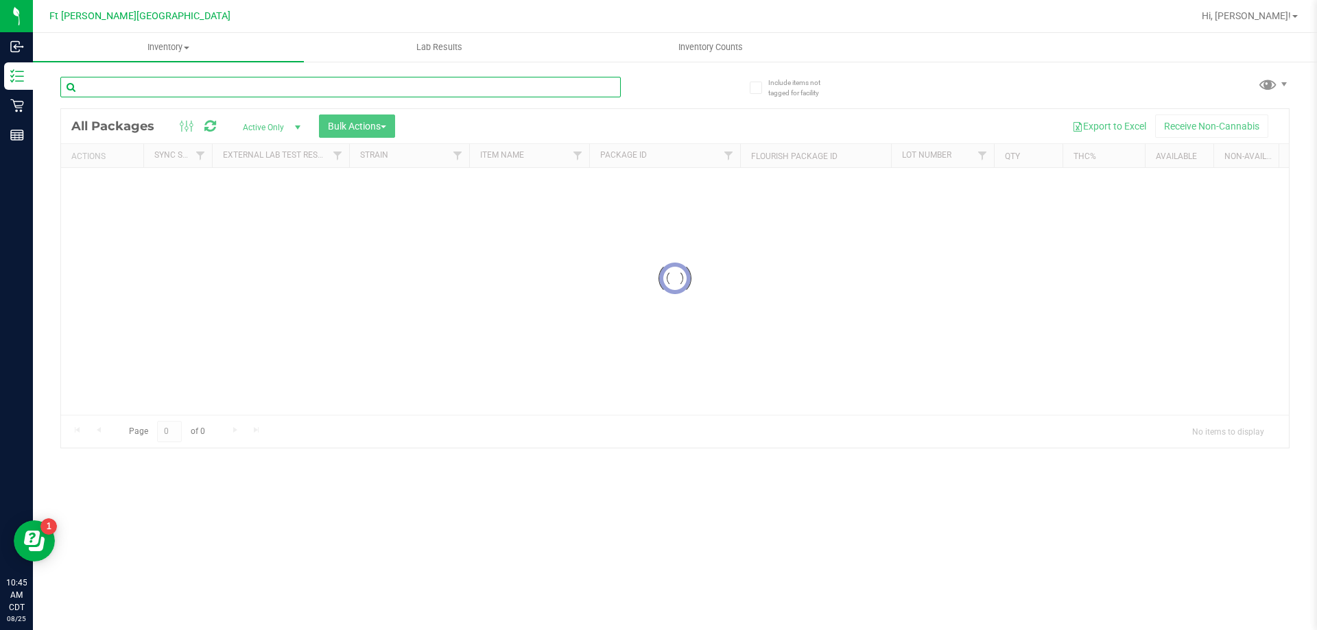
click at [134, 83] on div "Inventory All packages All inventory Waste log Create inventory Lab Results Inv…" at bounding box center [675, 331] width 1284 height 597
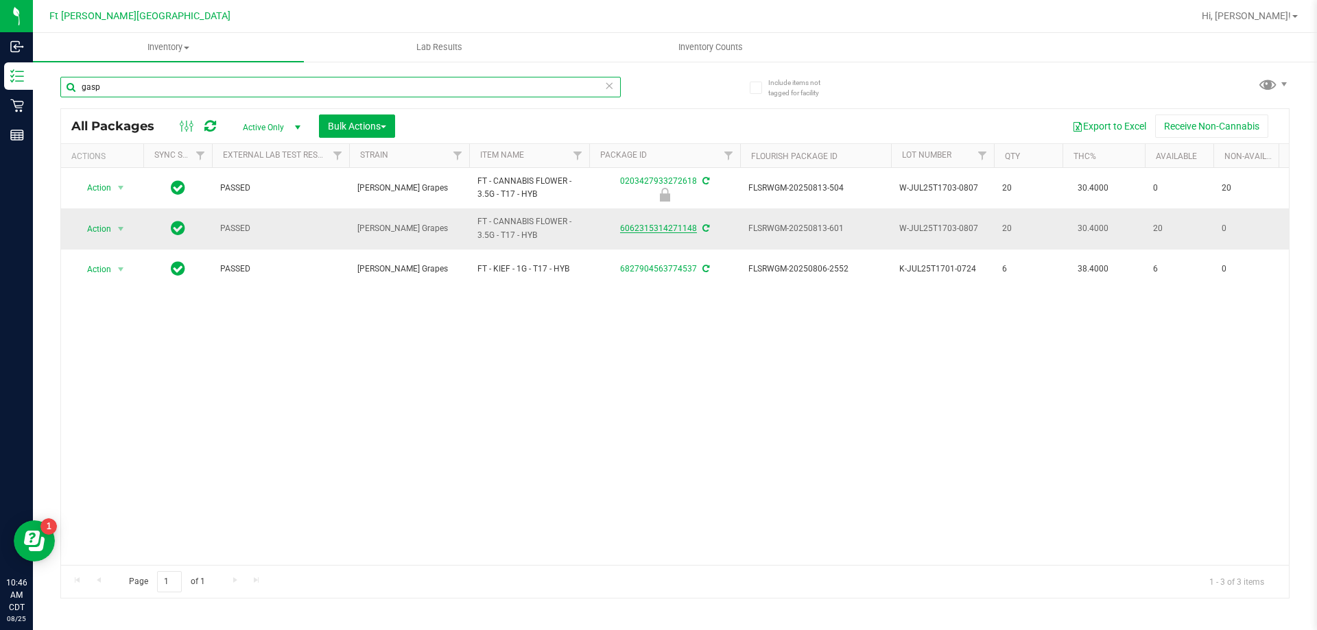
type input "gasp"
click at [676, 227] on link "6062315314271148" at bounding box center [658, 229] width 77 height 10
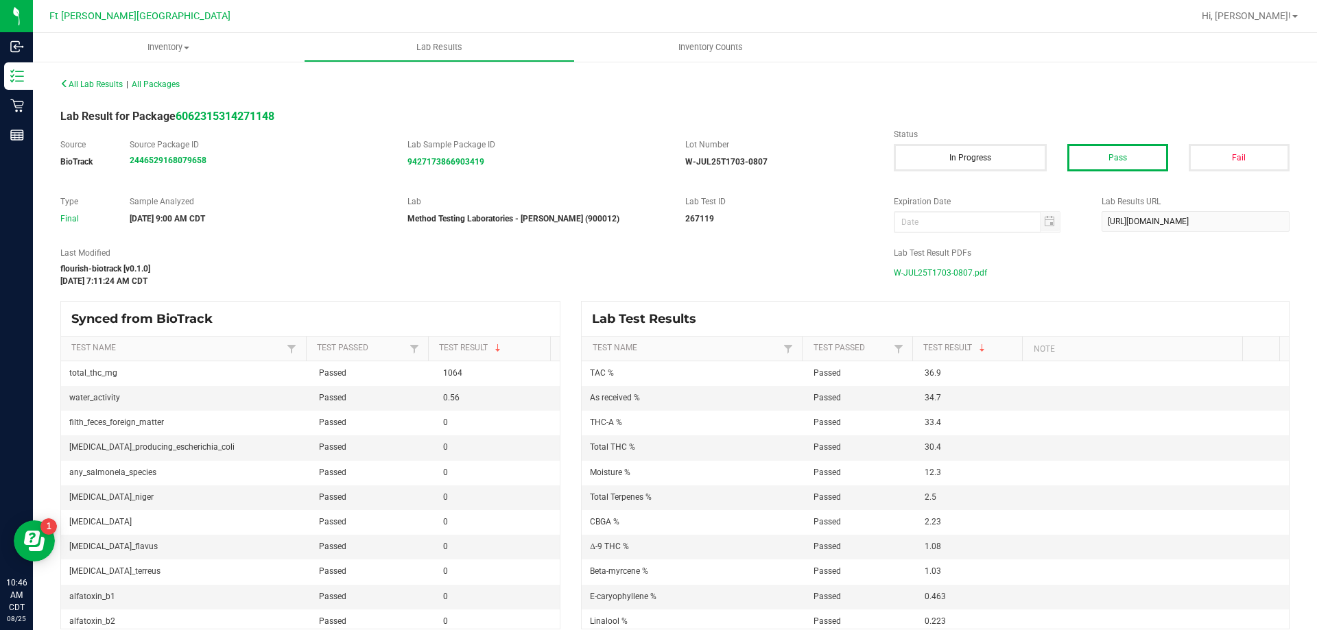
click at [911, 276] on span "W-JUL25T1703-0807.pdf" at bounding box center [940, 273] width 93 height 21
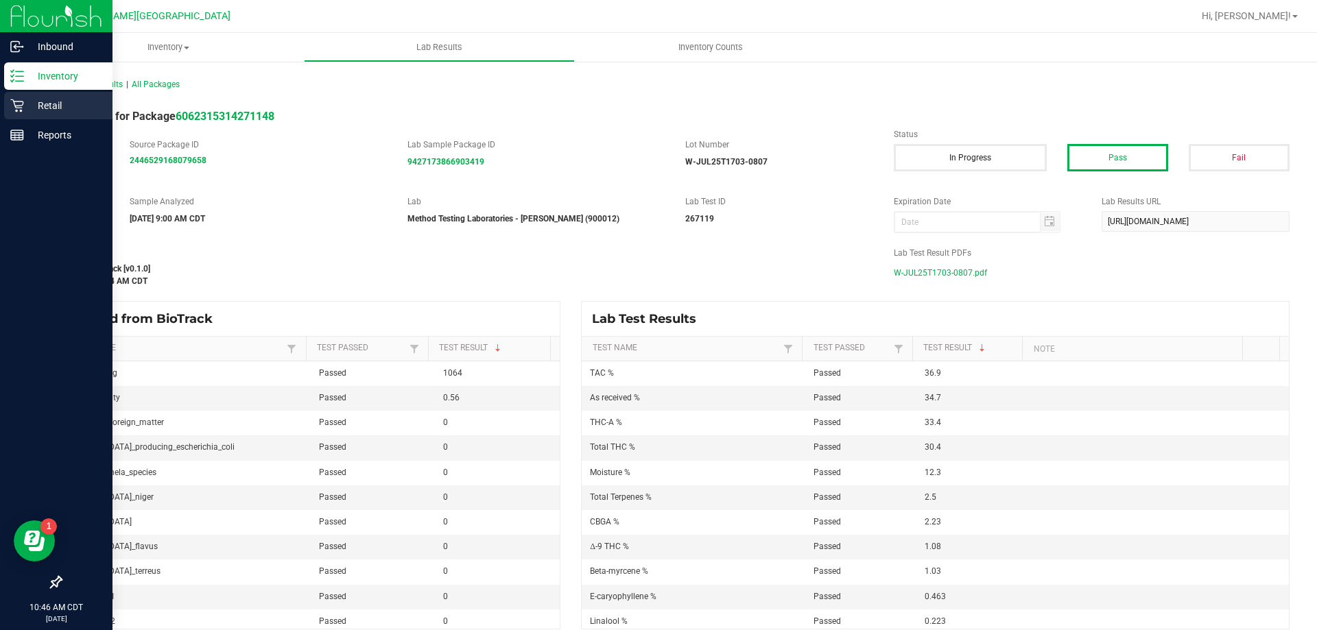
click at [56, 102] on p "Retail" at bounding box center [65, 105] width 82 height 16
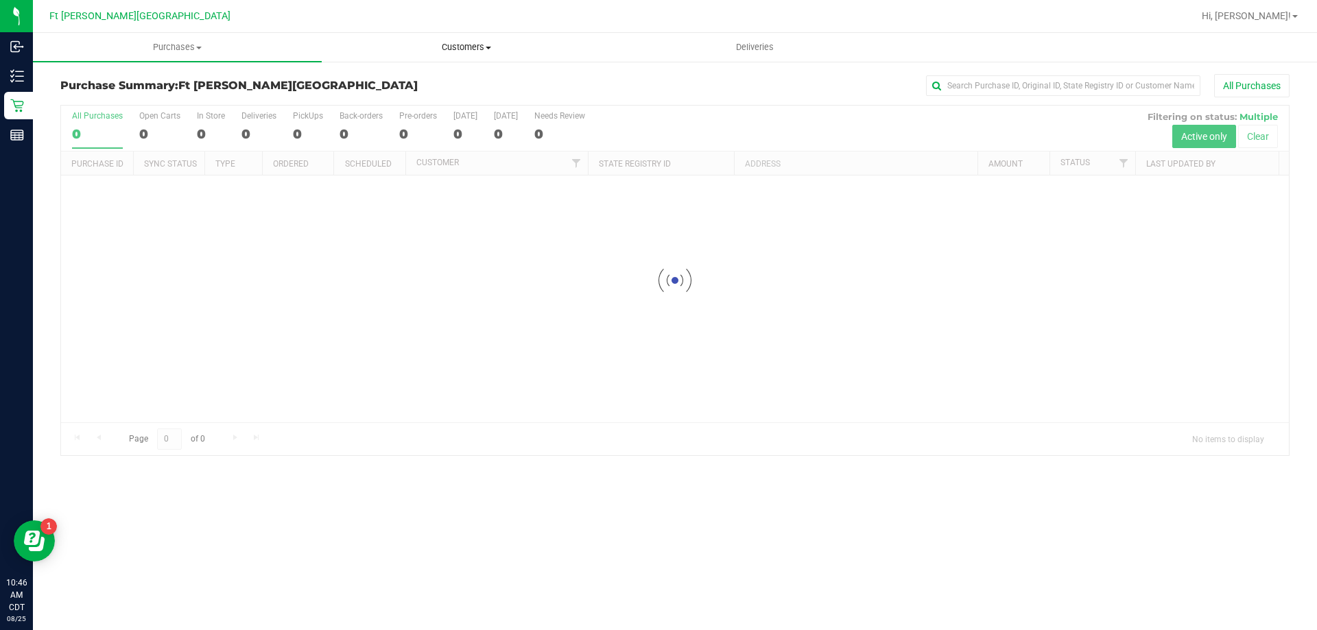
click at [477, 38] on uib-tab-heading "Customers All customers Add a new customer All physicians" at bounding box center [465, 47] width 287 height 27
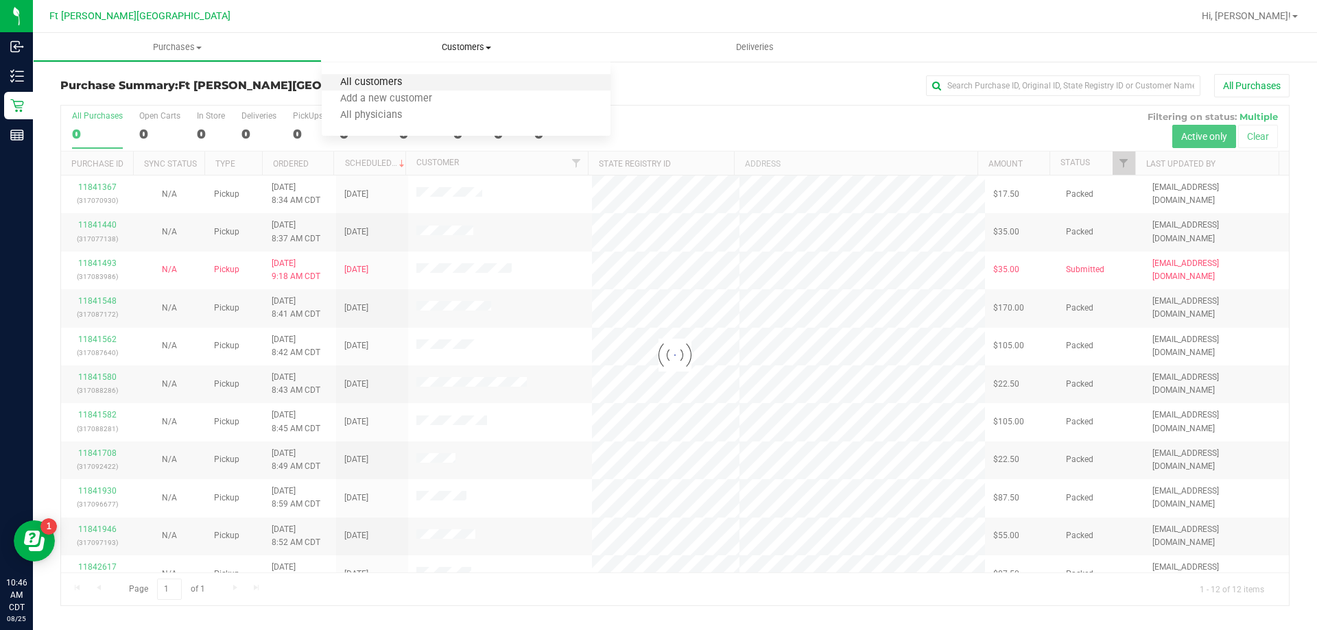
click at [407, 84] on span "All customers" at bounding box center [371, 83] width 99 height 12
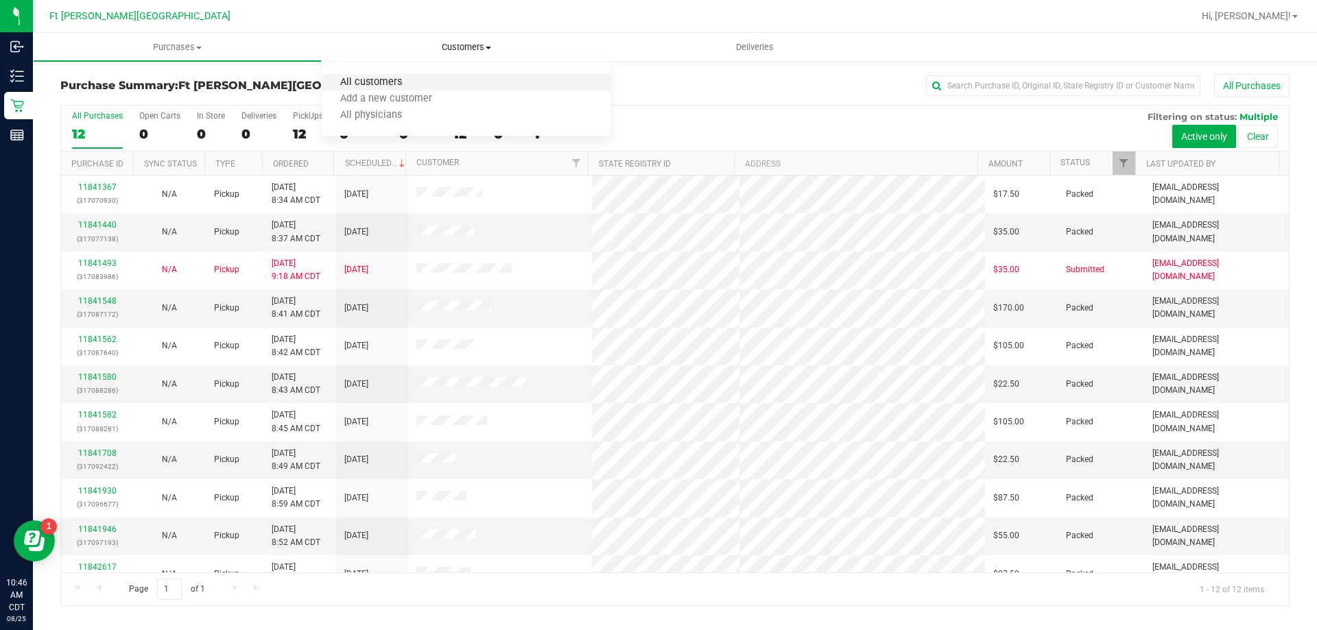
click at [369, 84] on span "All customers" at bounding box center [371, 83] width 99 height 12
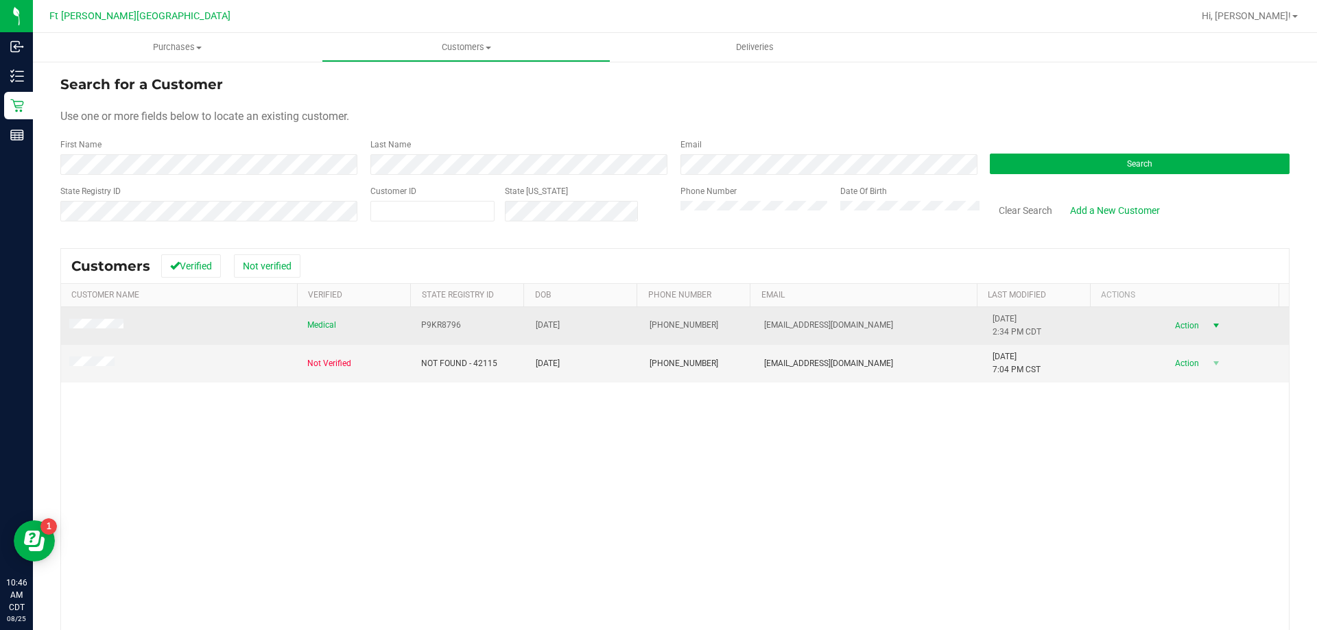
click at [1210, 322] on span "select" at bounding box center [1215, 325] width 11 height 11
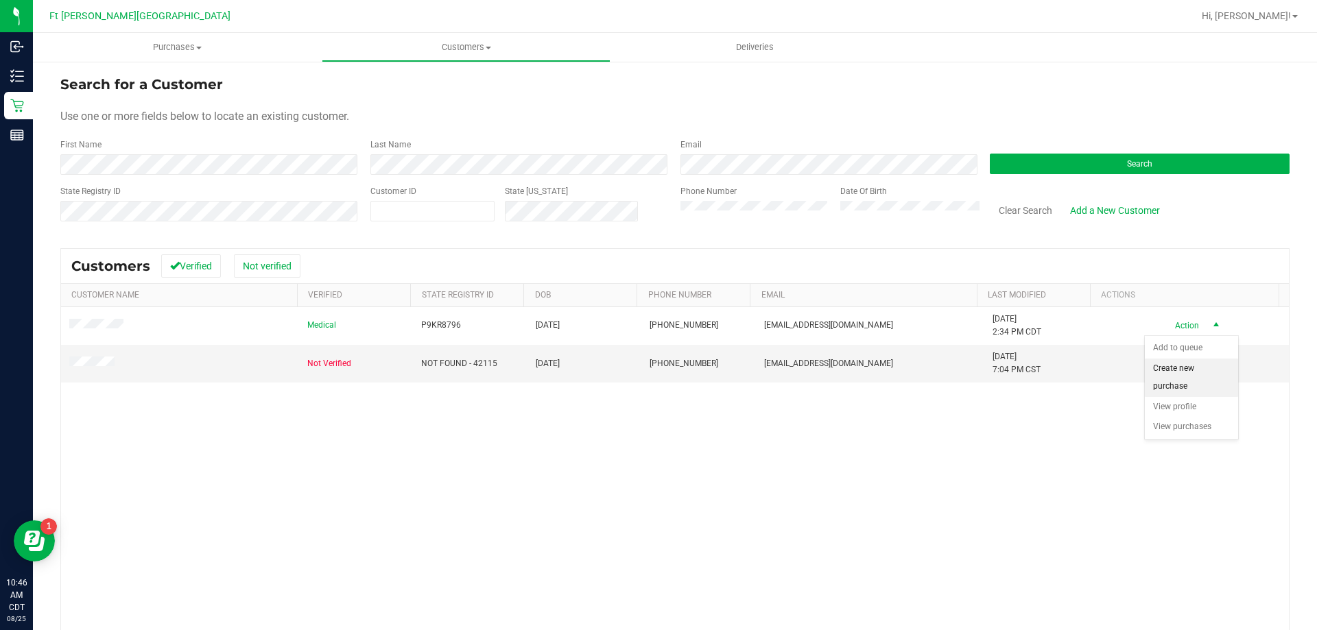
click at [1180, 378] on li "Create new purchase" at bounding box center [1191, 378] width 93 height 38
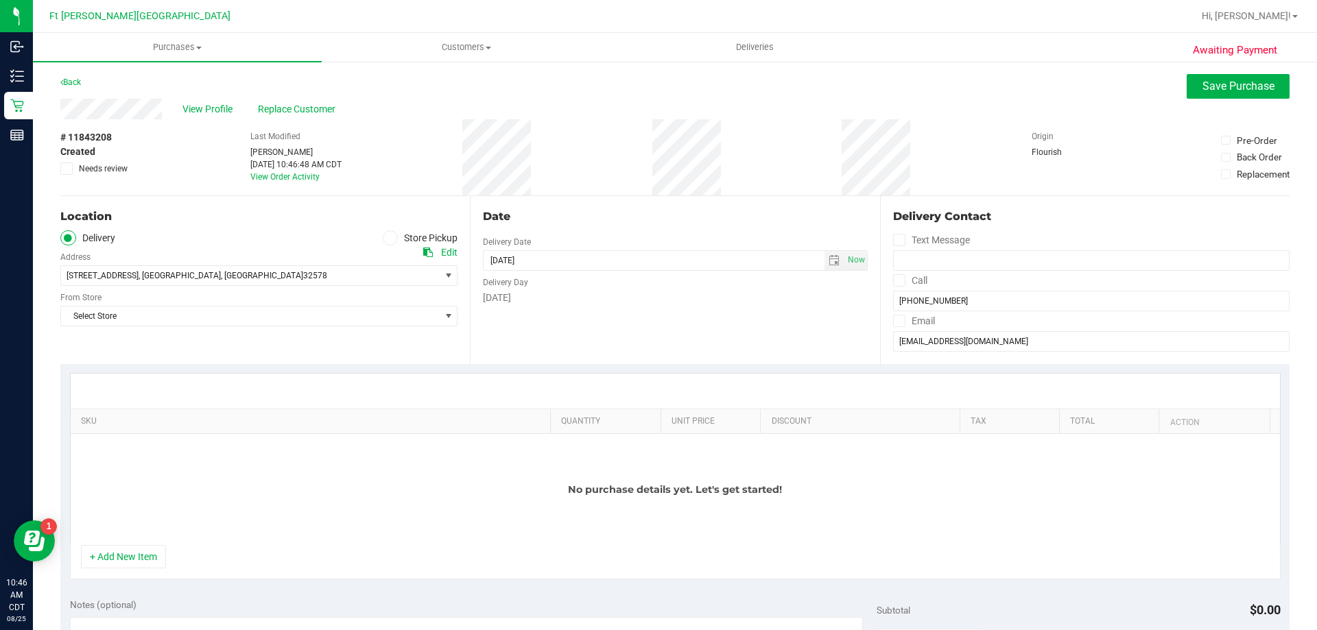
click at [386, 243] on span at bounding box center [391, 238] width 16 height 16
click at [0, 0] on input "Store Pickup" at bounding box center [0, 0] width 0 height 0
click at [289, 288] on div "Location Delivery Store Pickup Store Select Store Select Store [PERSON_NAME][GE…" at bounding box center [264, 280] width 409 height 168
click at [285, 274] on span "Select Store" at bounding box center [250, 275] width 379 height 19
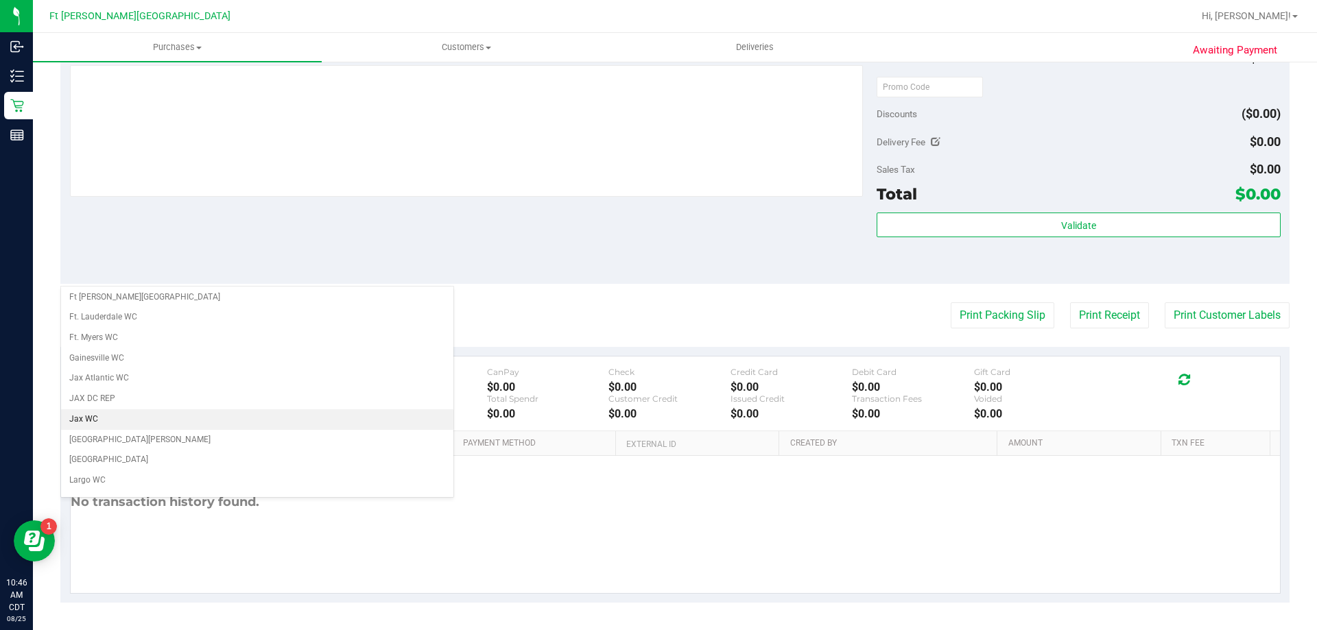
scroll to position [206, 0]
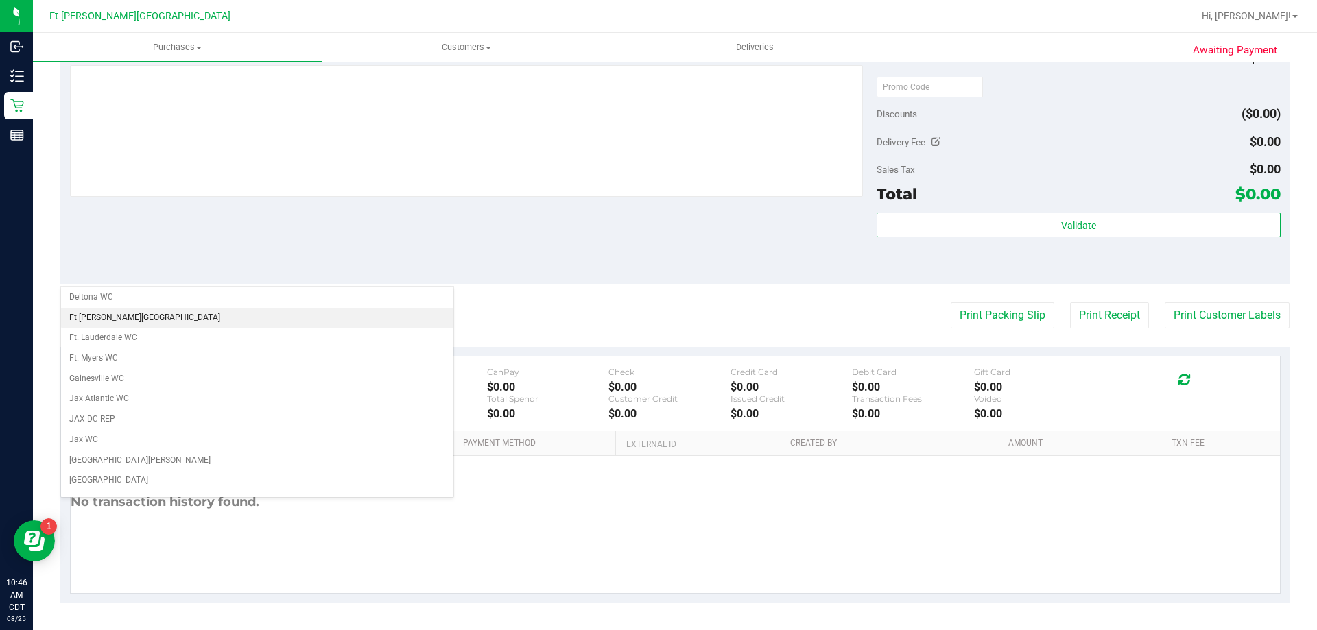
click at [155, 321] on li "Ft [PERSON_NAME][GEOGRAPHIC_DATA]" at bounding box center [257, 318] width 392 height 21
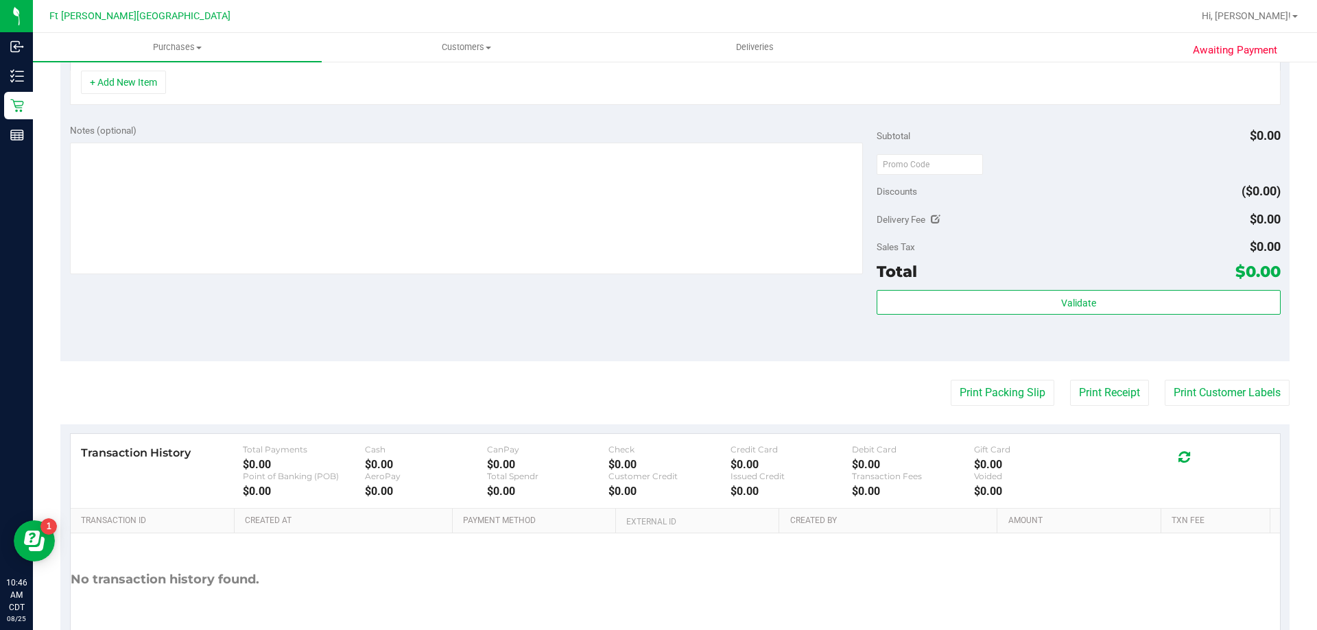
scroll to position [278, 0]
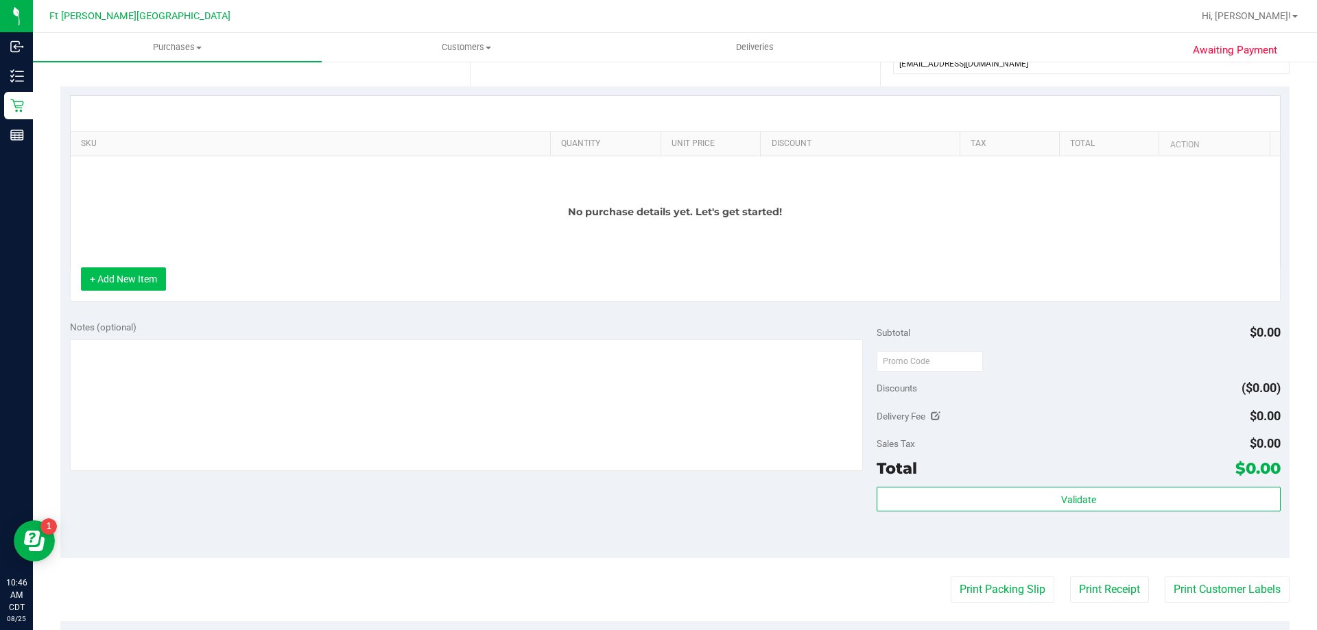
click at [114, 272] on button "+ Add New Item" at bounding box center [123, 278] width 85 height 23
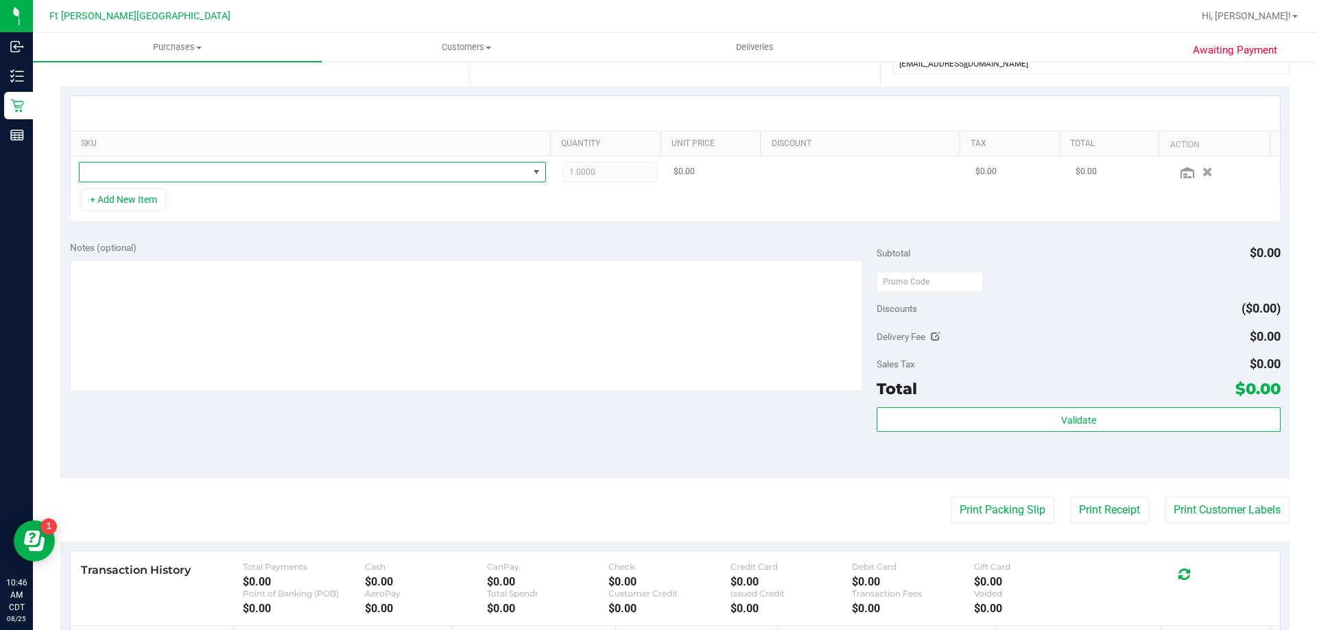
click at [172, 174] on span "NO DATA FOUND" at bounding box center [304, 172] width 449 height 19
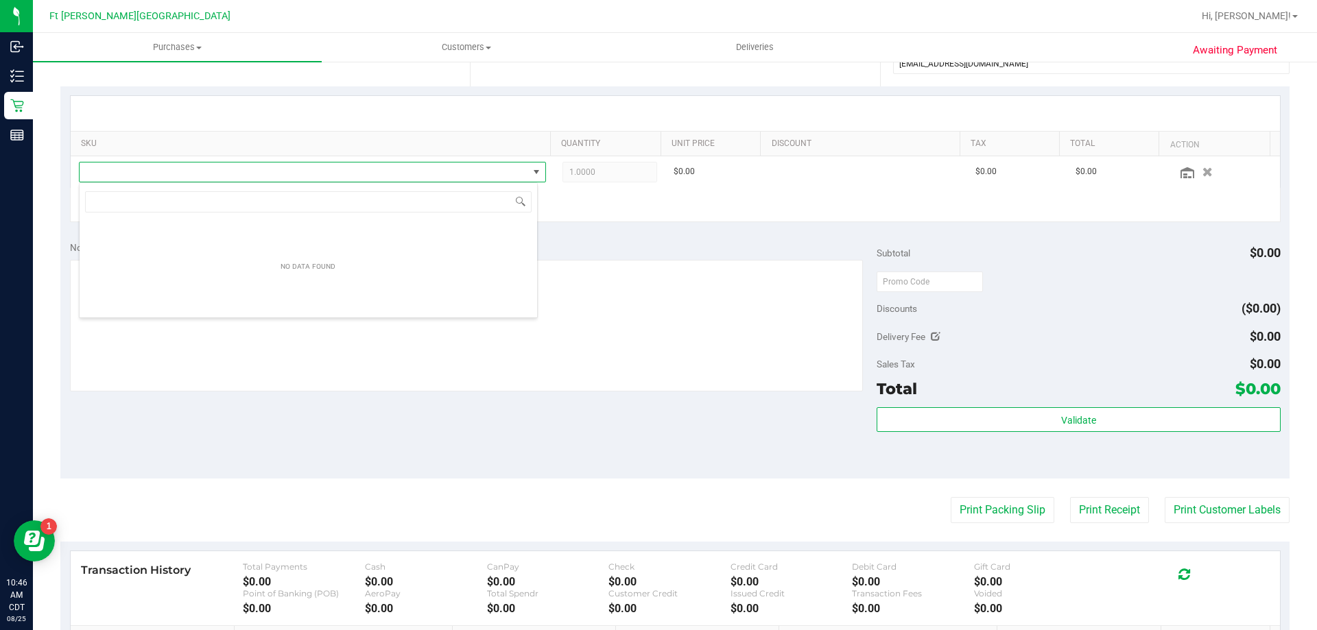
scroll to position [21, 459]
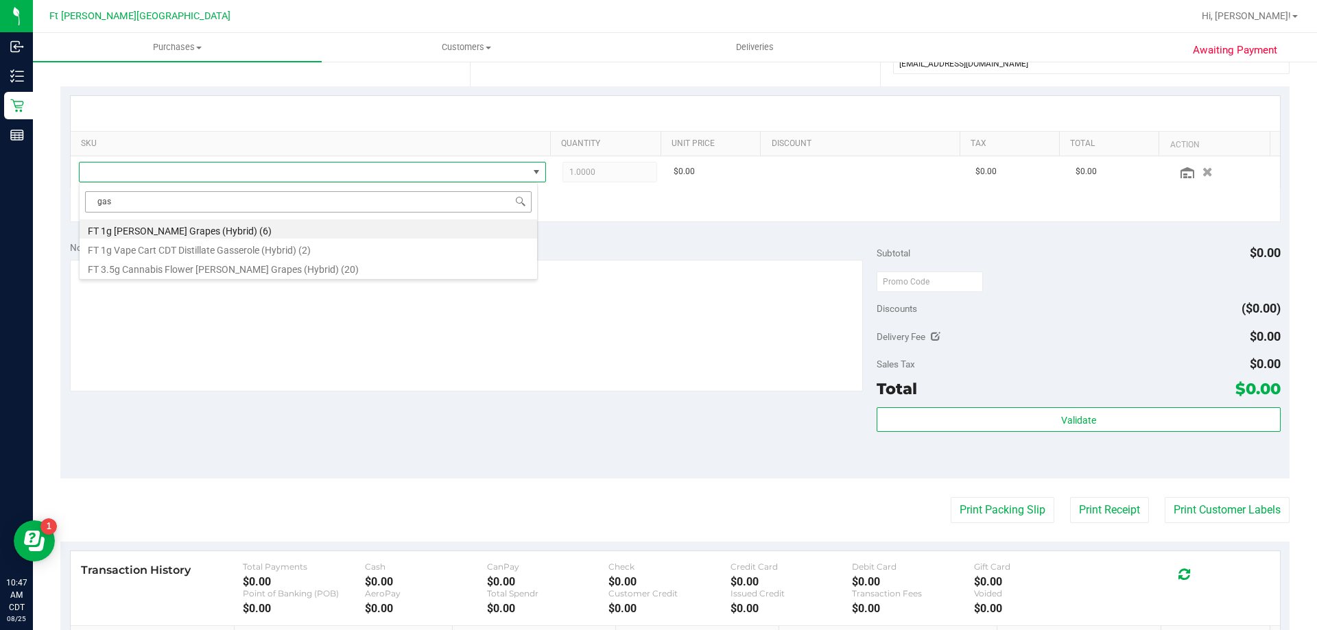
type input "gasp"
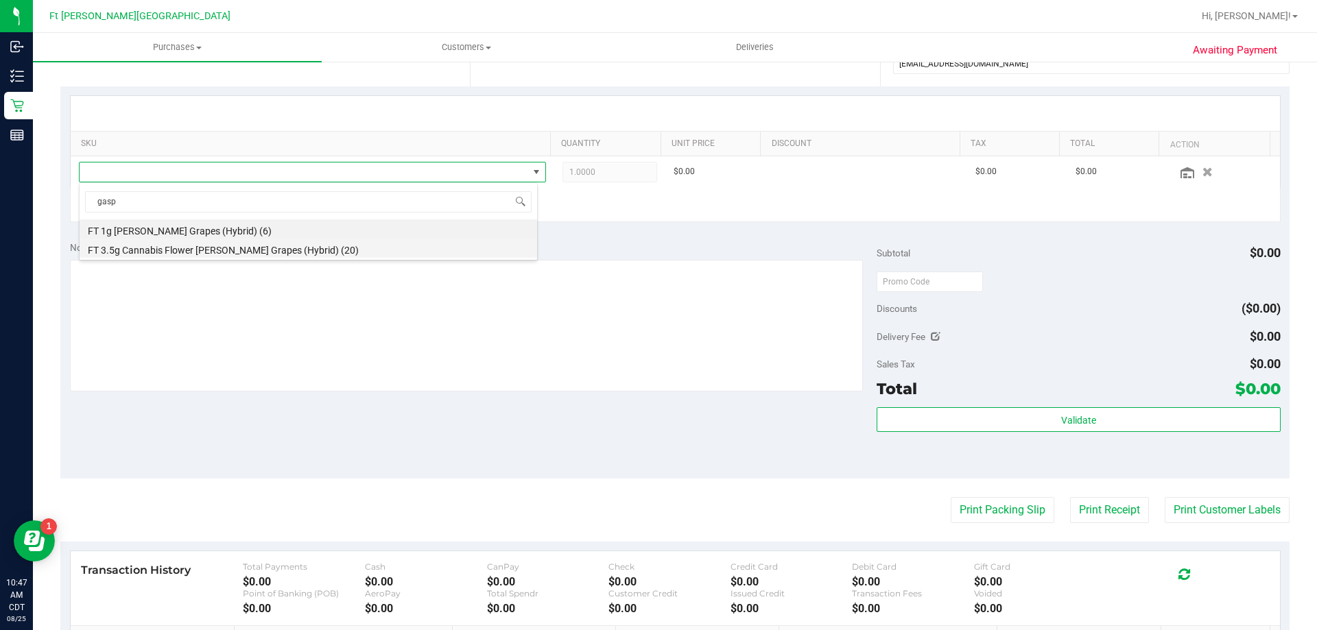
click at [220, 252] on li "FT 3.5g Cannabis Flower [PERSON_NAME] Grapes (Hybrid) (20)" at bounding box center [308, 248] width 457 height 19
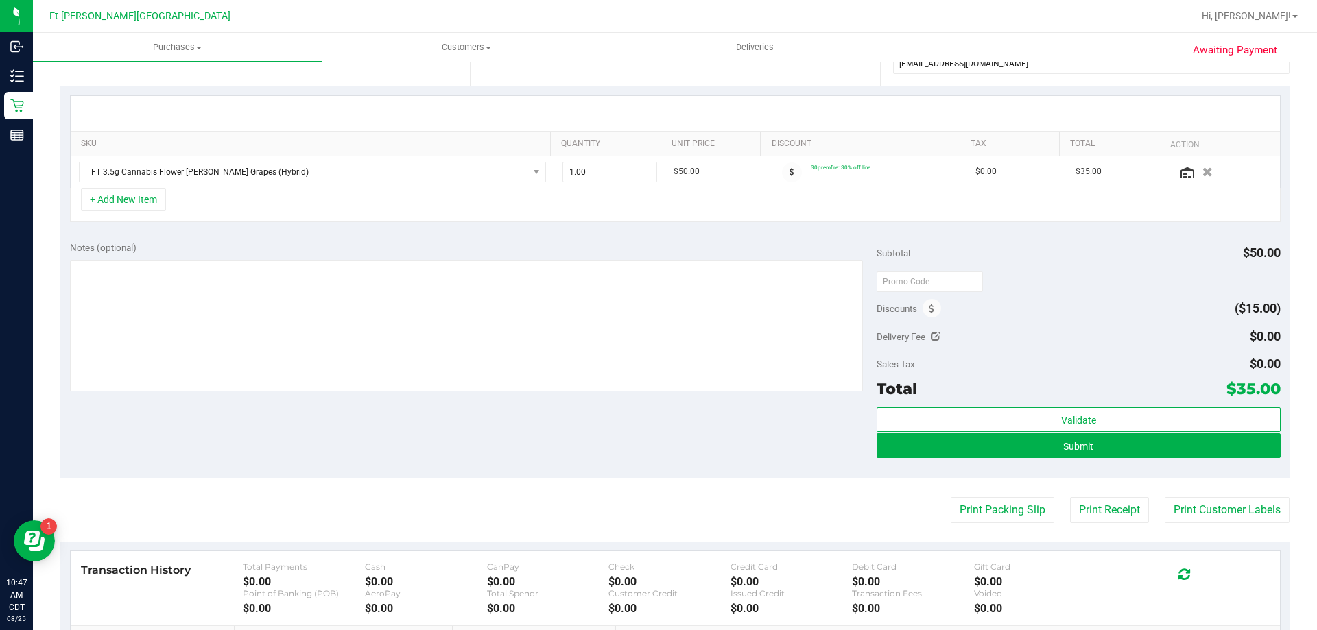
scroll to position [0, 0]
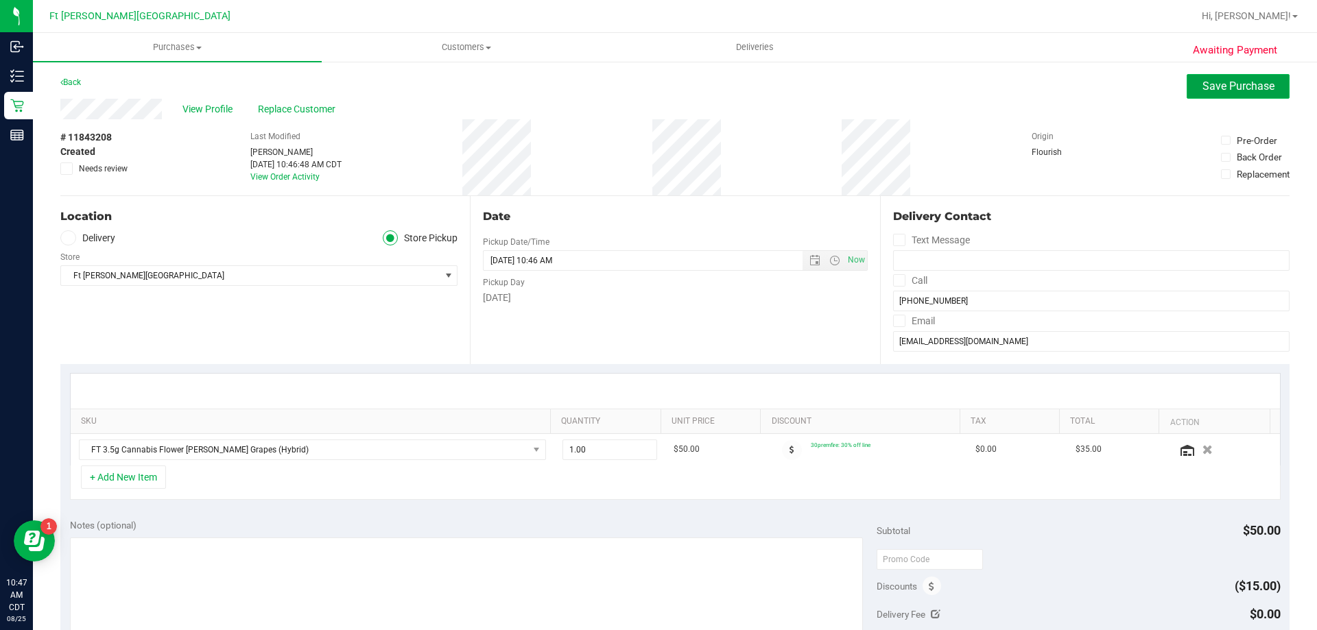
click at [1220, 84] on span "Save Purchase" at bounding box center [1238, 86] width 72 height 13
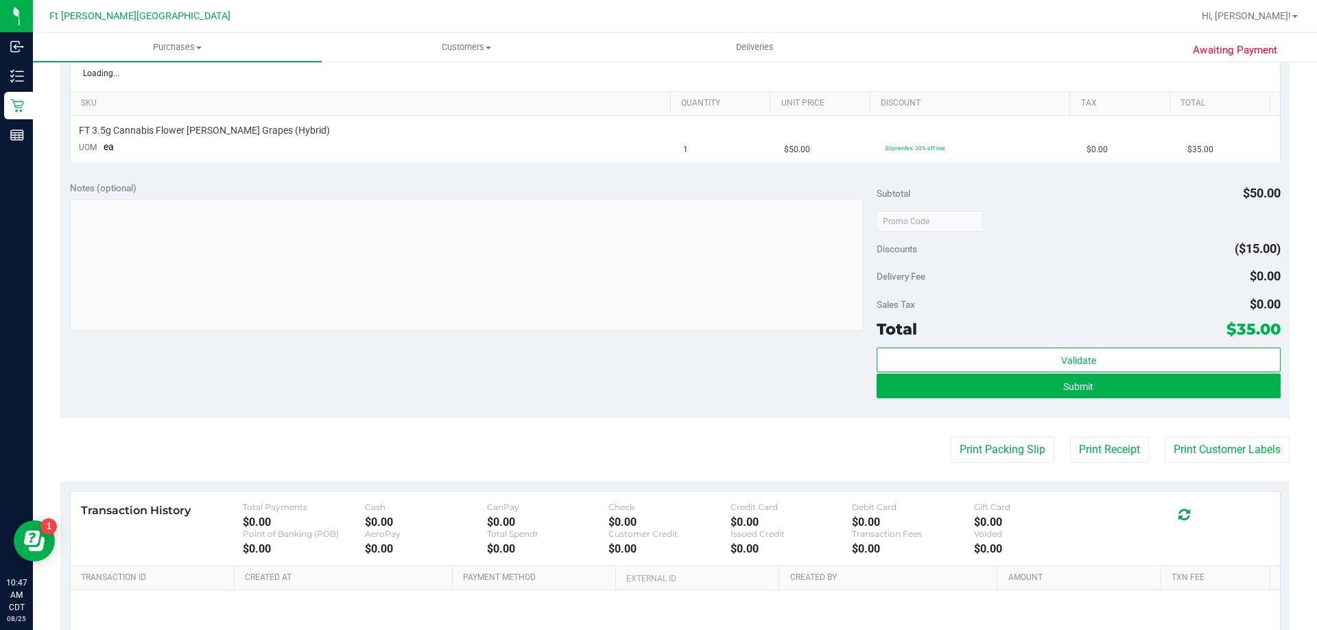
scroll to position [459, 0]
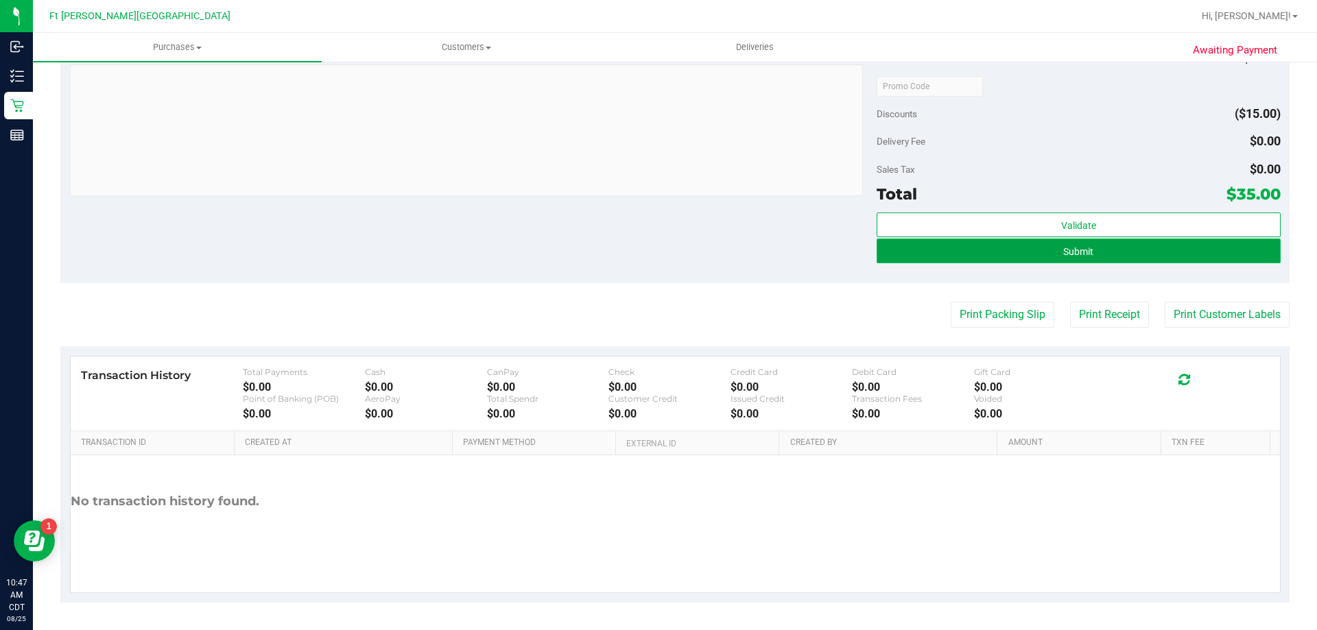
click at [1135, 248] on button "Submit" at bounding box center [1077, 251] width 403 height 25
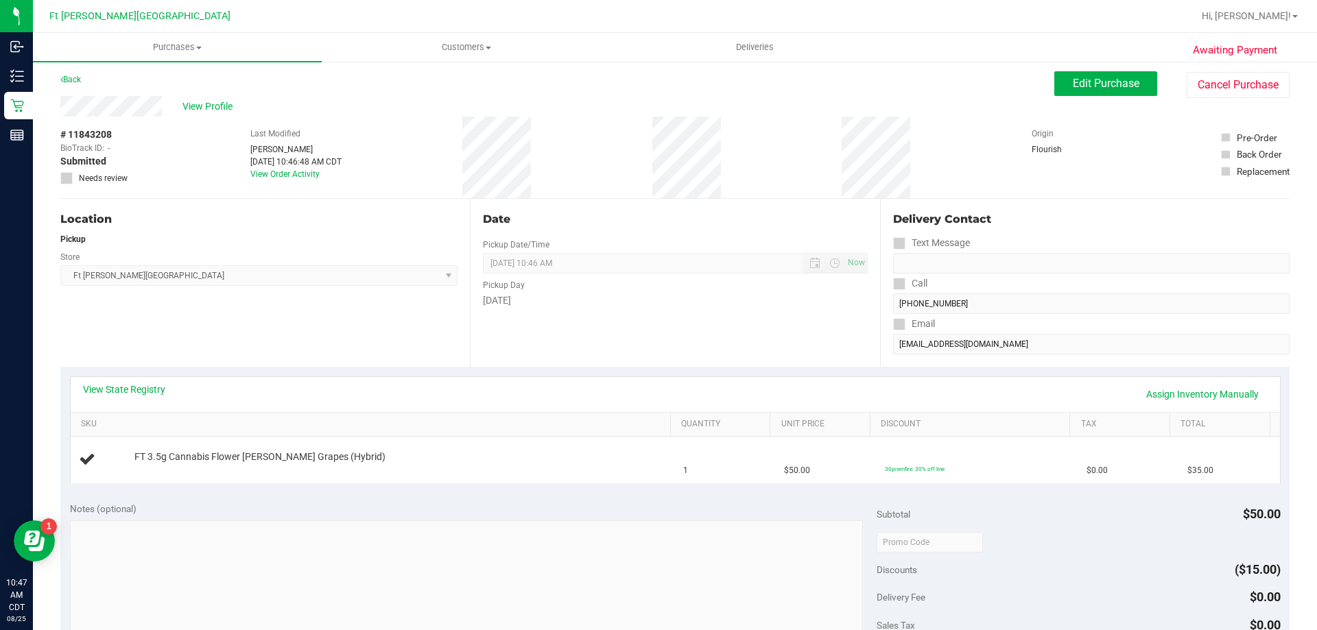
scroll to position [0, 0]
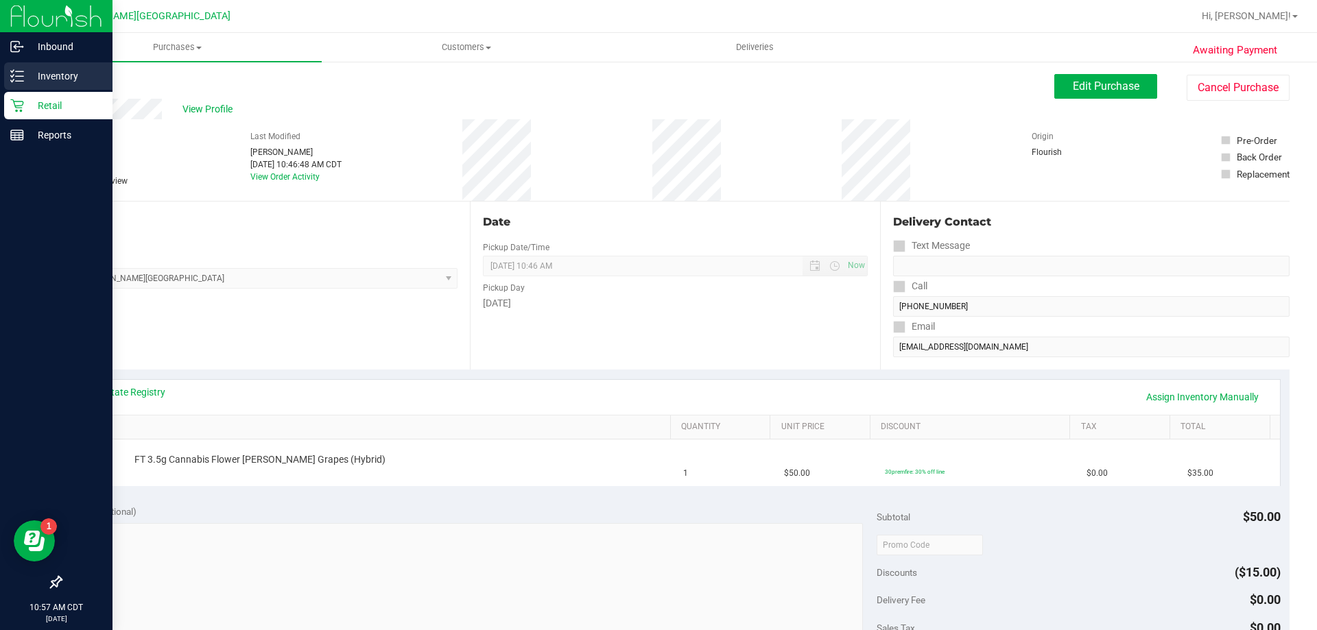
click at [58, 75] on p "Inventory" at bounding box center [65, 76] width 82 height 16
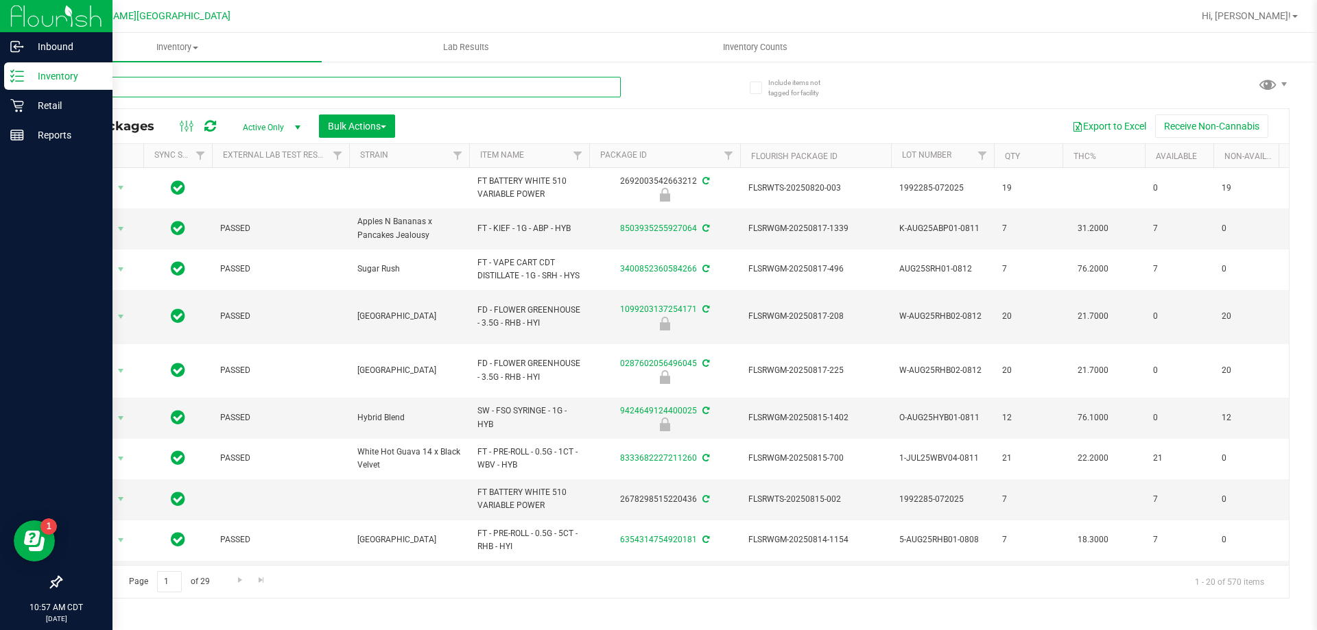
click at [133, 90] on input "text" at bounding box center [340, 87] width 560 height 21
type input "k"
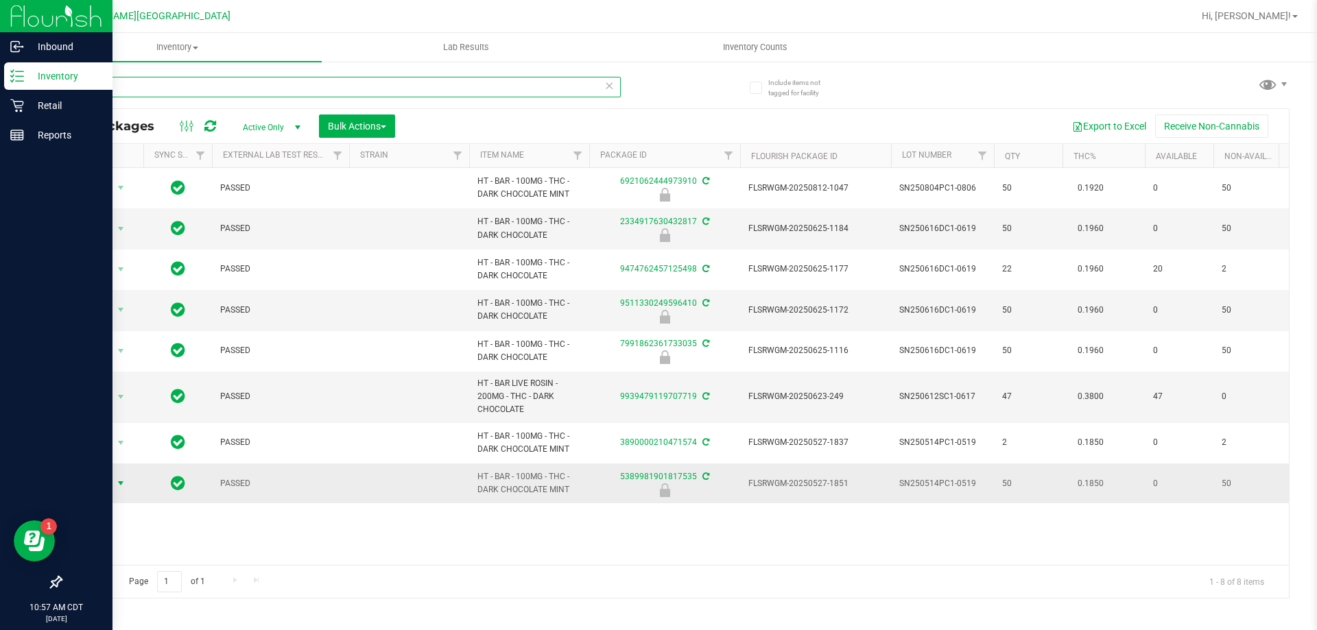
type input "dark"
click at [103, 484] on span "Action" at bounding box center [93, 483] width 37 height 19
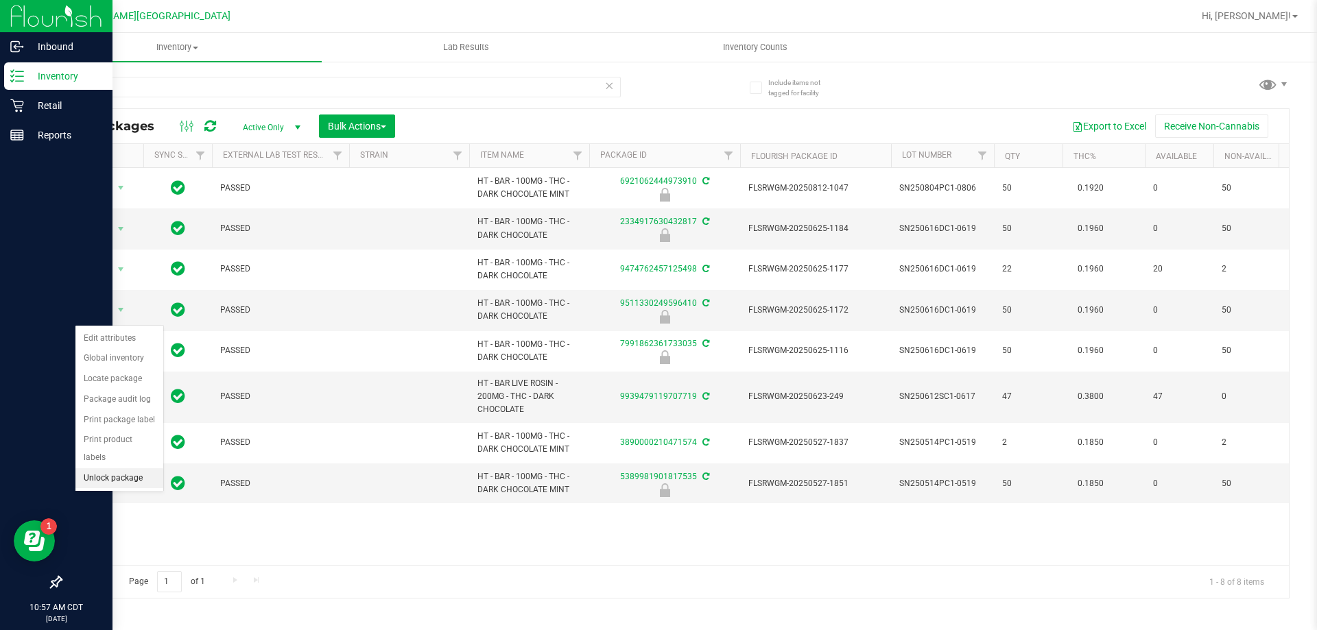
click at [127, 468] on li "Unlock package" at bounding box center [119, 478] width 88 height 21
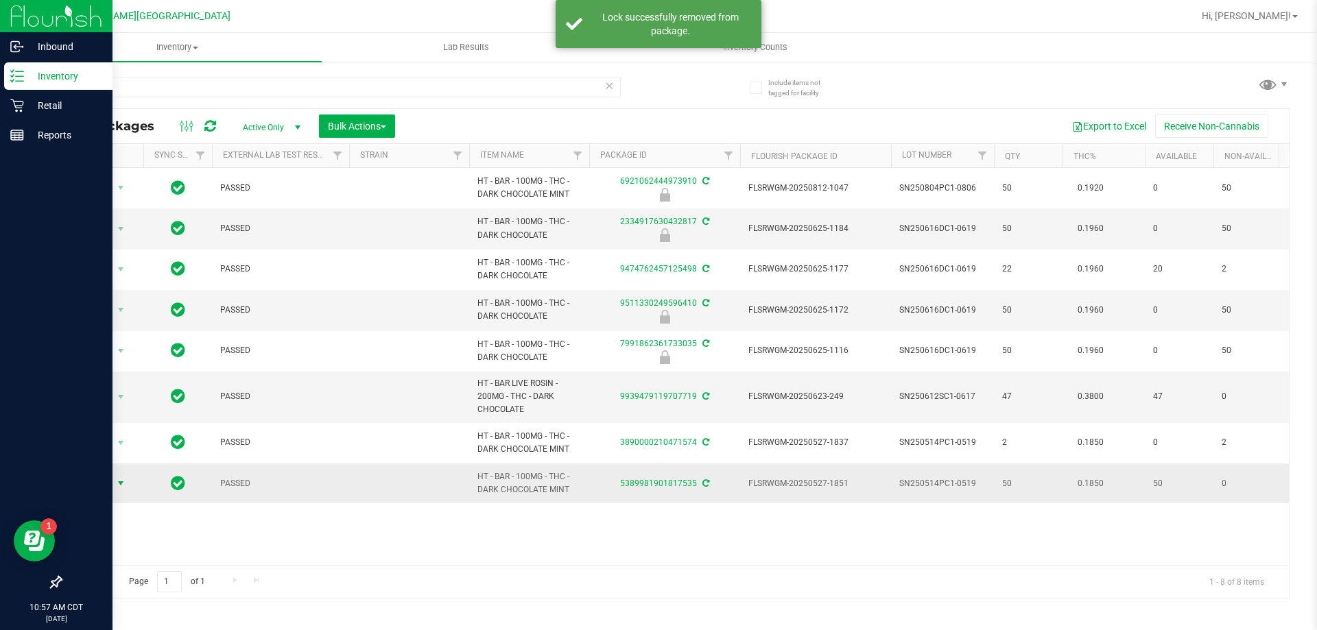
click at [121, 477] on span "select" at bounding box center [120, 483] width 17 height 19
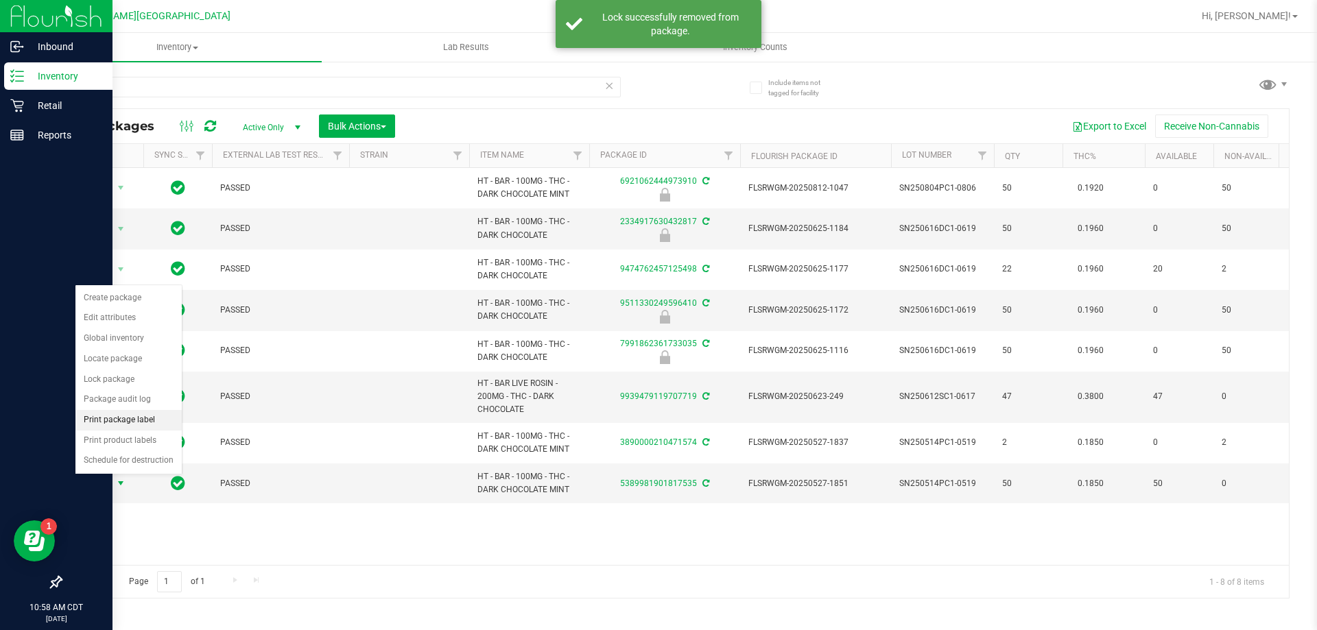
click at [139, 416] on li "Print package label" at bounding box center [128, 420] width 106 height 21
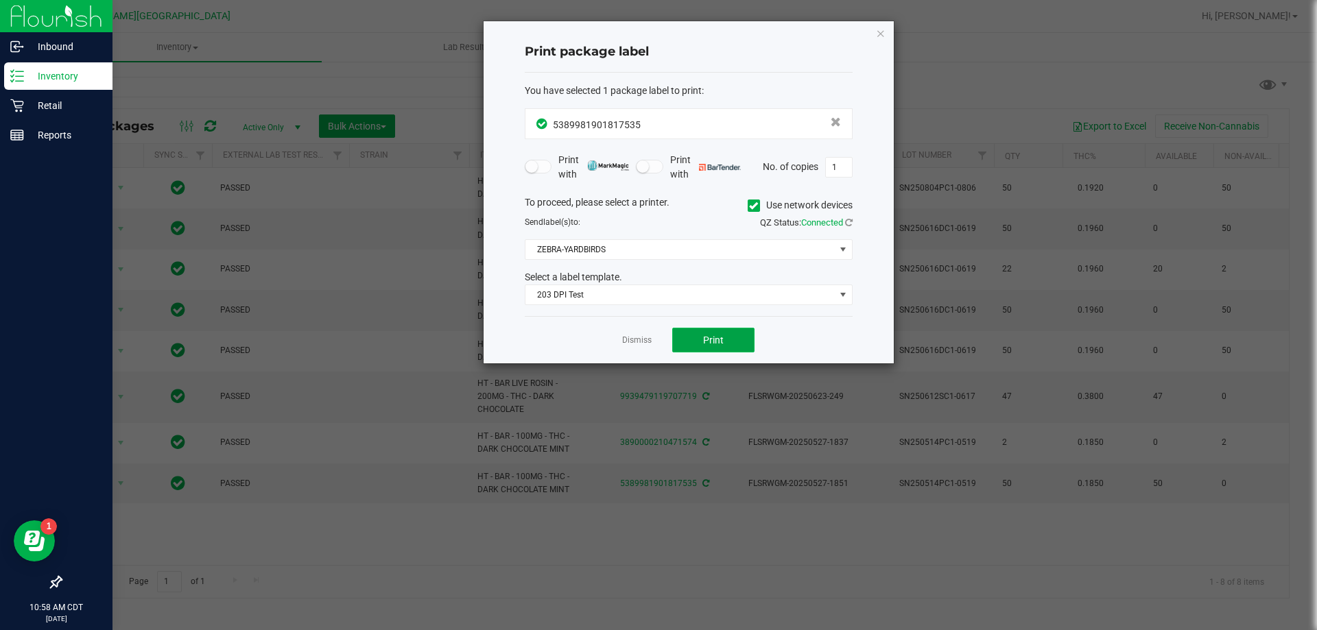
click at [720, 334] on button "Print" at bounding box center [713, 340] width 82 height 25
drag, startPoint x: 639, startPoint y: 334, endPoint x: 491, endPoint y: 248, distance: 170.9
click at [633, 330] on div "Dismiss Print" at bounding box center [689, 339] width 328 height 47
click at [629, 345] on link "Dismiss" at bounding box center [636, 341] width 29 height 12
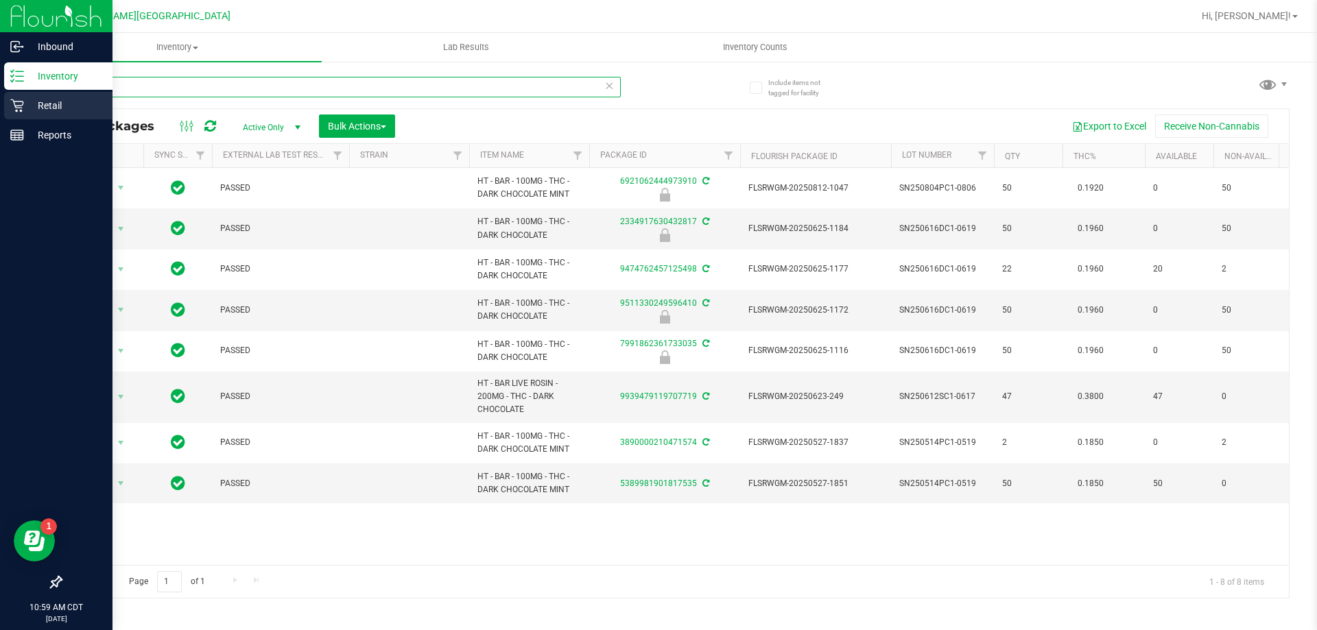
drag, startPoint x: 152, startPoint y: 85, endPoint x: 0, endPoint y: 92, distance: 152.4
click at [0, 92] on div "Inbound Inventory Retail Reports 10:59 AM CDT [DATE] 08/25 Ft [PERSON_NAME][GEO…" at bounding box center [658, 315] width 1317 height 630
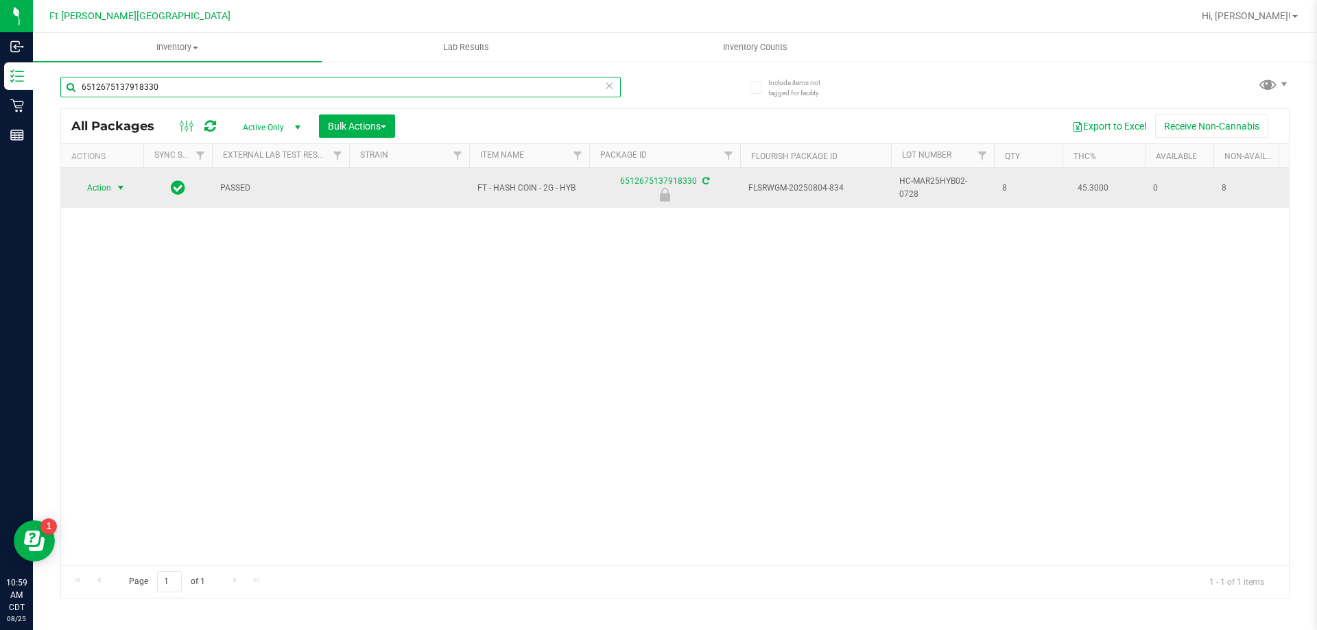
type input "6512675137918330"
click at [108, 191] on span "Action" at bounding box center [93, 187] width 37 height 19
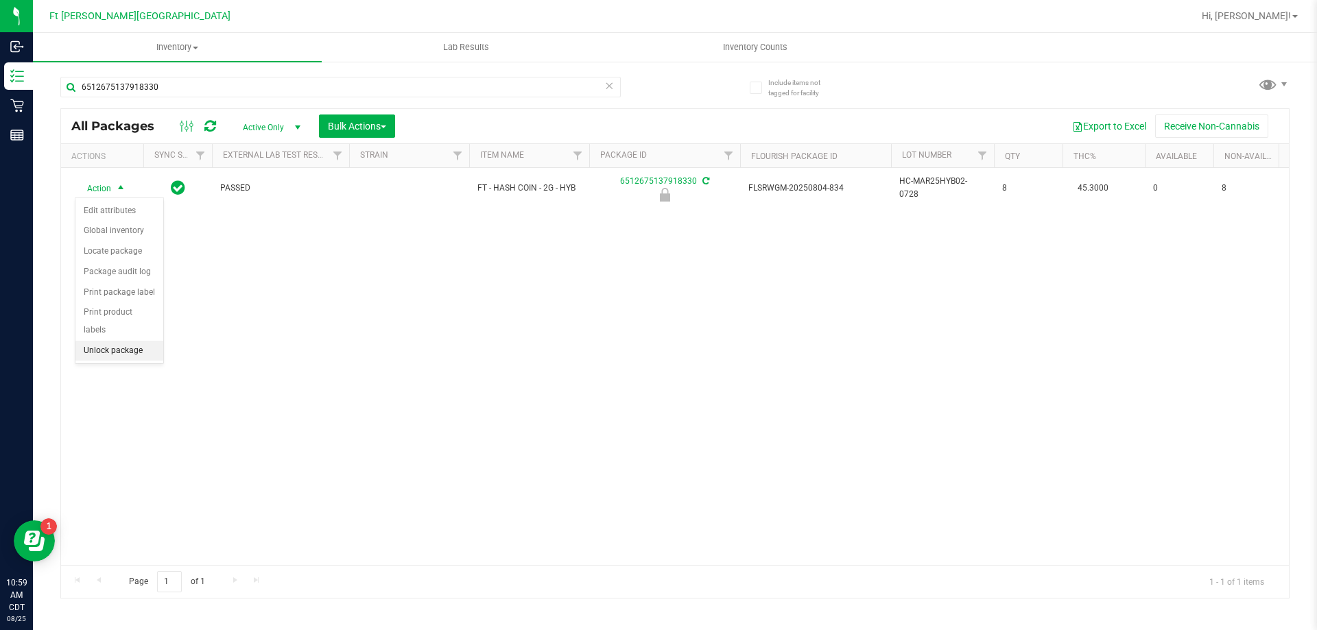
click at [115, 341] on li "Unlock package" at bounding box center [119, 351] width 88 height 21
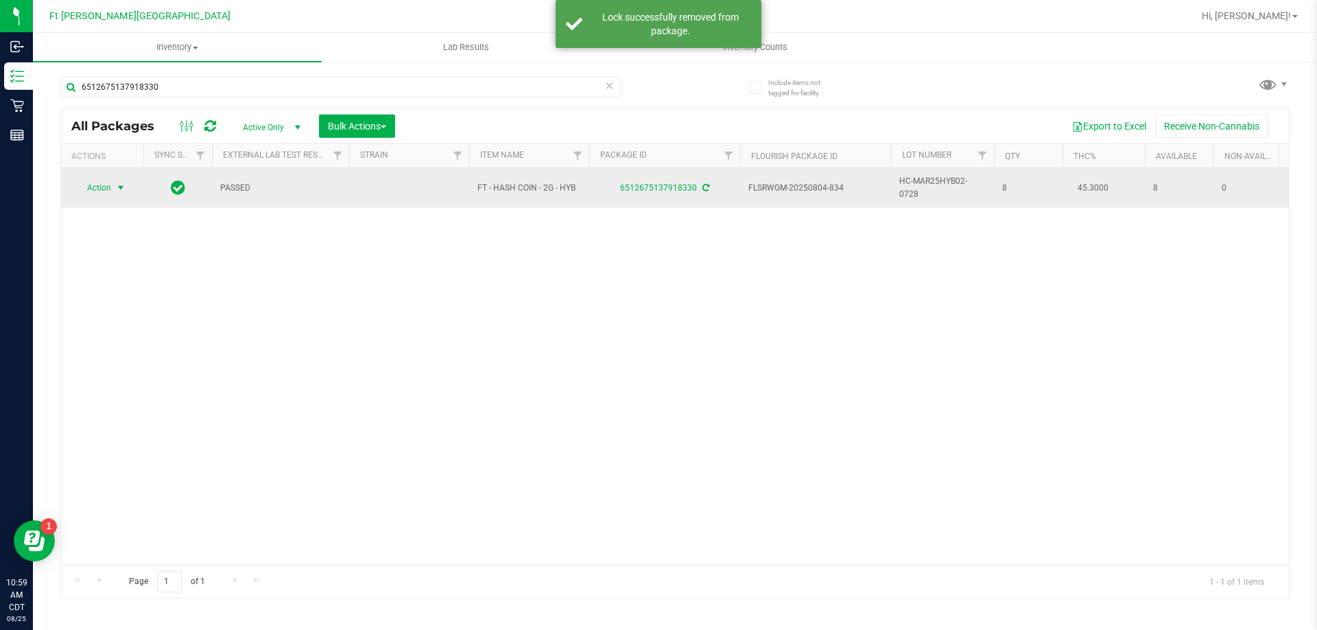
click at [121, 187] on span "select" at bounding box center [120, 187] width 11 height 11
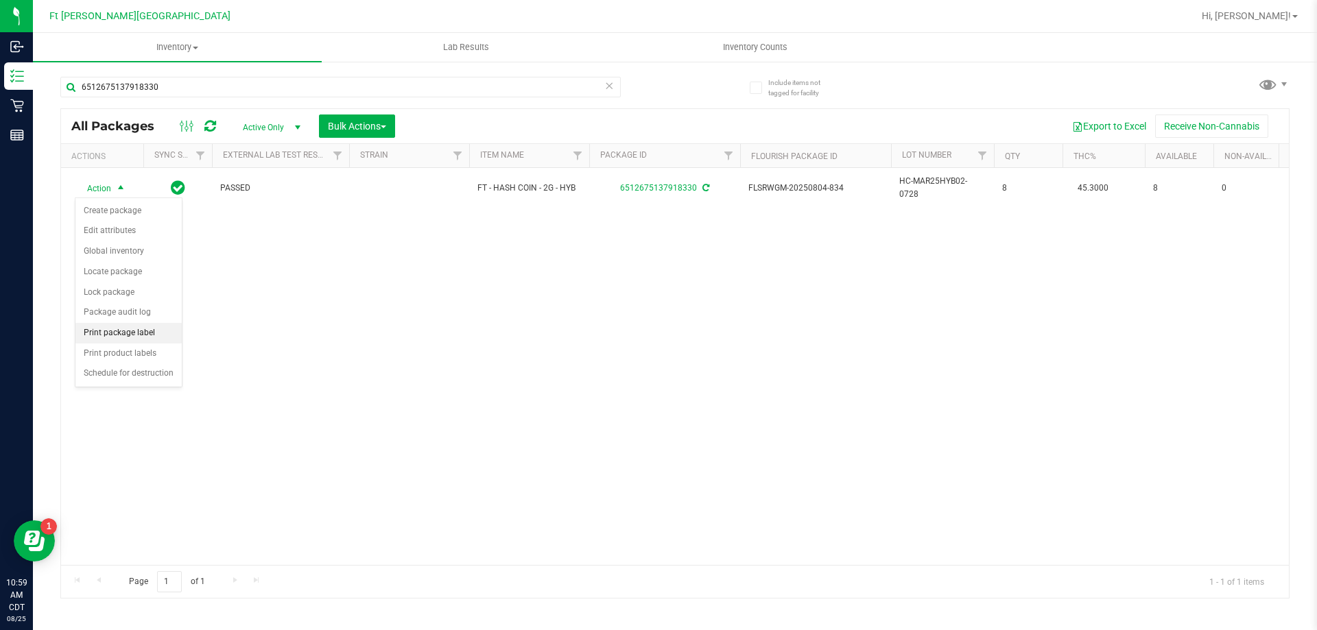
click at [137, 339] on li "Print package label" at bounding box center [128, 333] width 106 height 21
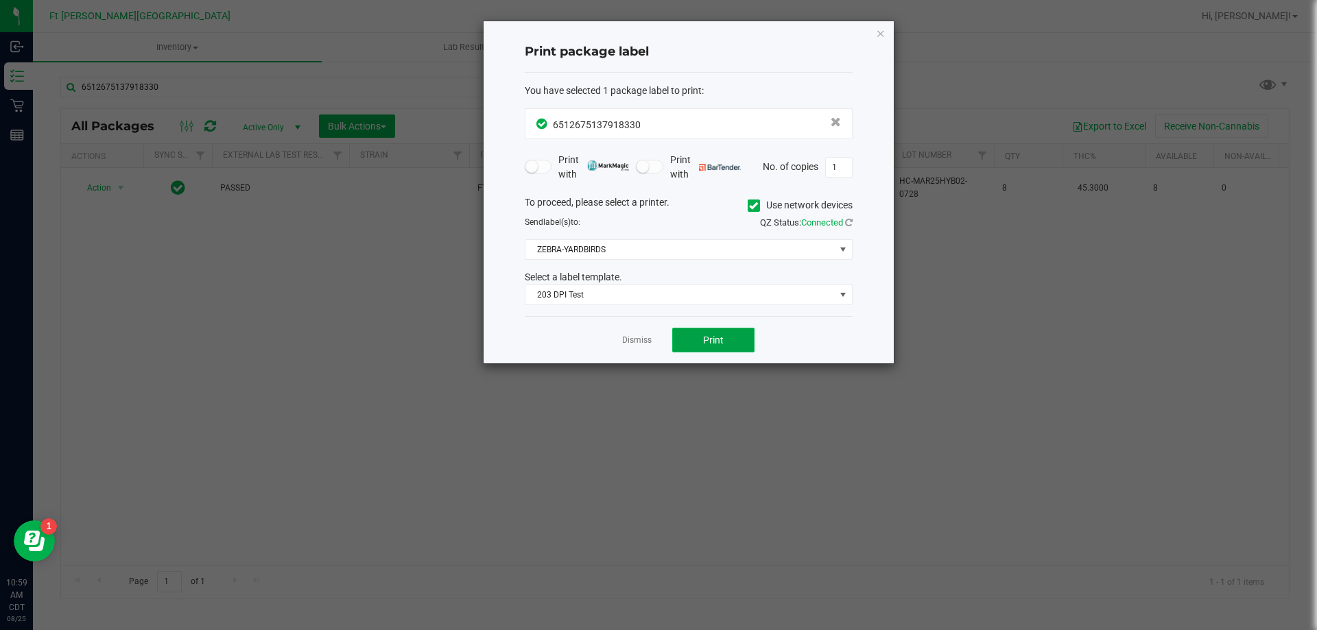
click at [737, 337] on button "Print" at bounding box center [713, 340] width 82 height 25
click at [634, 340] on link "Dismiss" at bounding box center [636, 341] width 29 height 12
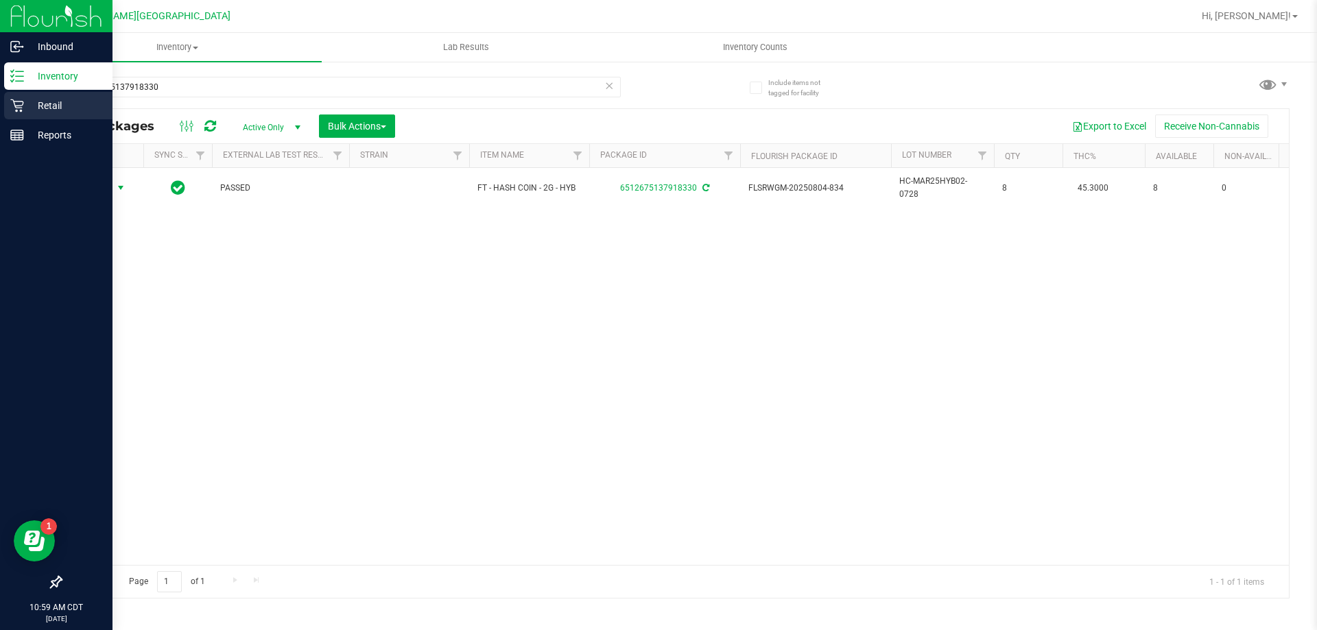
click at [23, 101] on icon at bounding box center [17, 106] width 14 height 14
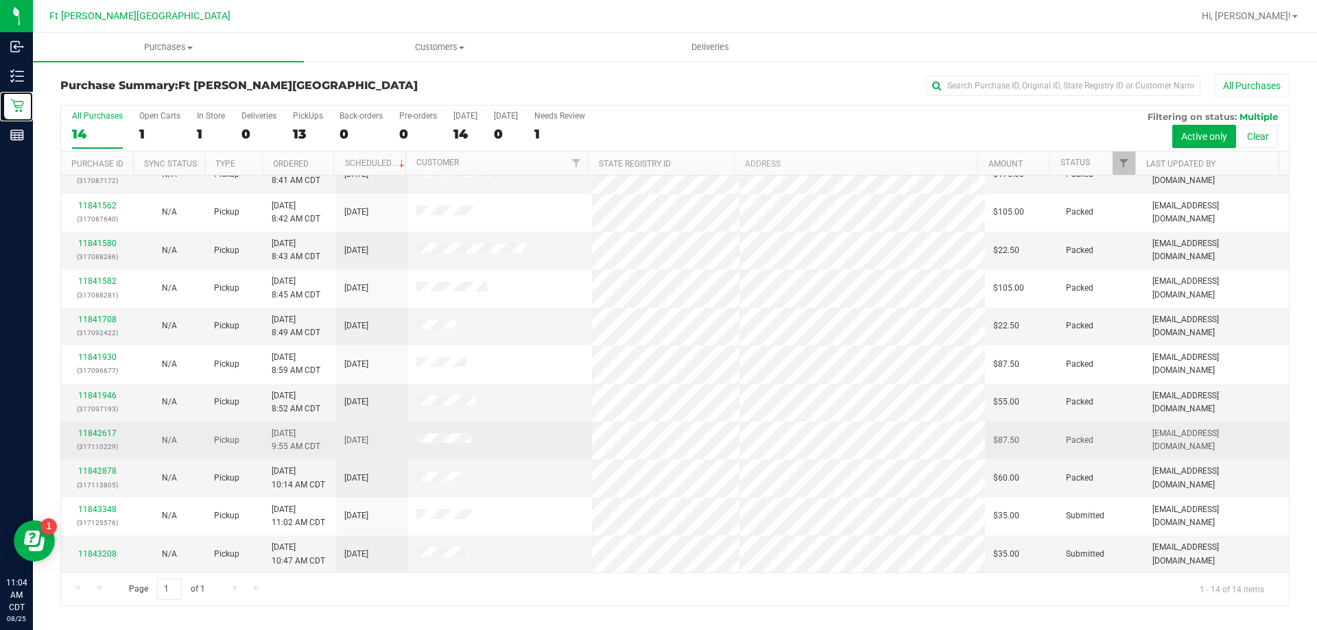
scroll to position [134, 0]
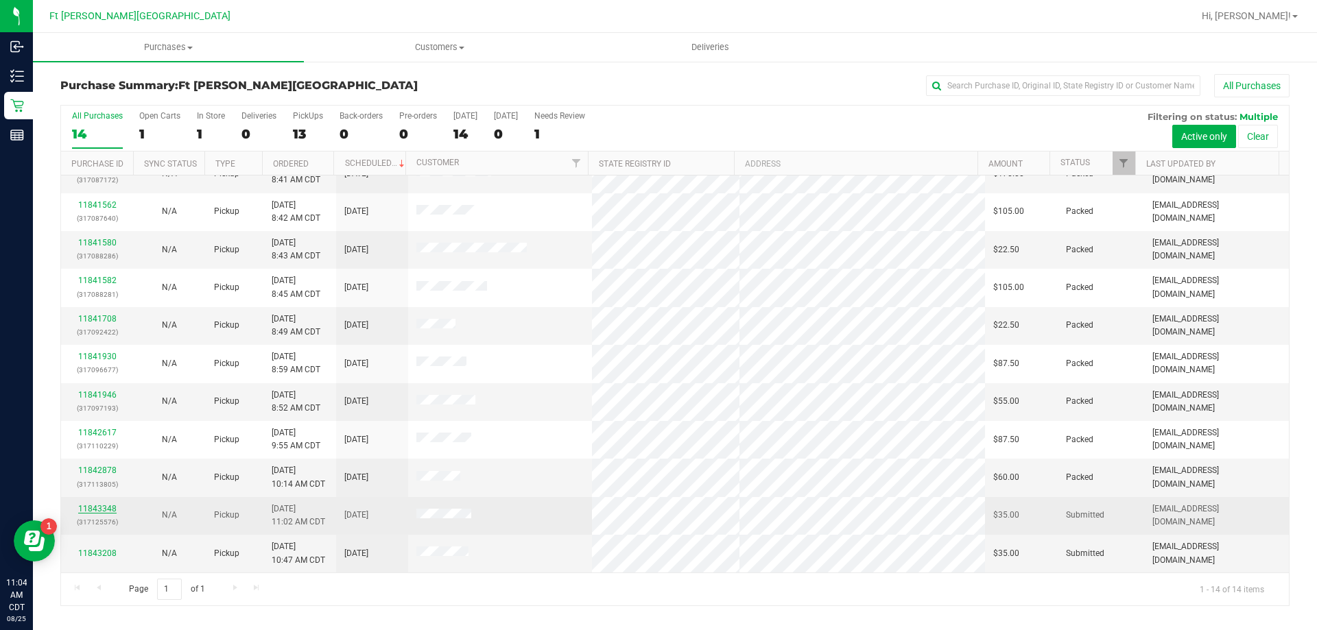
click at [103, 507] on link "11843348" at bounding box center [97, 509] width 38 height 10
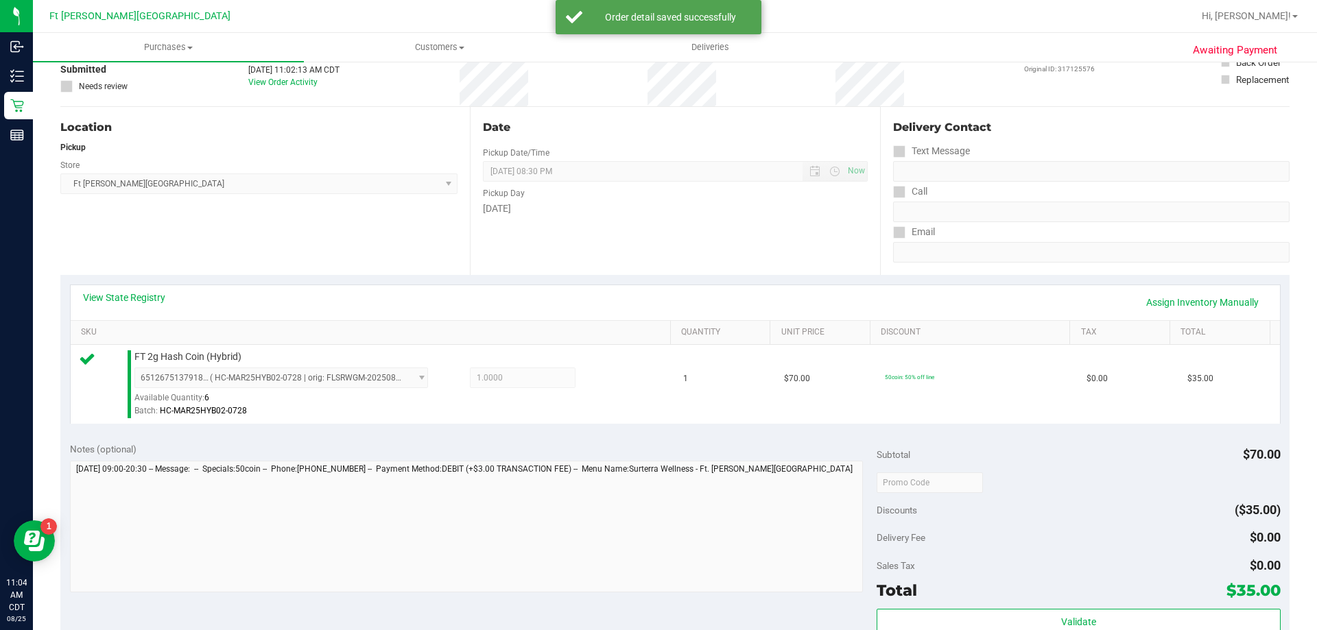
scroll to position [206, 0]
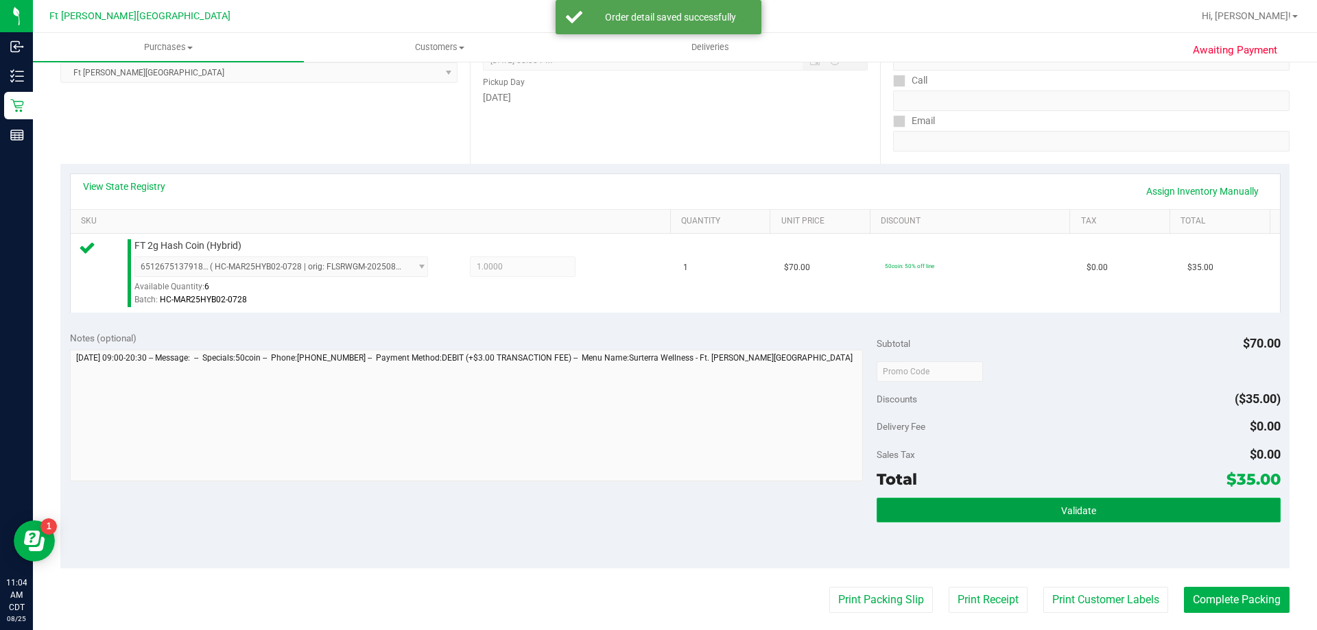
click at [1045, 512] on button "Validate" at bounding box center [1077, 510] width 403 height 25
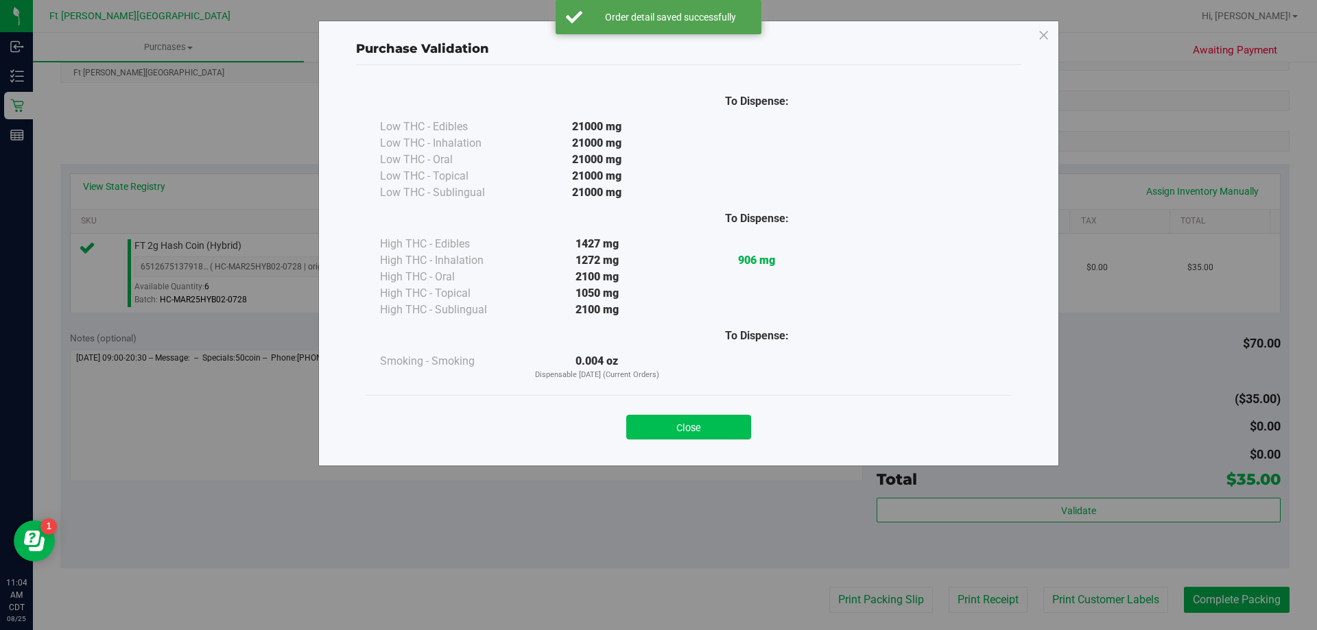
click at [680, 429] on button "Close" at bounding box center [688, 427] width 125 height 25
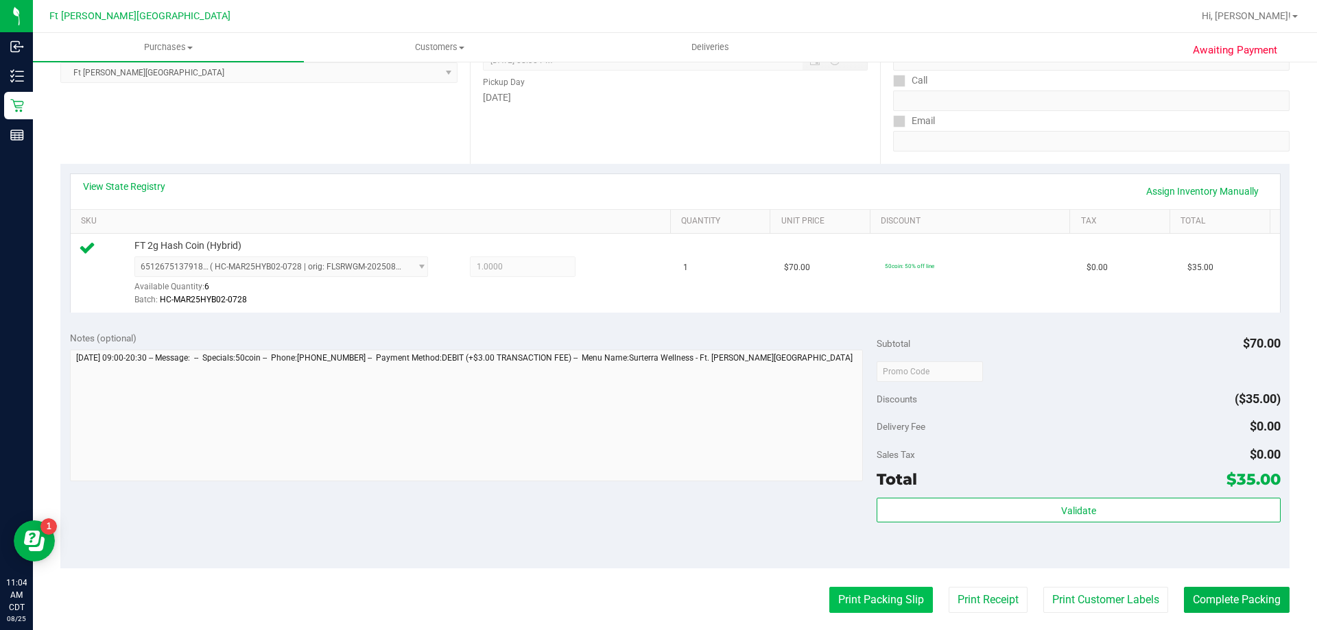
click at [887, 598] on button "Print Packing Slip" at bounding box center [881, 600] width 104 height 26
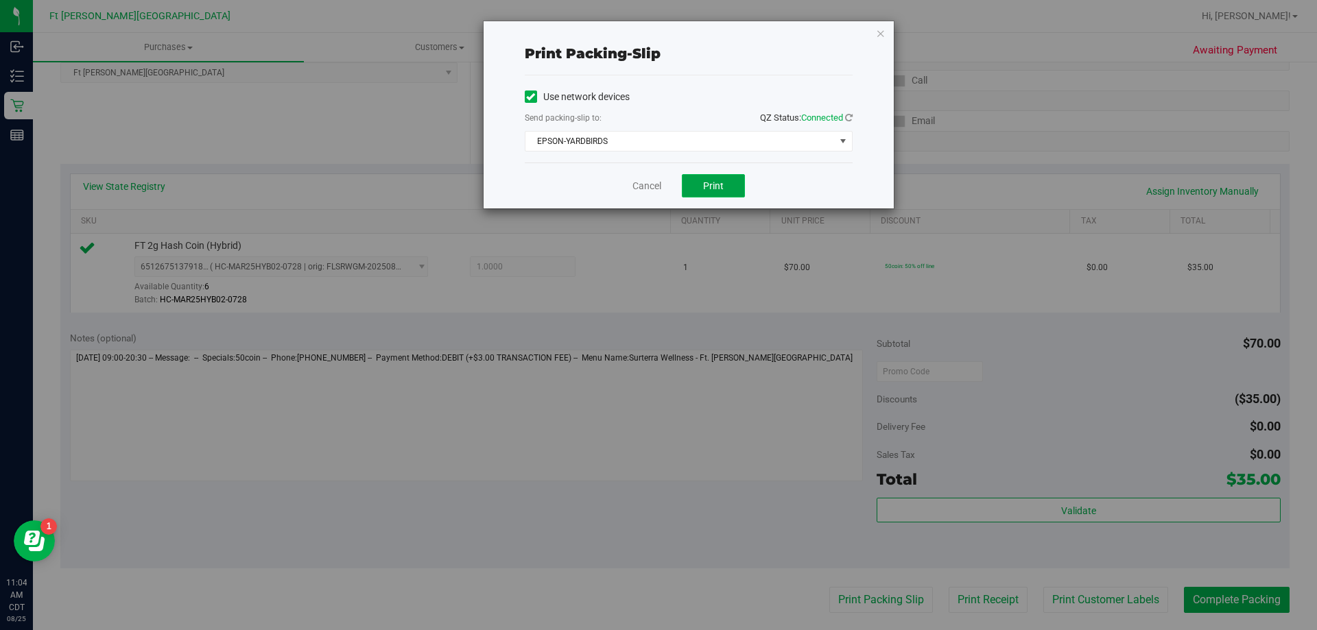
click at [704, 186] on span "Print" at bounding box center [713, 185] width 21 height 11
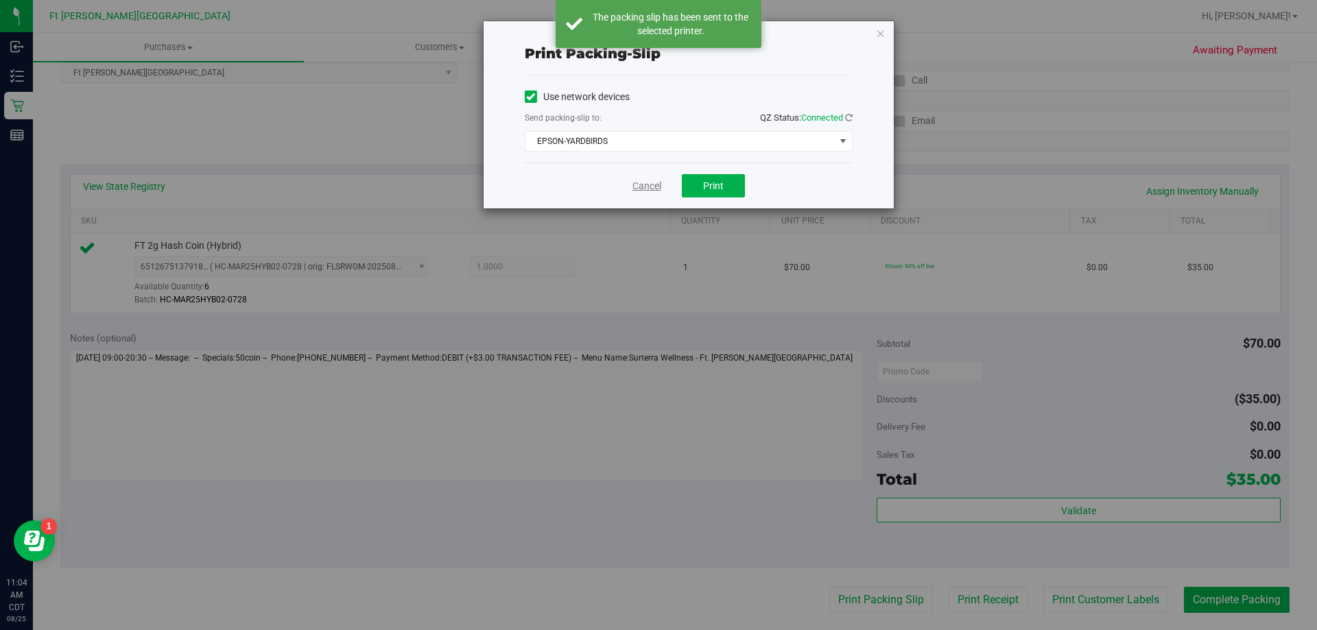
click at [650, 184] on link "Cancel" at bounding box center [646, 186] width 29 height 14
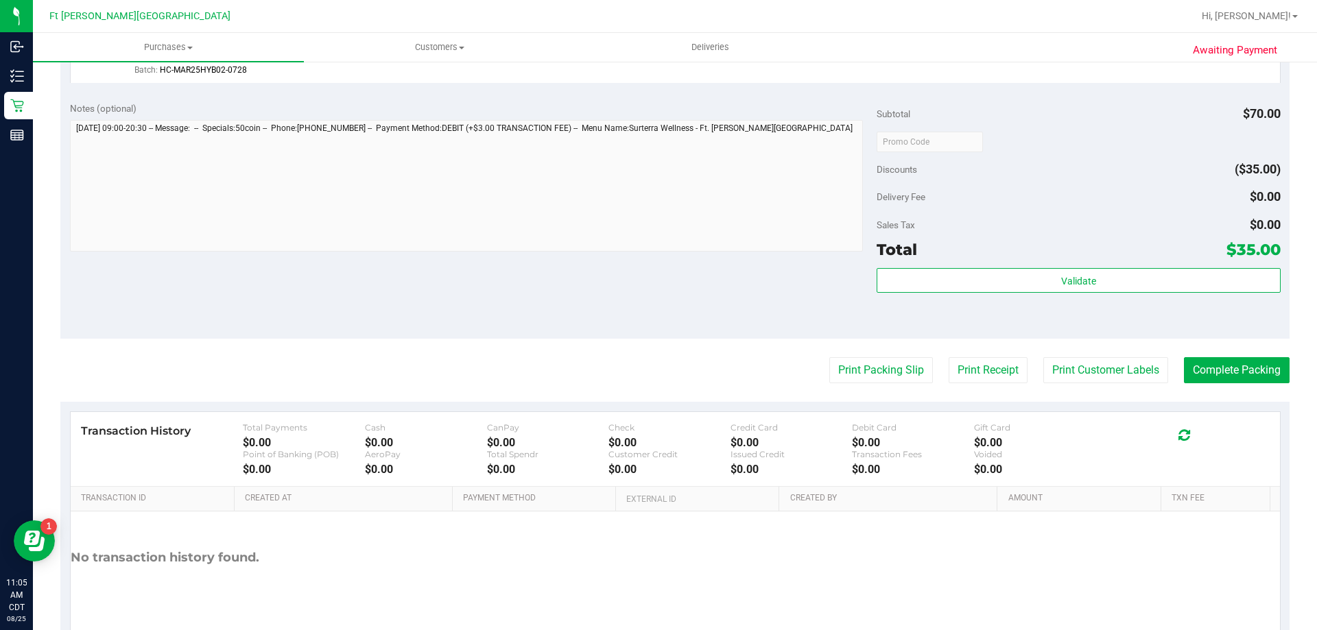
scroll to position [411, 0]
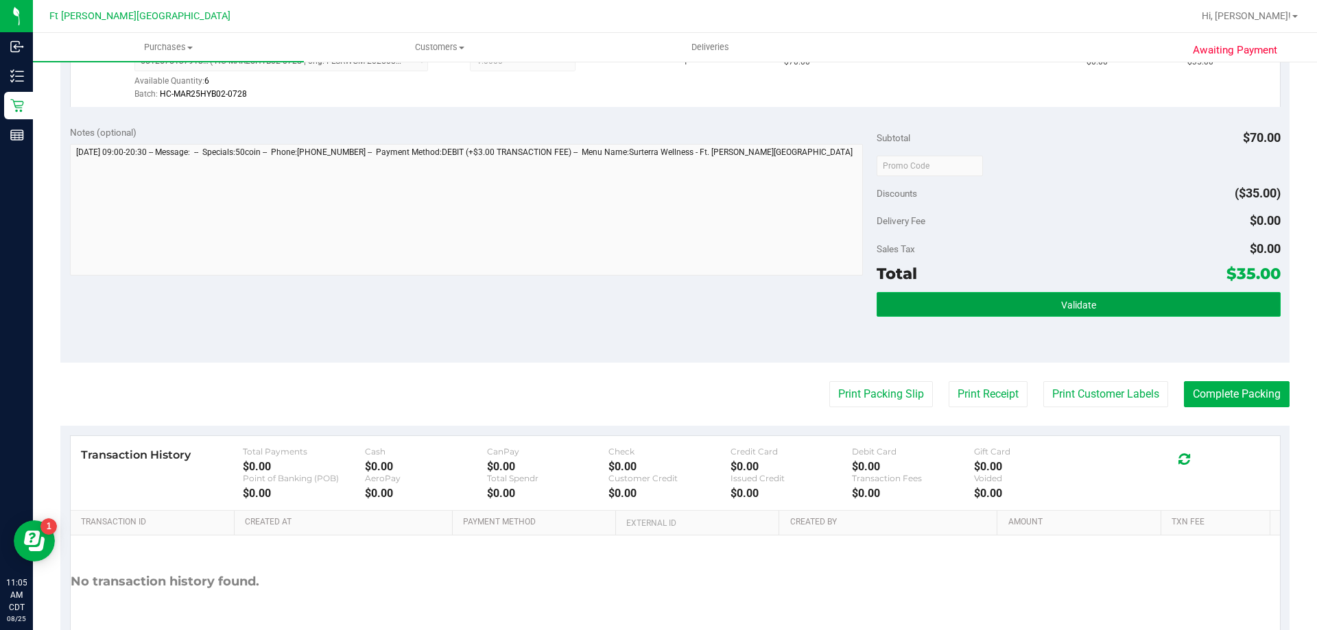
click at [924, 303] on button "Validate" at bounding box center [1077, 304] width 403 height 25
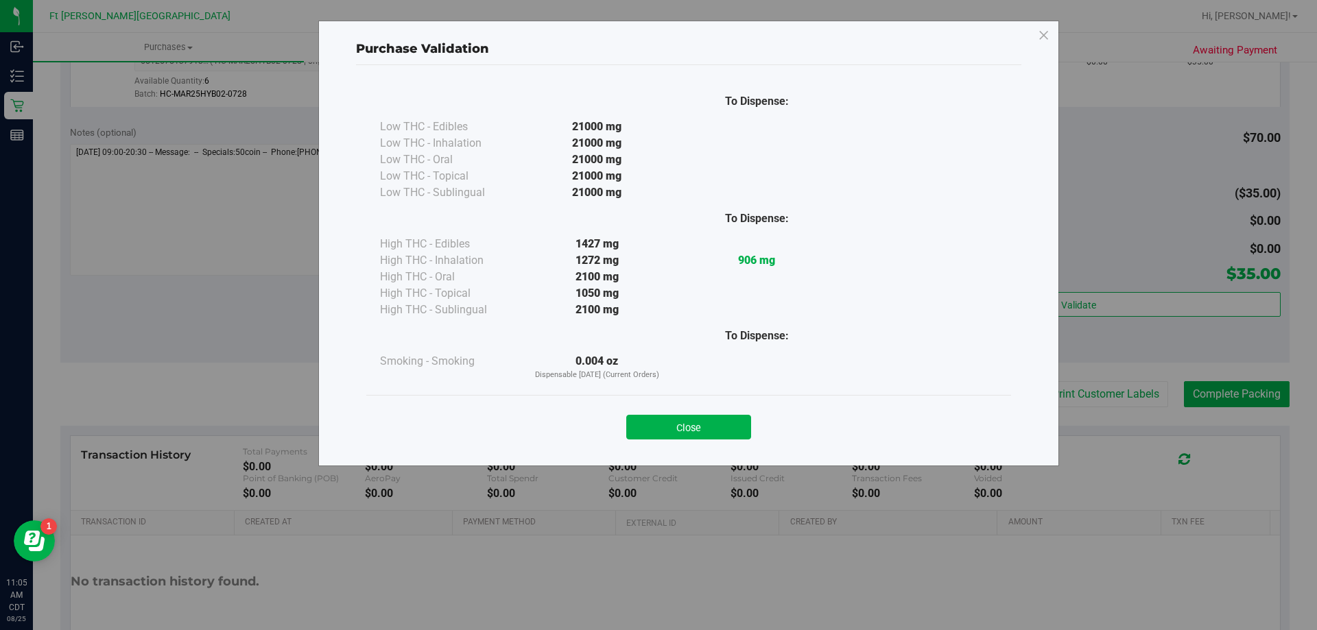
click at [737, 425] on button "Close" at bounding box center [688, 427] width 125 height 25
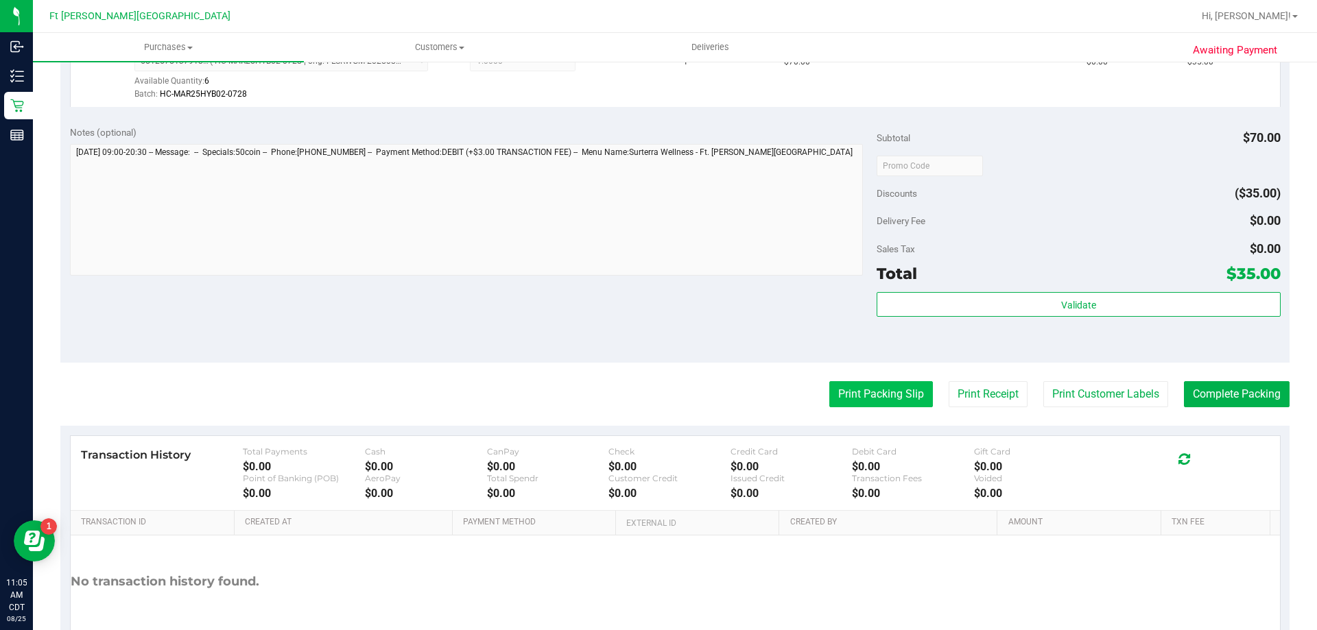
click at [857, 397] on button "Print Packing Slip" at bounding box center [881, 394] width 104 height 26
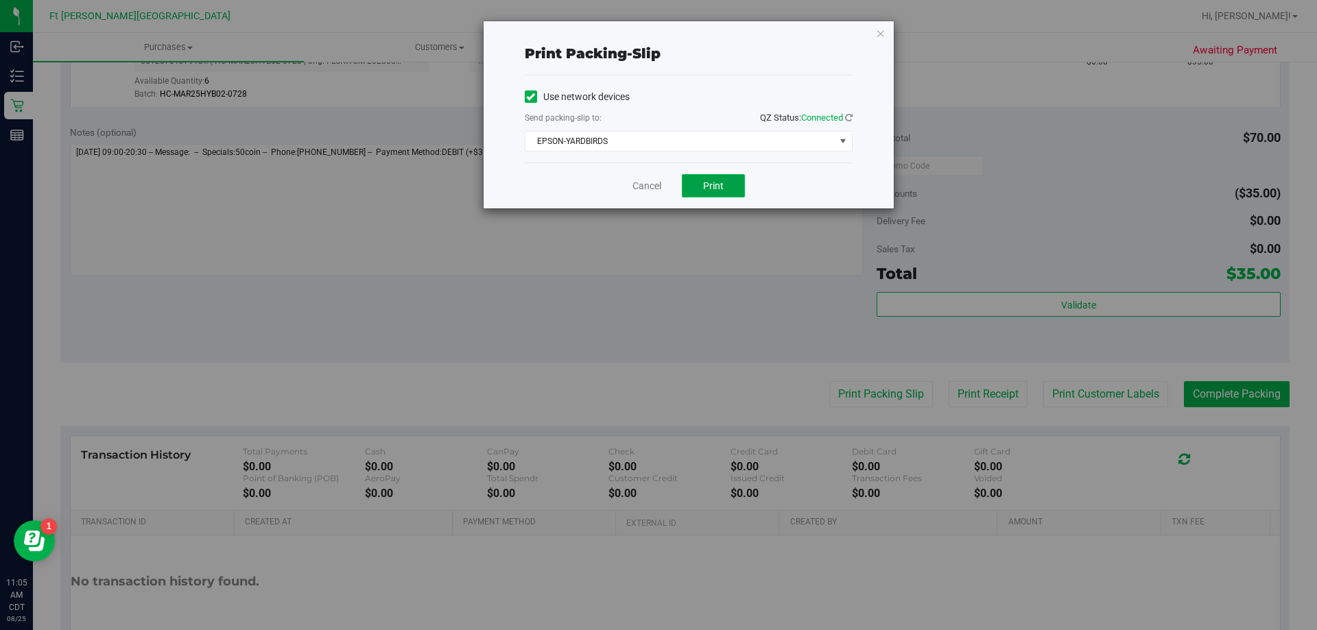
click at [705, 186] on span "Print" at bounding box center [713, 185] width 21 height 11
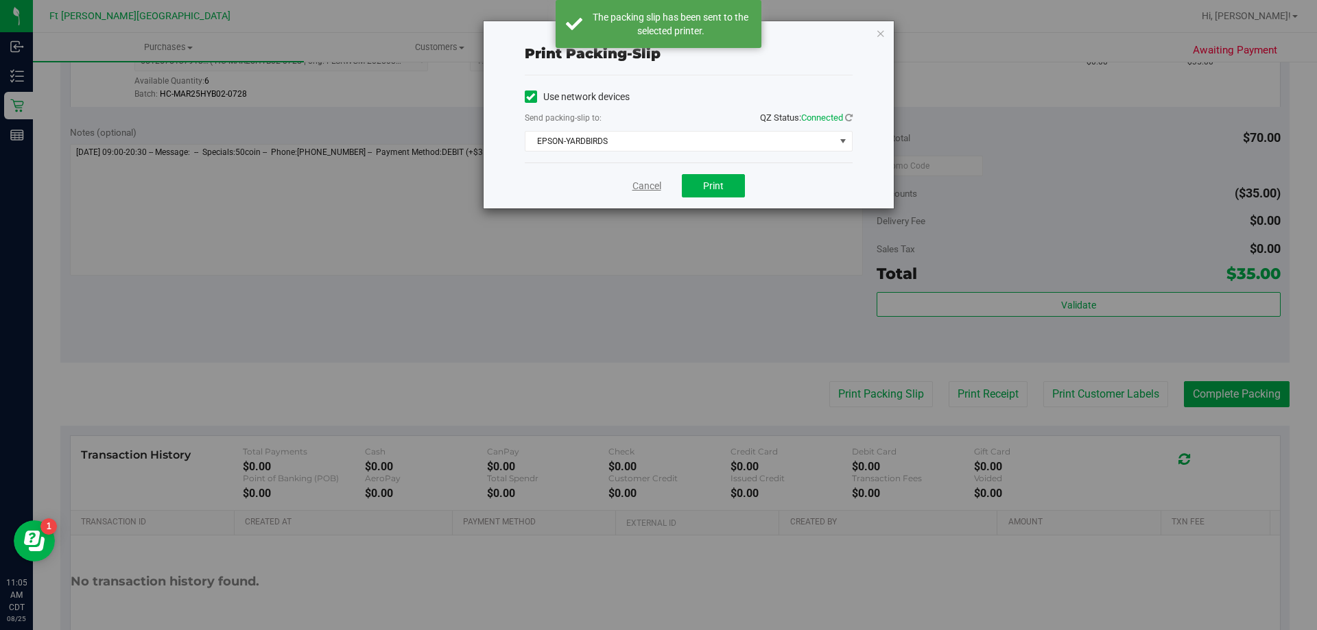
click at [647, 187] on link "Cancel" at bounding box center [646, 186] width 29 height 14
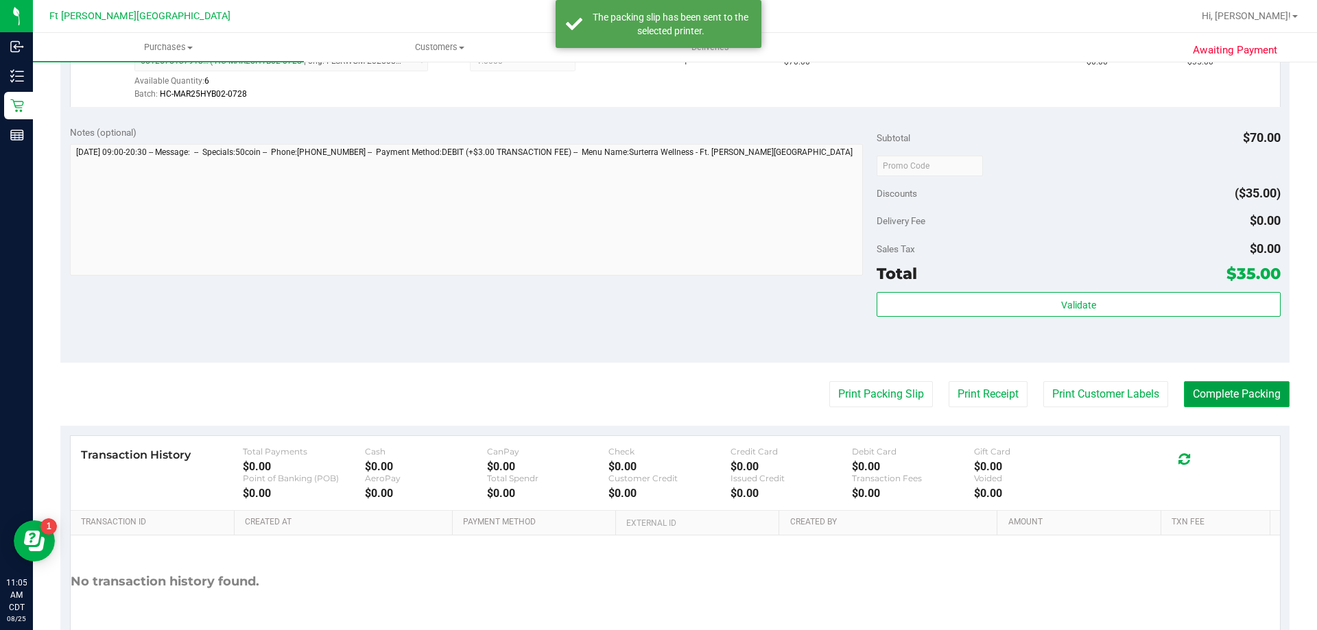
click at [1254, 403] on button "Complete Packing" at bounding box center [1237, 394] width 106 height 26
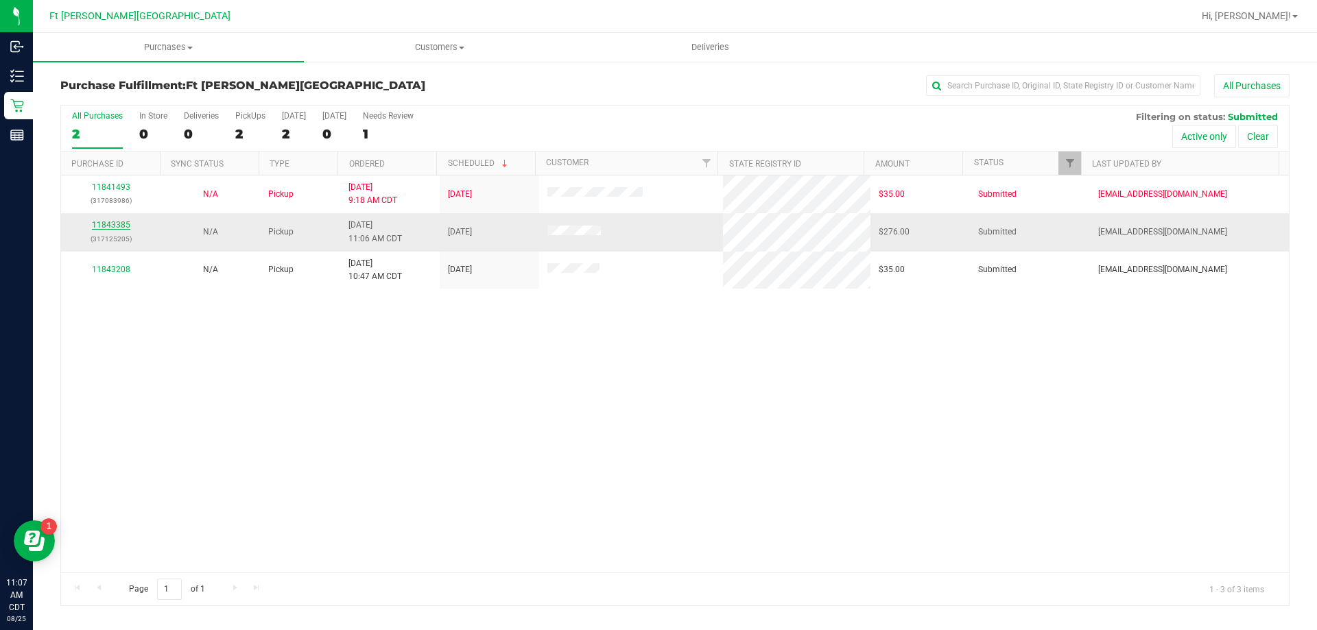
click at [111, 226] on link "11843385" at bounding box center [111, 225] width 38 height 10
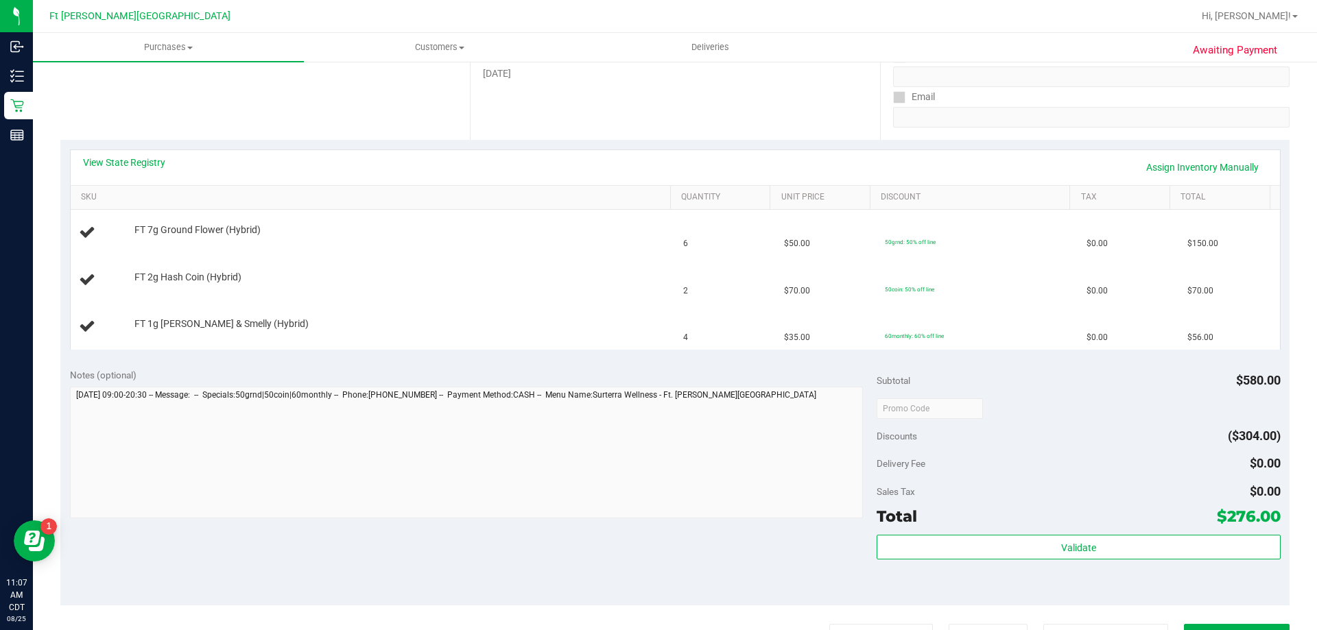
scroll to position [206, 0]
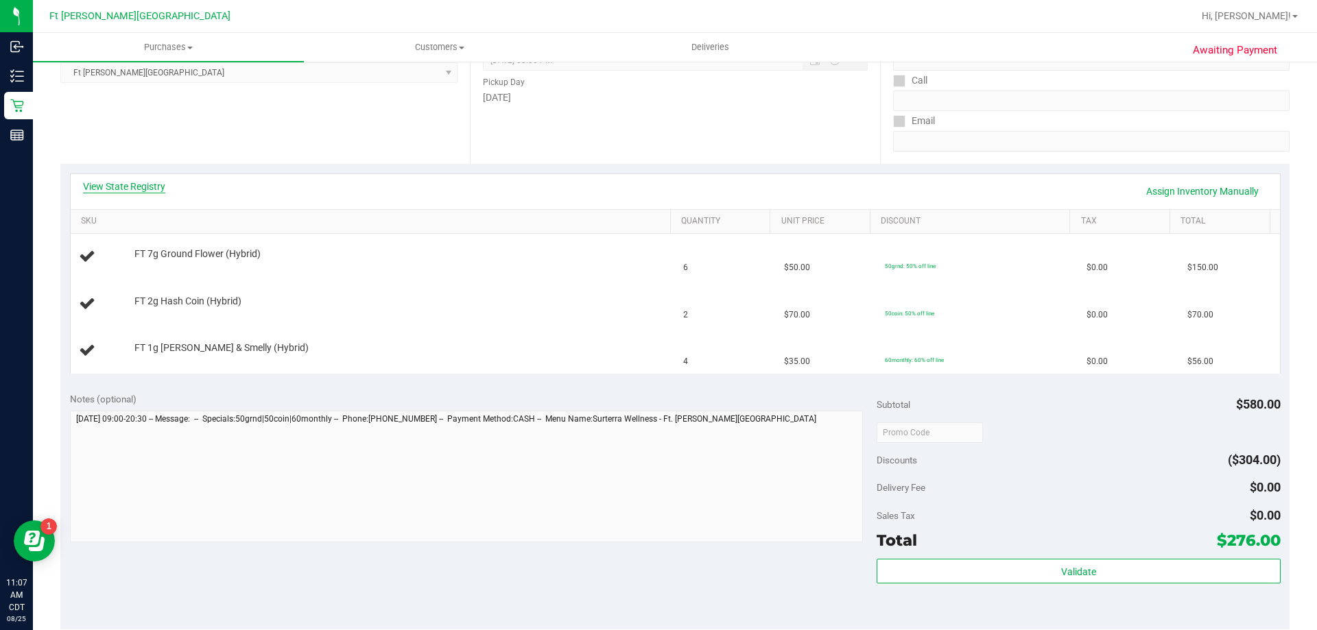
click at [143, 183] on link "View State Registry" at bounding box center [124, 187] width 82 height 14
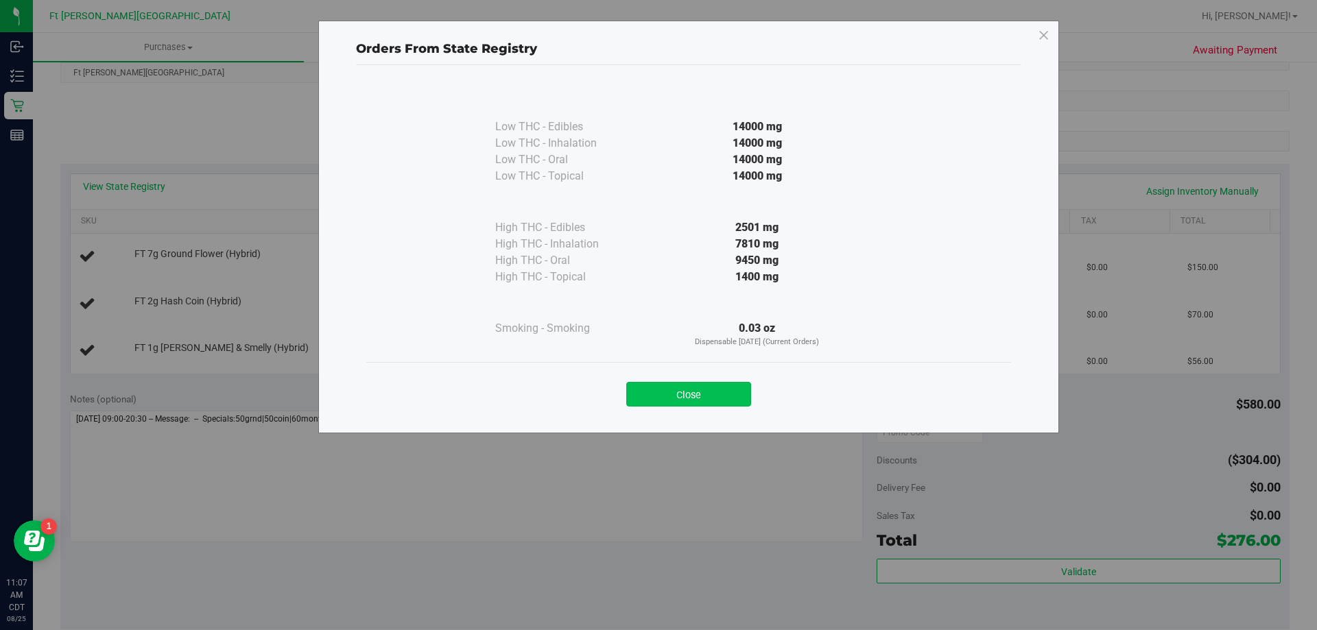
click at [724, 393] on button "Close" at bounding box center [688, 394] width 125 height 25
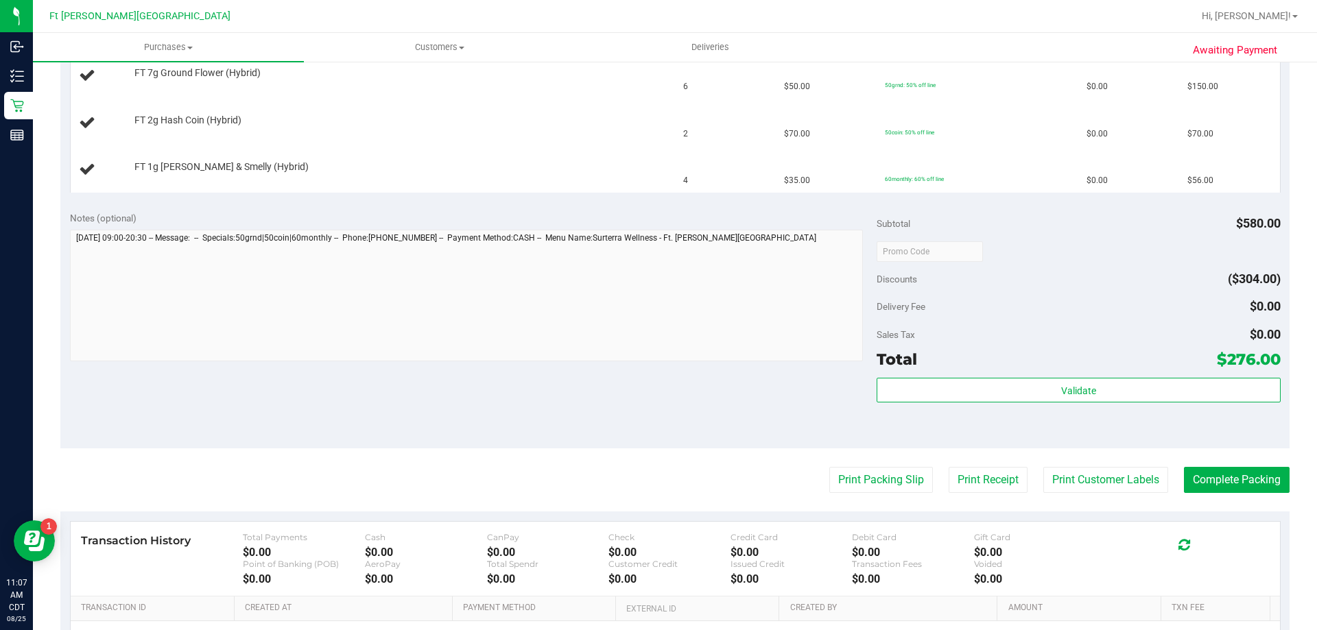
scroll to position [411, 0]
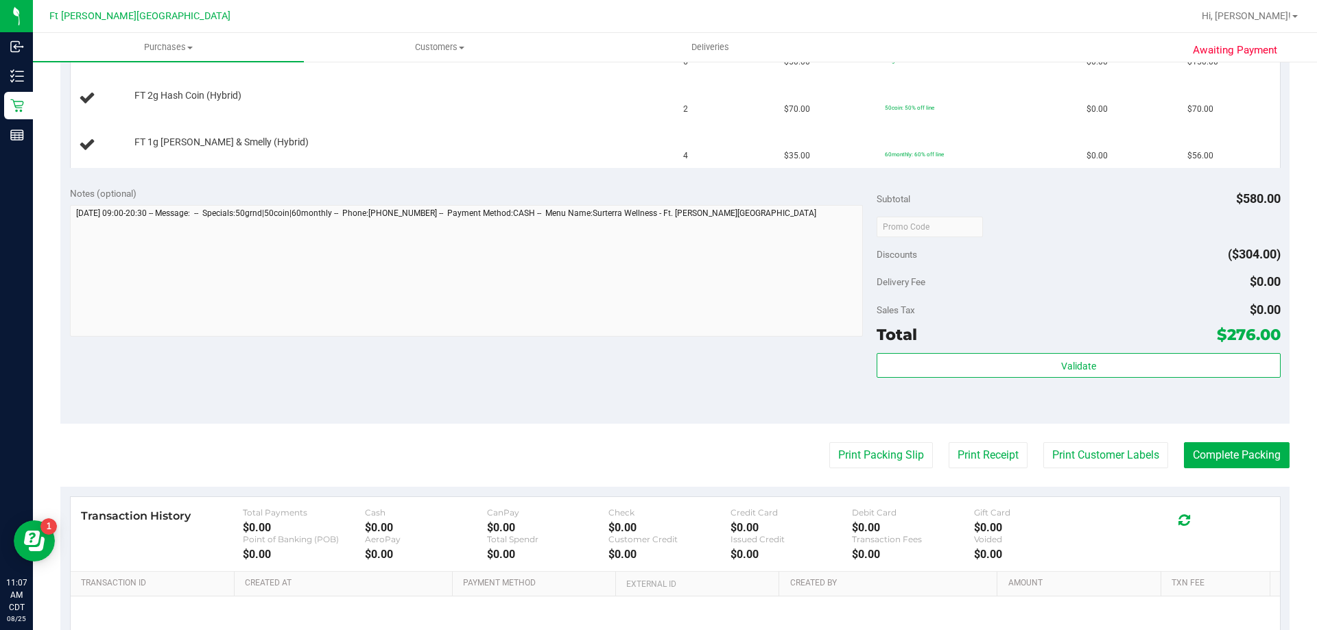
drag, startPoint x: 879, startPoint y: 556, endPoint x: 893, endPoint y: 549, distance: 15.0
click at [911, 582] on div "Transaction History Total Payments $0.00 Cash $0.00 CanPay $0.00 Check $0.00 Cr…" at bounding box center [675, 616] width 1210 height 238
click at [680, 417] on div "Notes (optional) Subtotal $580.00 Discounts ($304.00) Delivery Fee $0.00 Sales …" at bounding box center [674, 300] width 1229 height 247
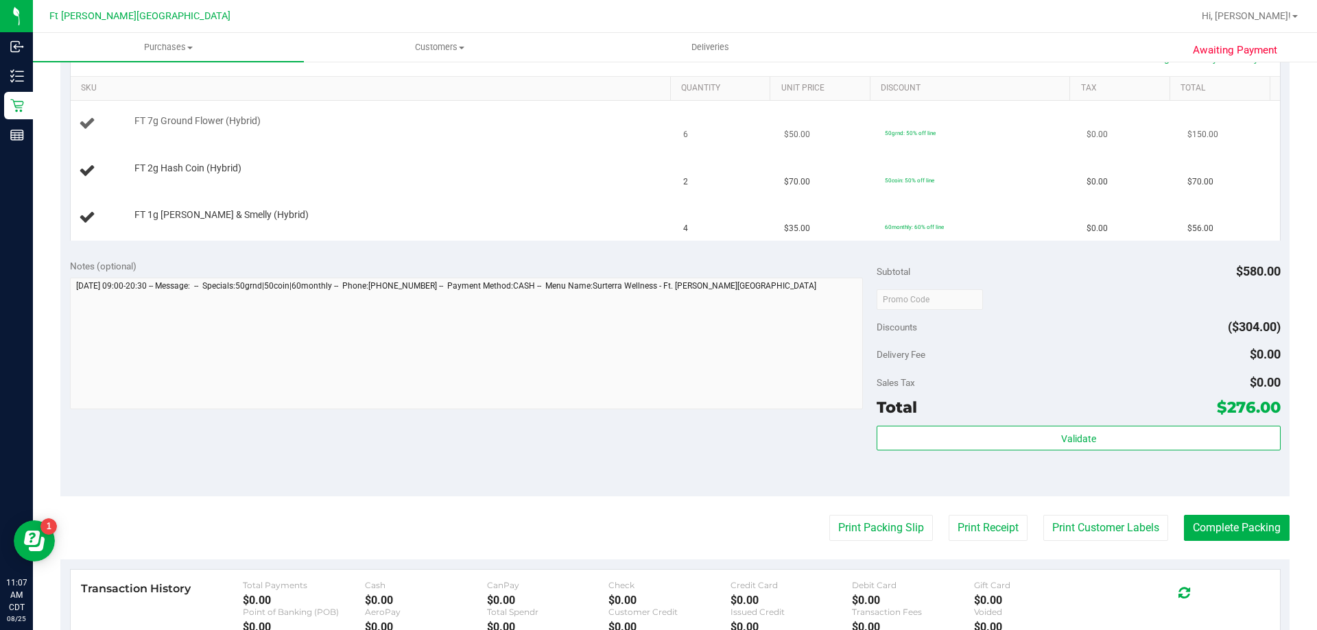
scroll to position [137, 0]
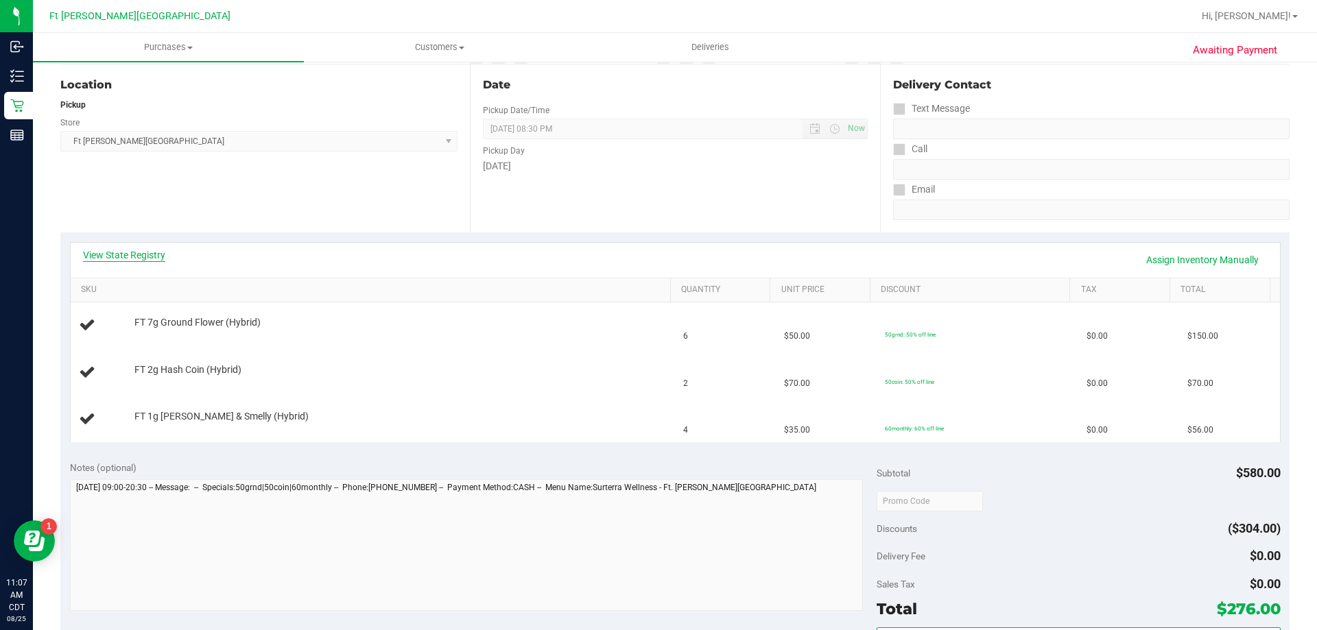
click at [154, 255] on link "View State Registry" at bounding box center [124, 255] width 82 height 14
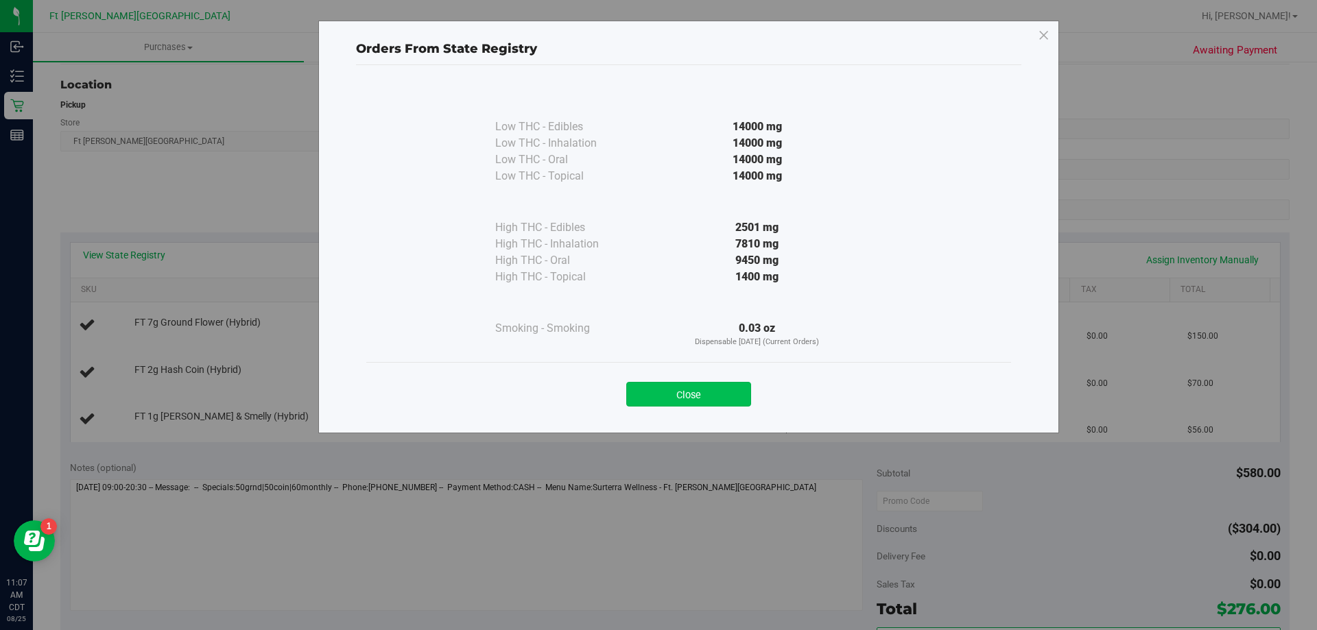
click at [717, 402] on button "Close" at bounding box center [688, 394] width 125 height 25
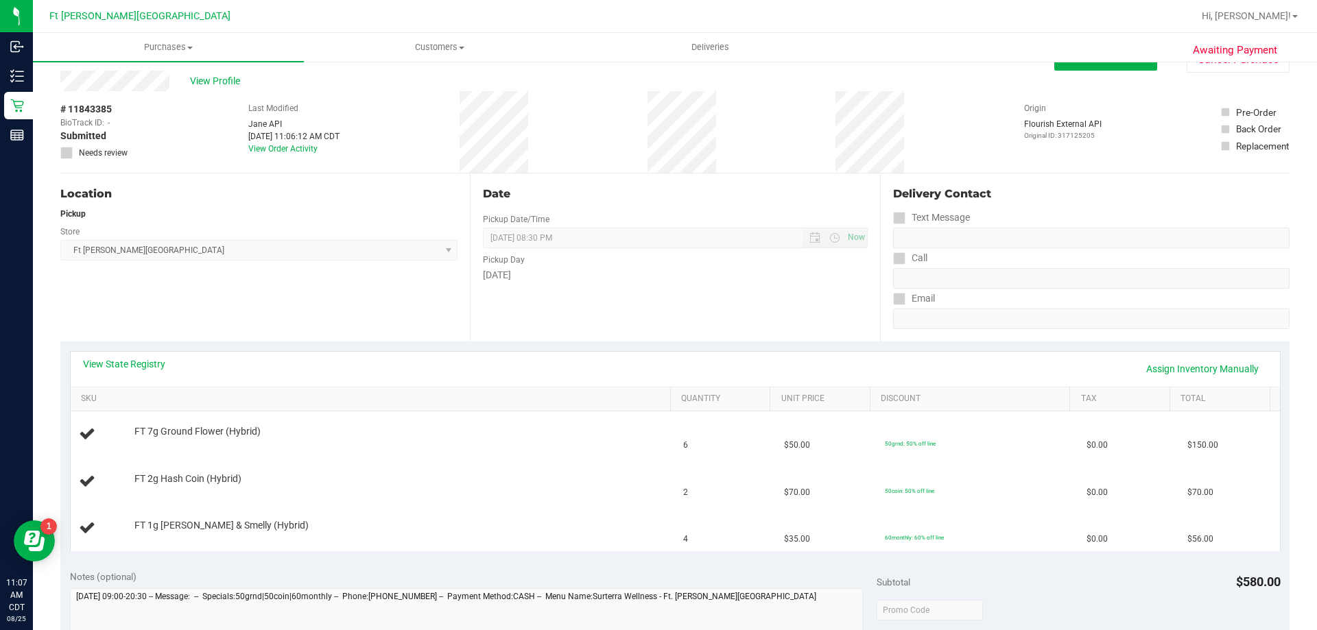
scroll to position [0, 0]
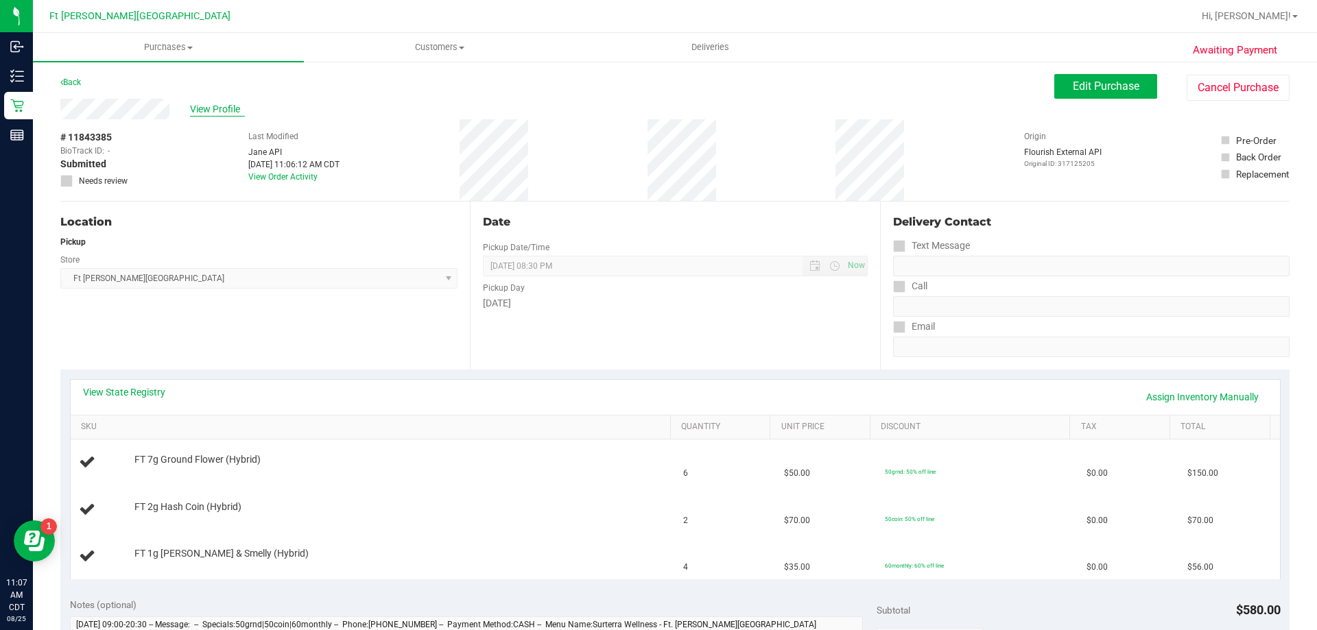
click at [206, 110] on span "View Profile" at bounding box center [217, 109] width 55 height 14
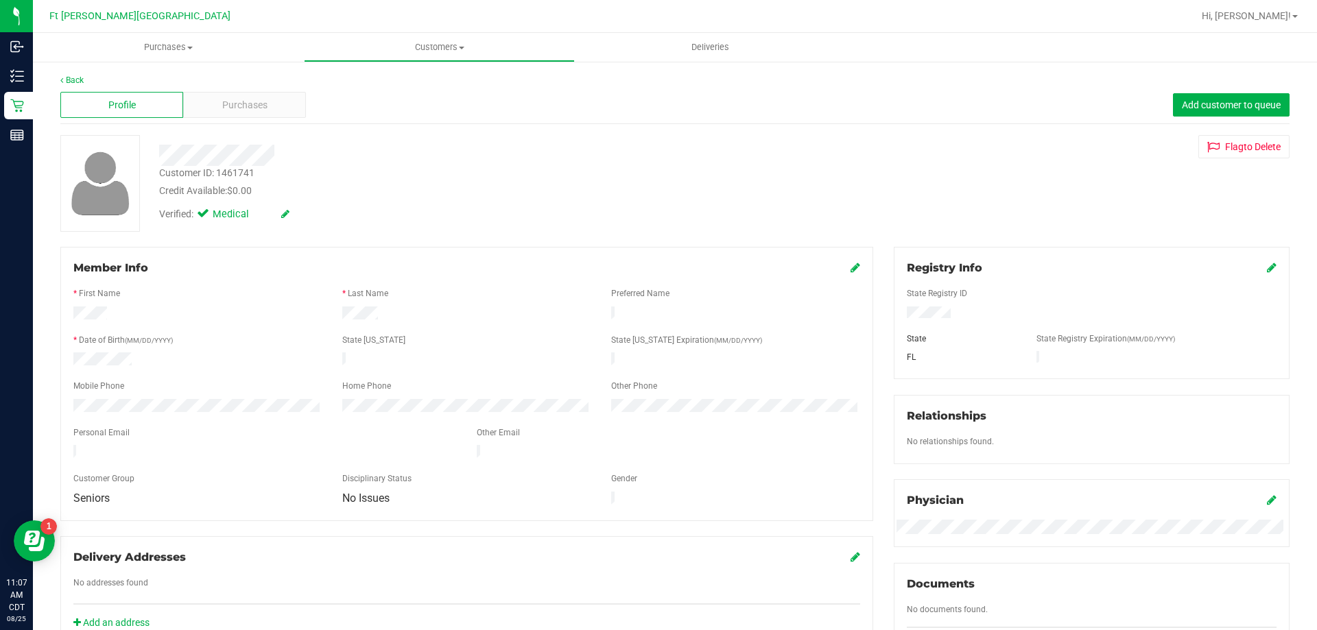
click at [219, 172] on div "Customer ID: 1461741" at bounding box center [206, 173] width 95 height 14
drag, startPoint x: 219, startPoint y: 171, endPoint x: 257, endPoint y: 171, distance: 38.4
click at [257, 171] on div "Customer ID: 1461741 Credit Available: $0.00" at bounding box center [461, 182] width 625 height 32
copy div "1461741"
click at [237, 96] on div "Purchases" at bounding box center [244, 105] width 123 height 26
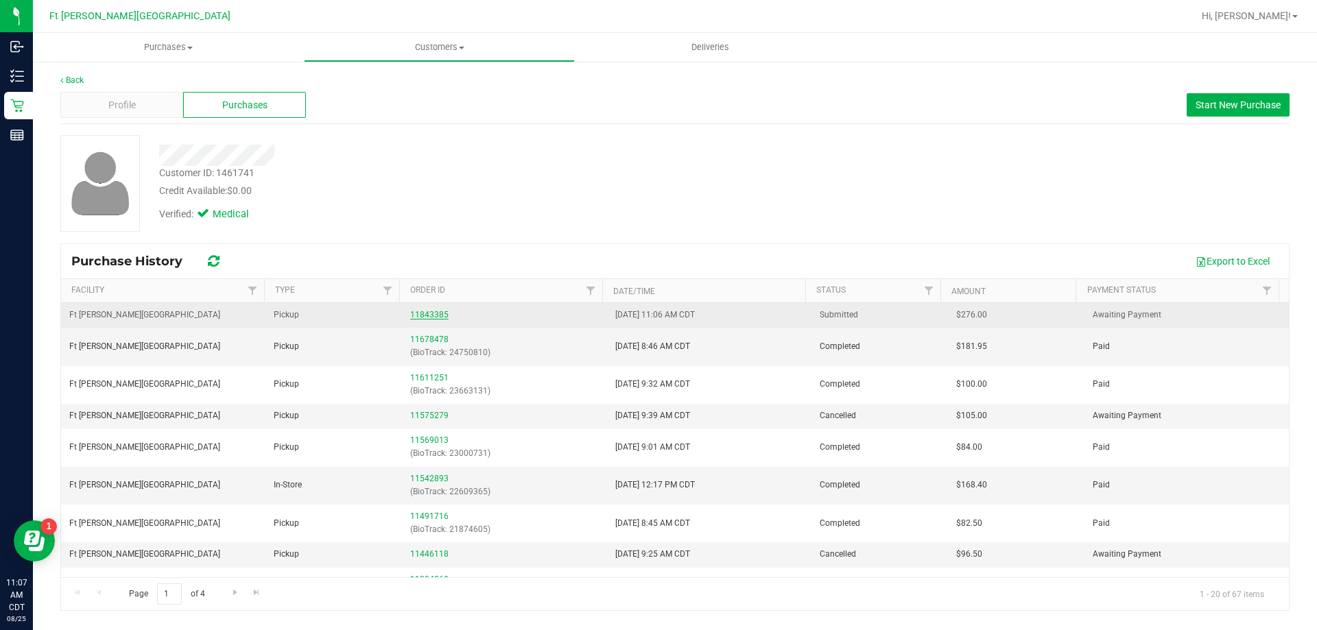
click at [434, 314] on link "11843385" at bounding box center [429, 315] width 38 height 10
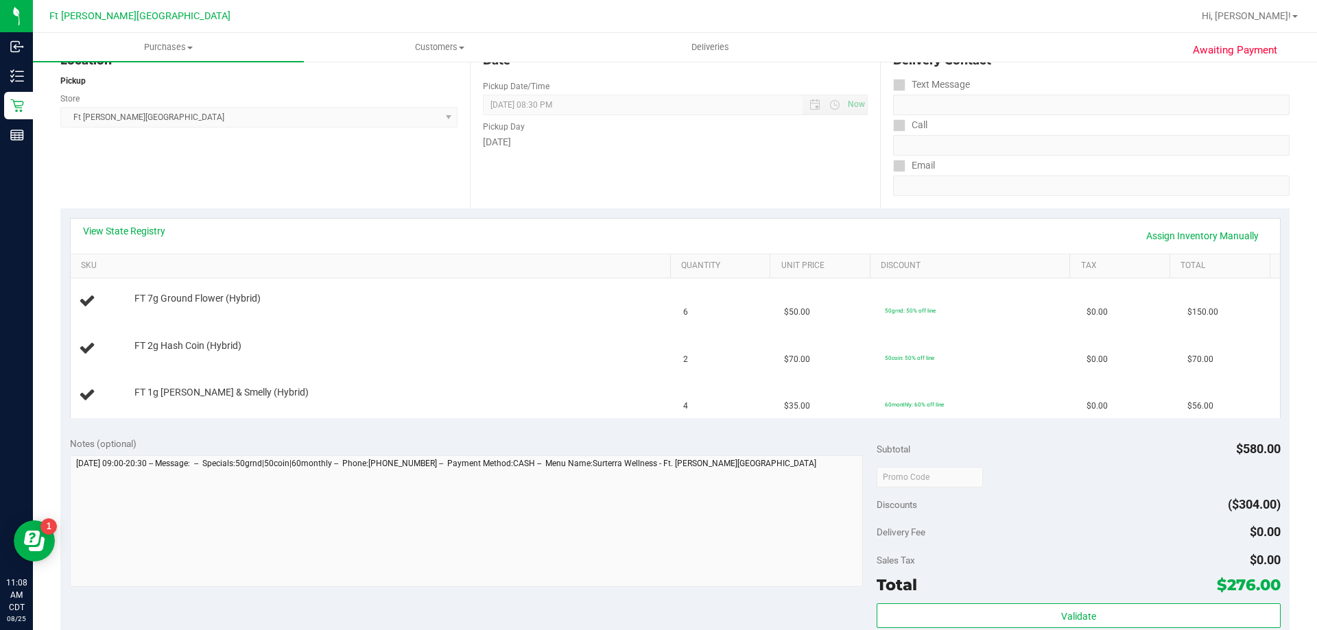
scroll to position [137, 0]
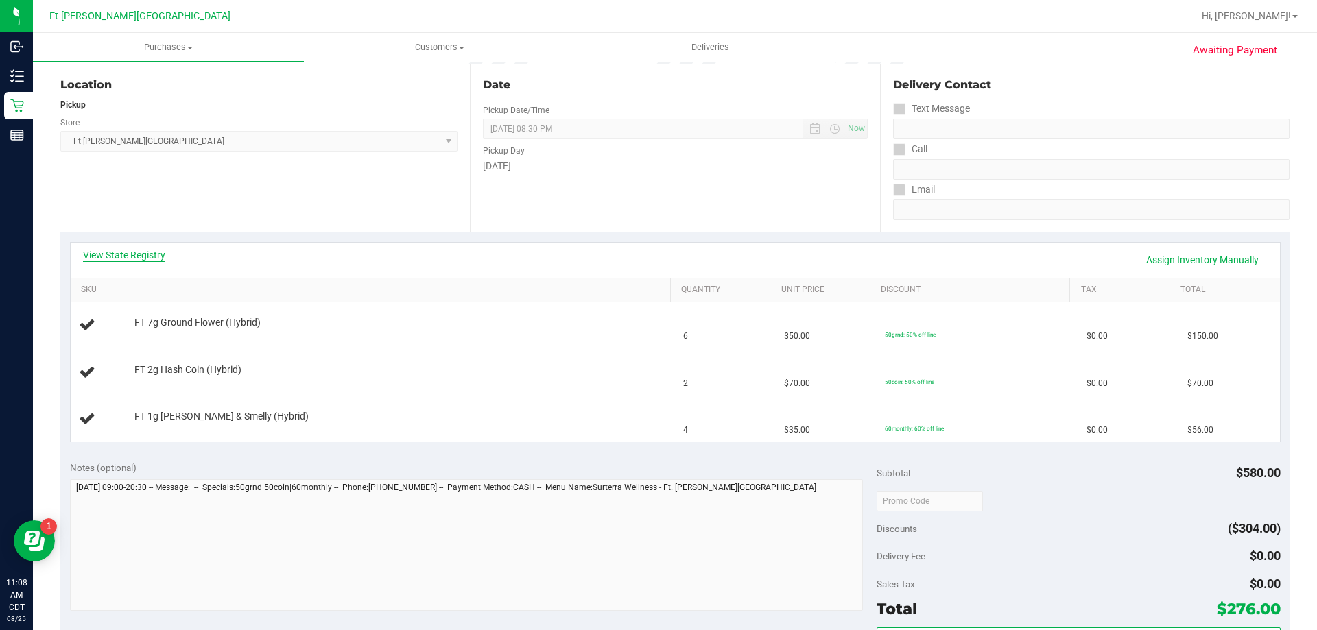
click at [126, 250] on link "View State Registry" at bounding box center [124, 255] width 82 height 14
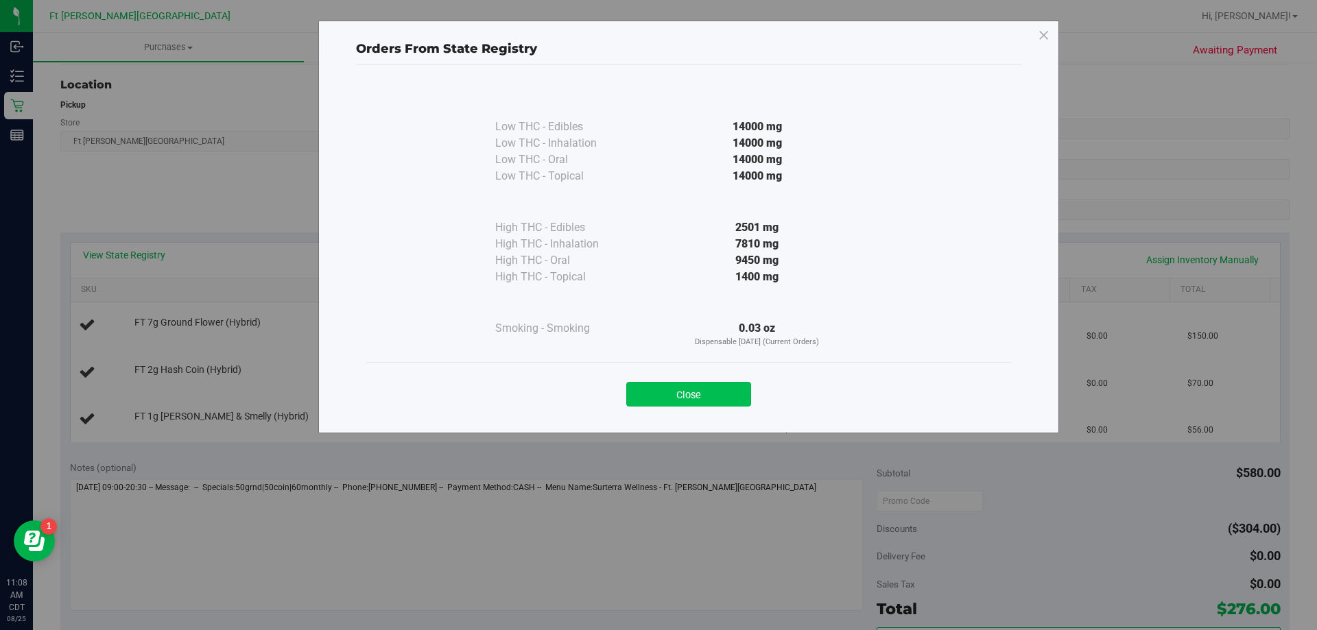
click at [676, 392] on button "Close" at bounding box center [688, 394] width 125 height 25
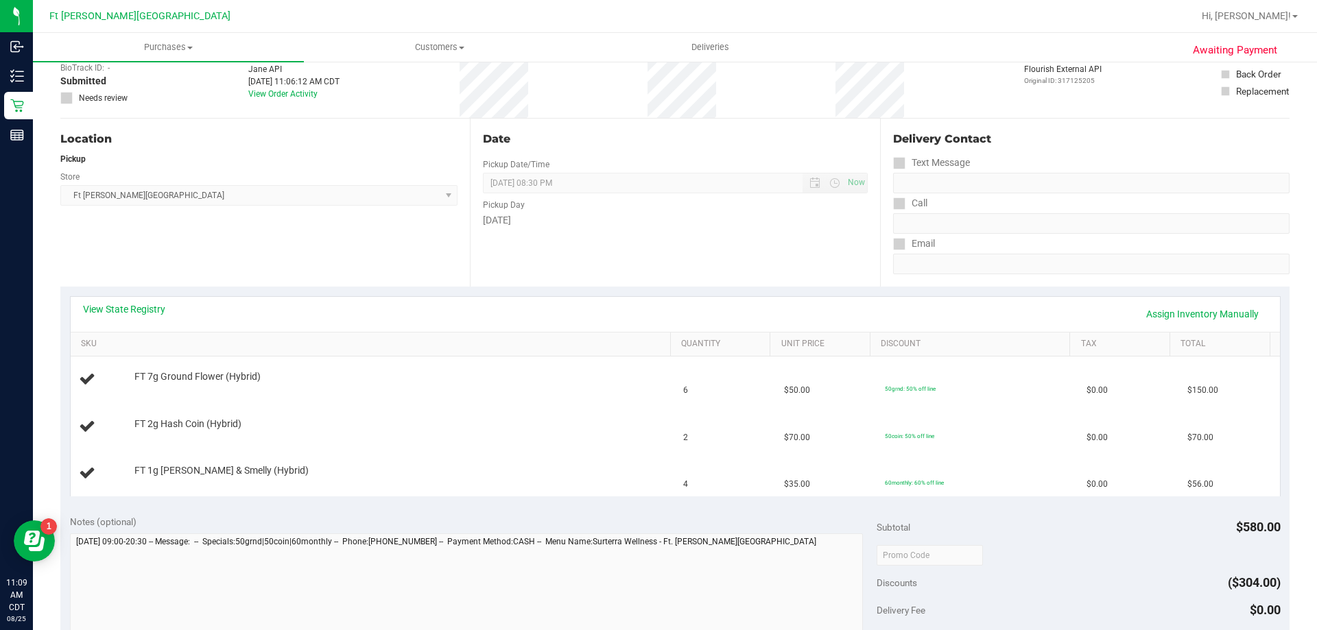
scroll to position [0, 0]
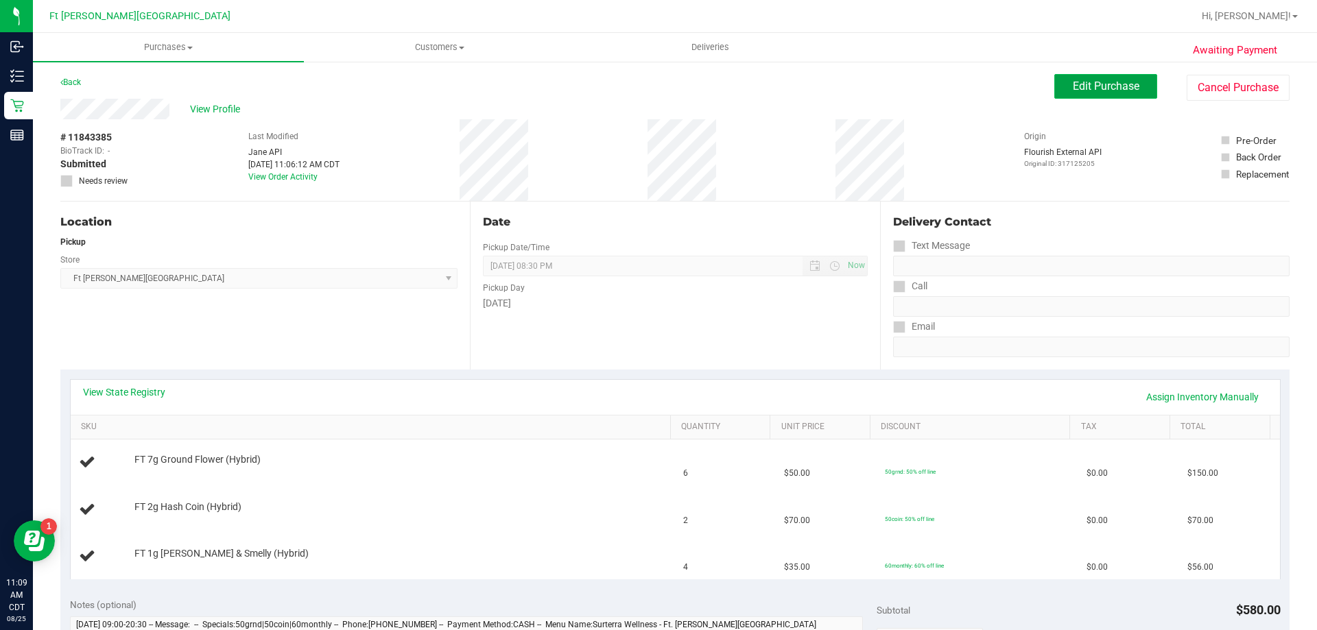
click at [1125, 84] on span "Edit Purchase" at bounding box center [1106, 86] width 67 height 13
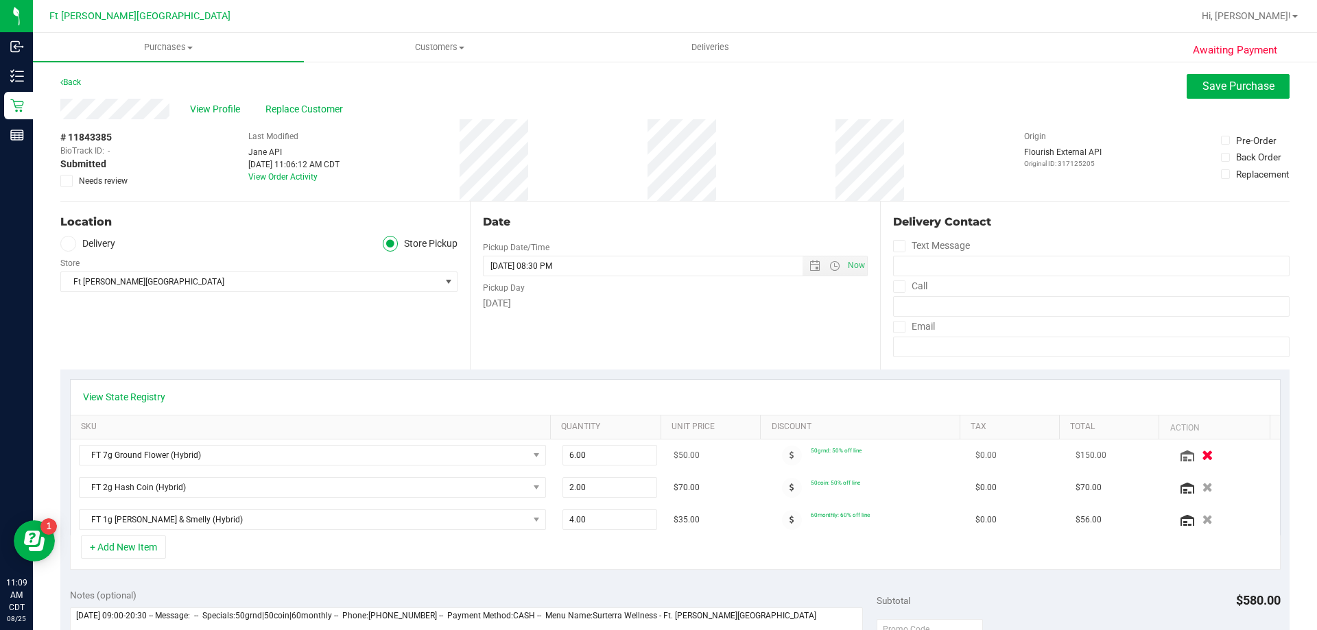
click at [1202, 455] on icon "button" at bounding box center [1208, 456] width 12 height 10
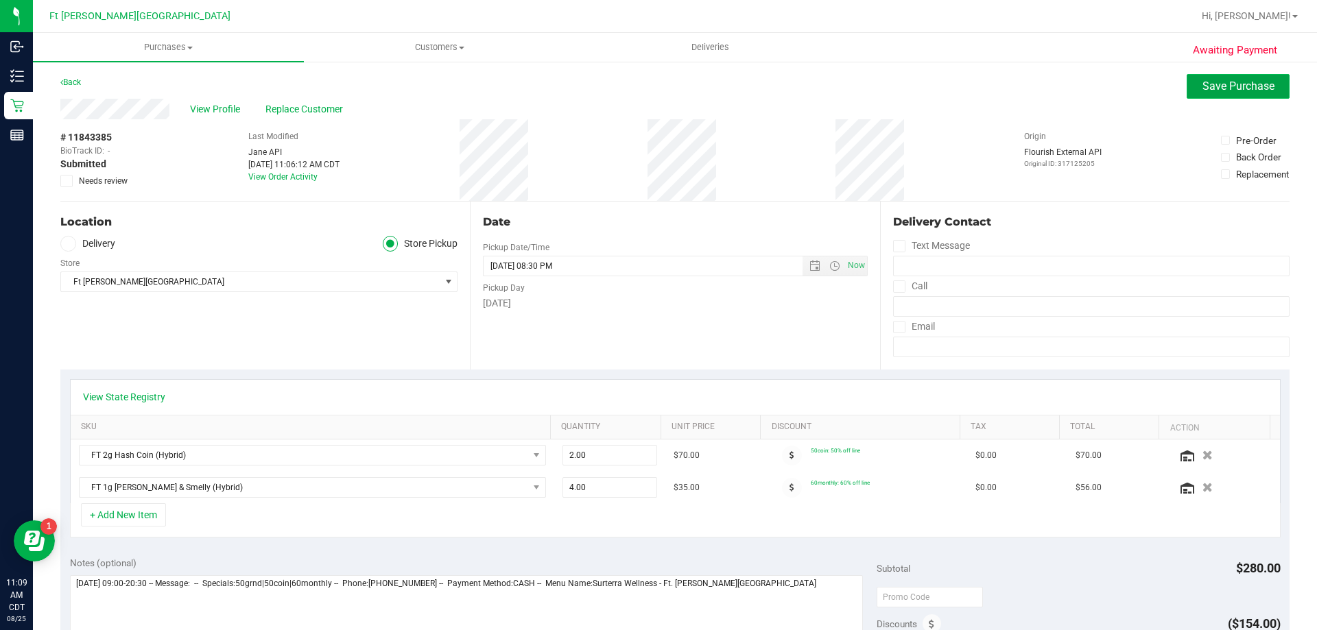
click at [1215, 82] on span "Save Purchase" at bounding box center [1238, 86] width 72 height 13
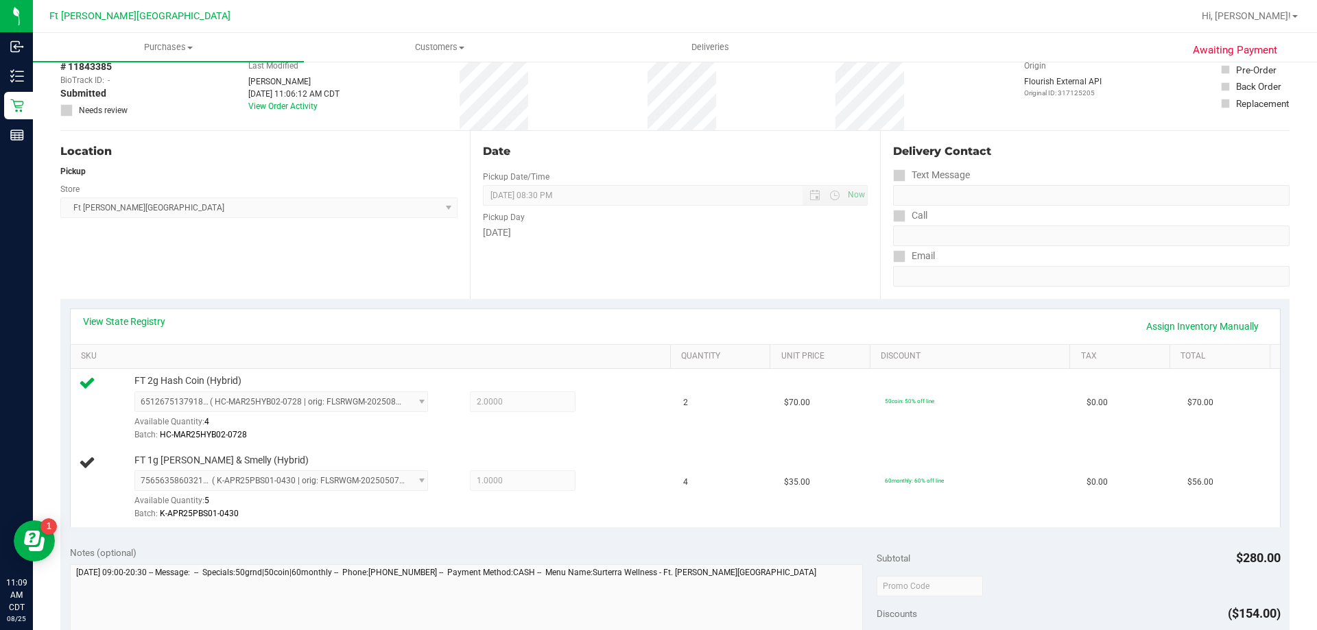
scroll to position [137, 0]
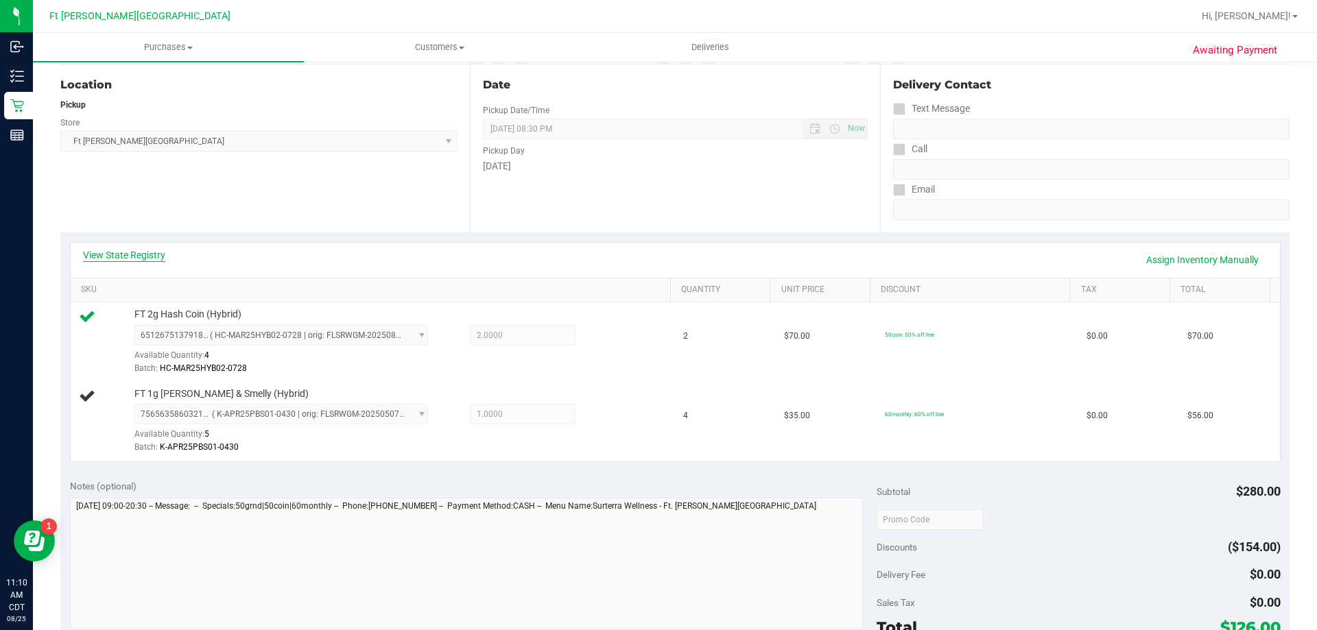
click at [157, 252] on link "View State Registry" at bounding box center [124, 255] width 82 height 14
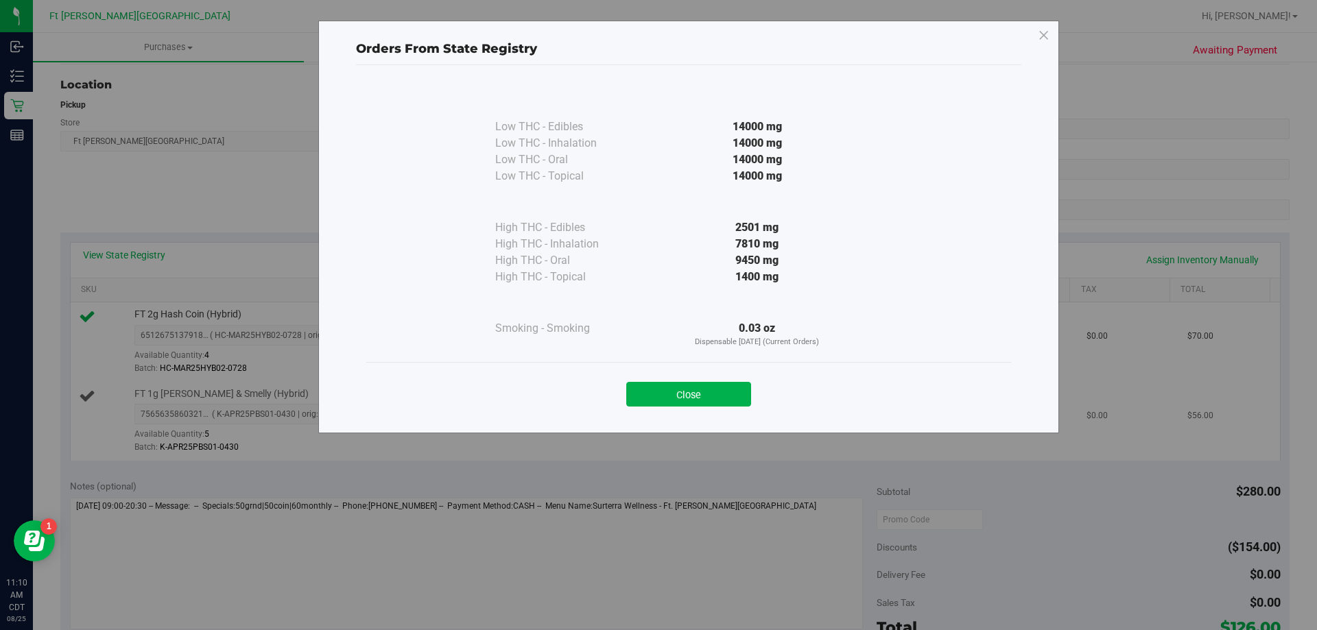
drag, startPoint x: 703, startPoint y: 386, endPoint x: 709, endPoint y: 390, distance: 7.1
click at [706, 386] on button "Close" at bounding box center [688, 394] width 125 height 25
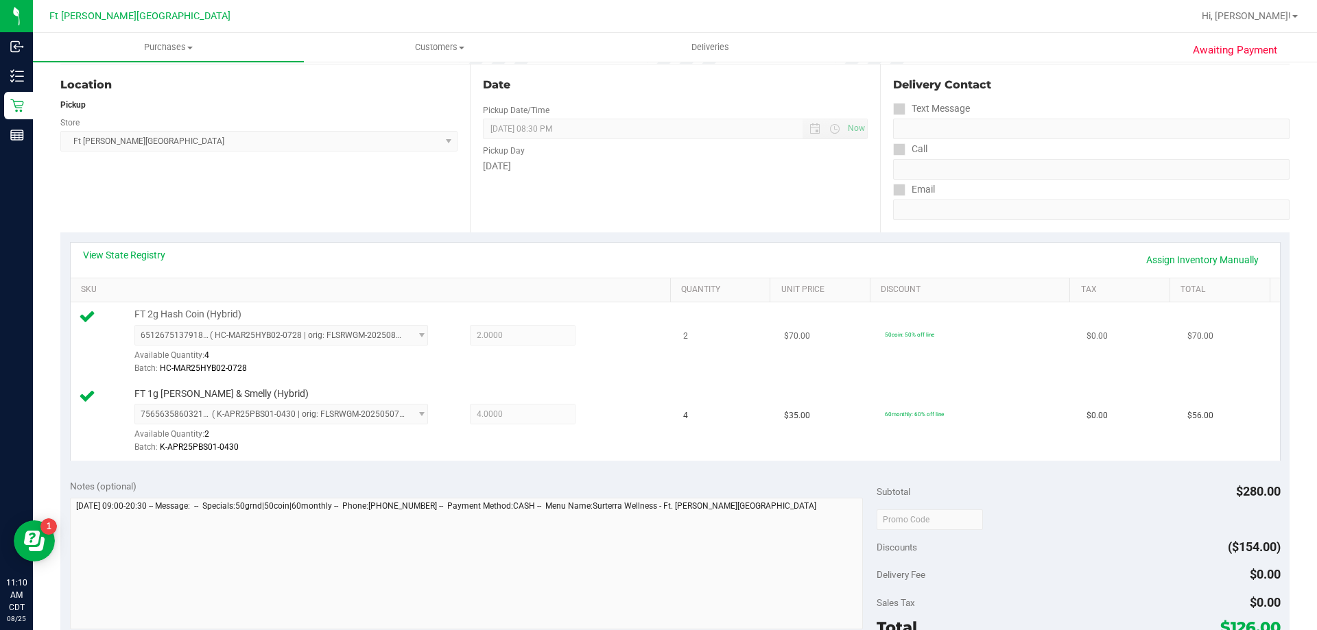
scroll to position [411, 0]
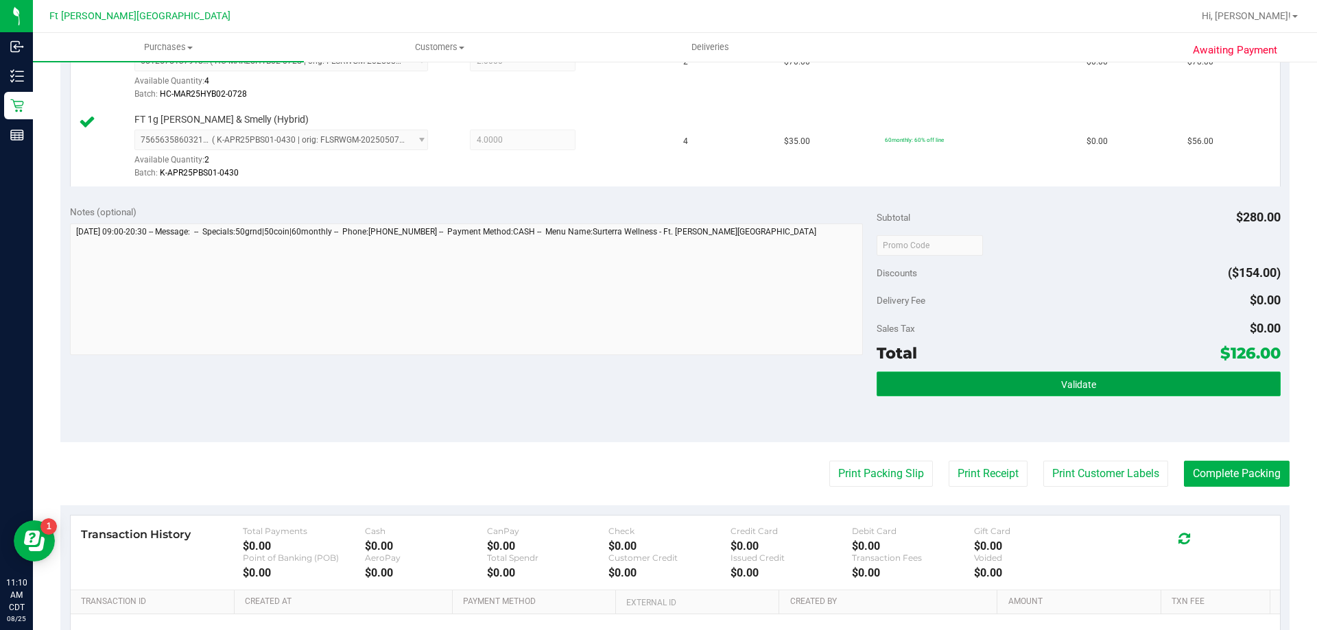
click at [986, 392] on button "Validate" at bounding box center [1077, 384] width 403 height 25
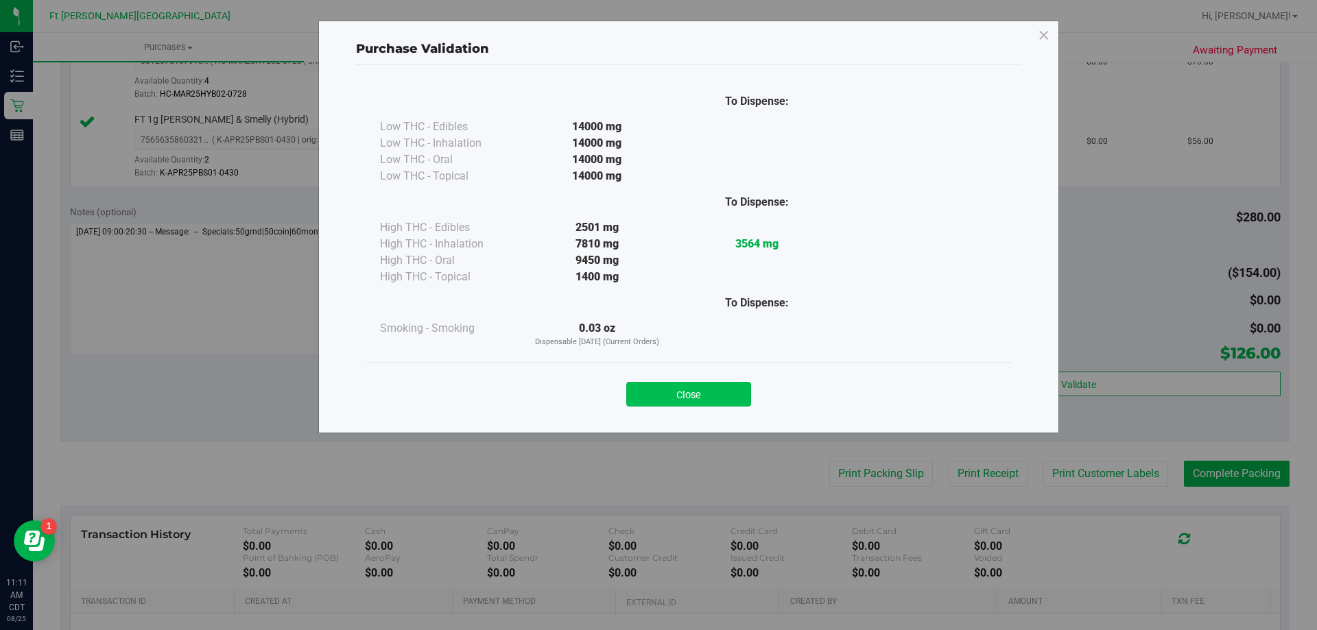
click at [710, 403] on button "Close" at bounding box center [688, 394] width 125 height 25
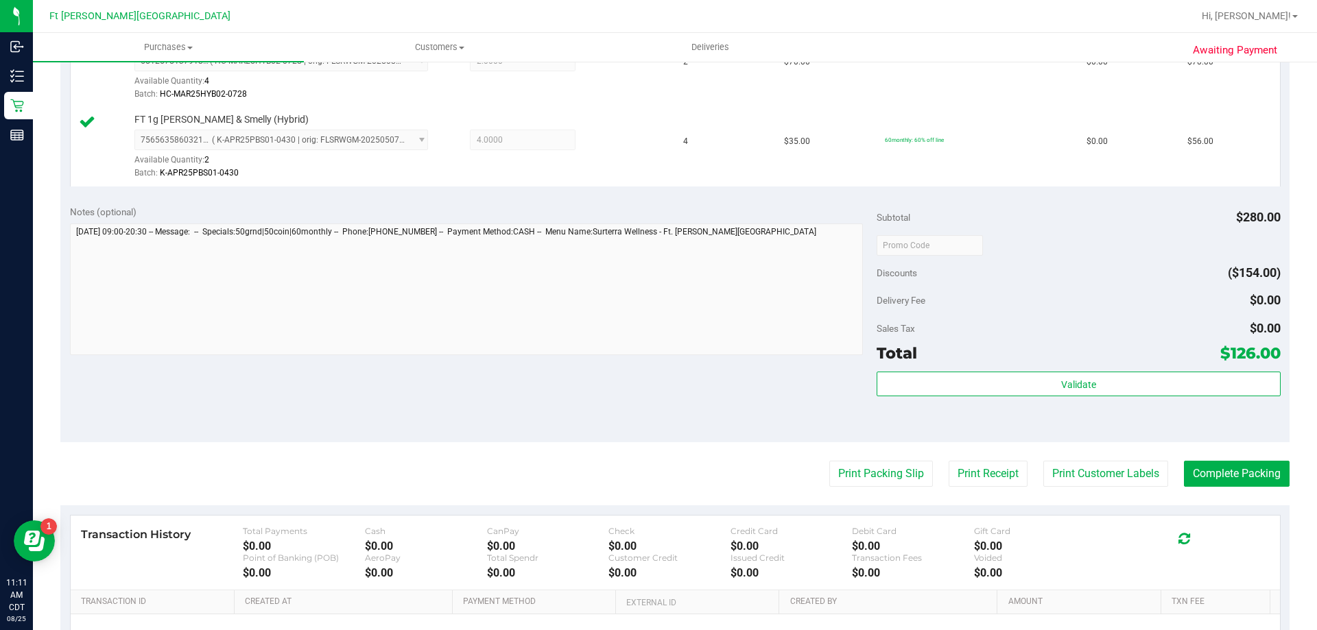
click at [822, 455] on purchase-details "Back Edit Purchase Cancel Purchase View Profile # 11843385 BioTrack ID: - Submi…" at bounding box center [674, 212] width 1229 height 1099
click at [831, 468] on button "Print Packing Slip" at bounding box center [881, 474] width 104 height 26
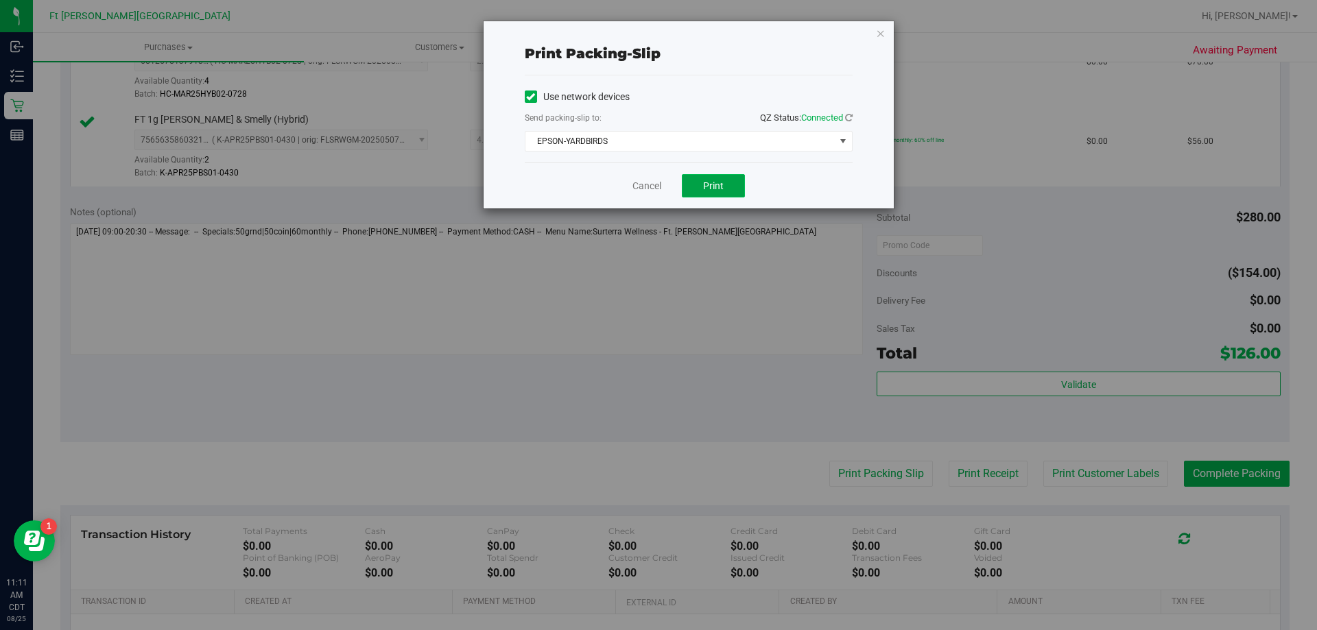
click at [737, 187] on button "Print" at bounding box center [713, 185] width 63 height 23
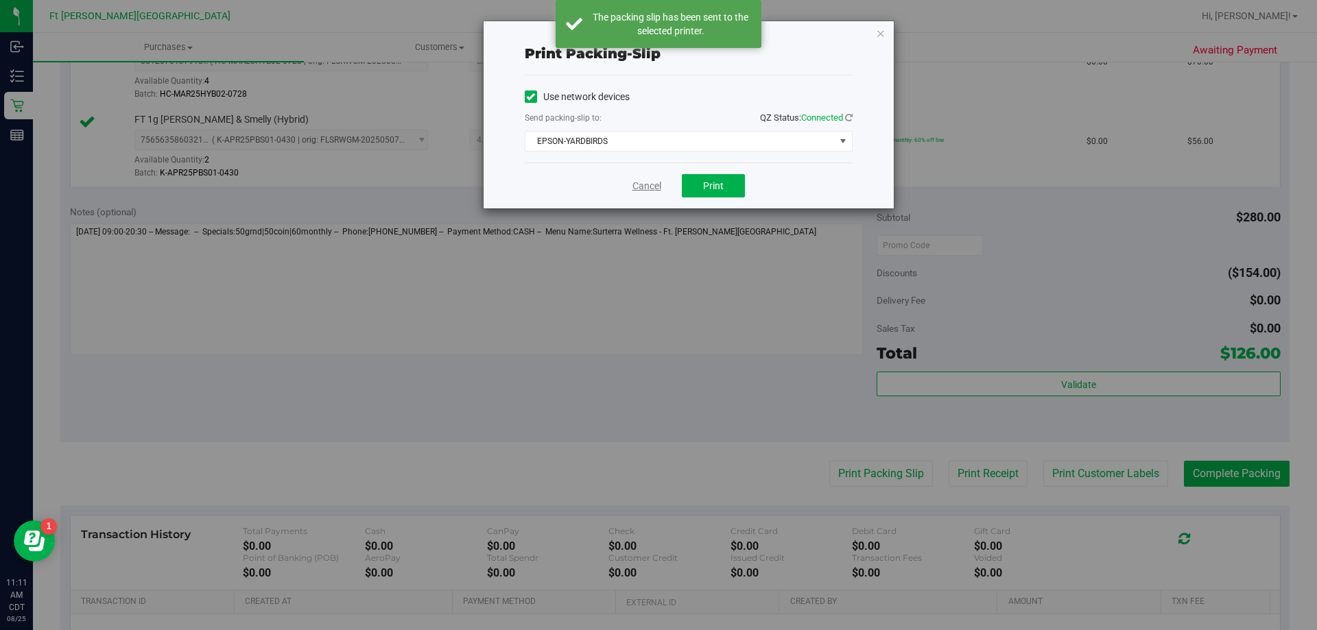
click at [647, 188] on link "Cancel" at bounding box center [646, 186] width 29 height 14
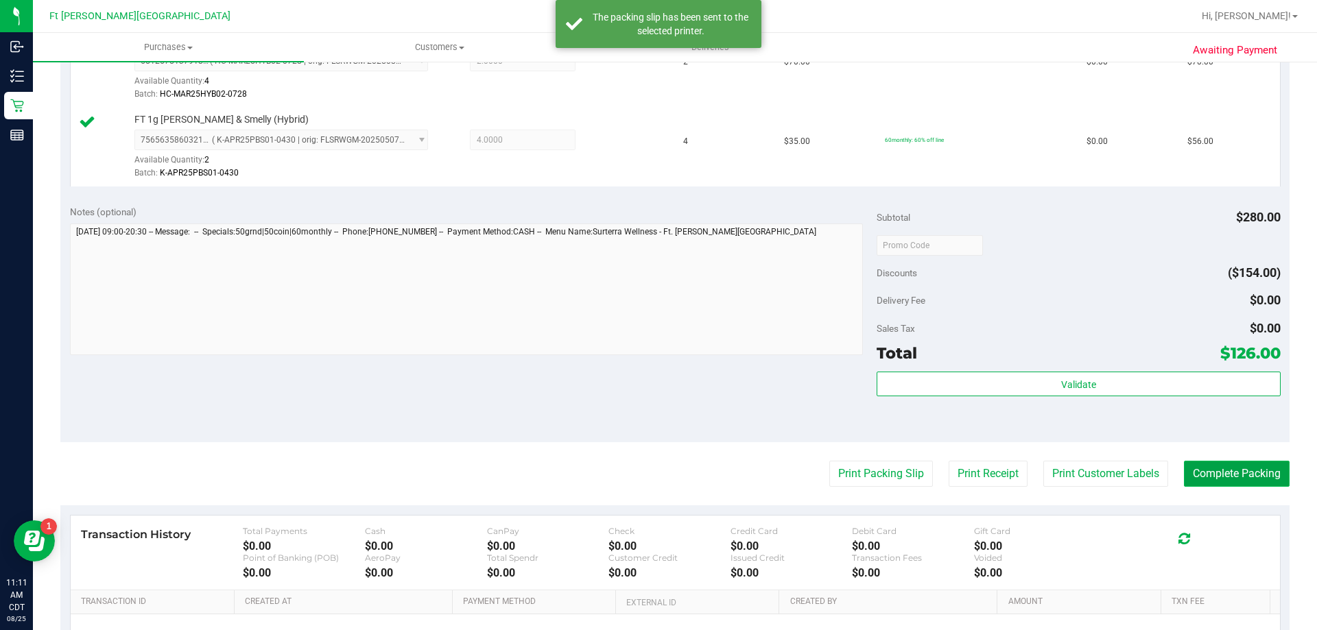
click at [1243, 476] on button "Complete Packing" at bounding box center [1237, 474] width 106 height 26
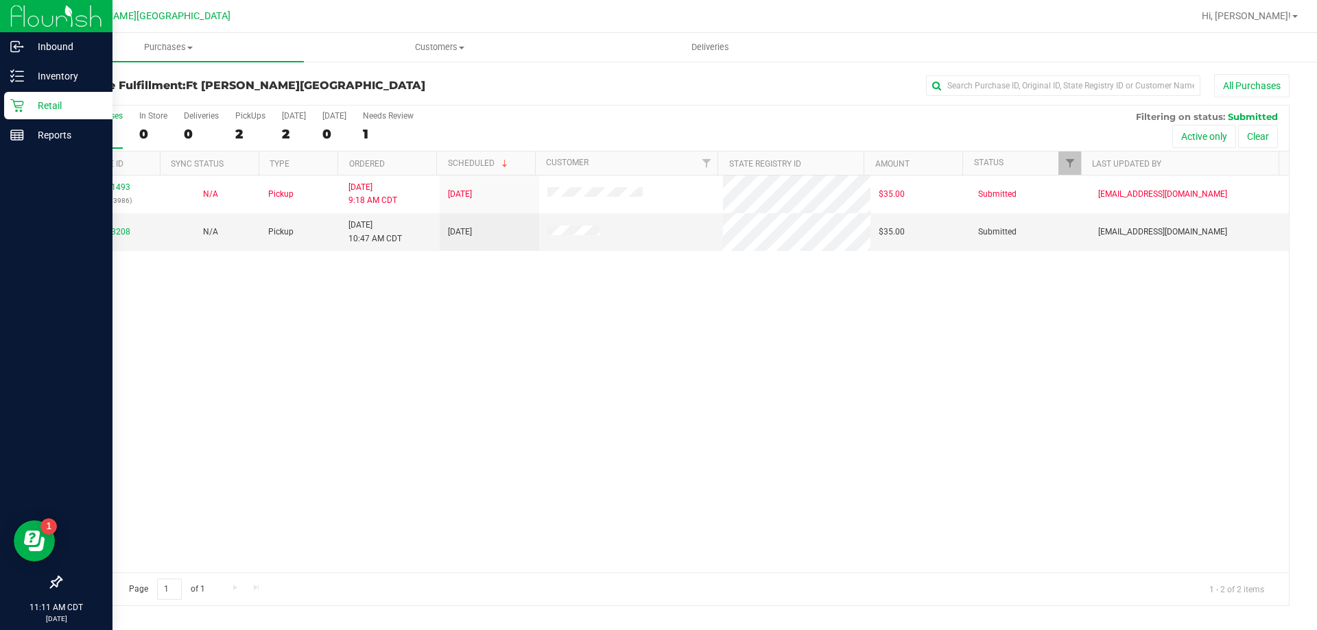
drag, startPoint x: 48, startPoint y: 107, endPoint x: 39, endPoint y: 105, distance: 9.2
click at [48, 106] on p "Retail" at bounding box center [65, 105] width 82 height 16
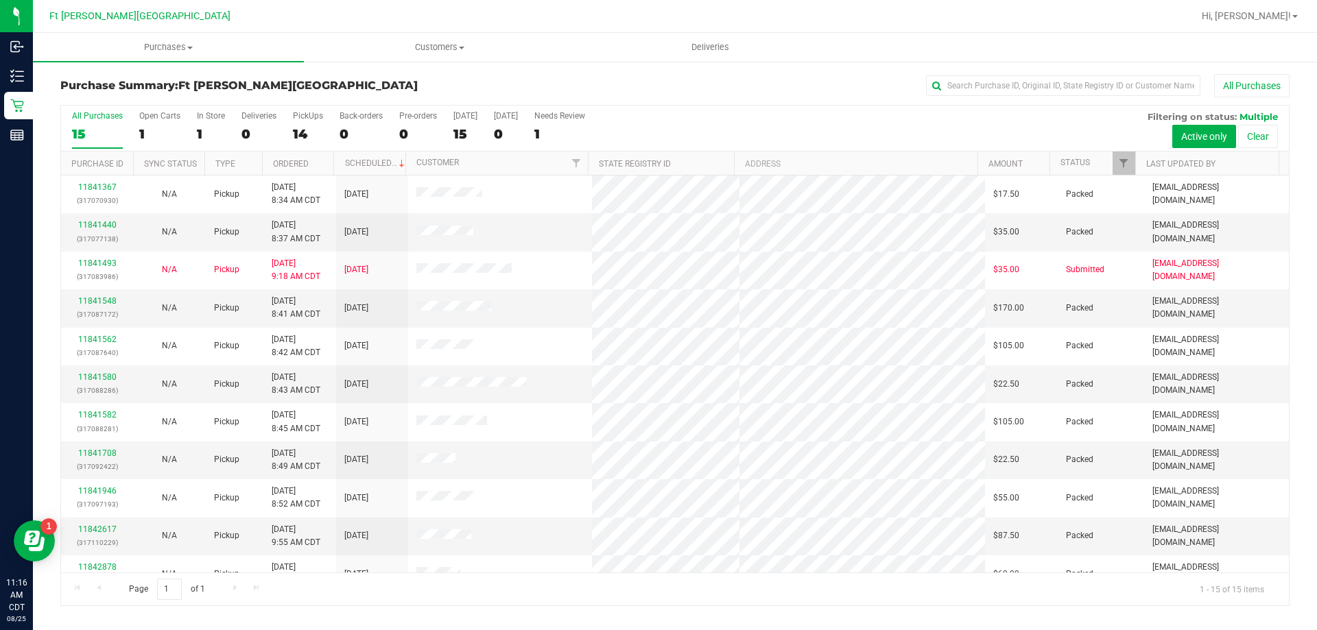
click at [368, 608] on div "Purchase Summary: [GEOGRAPHIC_DATA][PERSON_NAME] All Purchases All Purchases 15…" at bounding box center [675, 340] width 1284 height 560
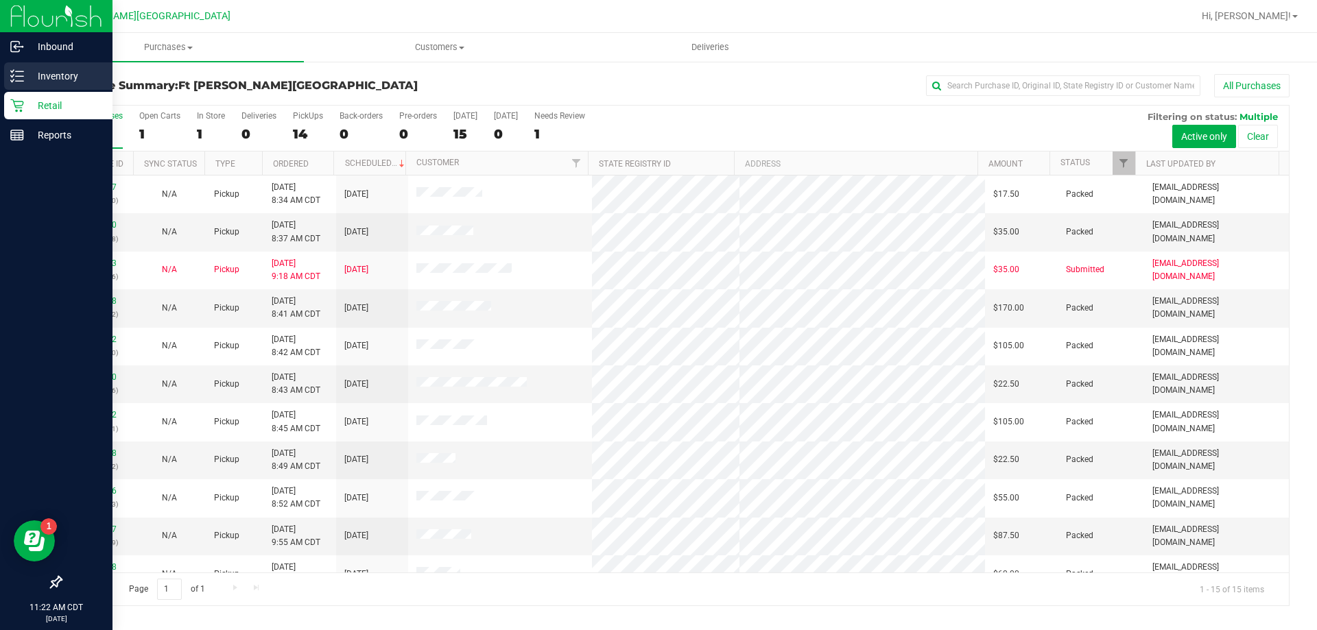
click at [43, 78] on p "Inventory" at bounding box center [65, 76] width 82 height 16
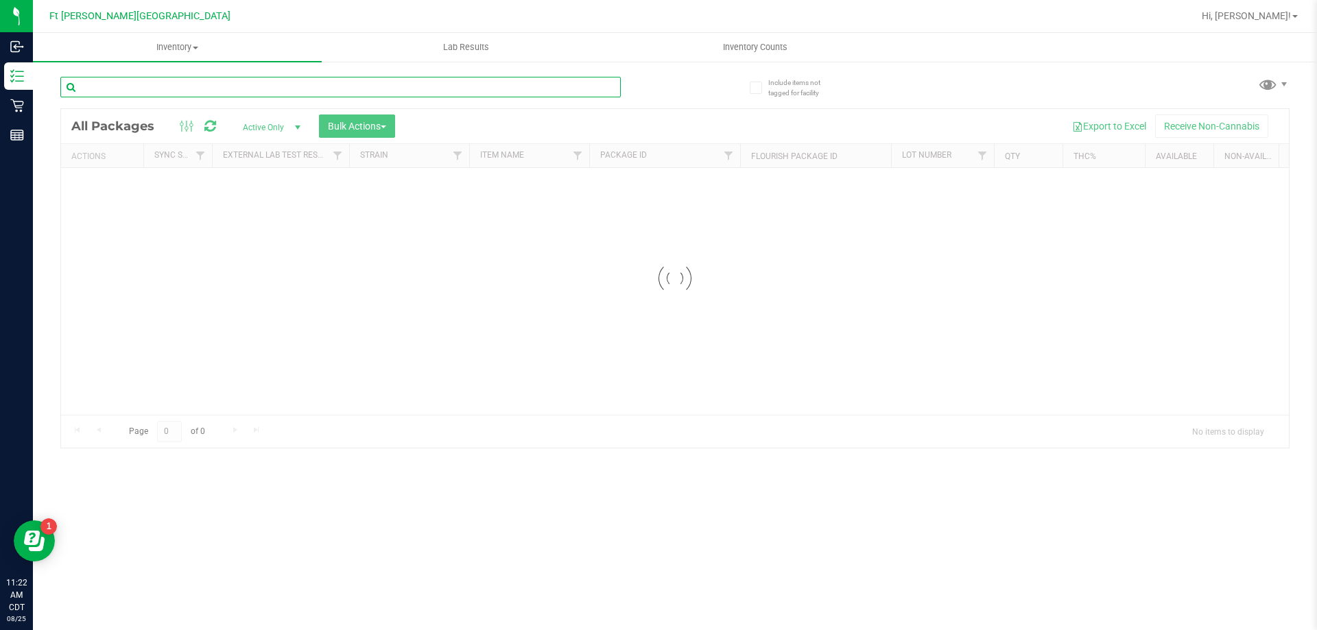
click at [212, 85] on input "text" at bounding box center [340, 87] width 560 height 21
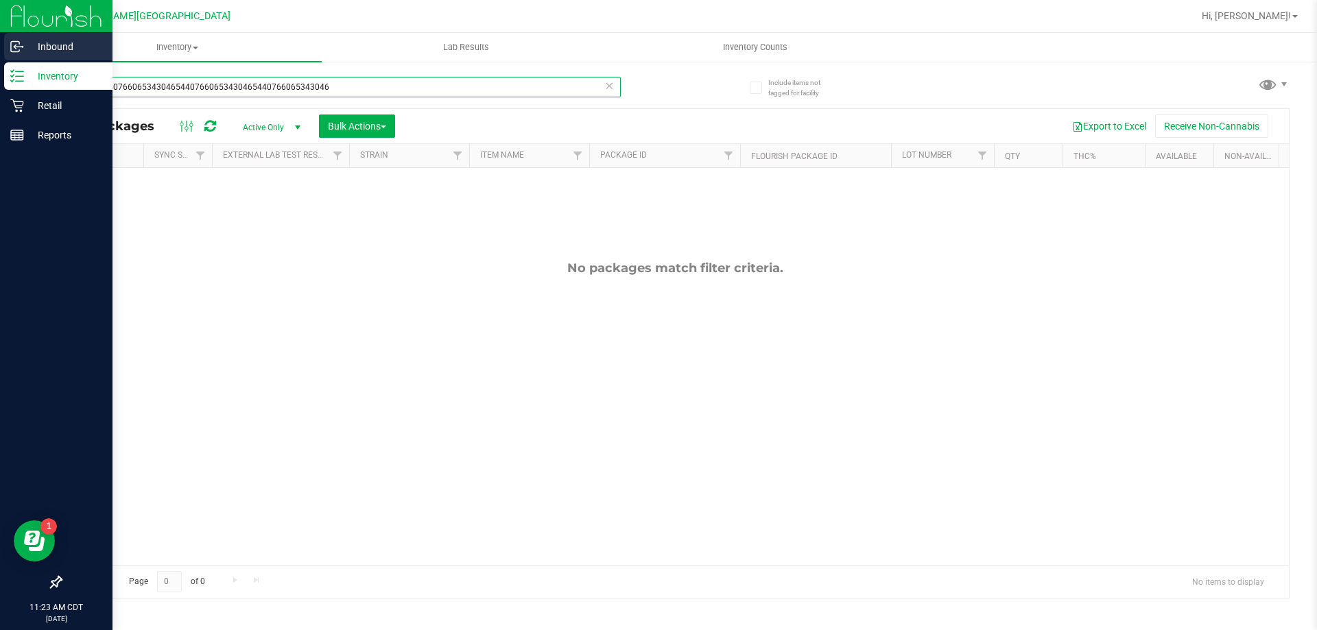
drag, startPoint x: 250, startPoint y: 83, endPoint x: 0, endPoint y: 38, distance: 253.6
click at [0, 38] on div "Inbound Inventory Retail Reports 11:23 AM CDT [DATE] 08/25 Ft [PERSON_NAME][GEO…" at bounding box center [658, 315] width 1317 height 630
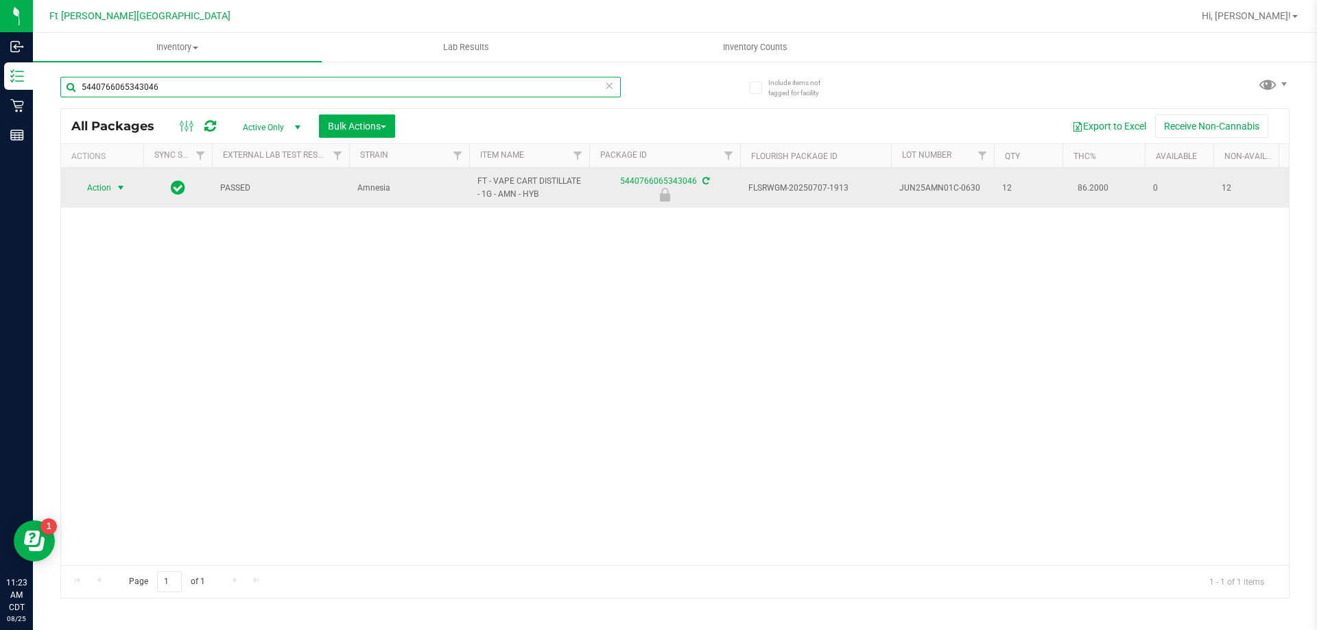
type input "5440766065343046"
click at [106, 189] on span "Action" at bounding box center [93, 187] width 37 height 19
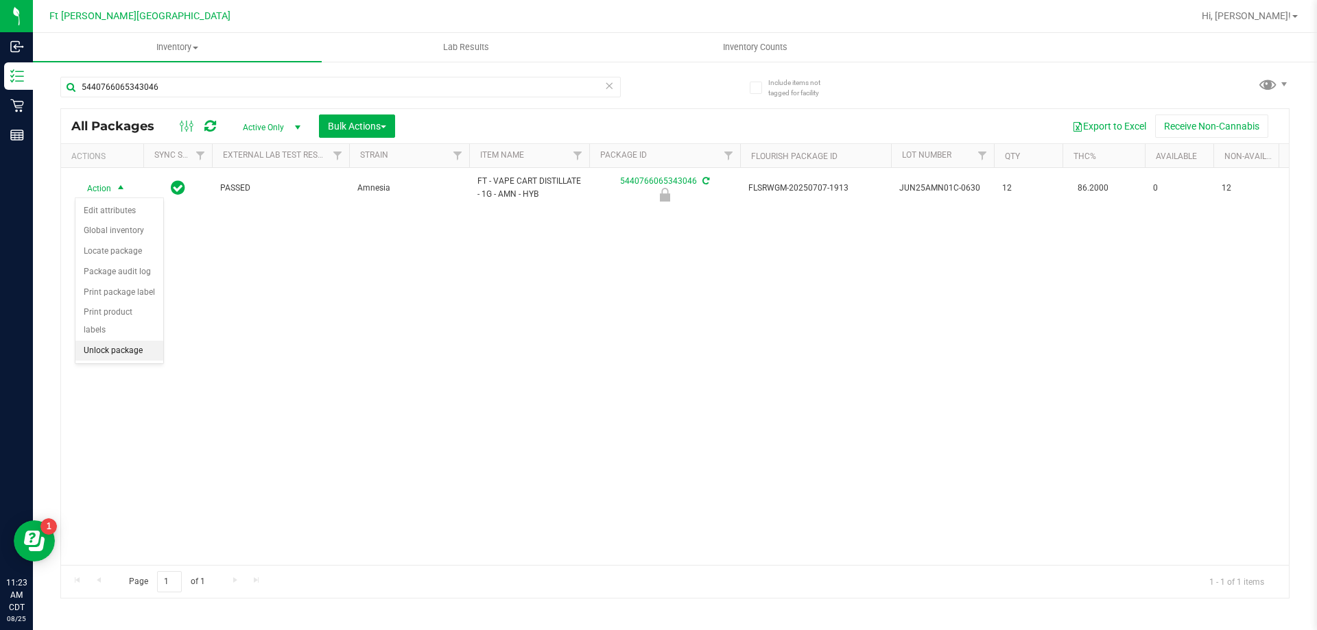
click at [123, 341] on li "Unlock package" at bounding box center [119, 351] width 88 height 21
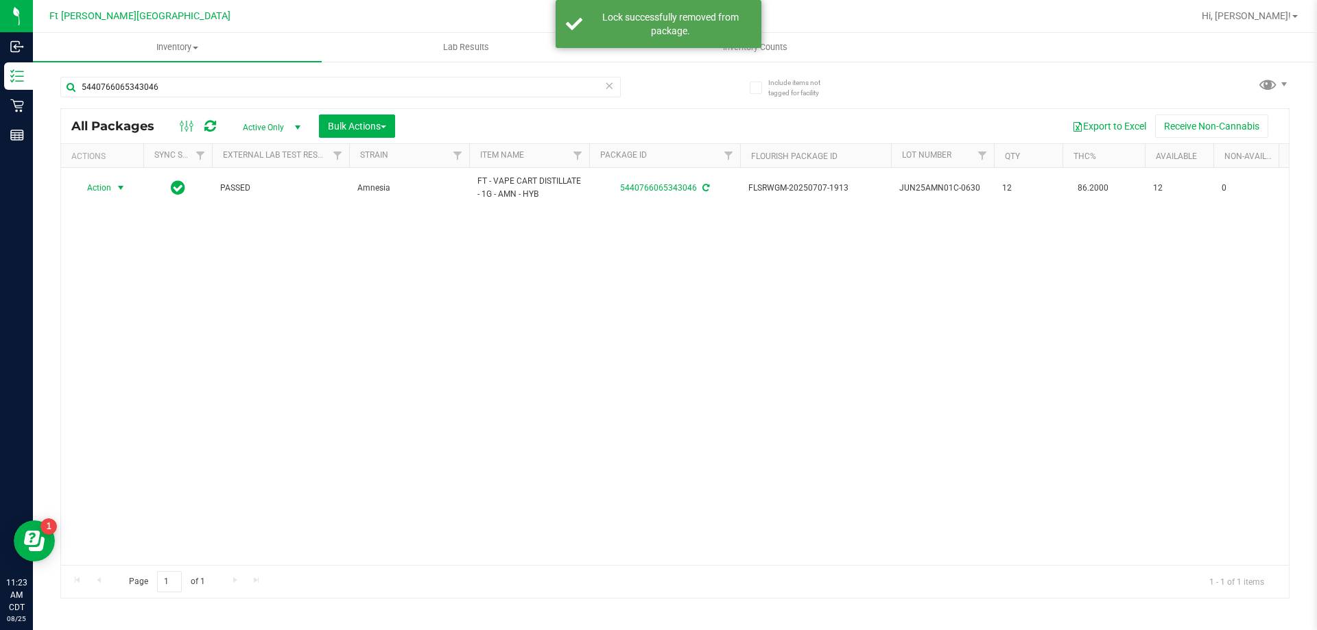
click at [117, 183] on div "Action Action Create package Edit attributes Global inventory Locate package Lo…" at bounding box center [102, 187] width 66 height 19
click at [117, 183] on span "select" at bounding box center [120, 187] width 11 height 11
click at [134, 329] on li "Print package label" at bounding box center [128, 333] width 106 height 21
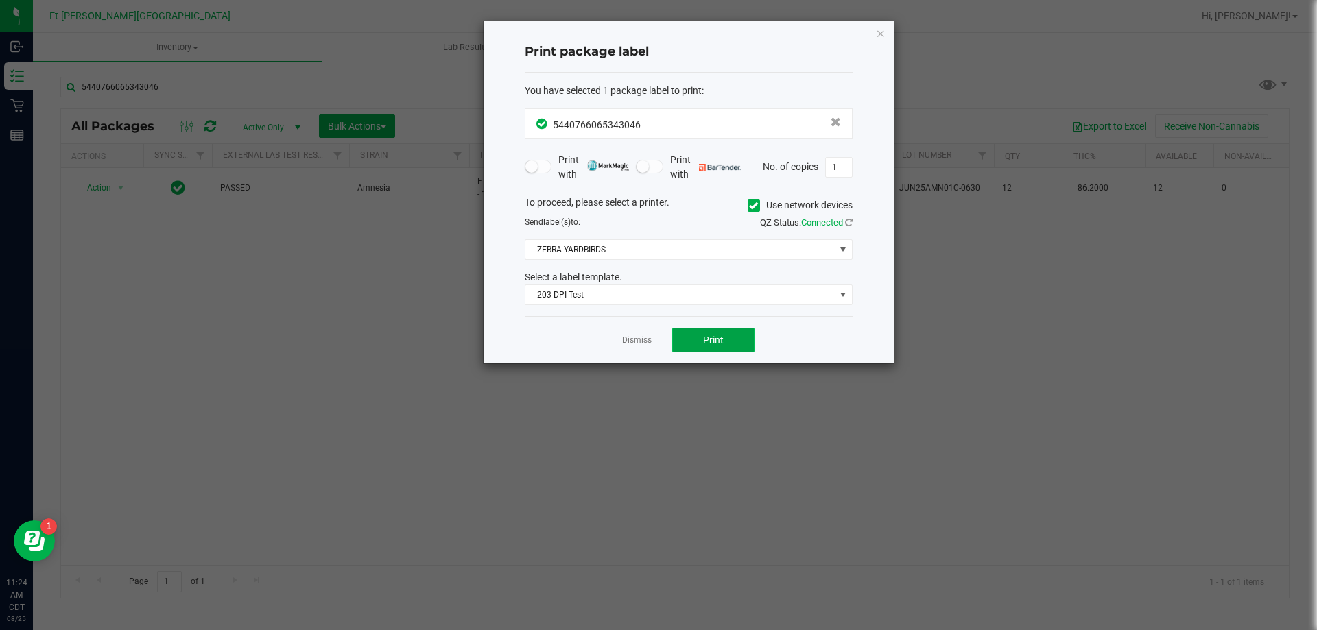
click at [736, 342] on button "Print" at bounding box center [713, 340] width 82 height 25
click at [638, 339] on link "Dismiss" at bounding box center [636, 341] width 29 height 12
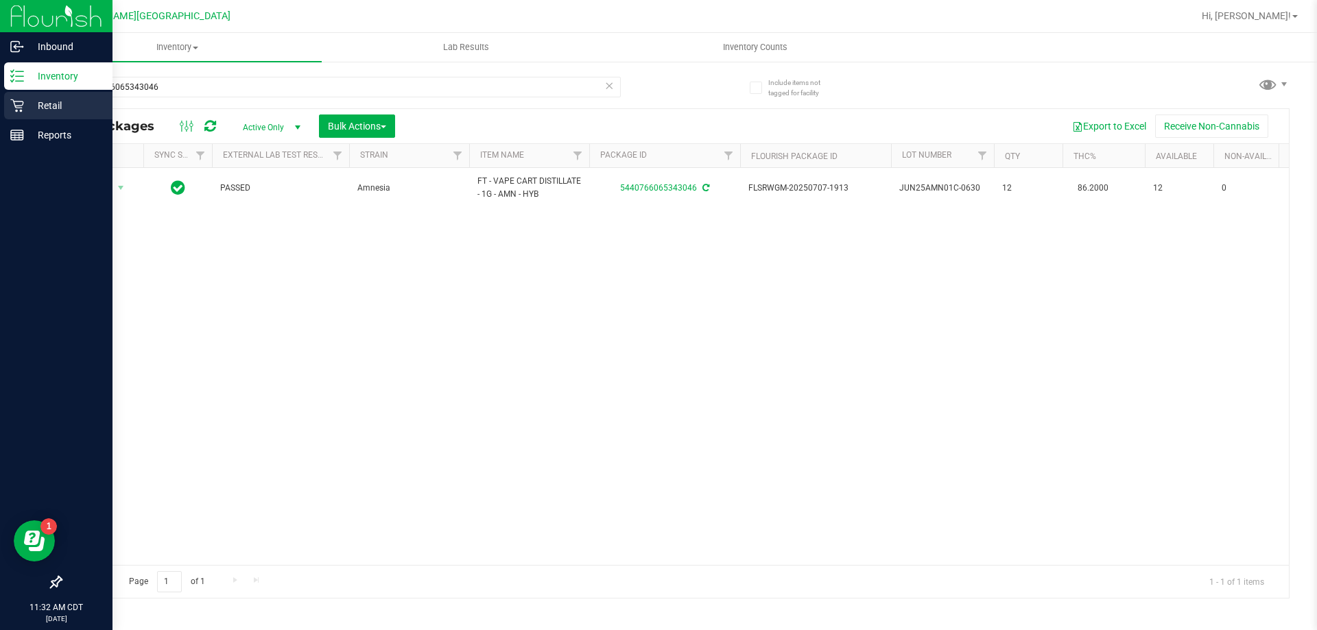
click at [54, 104] on p "Retail" at bounding box center [65, 105] width 82 height 16
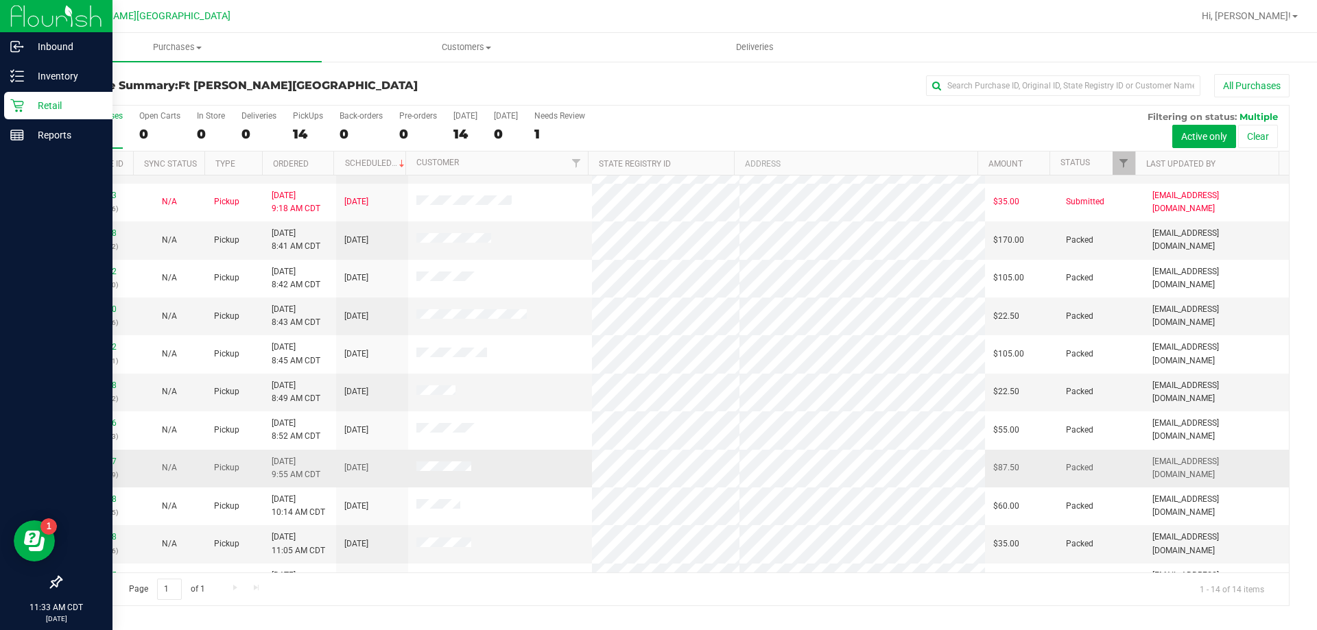
scroll to position [134, 0]
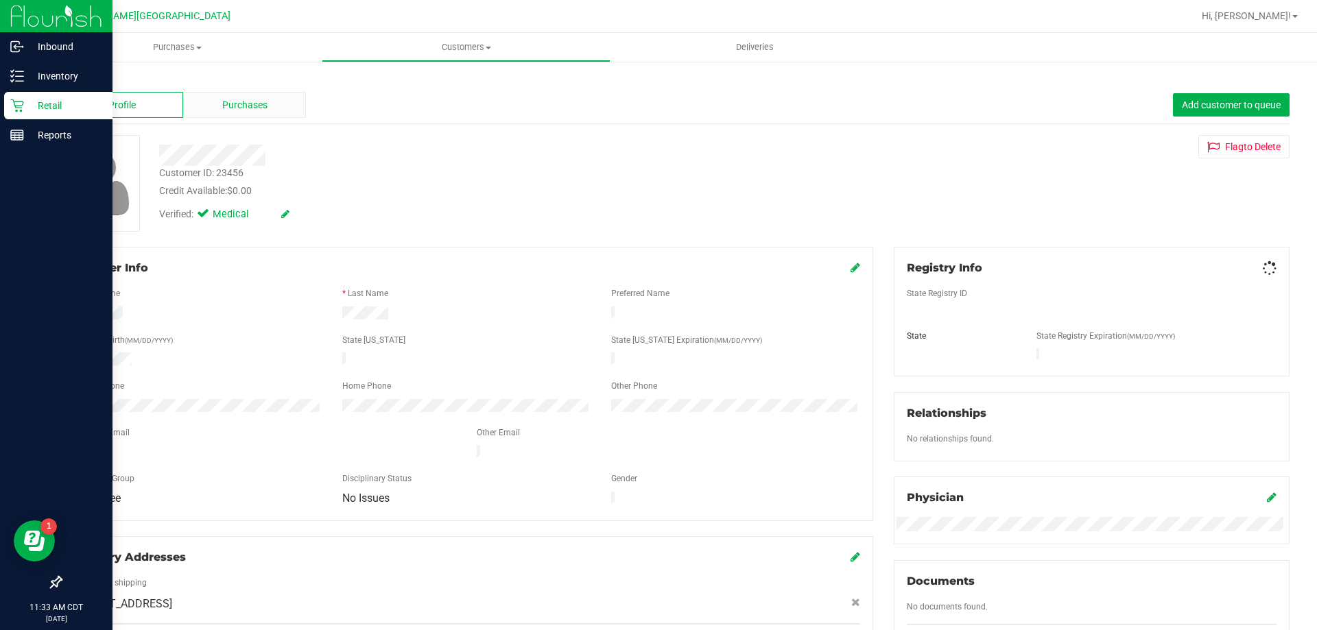
click at [230, 108] on span "Purchases" at bounding box center [244, 105] width 45 height 14
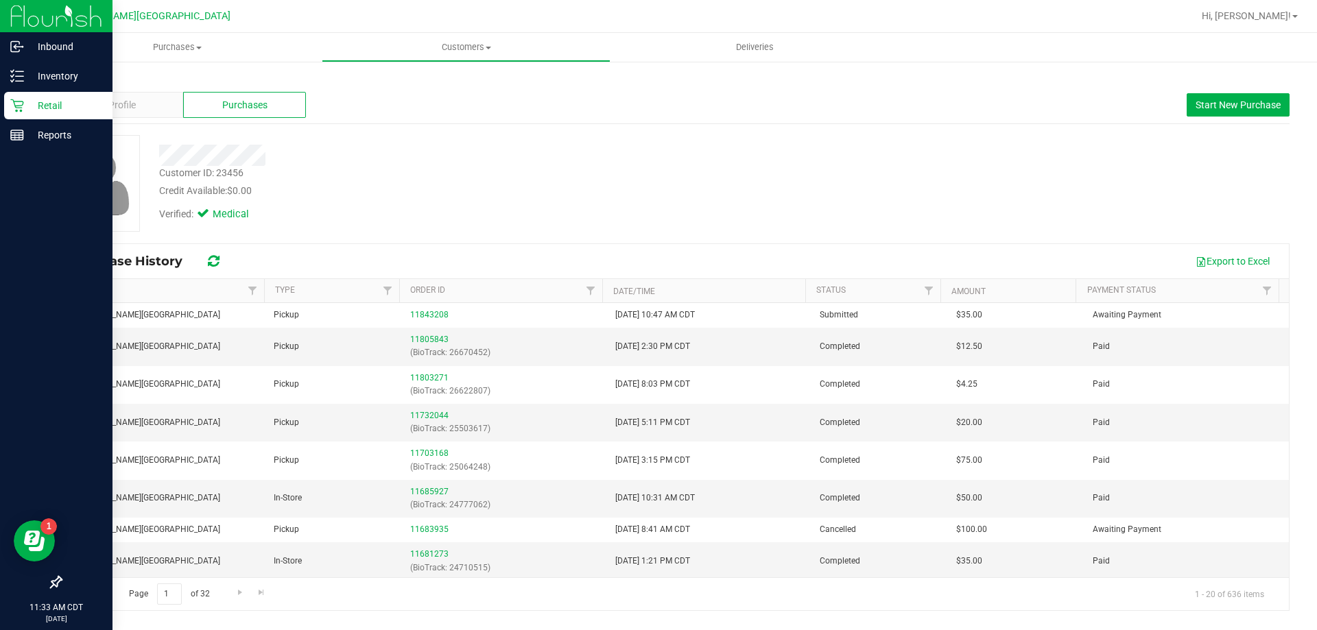
click at [146, 89] on div "Profile Purchases Start New Purchase" at bounding box center [674, 105] width 1229 height 38
click at [141, 108] on div "Profile" at bounding box center [121, 105] width 123 height 26
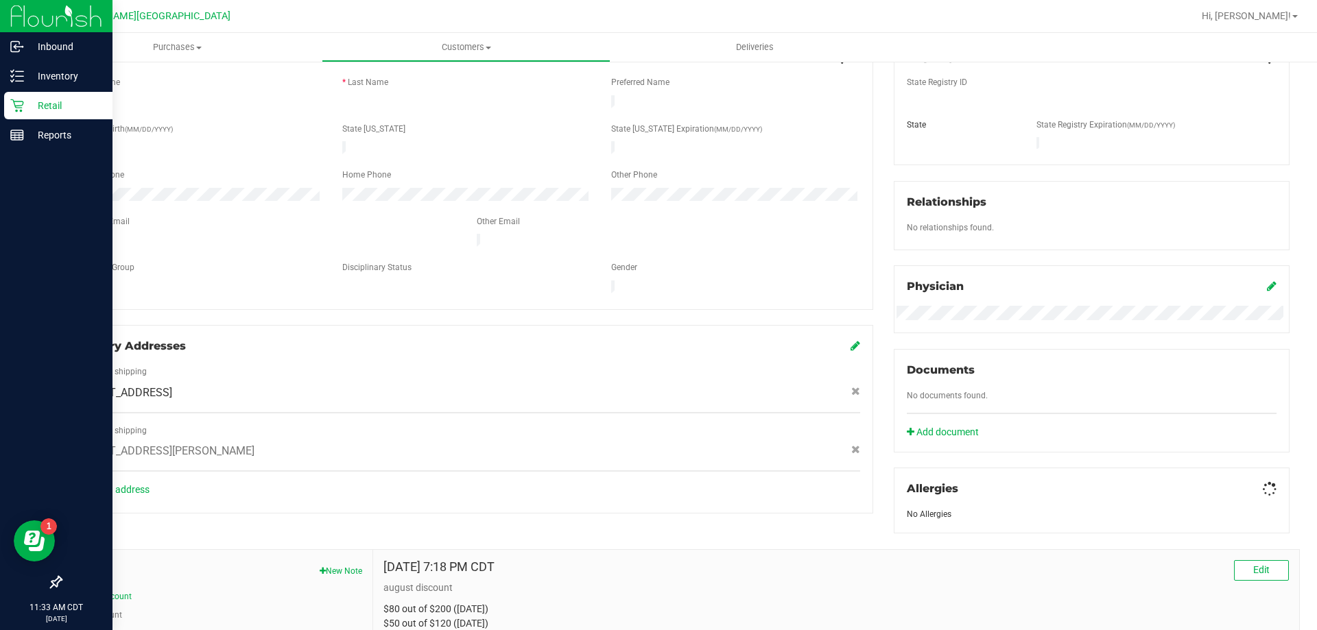
scroll to position [343, 0]
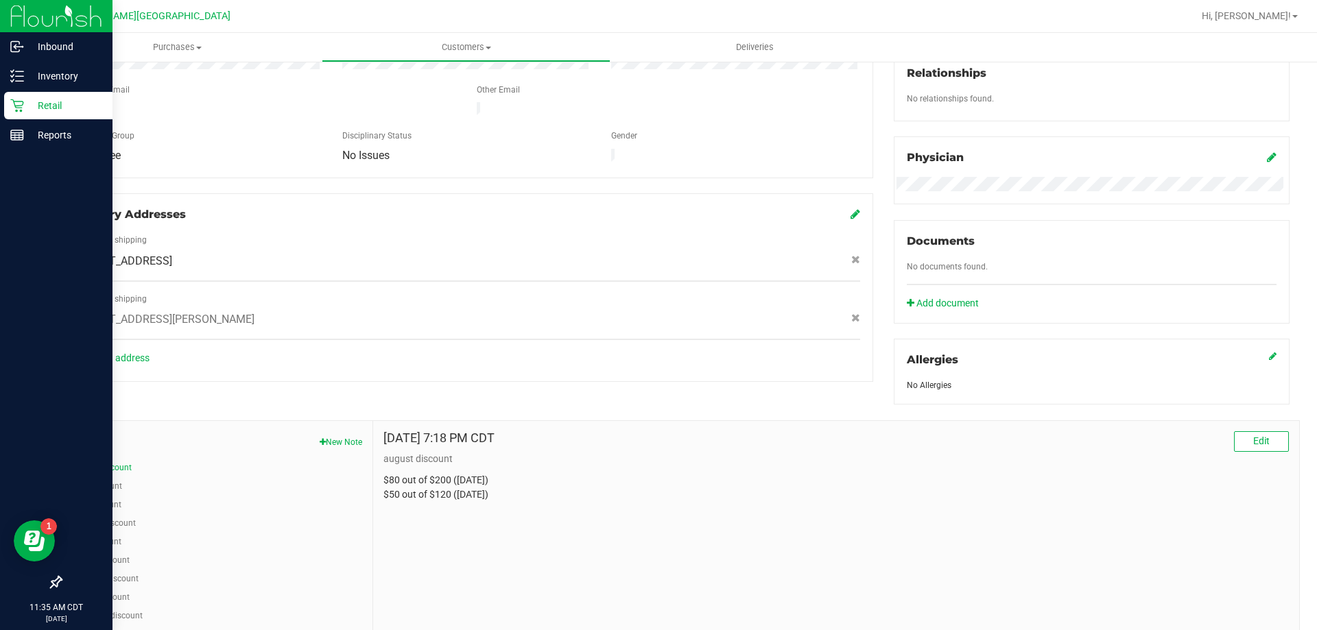
click at [62, 132] on p "Reports" at bounding box center [65, 135] width 82 height 16
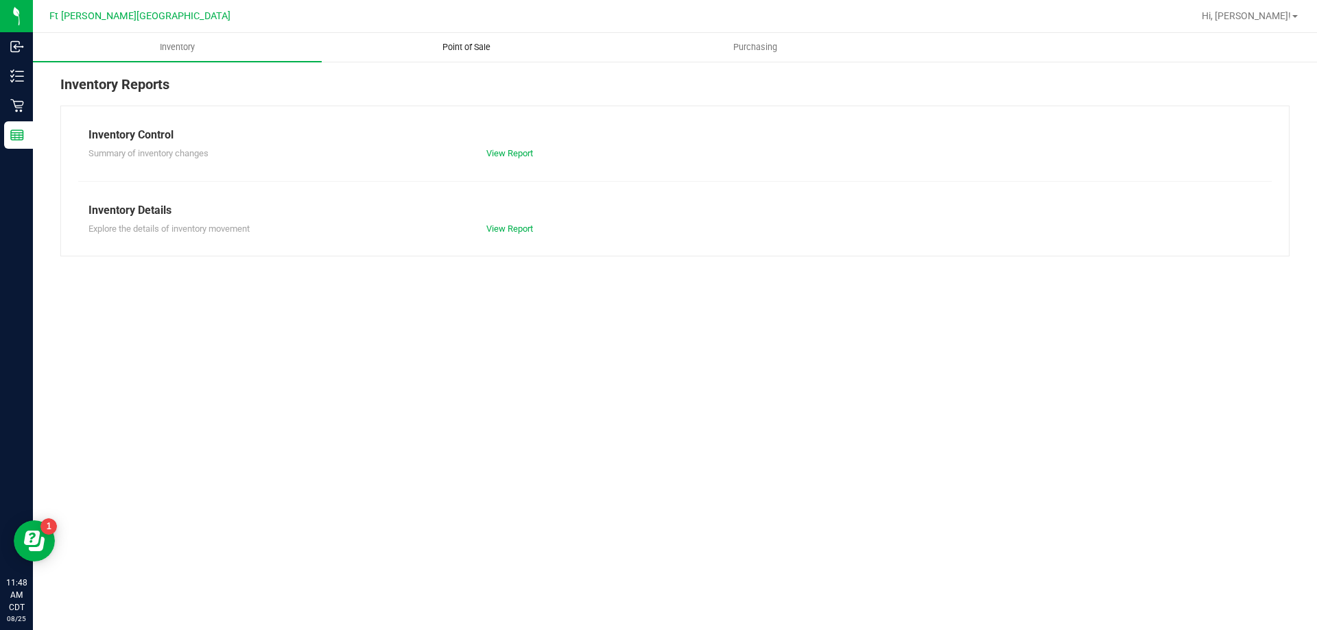
click at [469, 45] on span "Point of Sale" at bounding box center [466, 47] width 85 height 12
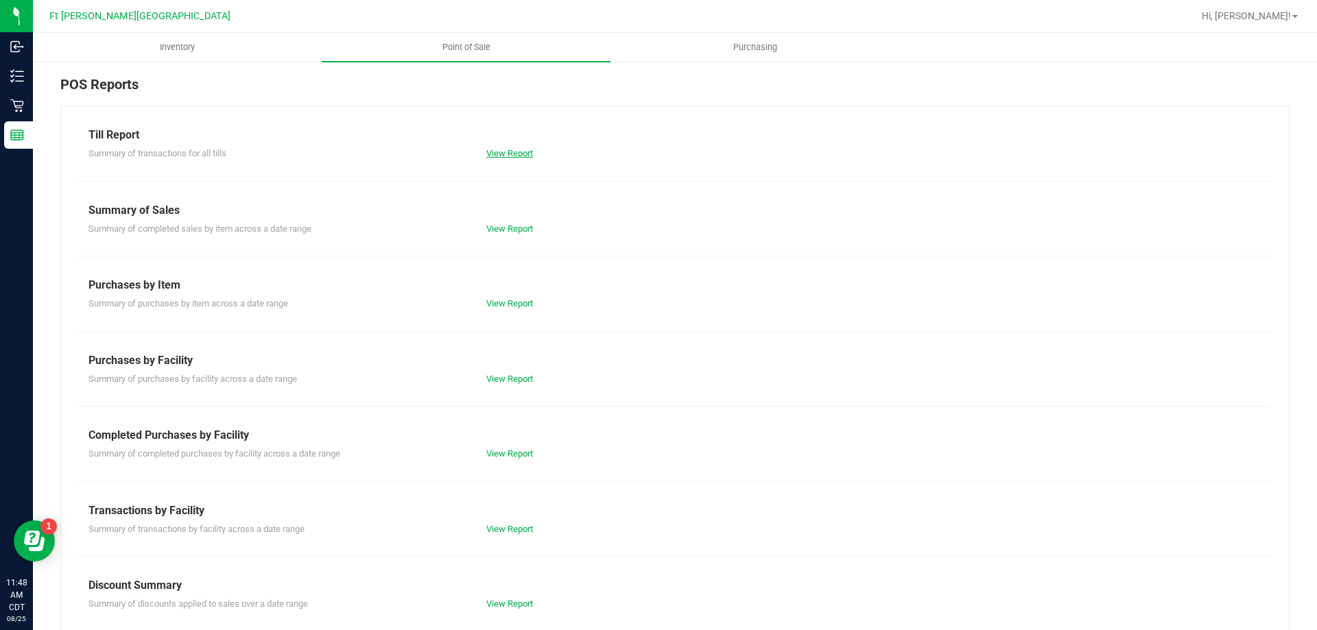
click at [515, 152] on link "View Report" at bounding box center [509, 153] width 47 height 10
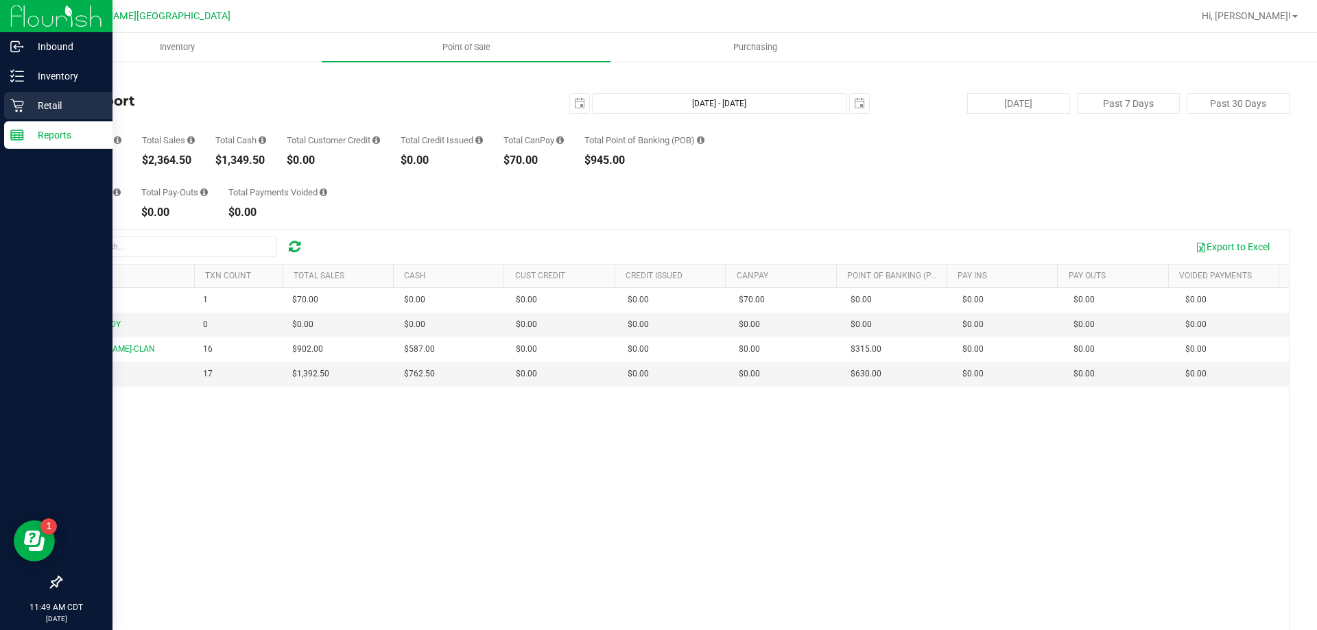
click at [47, 103] on p "Retail" at bounding box center [65, 105] width 82 height 16
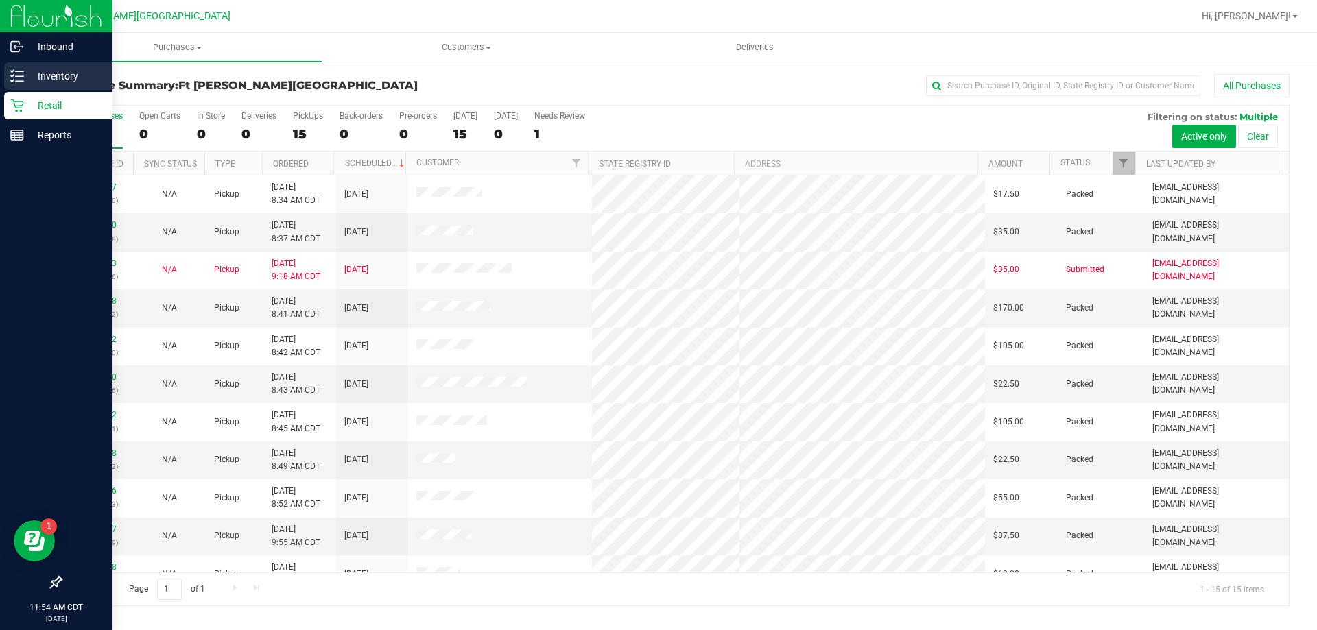
click at [69, 75] on p "Inventory" at bounding box center [65, 76] width 82 height 16
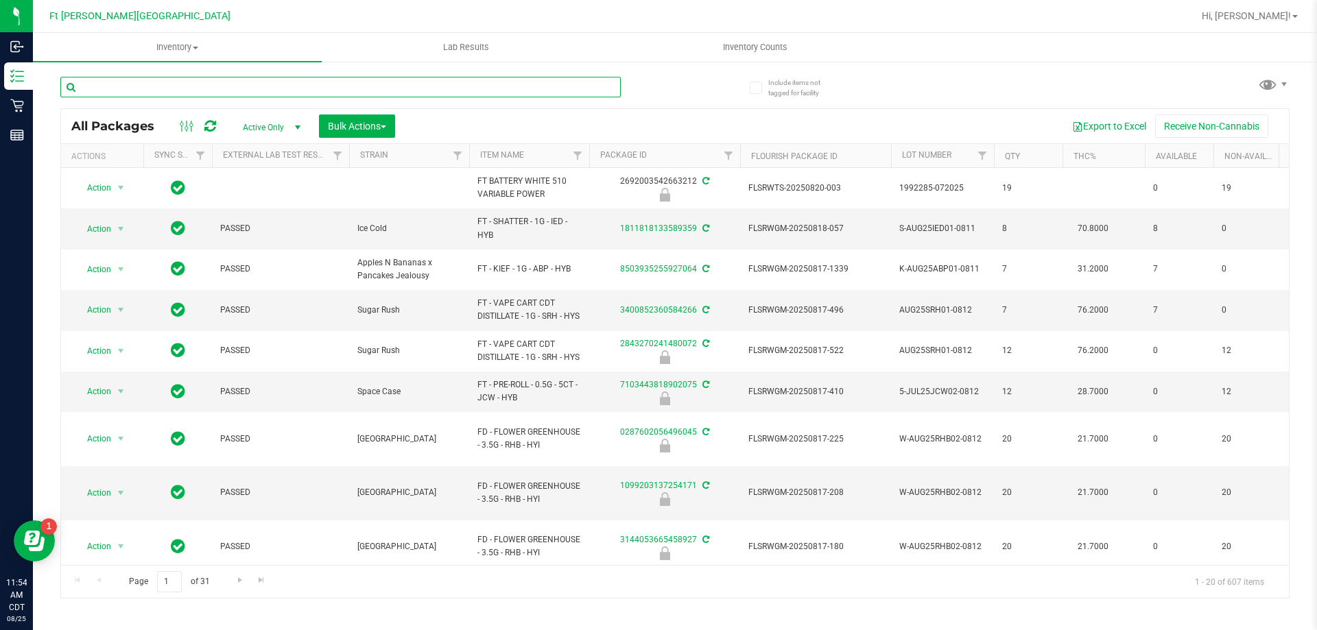
click at [191, 90] on input "text" at bounding box center [340, 87] width 560 height 21
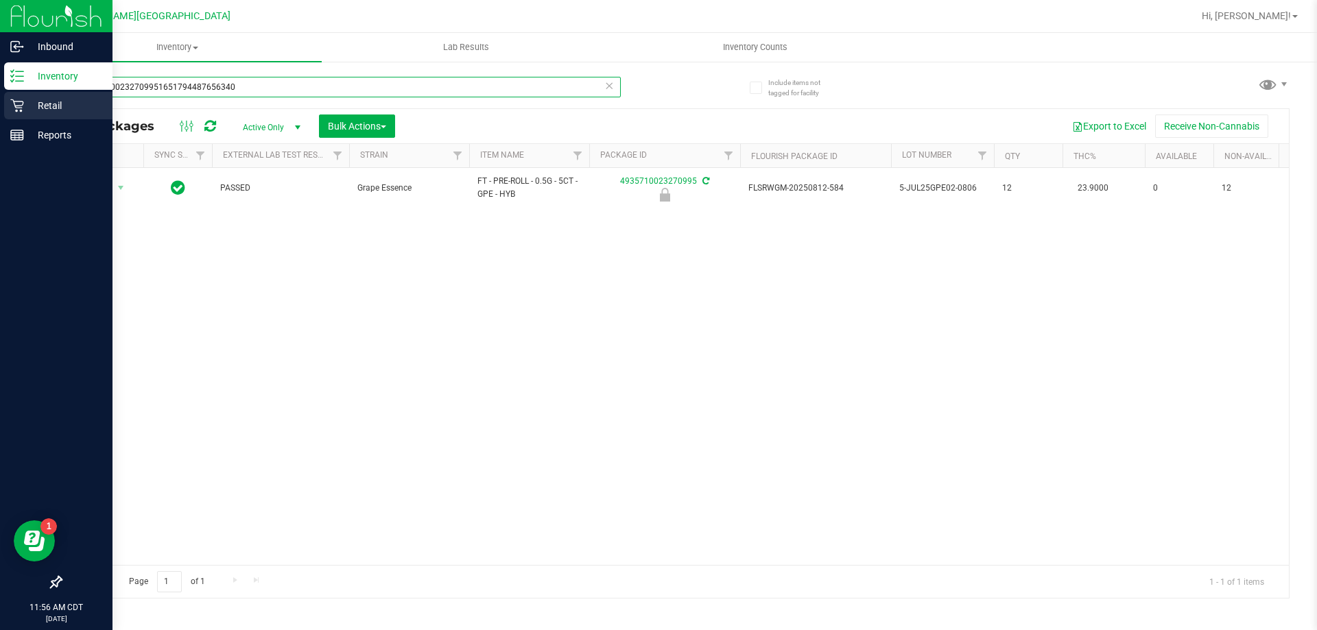
drag, startPoint x: 244, startPoint y: 93, endPoint x: 18, endPoint y: 95, distance: 226.3
click at [0, 76] on div "Inbound Inventory Retail Reports 11:56 AM CDT [DATE] 08/25 Ft [PERSON_NAME][GEO…" at bounding box center [658, 315] width 1317 height 630
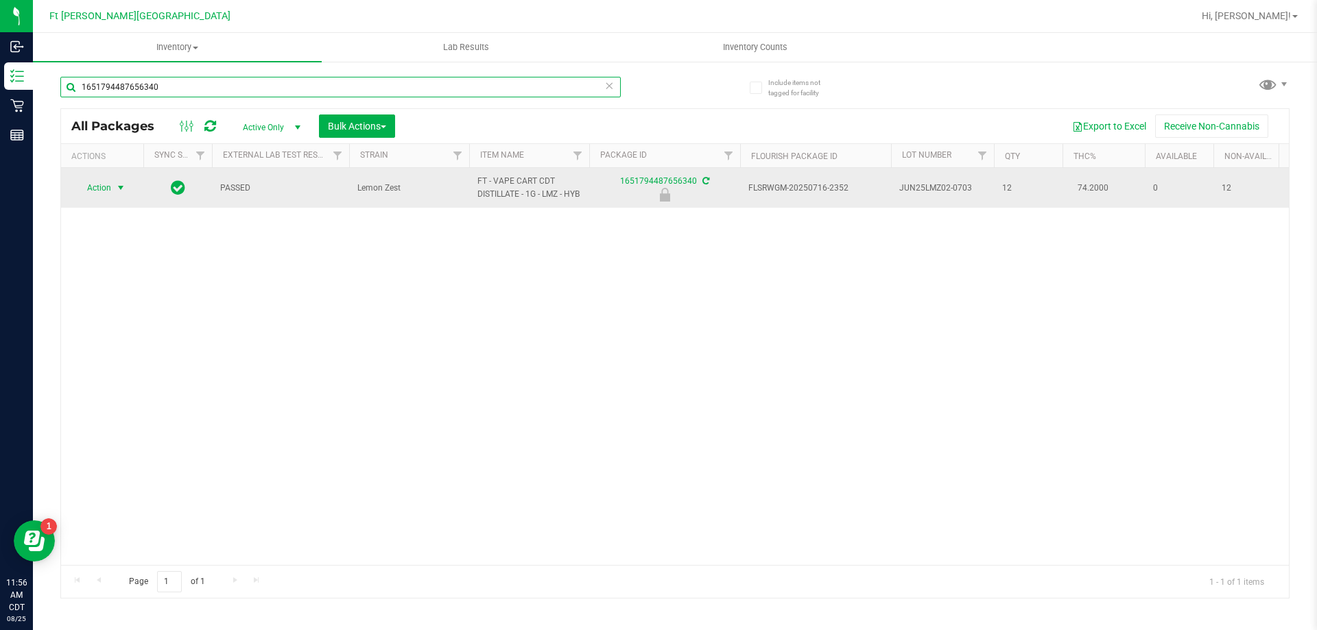
type input "1651794487656340"
click at [116, 189] on span "select" at bounding box center [120, 187] width 11 height 11
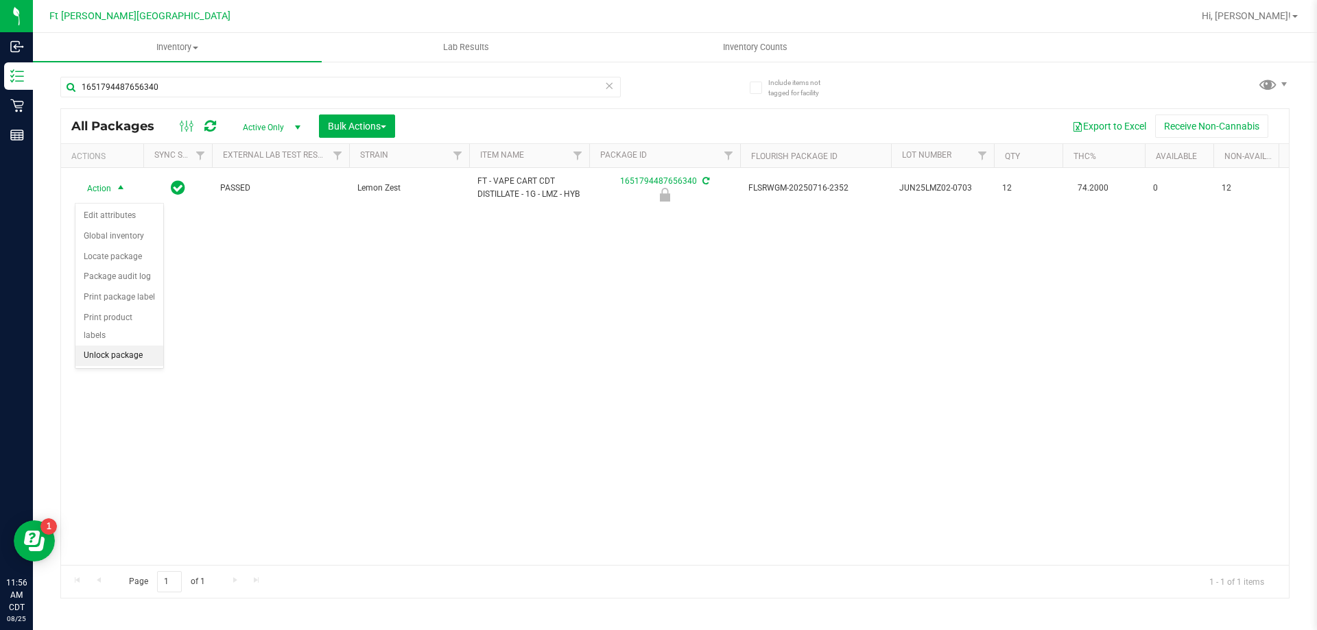
click at [118, 346] on li "Unlock package" at bounding box center [119, 356] width 88 height 21
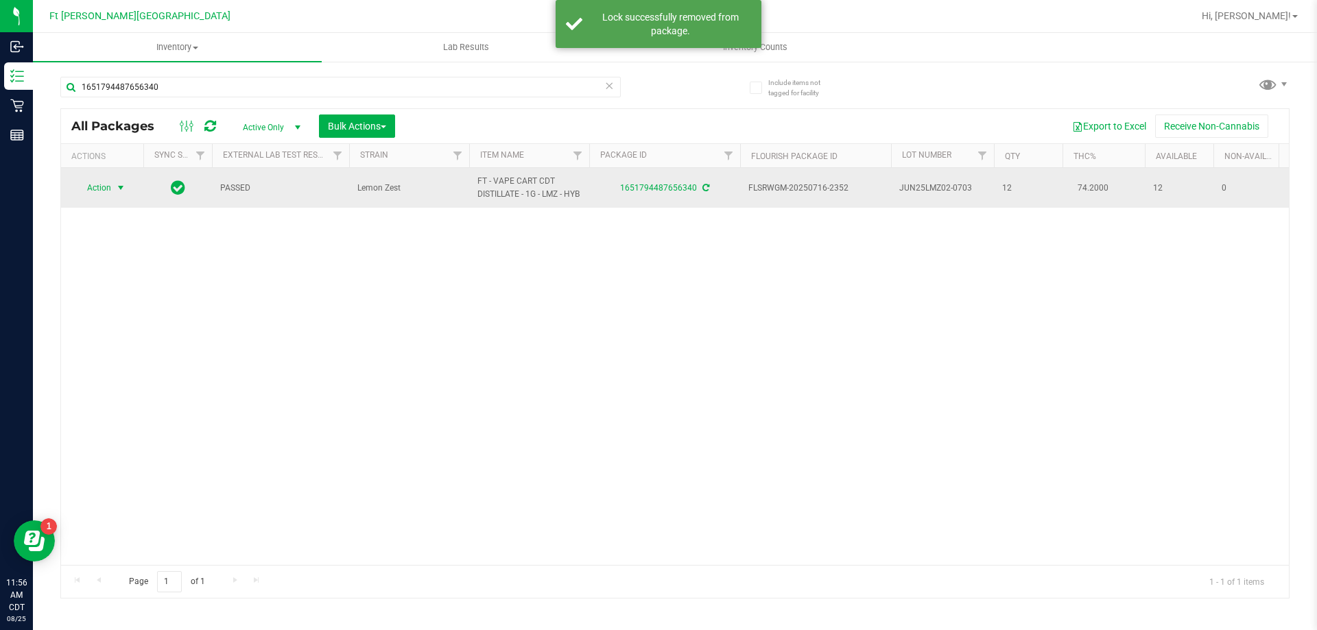
click at [106, 189] on span "Action" at bounding box center [93, 187] width 37 height 19
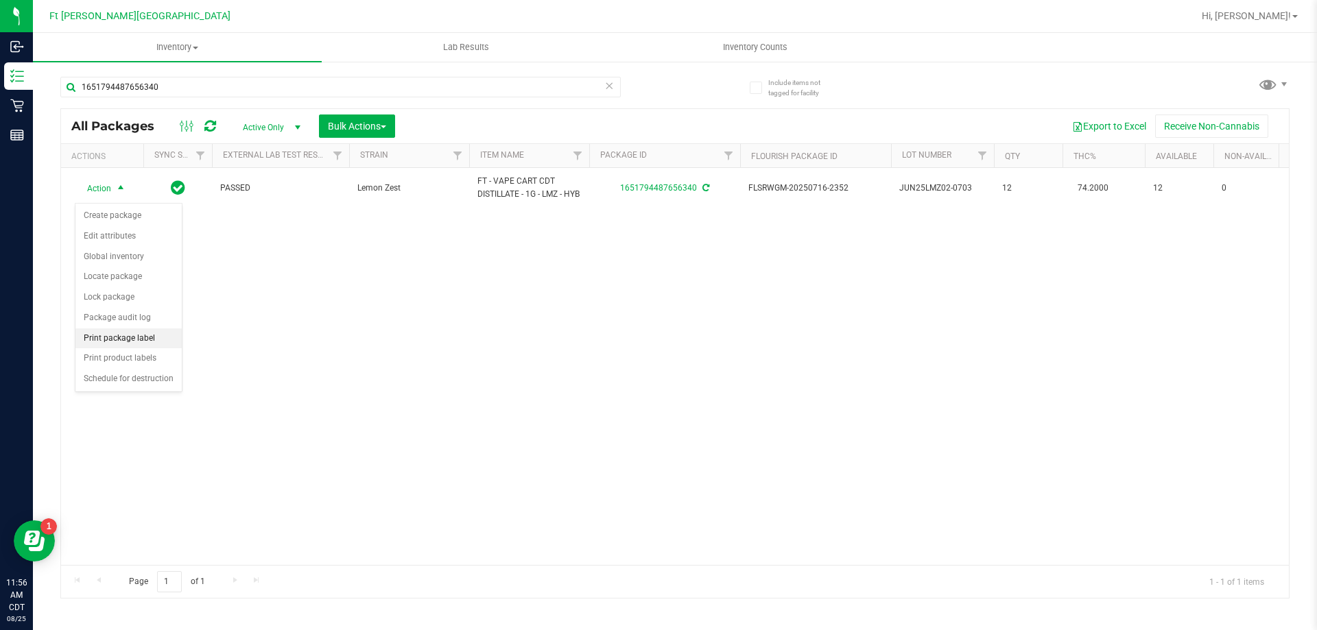
click at [134, 335] on li "Print package label" at bounding box center [128, 339] width 106 height 21
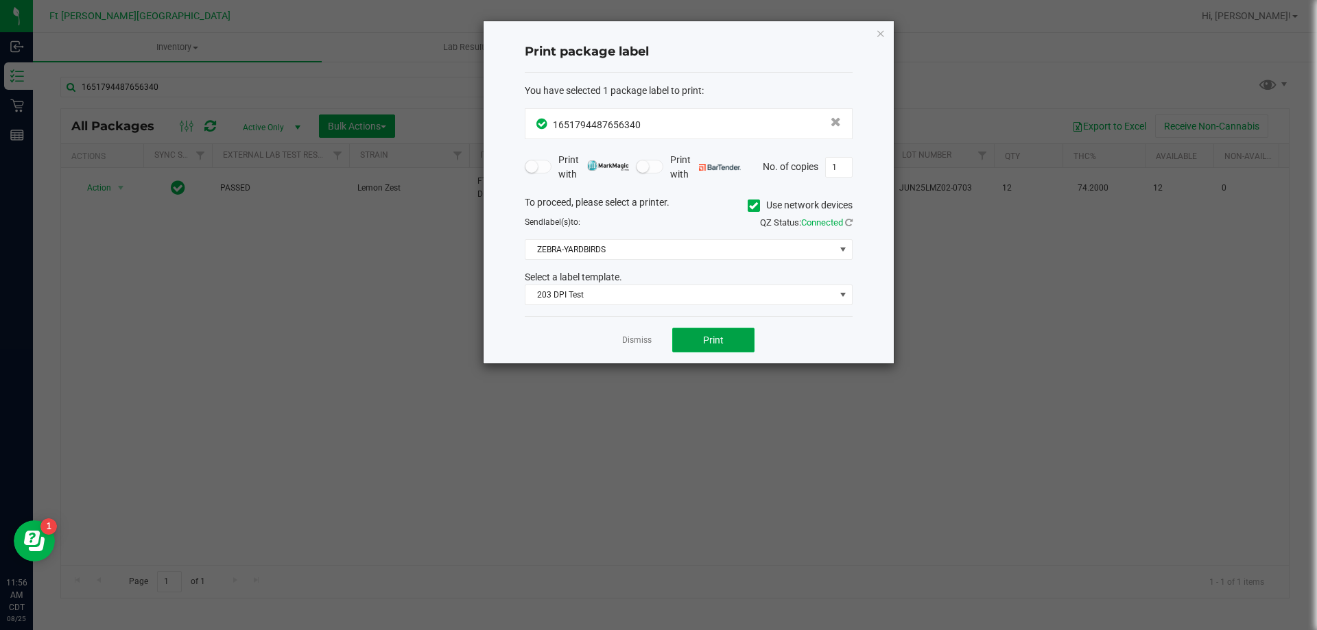
click at [716, 335] on span "Print" at bounding box center [713, 340] width 21 height 11
click at [633, 345] on link "Dismiss" at bounding box center [636, 341] width 29 height 12
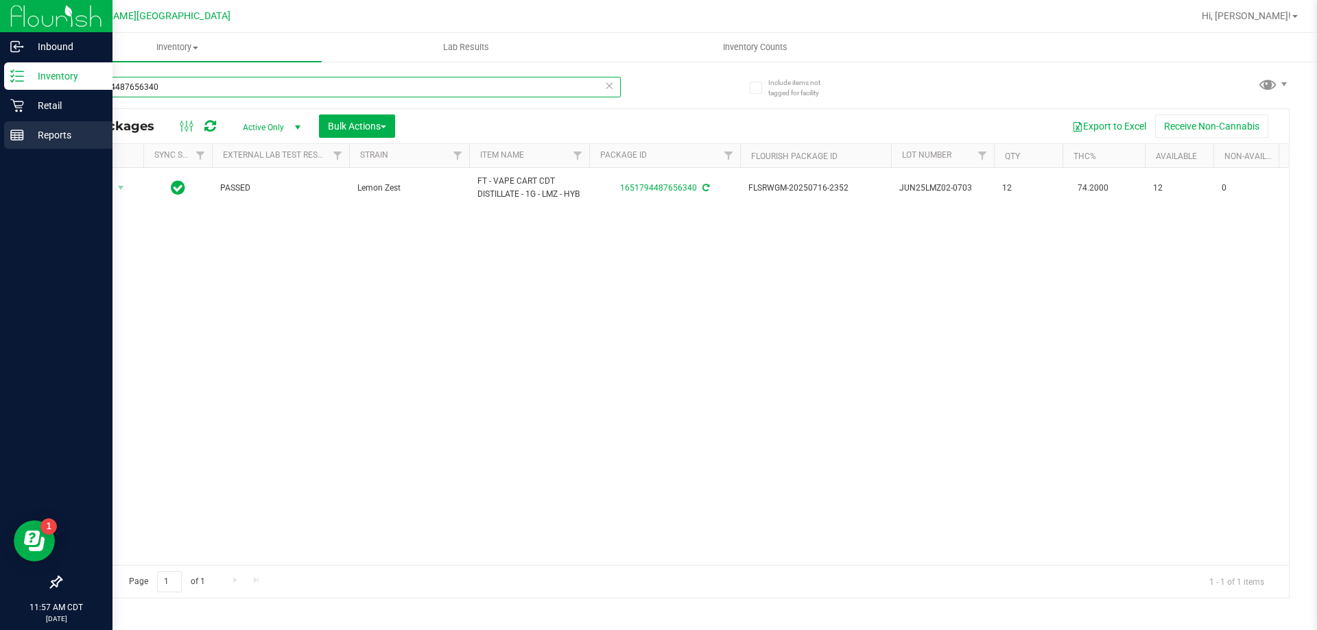
drag, startPoint x: 204, startPoint y: 80, endPoint x: 47, endPoint y: 126, distance: 163.2
click at [0, 86] on div "Inbound Inventory Retail Reports 11:57 AM CDT [DATE] 08/25 Ft [PERSON_NAME][GEO…" at bounding box center [658, 315] width 1317 height 630
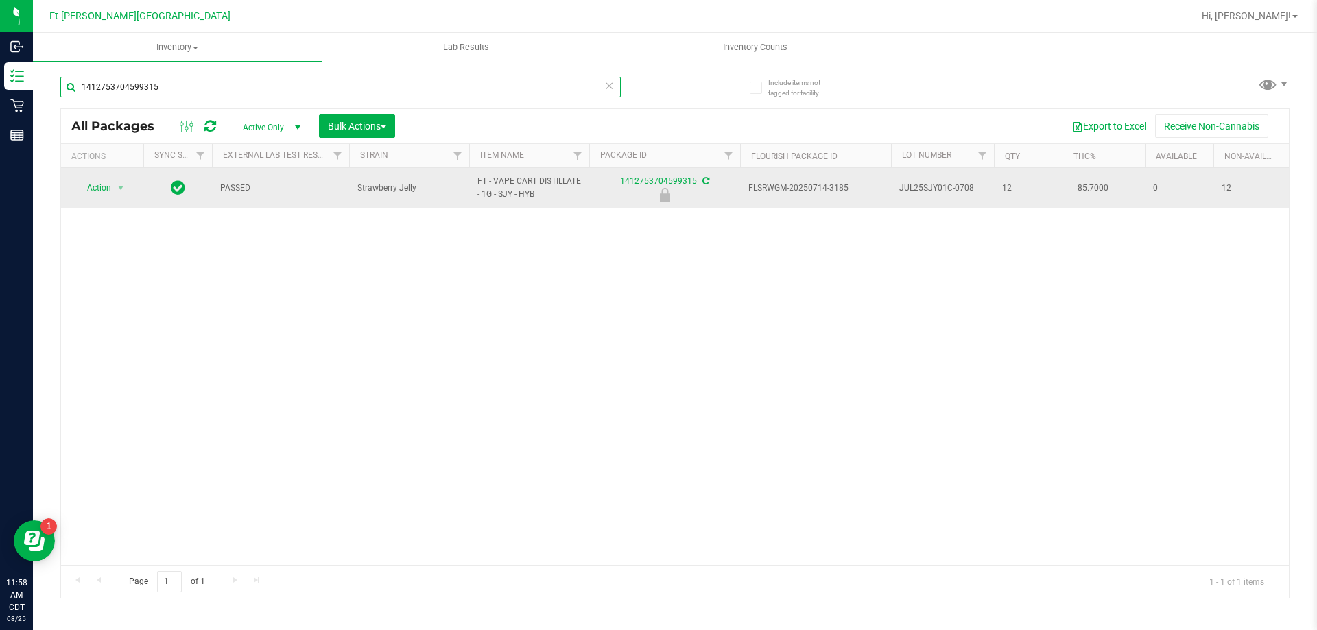
type input "1412753704599315"
click at [111, 189] on span "Action" at bounding box center [93, 187] width 37 height 19
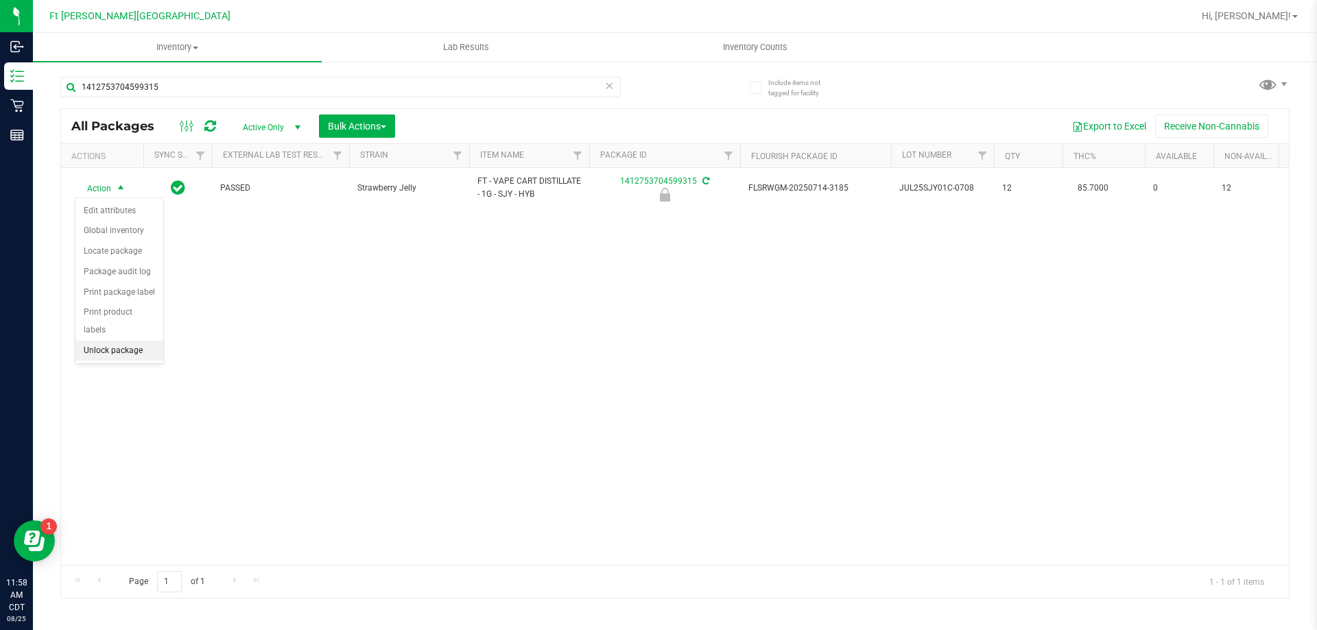
click at [130, 341] on li "Unlock package" at bounding box center [119, 351] width 88 height 21
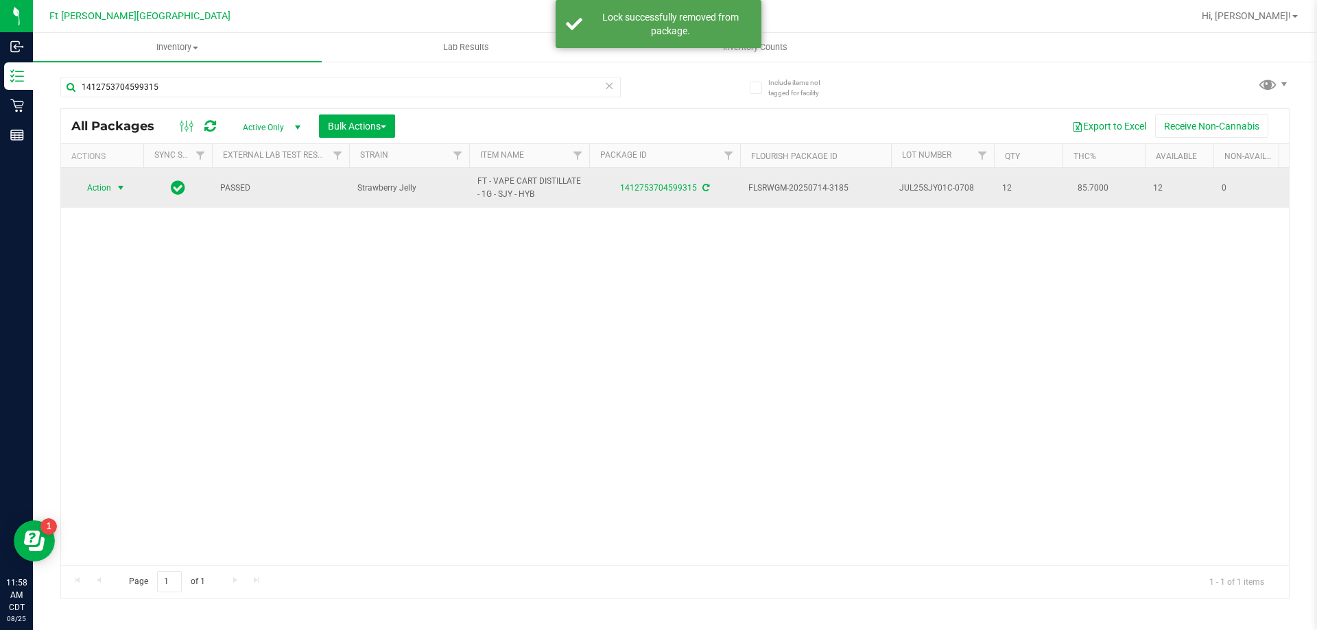
click at [111, 187] on span "Action" at bounding box center [93, 187] width 37 height 19
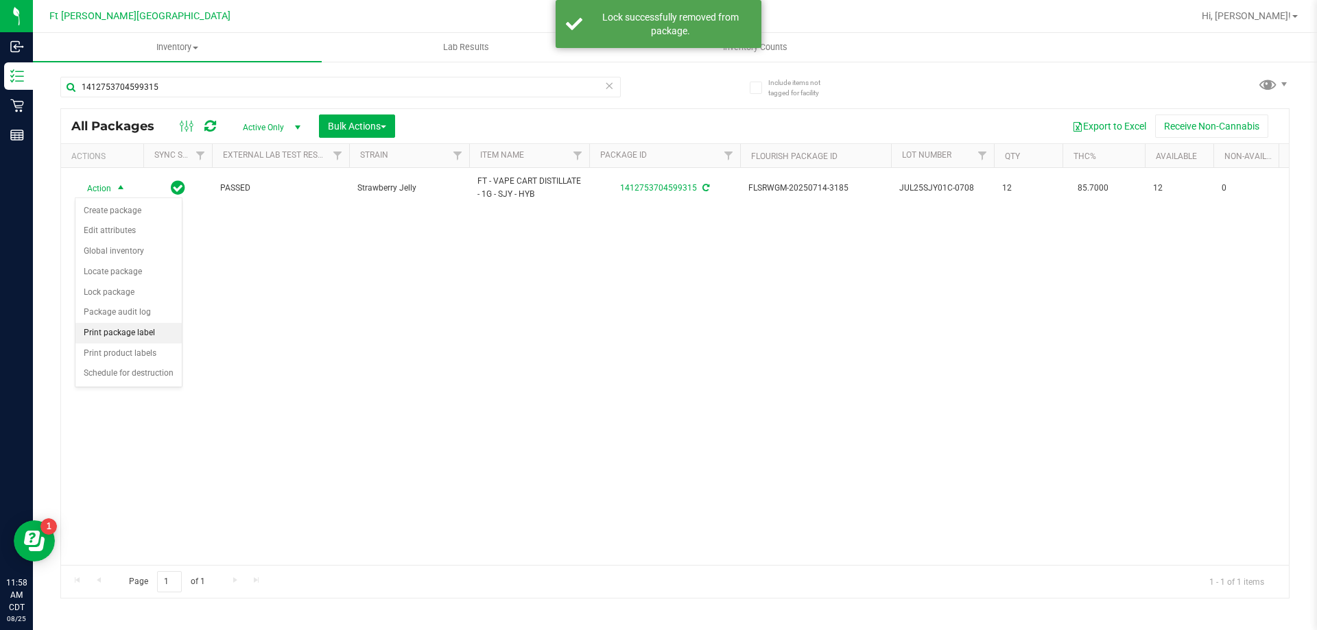
click at [131, 333] on li "Print package label" at bounding box center [128, 333] width 106 height 21
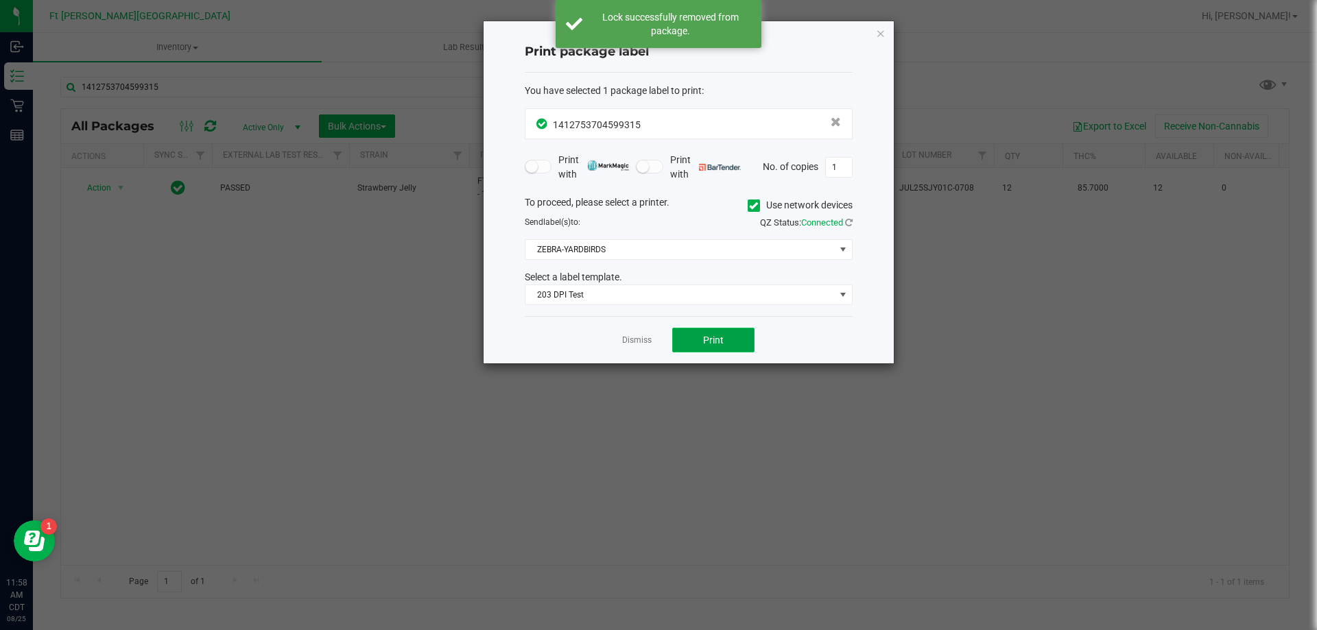
click at [737, 352] on button "Print" at bounding box center [713, 340] width 82 height 25
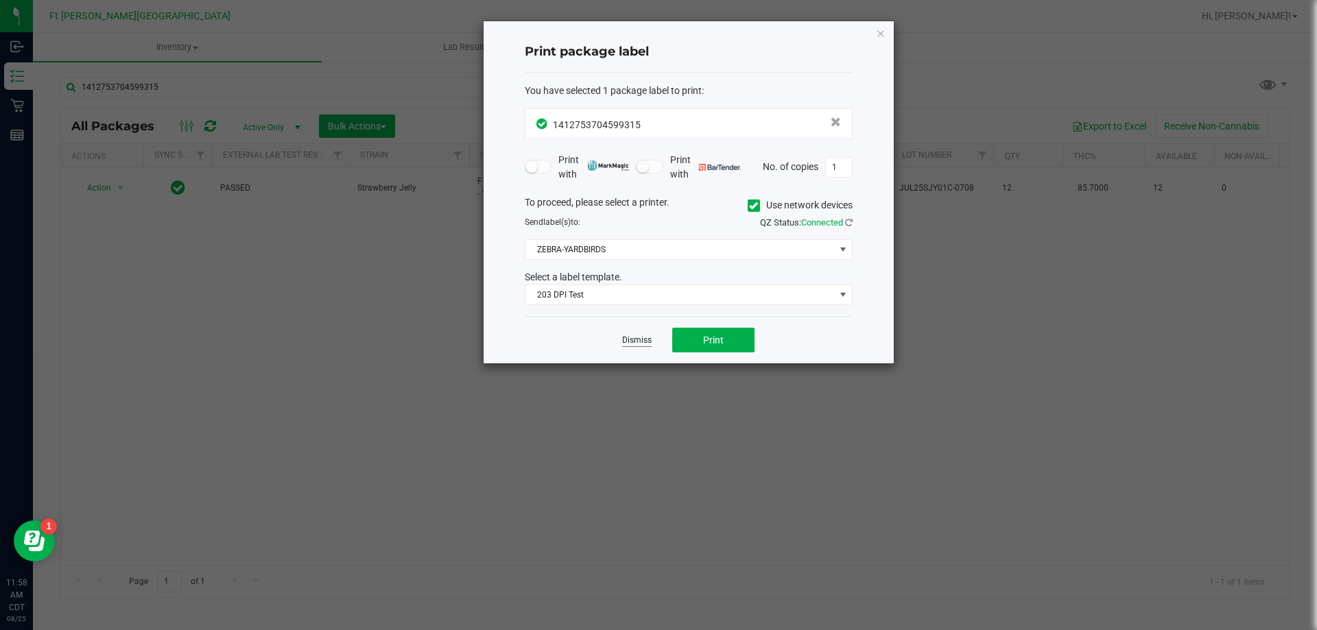
click at [649, 343] on link "Dismiss" at bounding box center [636, 341] width 29 height 12
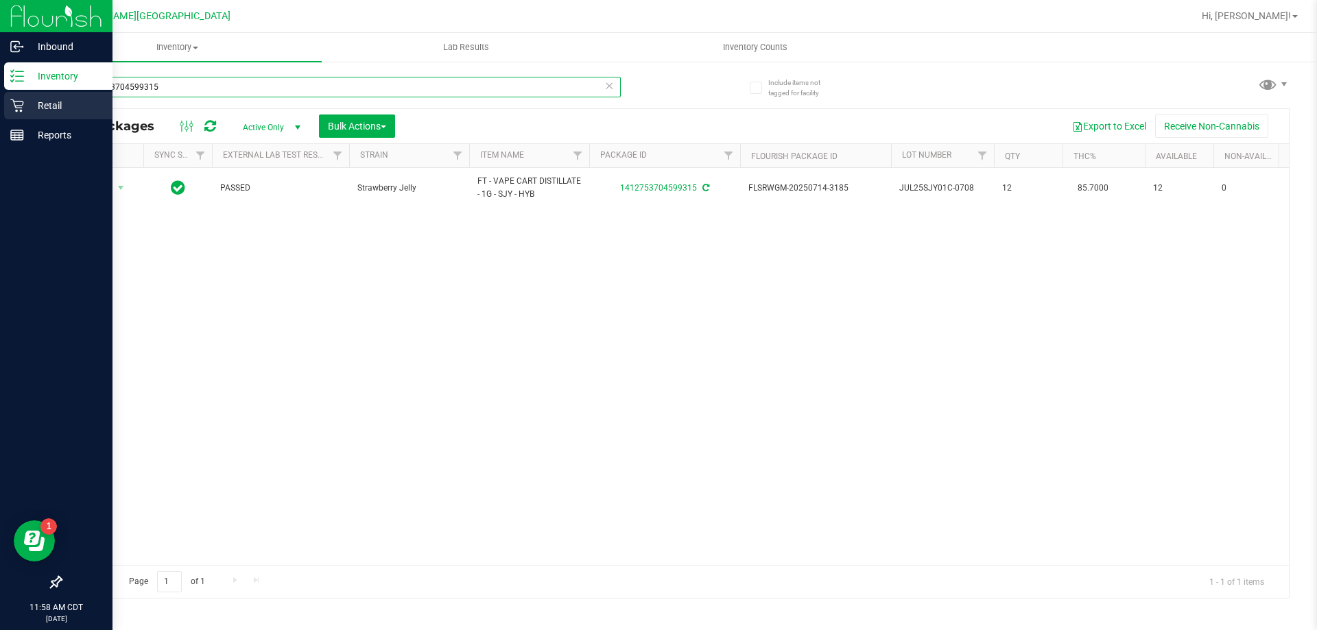
drag, startPoint x: 176, startPoint y: 90, endPoint x: 0, endPoint y: 106, distance: 176.3
click at [0, 102] on div "Inbound Inventory Retail Reports 11:58 AM CDT [DATE] 08/25 Ft [PERSON_NAME][GEO…" at bounding box center [658, 315] width 1317 height 630
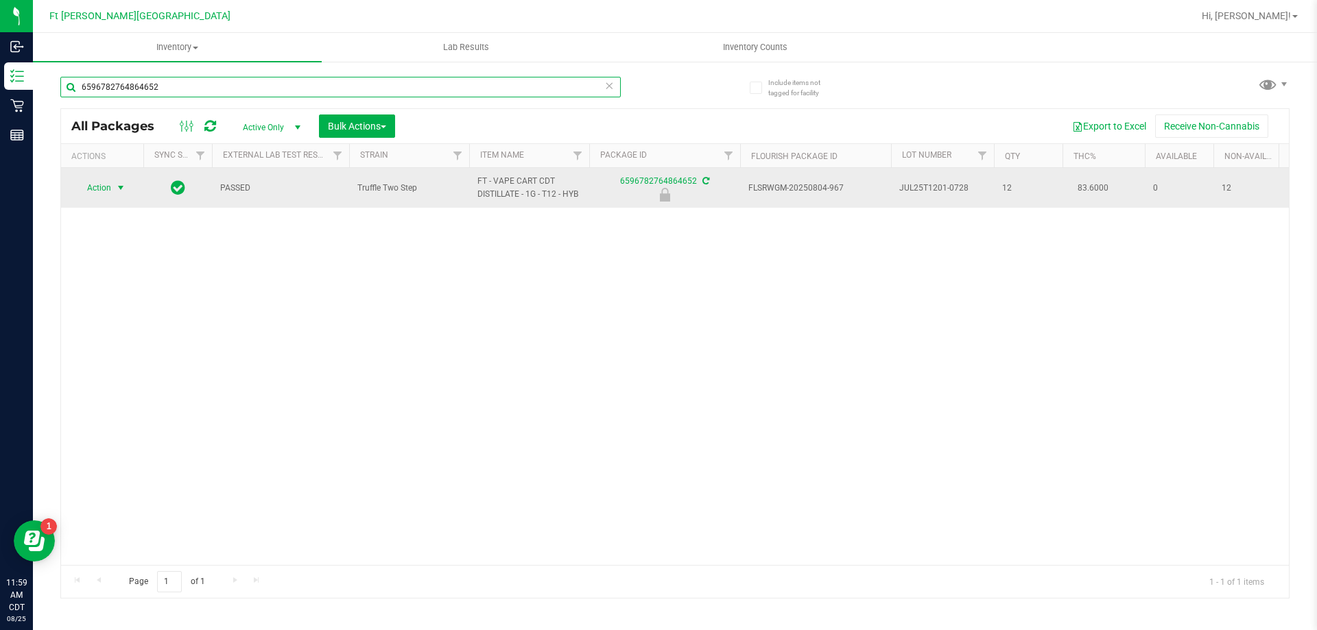
type input "6596782764864652"
click at [112, 190] on span "select" at bounding box center [120, 187] width 17 height 19
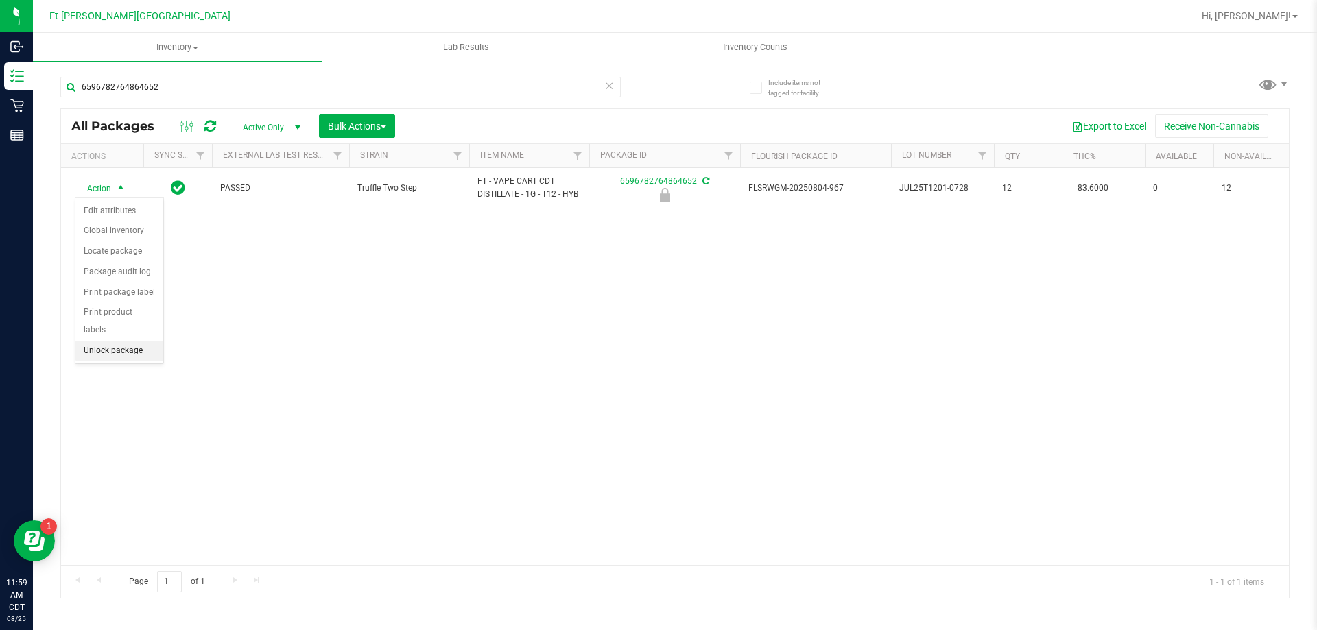
click at [139, 341] on li "Unlock package" at bounding box center [119, 351] width 88 height 21
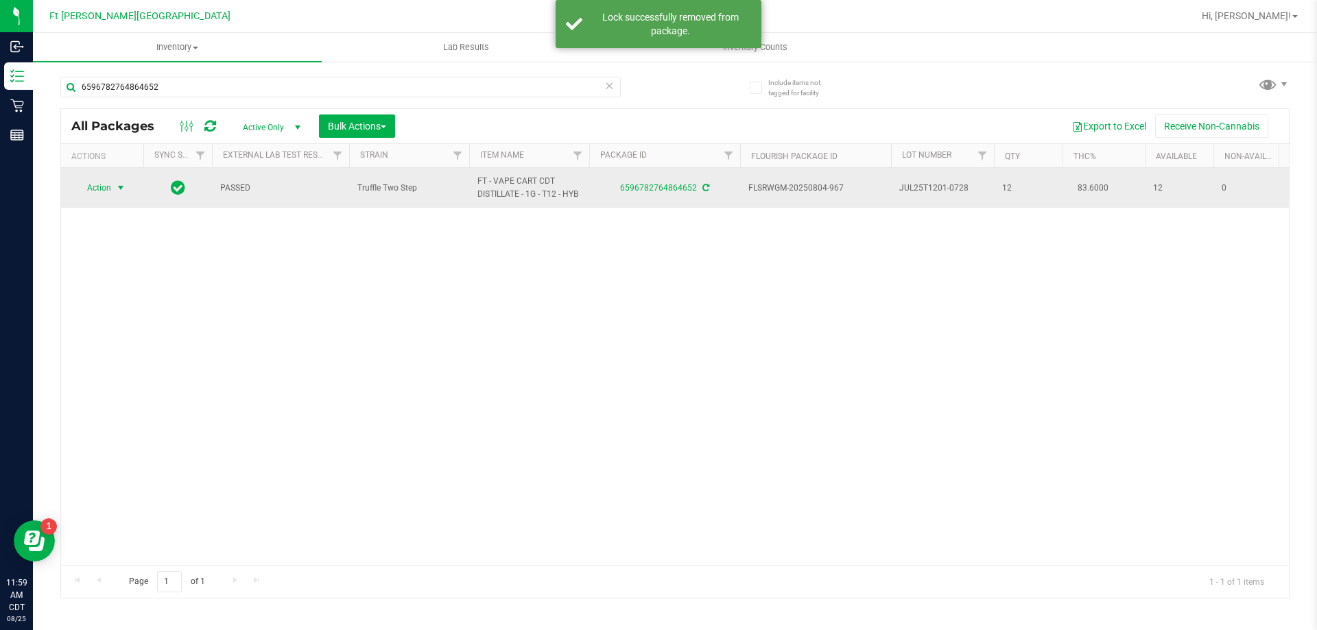
click at [122, 187] on span "select" at bounding box center [120, 187] width 11 height 11
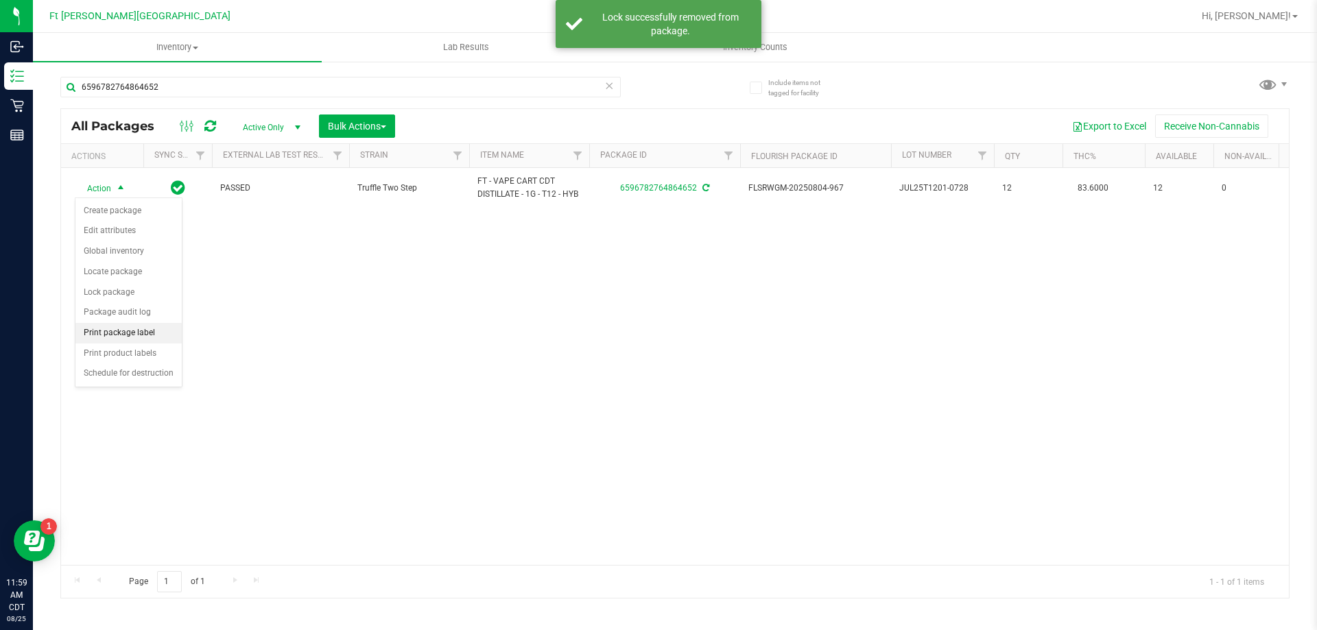
click at [136, 332] on li "Print package label" at bounding box center [128, 333] width 106 height 21
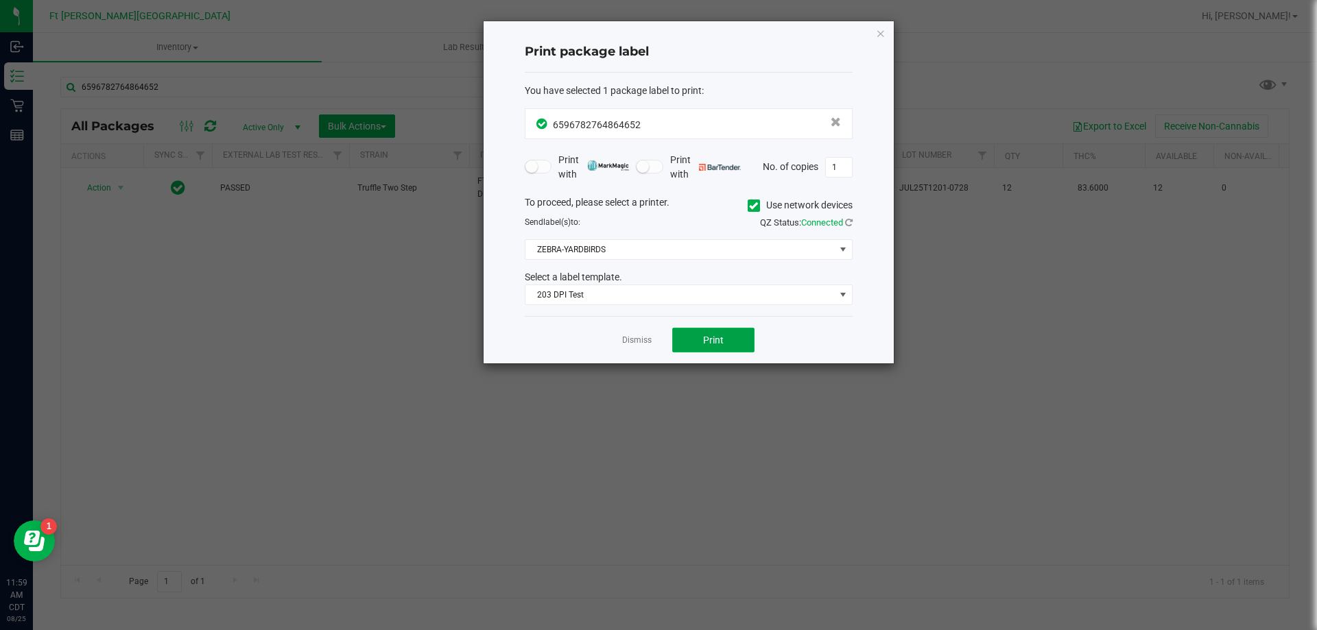
click at [719, 337] on span "Print" at bounding box center [713, 340] width 21 height 11
click at [641, 338] on link "Dismiss" at bounding box center [636, 341] width 29 height 12
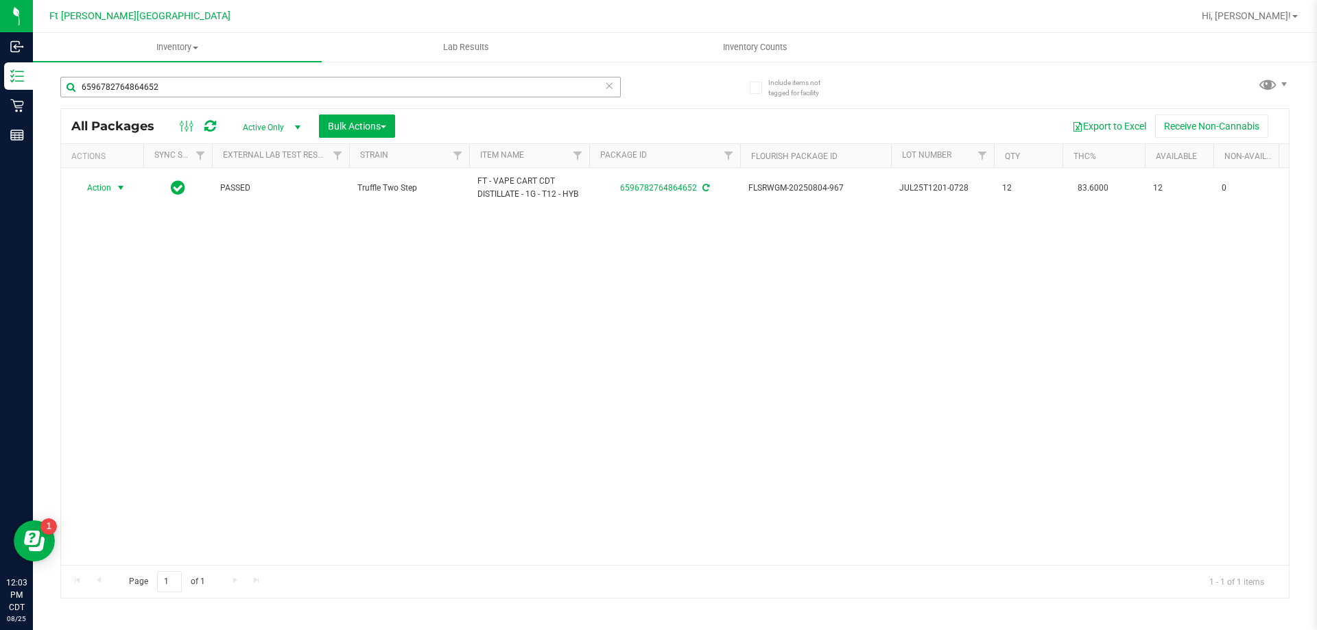
click at [172, 99] on div "6596782764864652" at bounding box center [340, 93] width 560 height 32
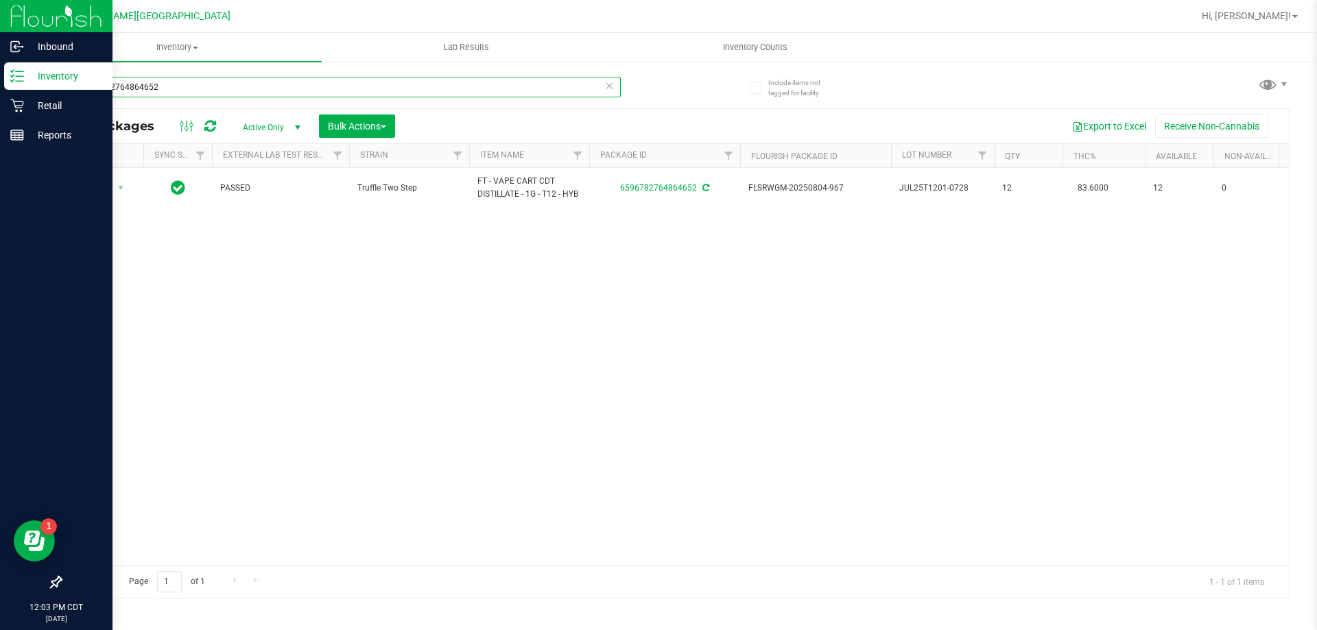
drag, startPoint x: 173, startPoint y: 91, endPoint x: 0, endPoint y: 80, distance: 173.2
click at [0, 80] on div "Inbound Inventory Retail Reports 12:03 PM CDT [DATE] 08/25 Ft [PERSON_NAME][GEO…" at bounding box center [658, 315] width 1317 height 630
drag, startPoint x: 276, startPoint y: 91, endPoint x: 0, endPoint y: 65, distance: 277.6
click at [0, 65] on div "Inbound Inventory Retail Reports 12:03 PM CDT [DATE] 08/25 Ft [PERSON_NAME][GEO…" at bounding box center [658, 315] width 1317 height 630
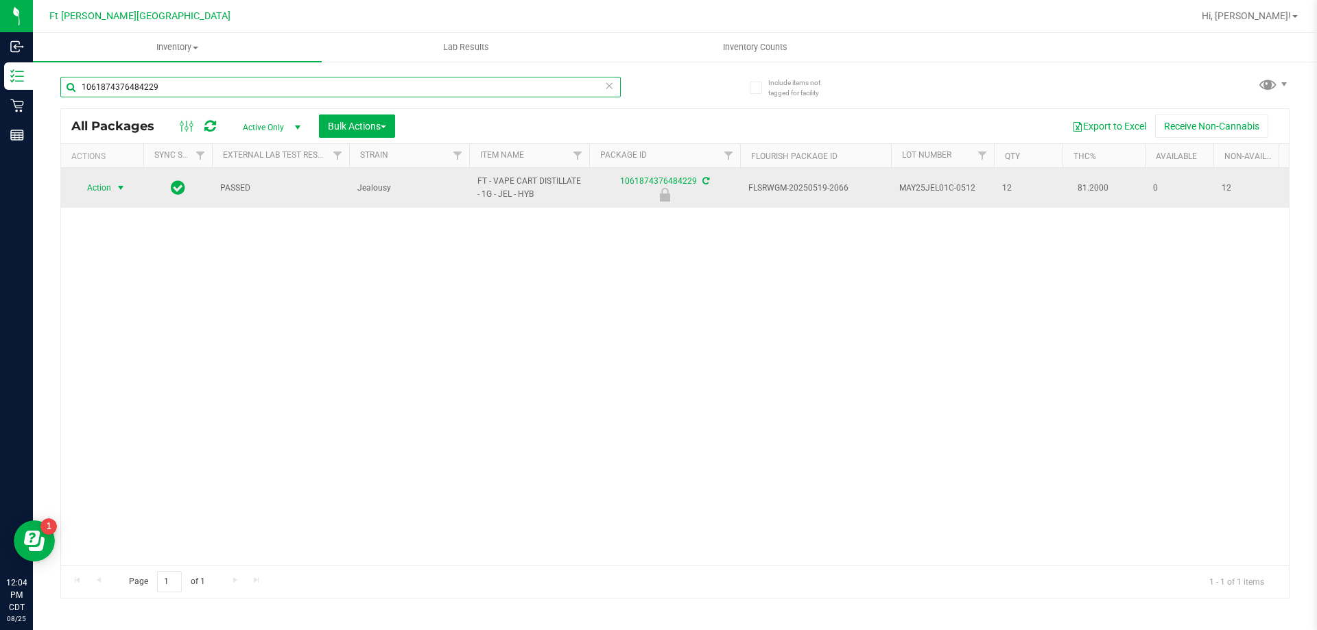
type input "1061874376484229"
click at [121, 189] on span "select" at bounding box center [120, 187] width 11 height 11
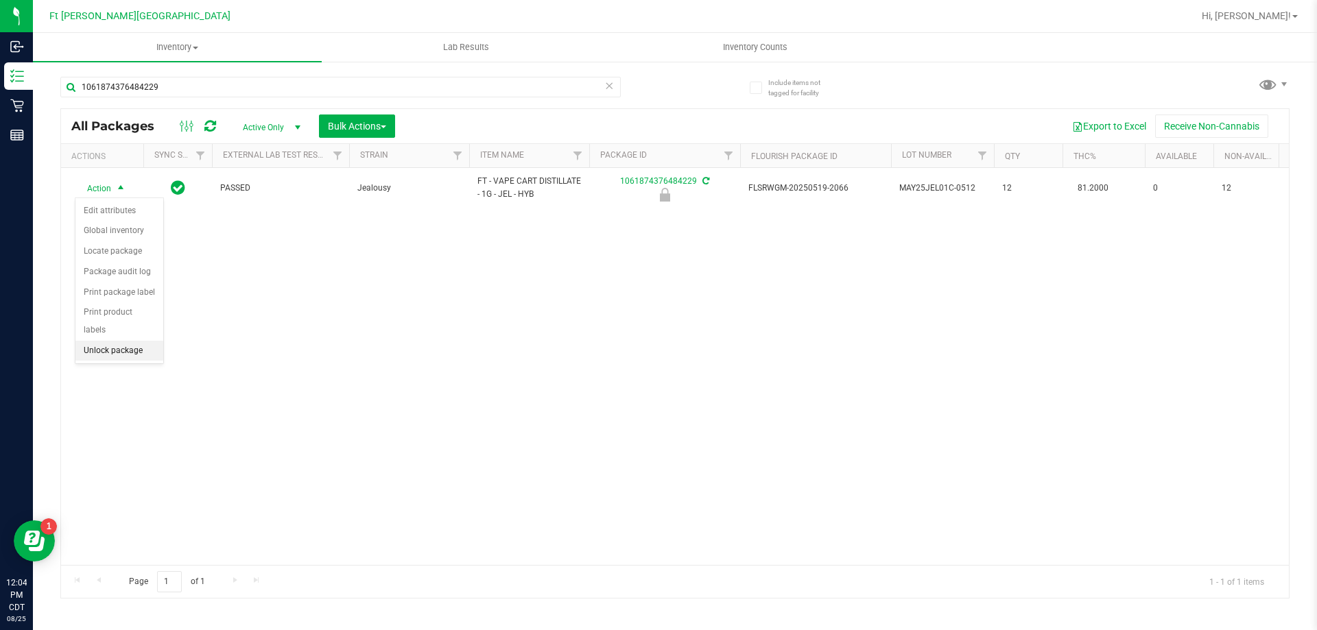
click at [102, 341] on li "Unlock package" at bounding box center [119, 351] width 88 height 21
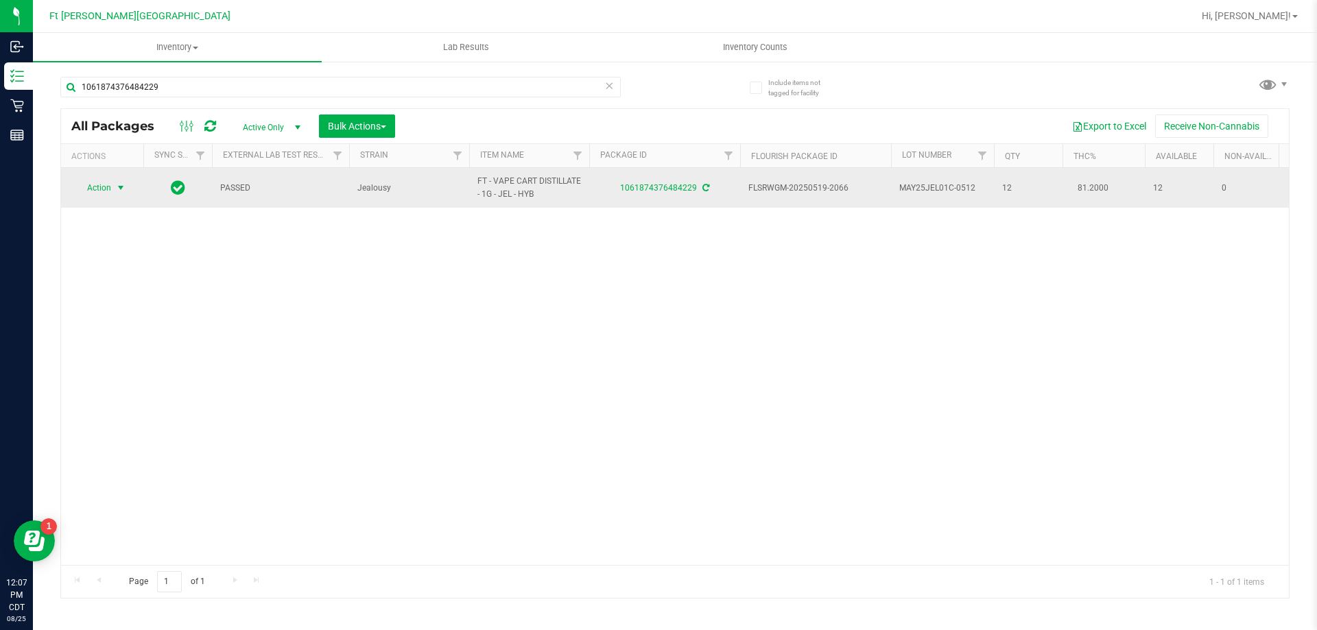
click at [116, 189] on span "select" at bounding box center [120, 187] width 11 height 11
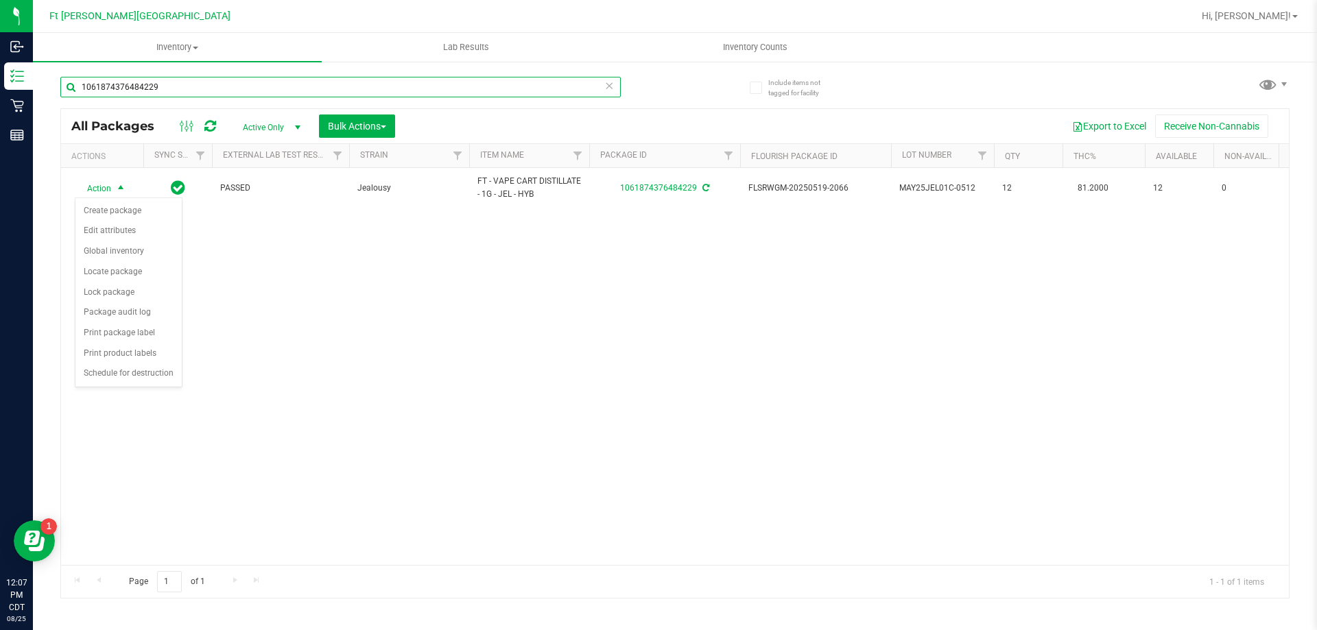
click at [198, 79] on input "1061874376484229" at bounding box center [340, 87] width 560 height 21
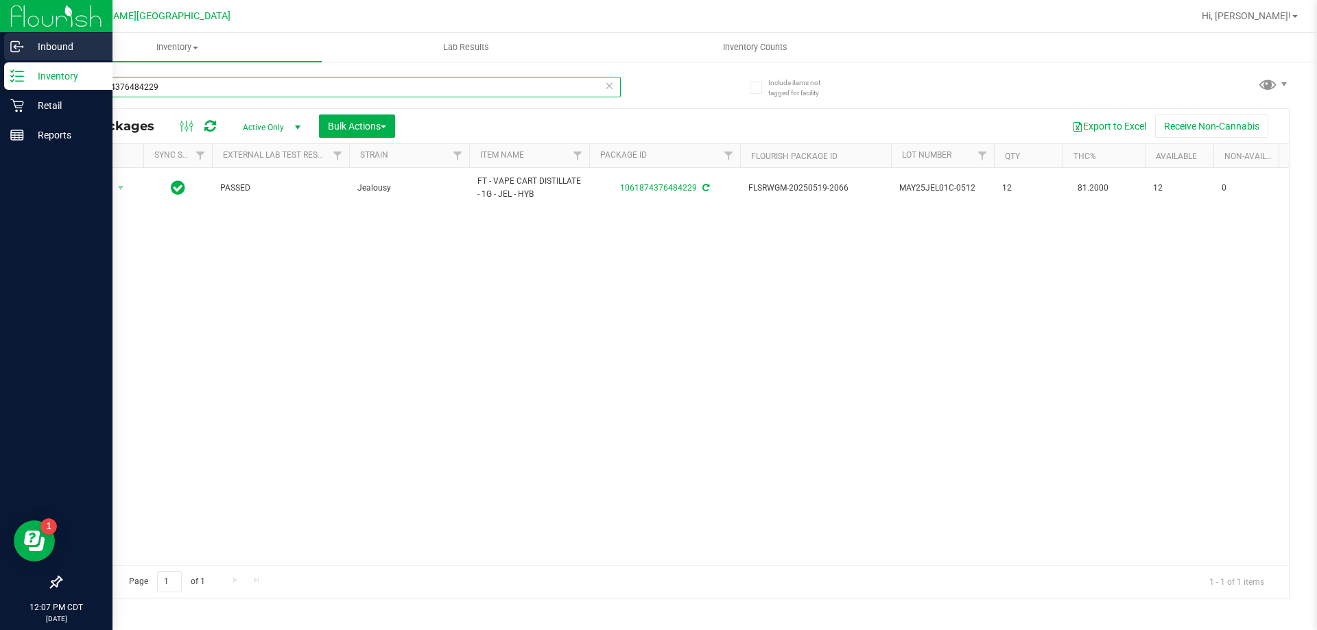
drag, startPoint x: 118, startPoint y: 83, endPoint x: 0, endPoint y: 38, distance: 126.3
click at [0, 38] on div "Inbound Inventory Retail Reports 12:07 PM CDT [DATE] 08/25 Ft [PERSON_NAME][GEO…" at bounding box center [658, 315] width 1317 height 630
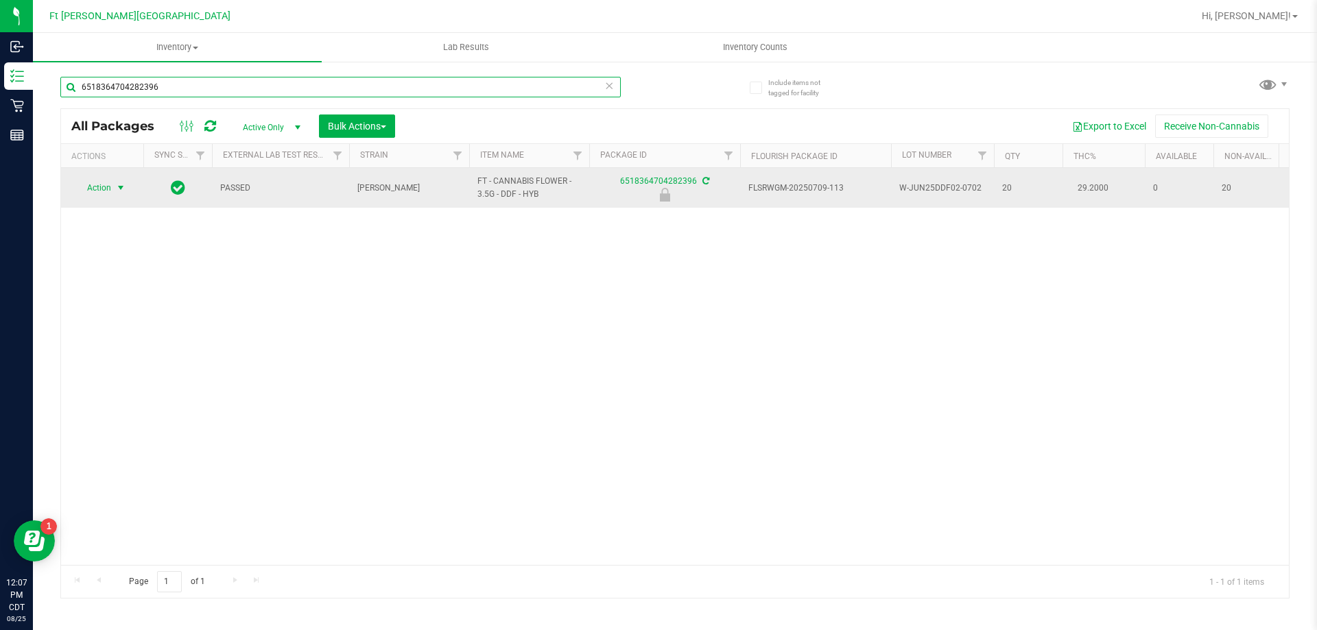
type input "6518364704282396"
click at [123, 189] on span "select" at bounding box center [120, 187] width 11 height 11
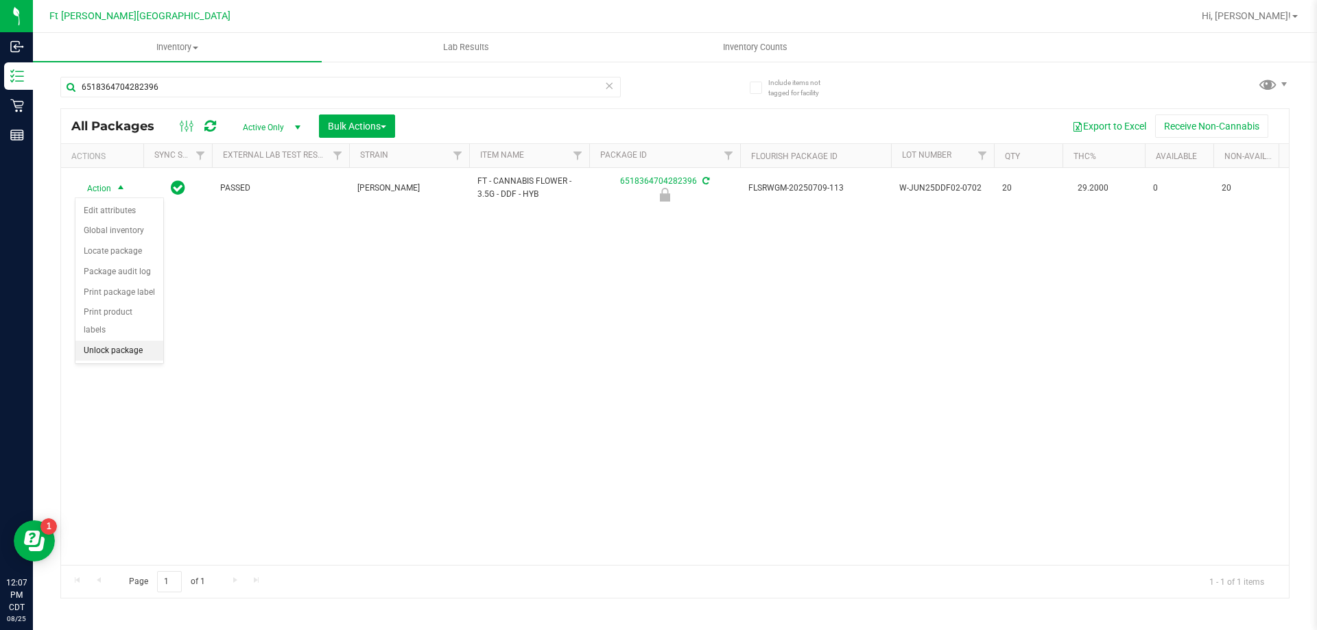
click at [150, 341] on li "Unlock package" at bounding box center [119, 351] width 88 height 21
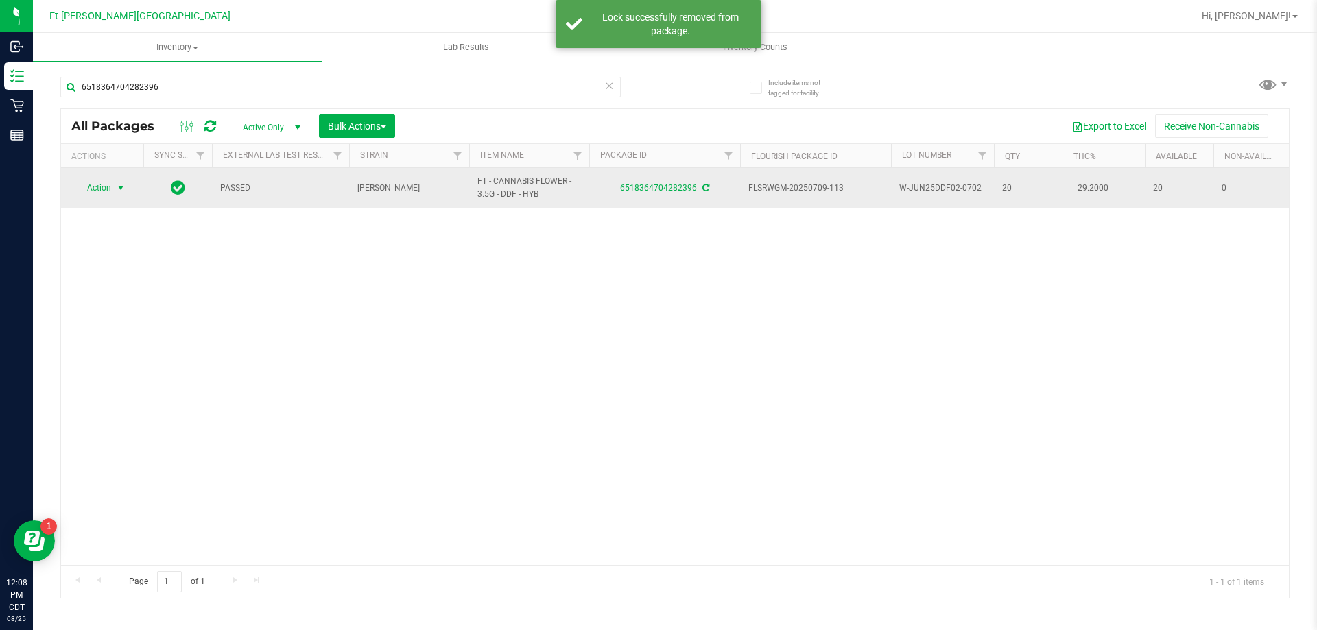
click at [115, 191] on span "select" at bounding box center [120, 187] width 17 height 19
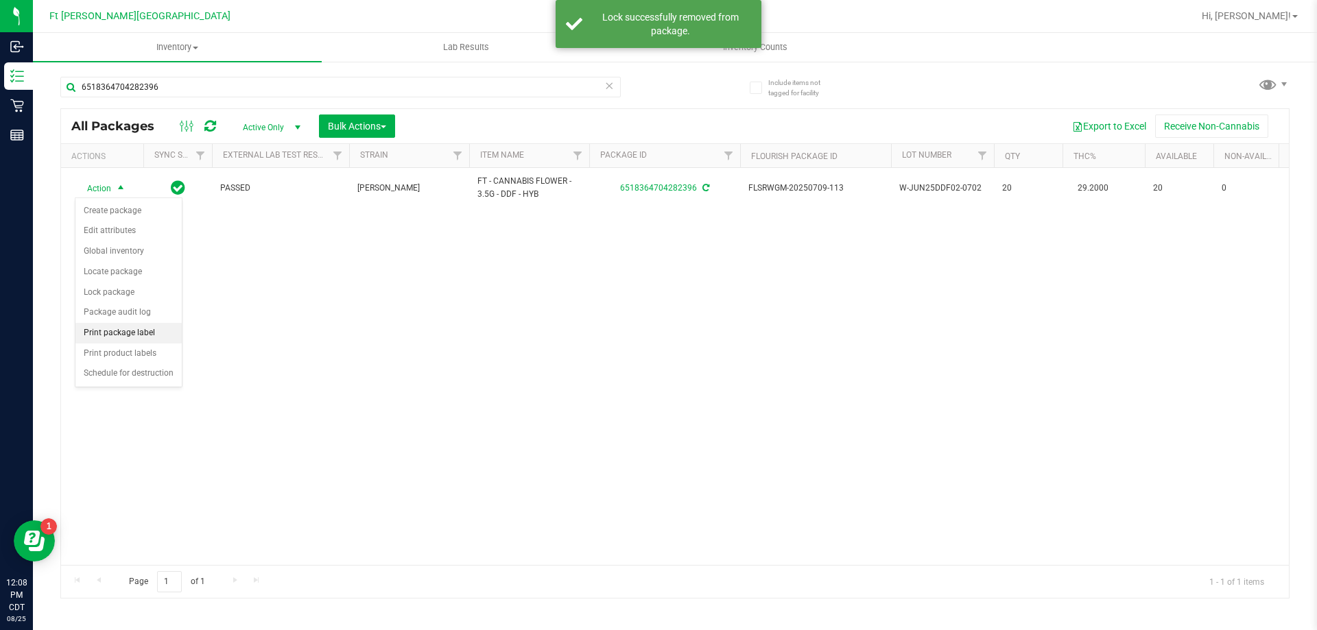
click at [142, 340] on li "Print package label" at bounding box center [128, 333] width 106 height 21
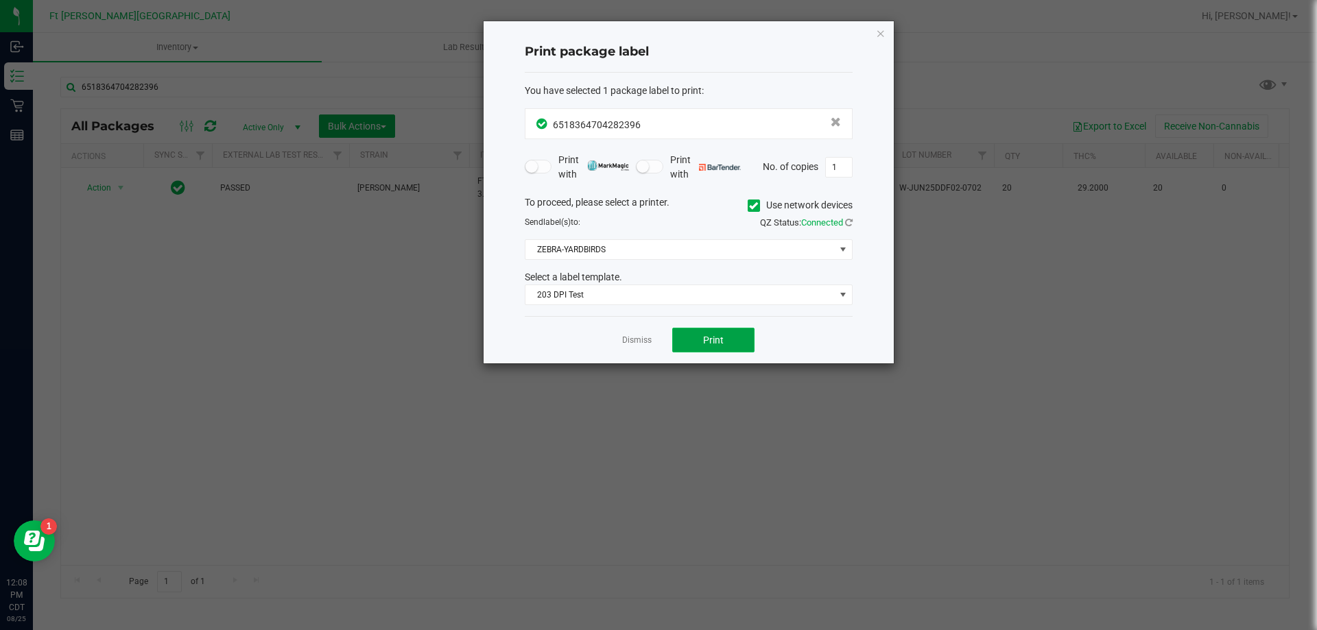
click at [743, 340] on button "Print" at bounding box center [713, 340] width 82 height 25
click at [634, 339] on link "Dismiss" at bounding box center [636, 341] width 29 height 12
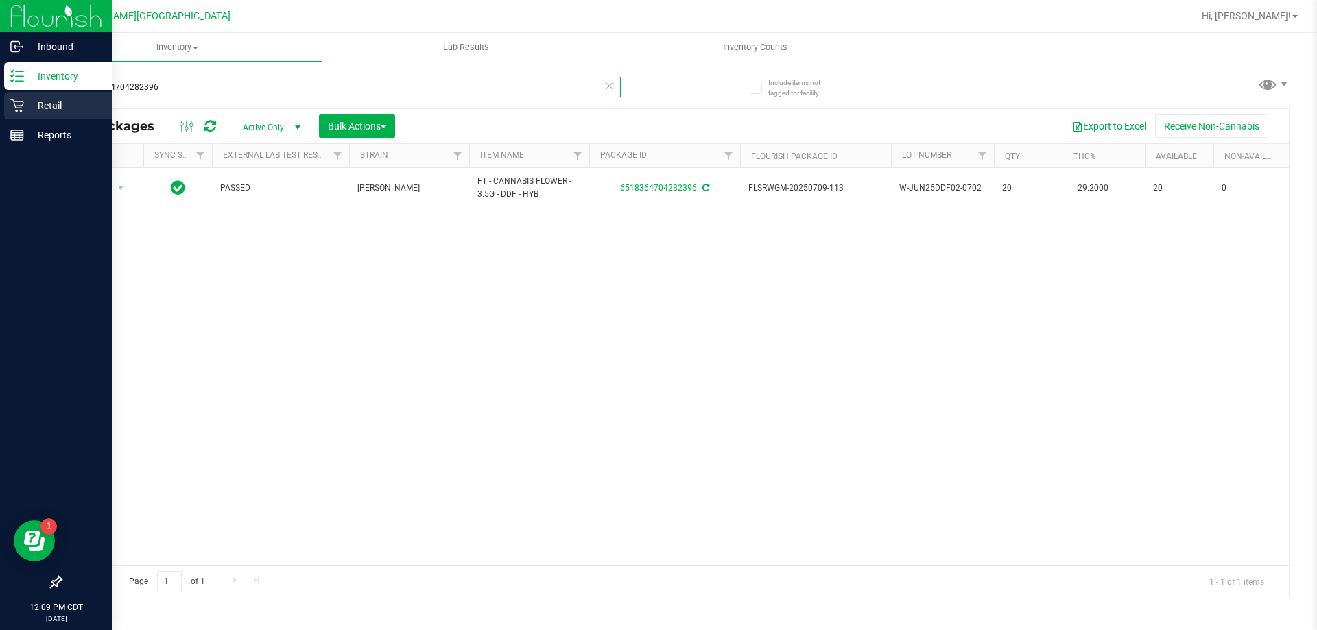
drag, startPoint x: 180, startPoint y: 90, endPoint x: 0, endPoint y: 110, distance: 181.5
click at [0, 110] on div "Inbound Inventory Retail Reports 12:09 PM CDT [DATE] 08/25 Ft [PERSON_NAME][GEO…" at bounding box center [658, 315] width 1317 height 630
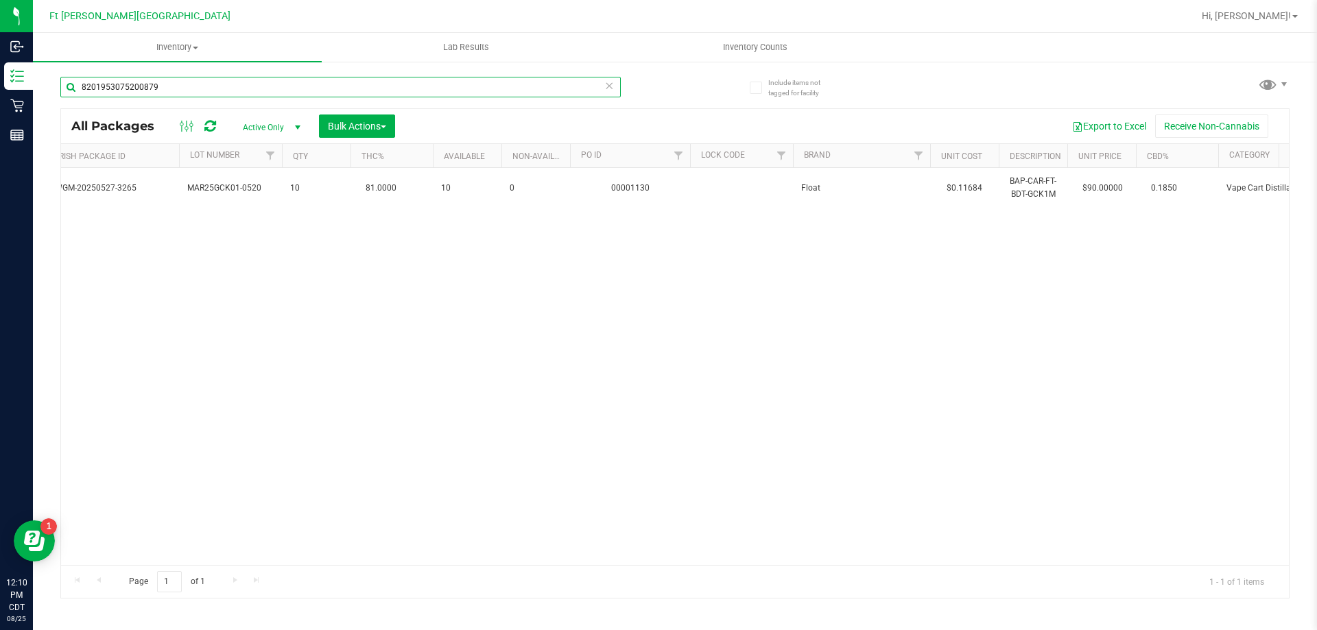
scroll to position [0, 789]
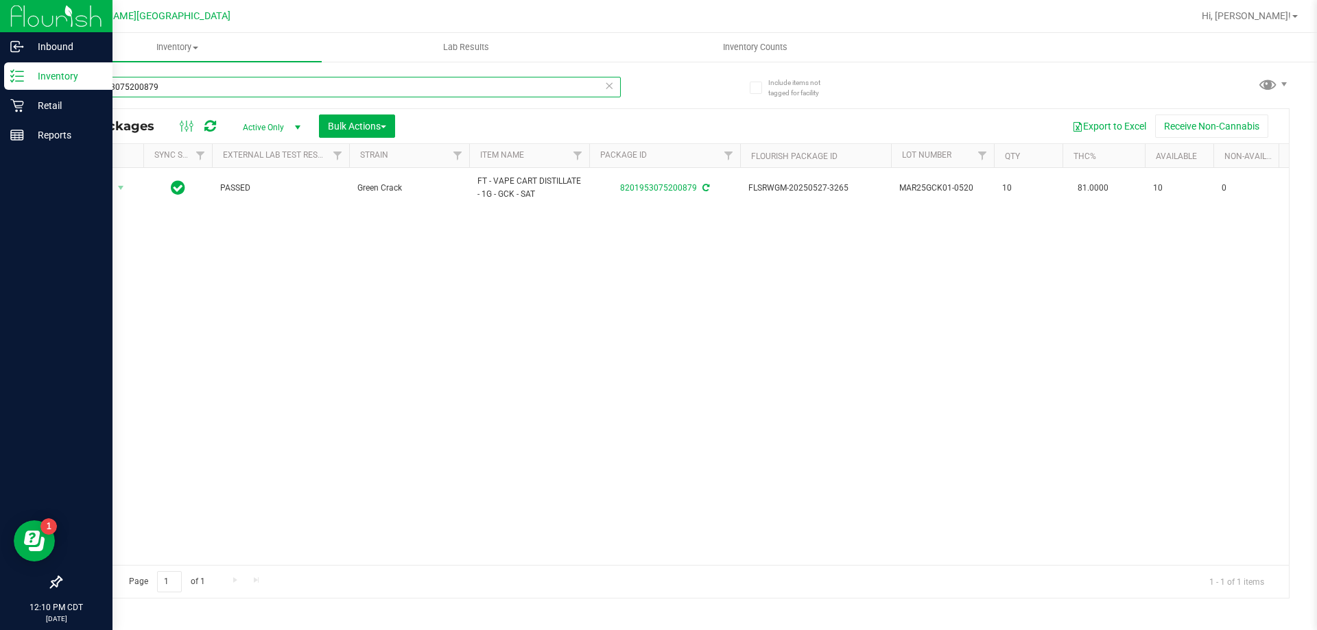
drag, startPoint x: 198, startPoint y: 86, endPoint x: 0, endPoint y: 71, distance: 198.1
click at [0, 71] on div "Inbound Inventory Retail Reports 12:10 PM CDT [DATE] 08/25 Ft [PERSON_NAME][GEO…" at bounding box center [658, 315] width 1317 height 630
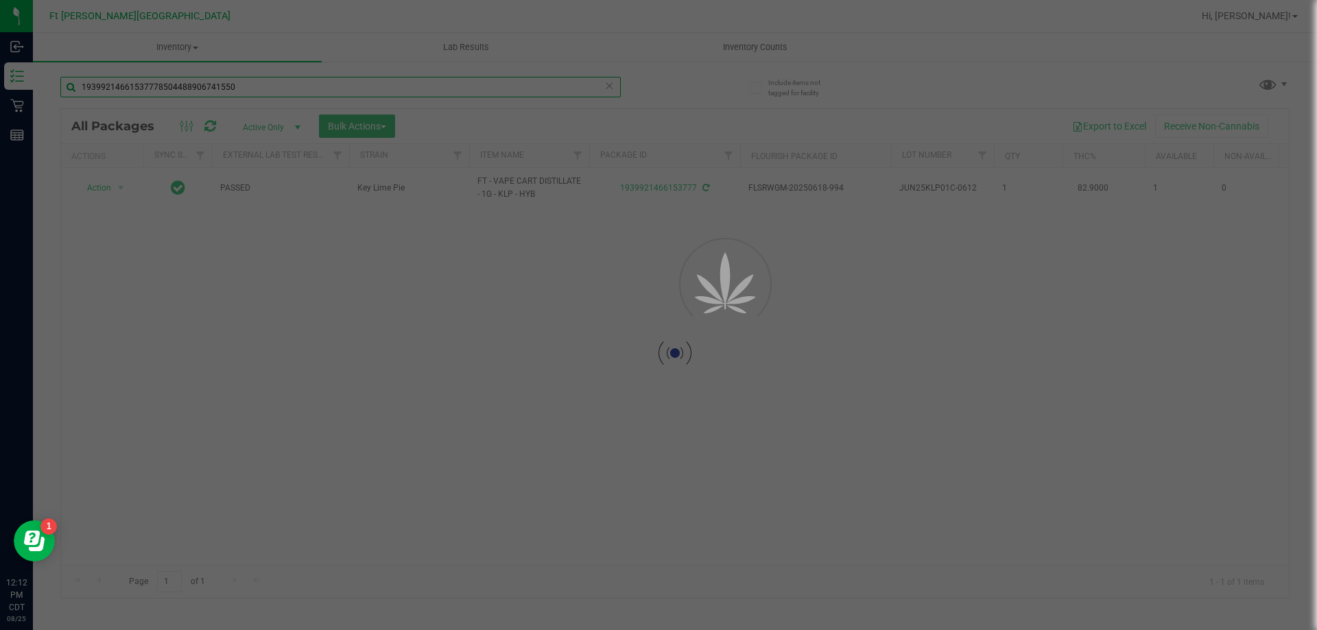
drag, startPoint x: 261, startPoint y: 84, endPoint x: 171, endPoint y: 147, distance: 109.8
click at [0, 115] on div "Inbound Inventory Retail Reports 12:12 PM CDT [DATE] 08/25 Ft [PERSON_NAME][GEO…" at bounding box center [658, 315] width 1317 height 630
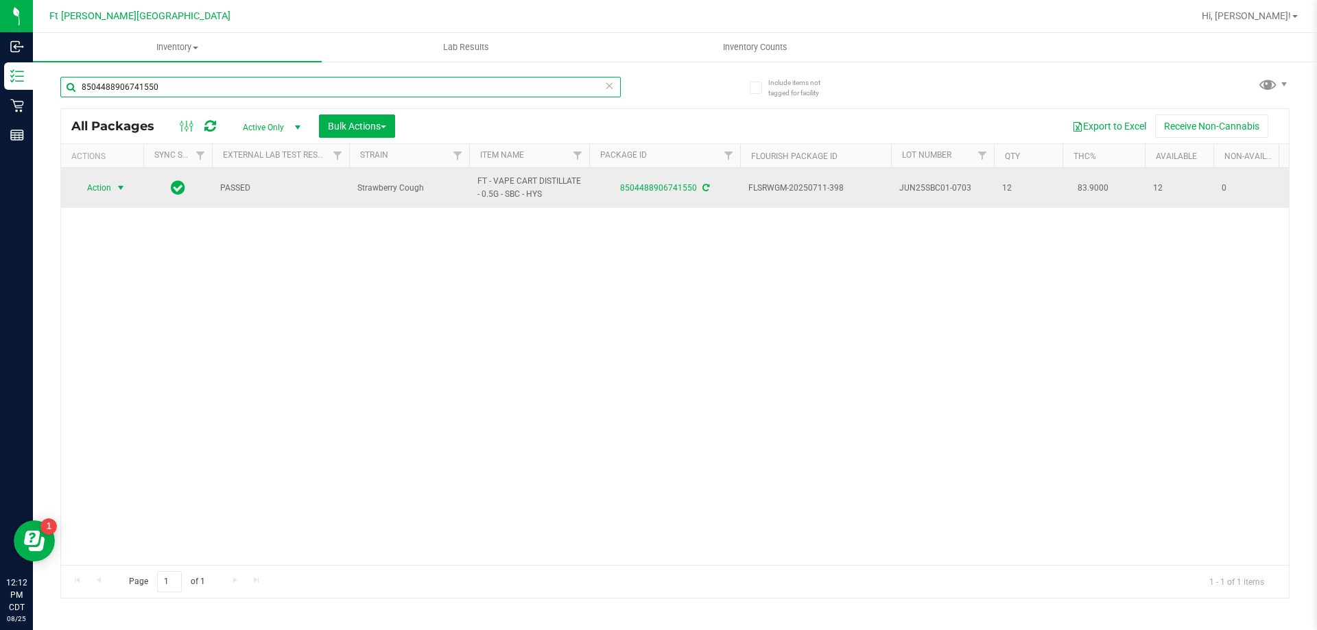
type input "8504488906741550"
click at [112, 192] on span "select" at bounding box center [120, 187] width 17 height 19
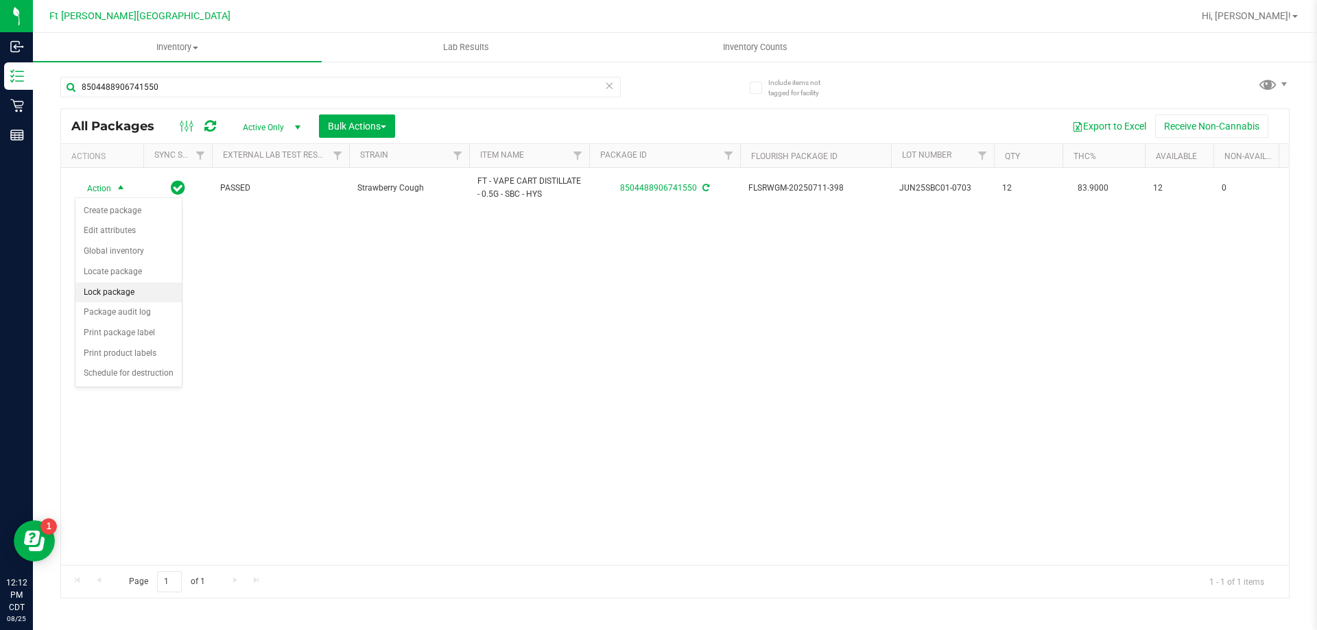
click at [116, 294] on li "Lock package" at bounding box center [128, 293] width 106 height 21
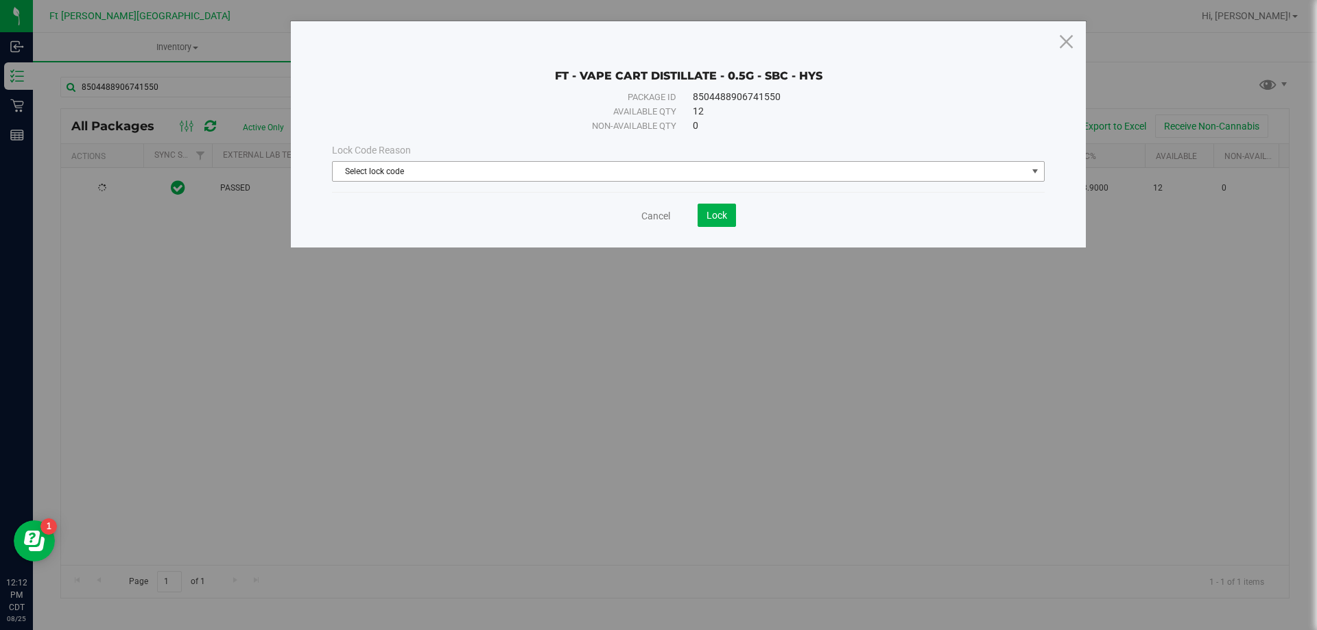
click at [545, 171] on span "Select lock code" at bounding box center [680, 171] width 694 height 19
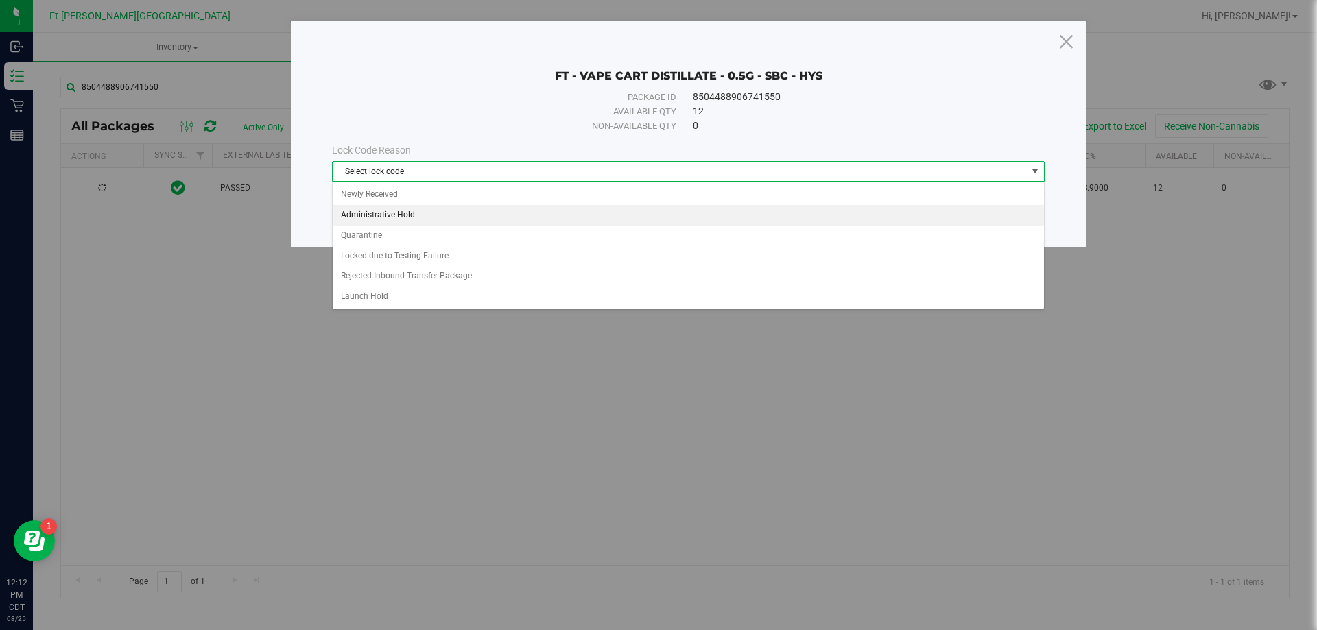
click at [435, 215] on li "Administrative Hold" at bounding box center [688, 215] width 711 height 21
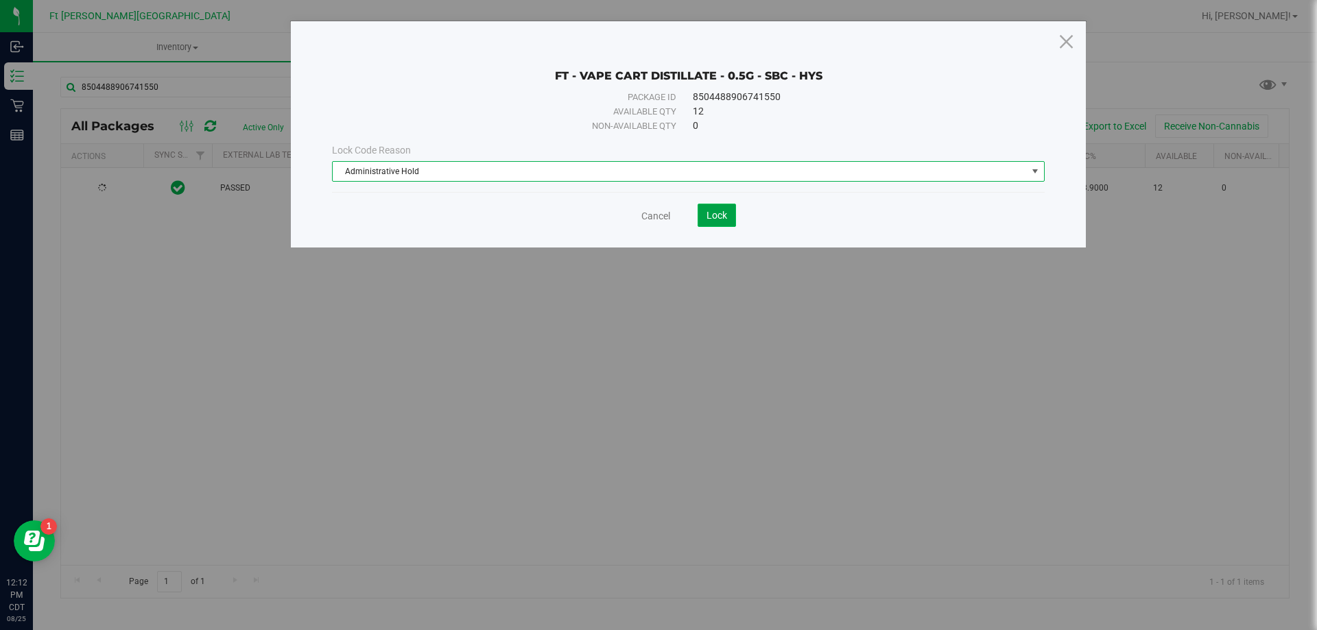
click at [707, 217] on span "Lock" at bounding box center [716, 215] width 21 height 11
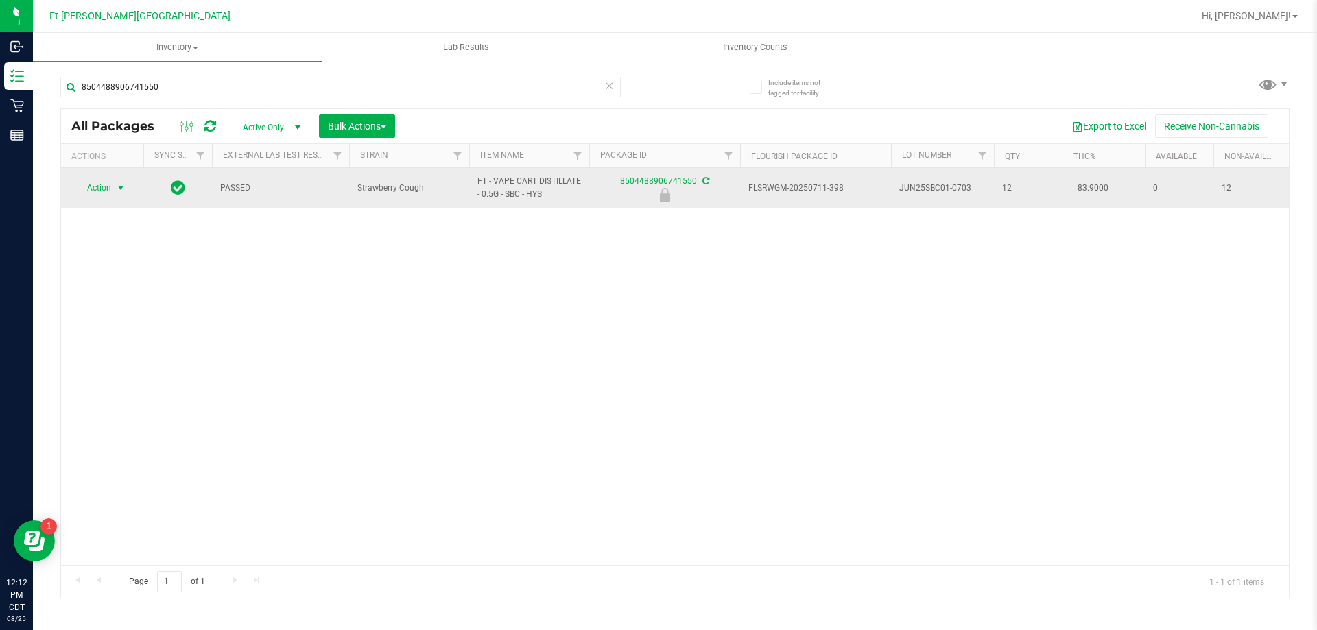
click at [116, 191] on span "select" at bounding box center [120, 187] width 11 height 11
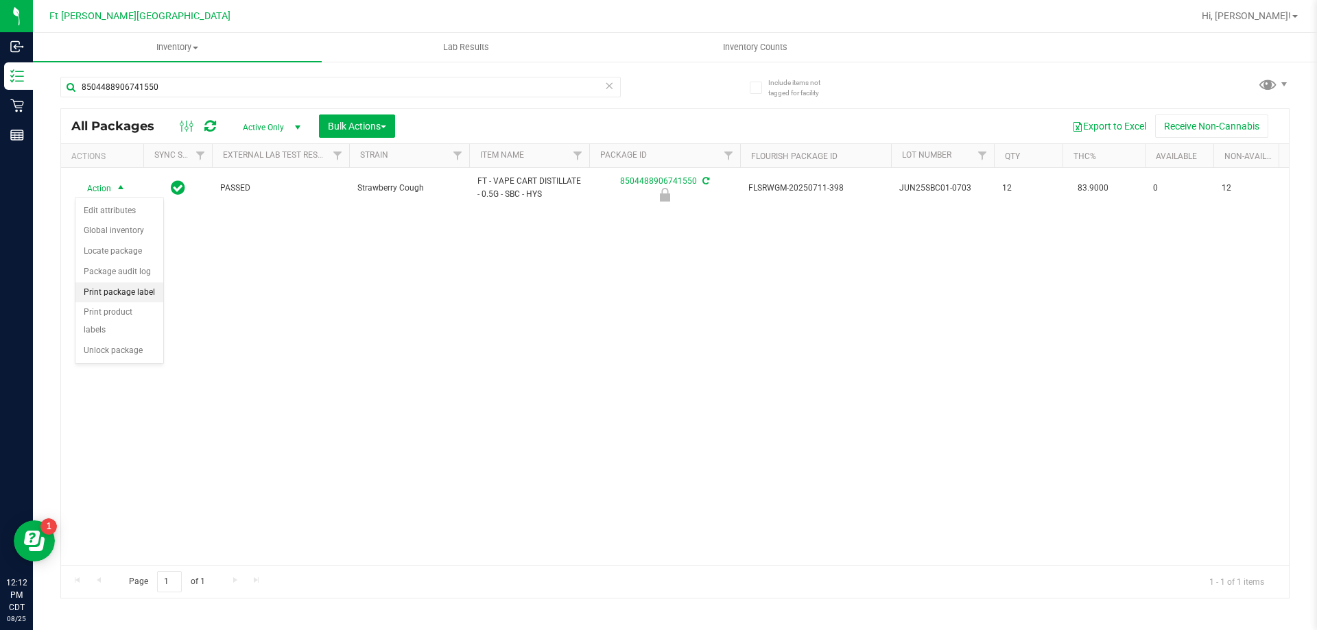
click at [135, 291] on li "Print package label" at bounding box center [119, 293] width 88 height 21
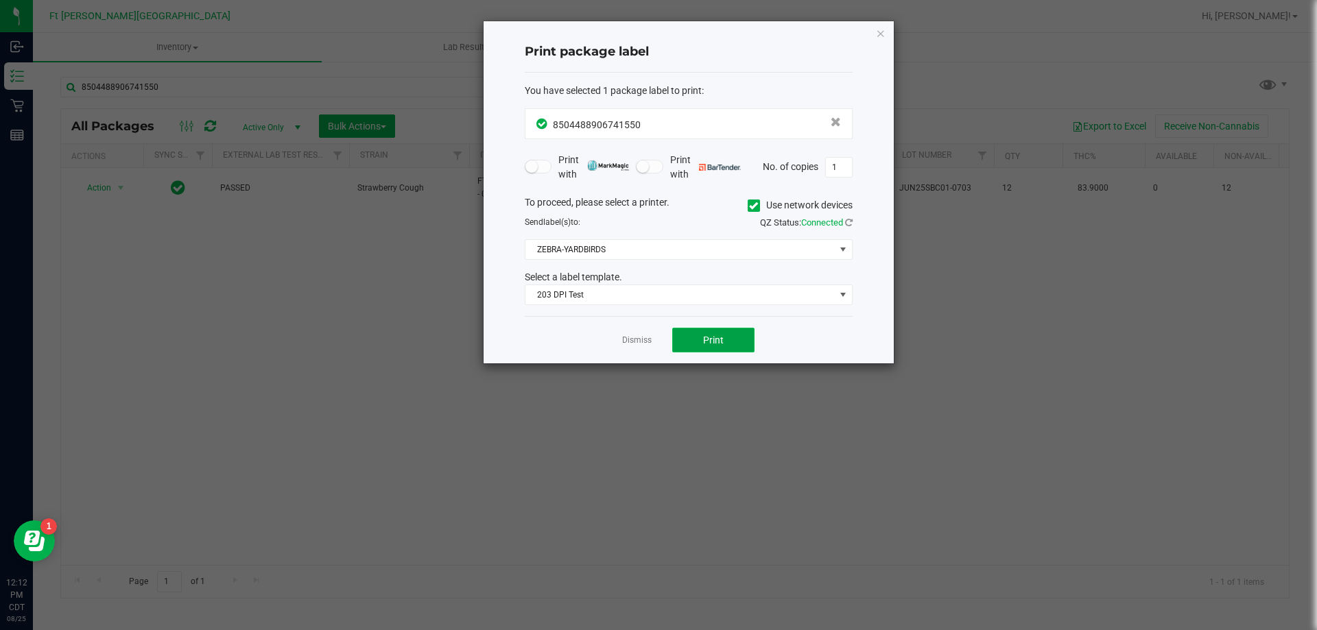
click at [735, 339] on button "Print" at bounding box center [713, 340] width 82 height 25
click at [647, 336] on link "Dismiss" at bounding box center [636, 341] width 29 height 12
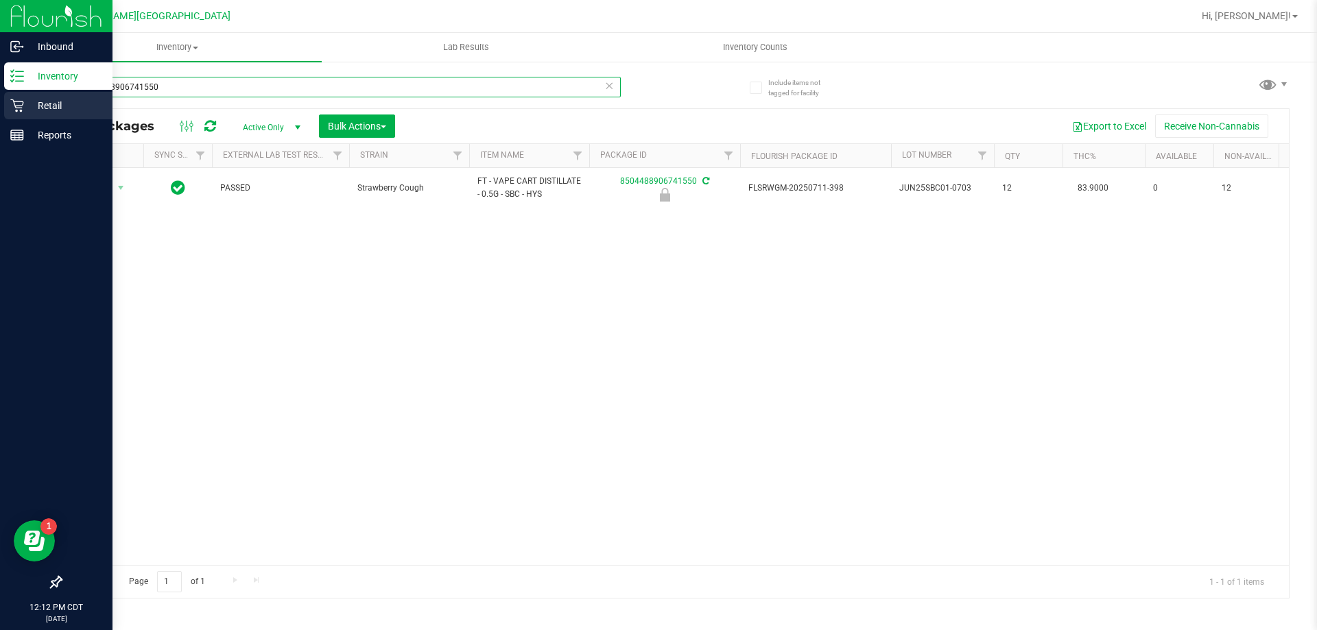
drag, startPoint x: 93, startPoint y: 89, endPoint x: 0, endPoint y: 98, distance: 93.0
click at [0, 98] on div "Inbound Inventory Retail Reports 12:12 PM CDT [DATE] 08/25 Ft [PERSON_NAME][GEO…" at bounding box center [658, 315] width 1317 height 630
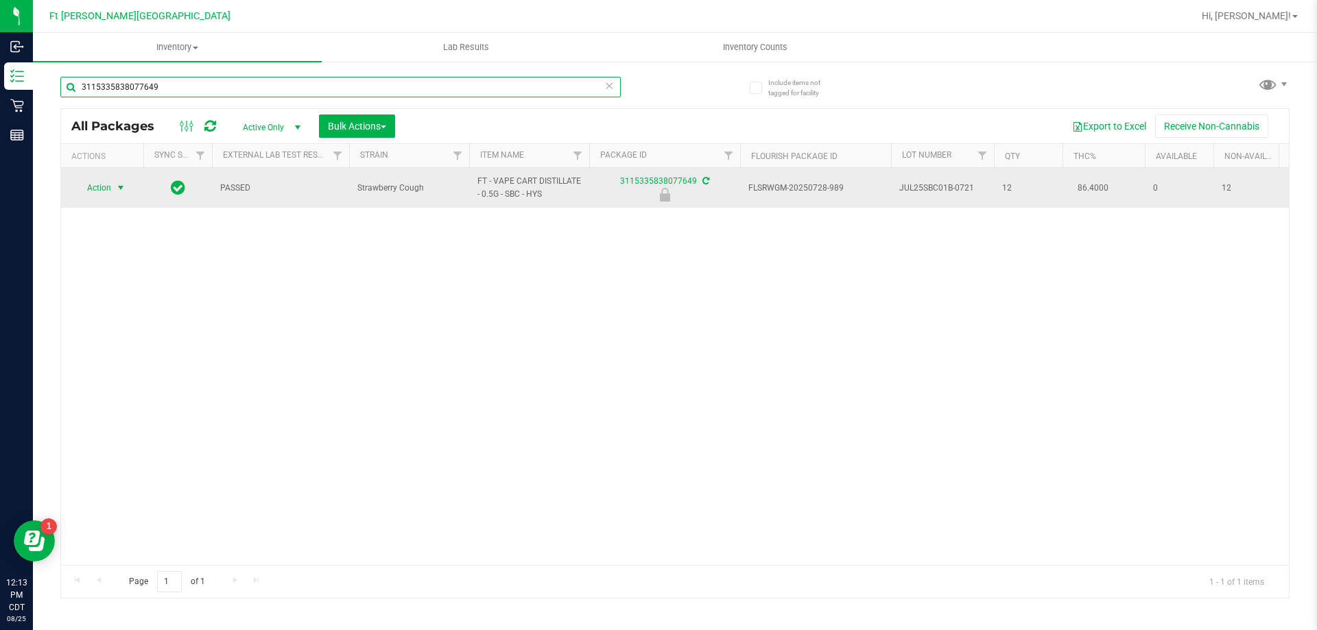
type input "3115335838077649"
click at [114, 186] on span "select" at bounding box center [120, 187] width 17 height 19
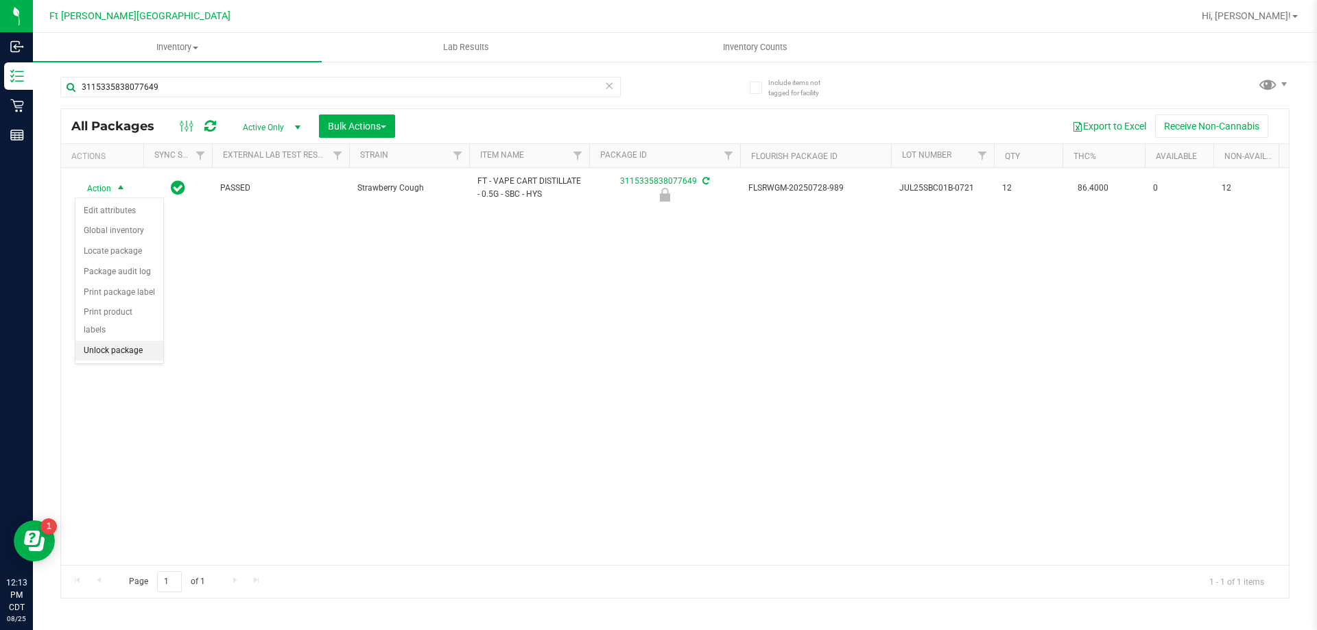
click at [136, 341] on li "Unlock package" at bounding box center [119, 351] width 88 height 21
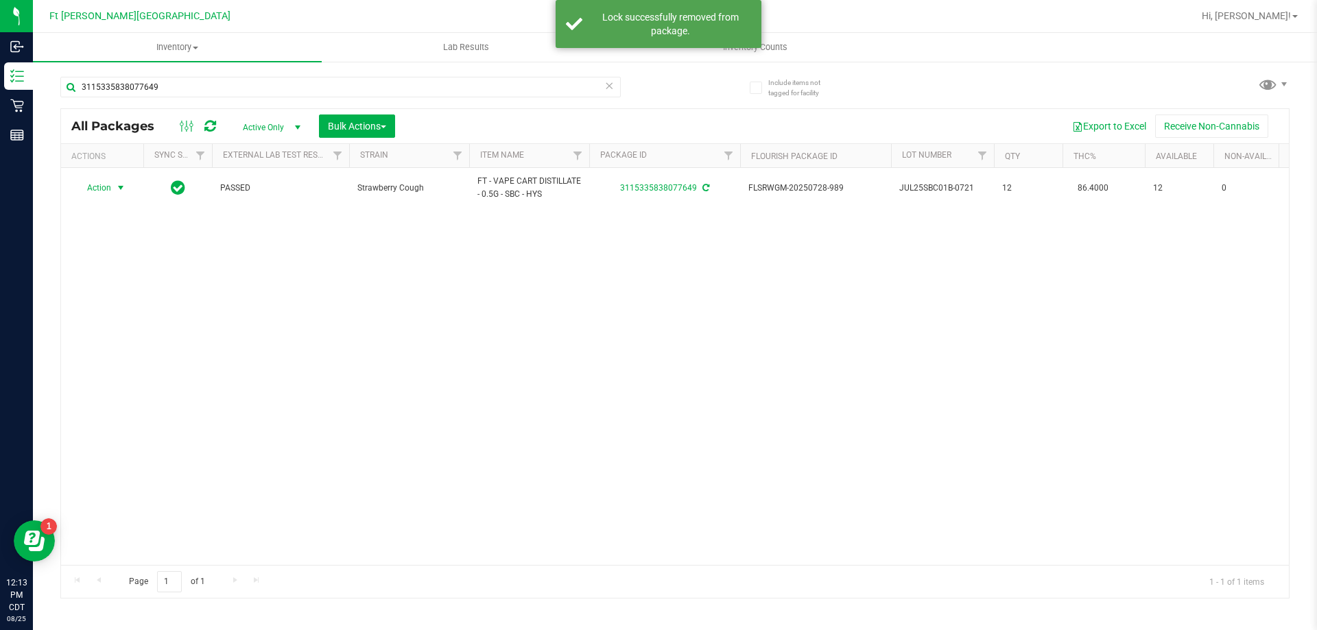
click at [119, 188] on span "select" at bounding box center [120, 187] width 11 height 11
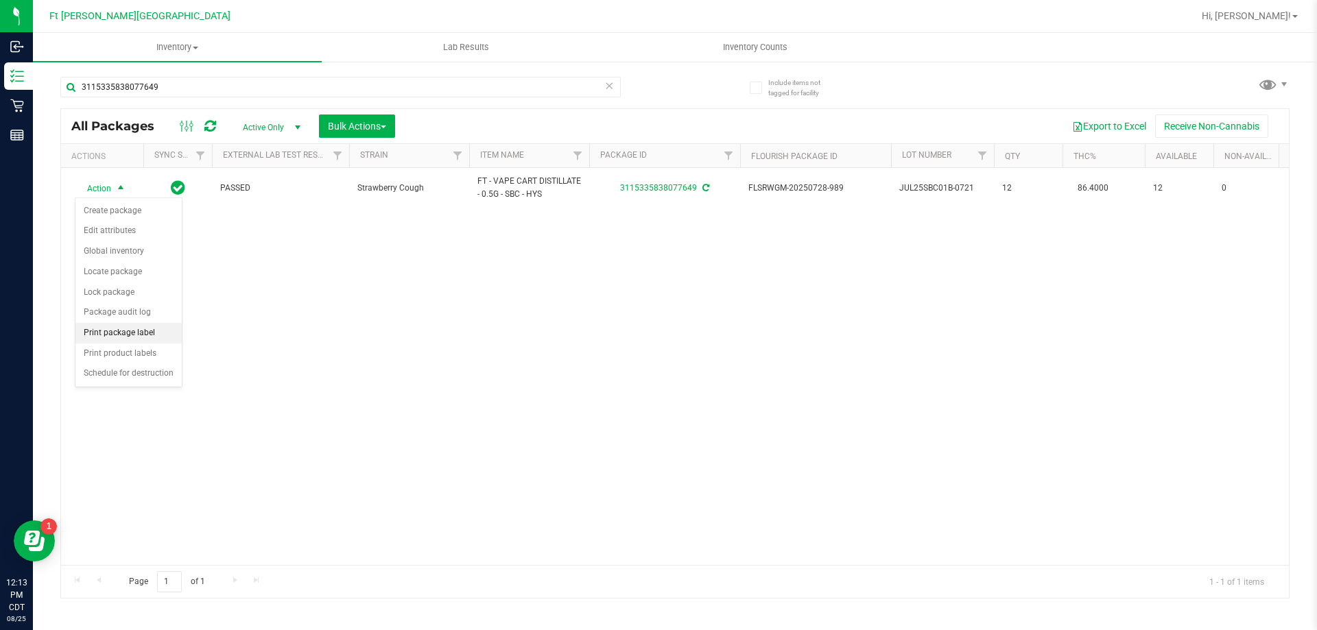
click at [149, 331] on li "Print package label" at bounding box center [128, 333] width 106 height 21
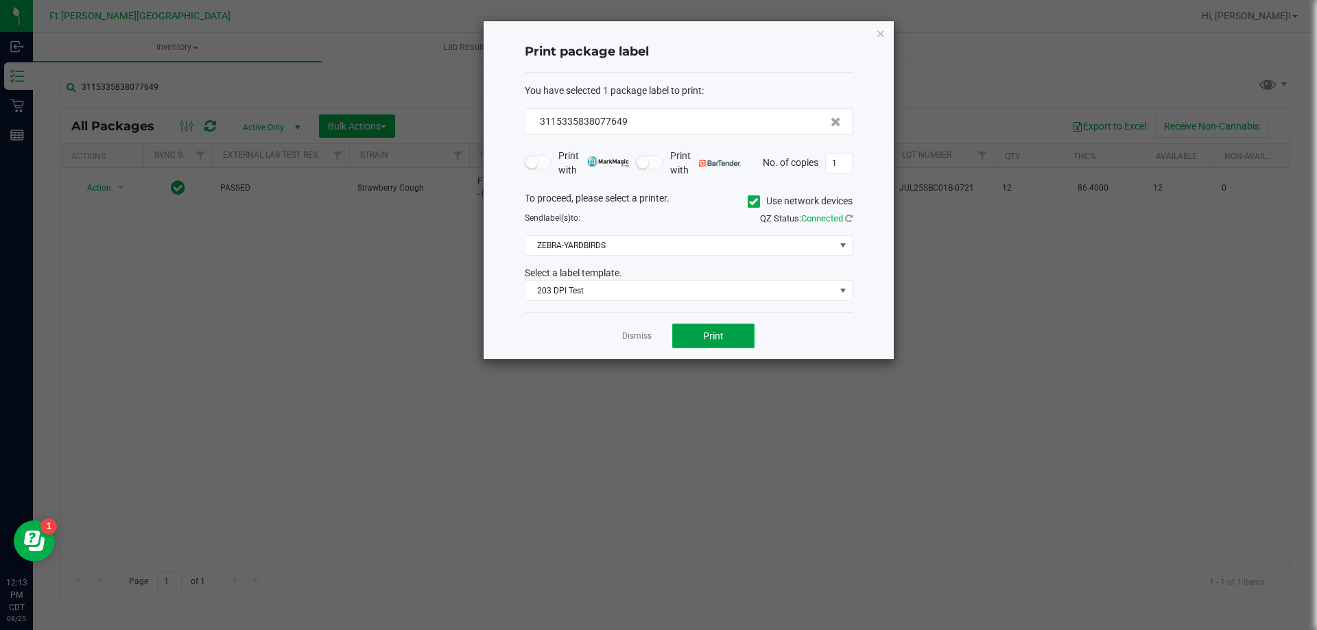
click at [704, 339] on button "Print" at bounding box center [713, 336] width 82 height 25
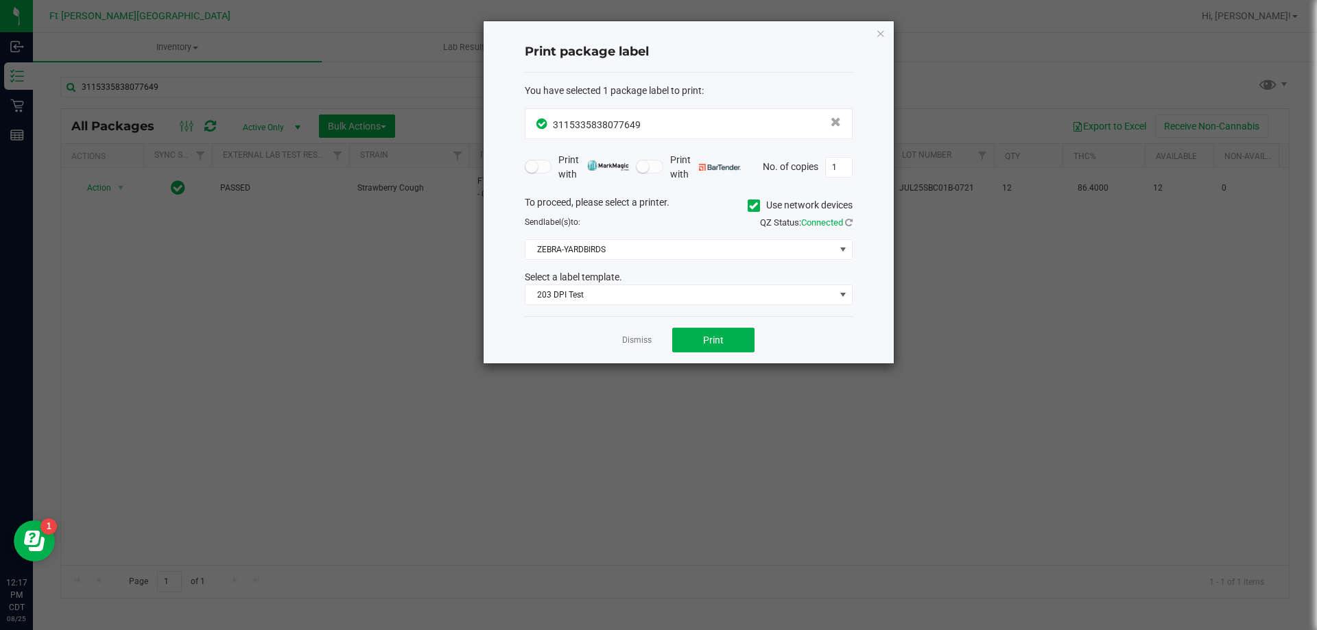
drag, startPoint x: 641, startPoint y: 341, endPoint x: 269, endPoint y: 100, distance: 443.4
click at [641, 340] on link "Dismiss" at bounding box center [636, 341] width 29 height 12
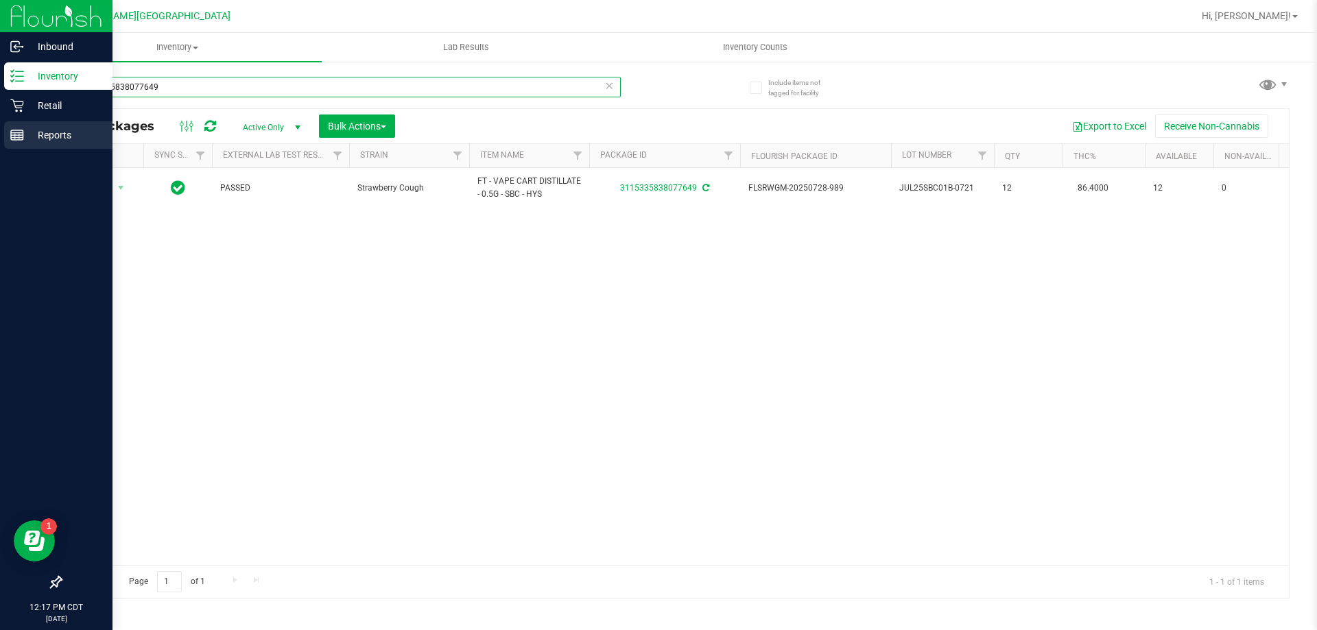
drag, startPoint x: 186, startPoint y: 77, endPoint x: 0, endPoint y: 142, distance: 196.7
click at [0, 142] on div "Inbound Inventory Retail Reports 12:17 PM CDT [DATE] 08/25 Ft [PERSON_NAME][GEO…" at bounding box center [658, 315] width 1317 height 630
drag, startPoint x: 171, startPoint y: 82, endPoint x: 0, endPoint y: 93, distance: 171.2
click at [0, 93] on div "Inbound Inventory Retail Reports 12:18 PM CDT [DATE] 08/25 Ft [PERSON_NAME][GEO…" at bounding box center [658, 315] width 1317 height 630
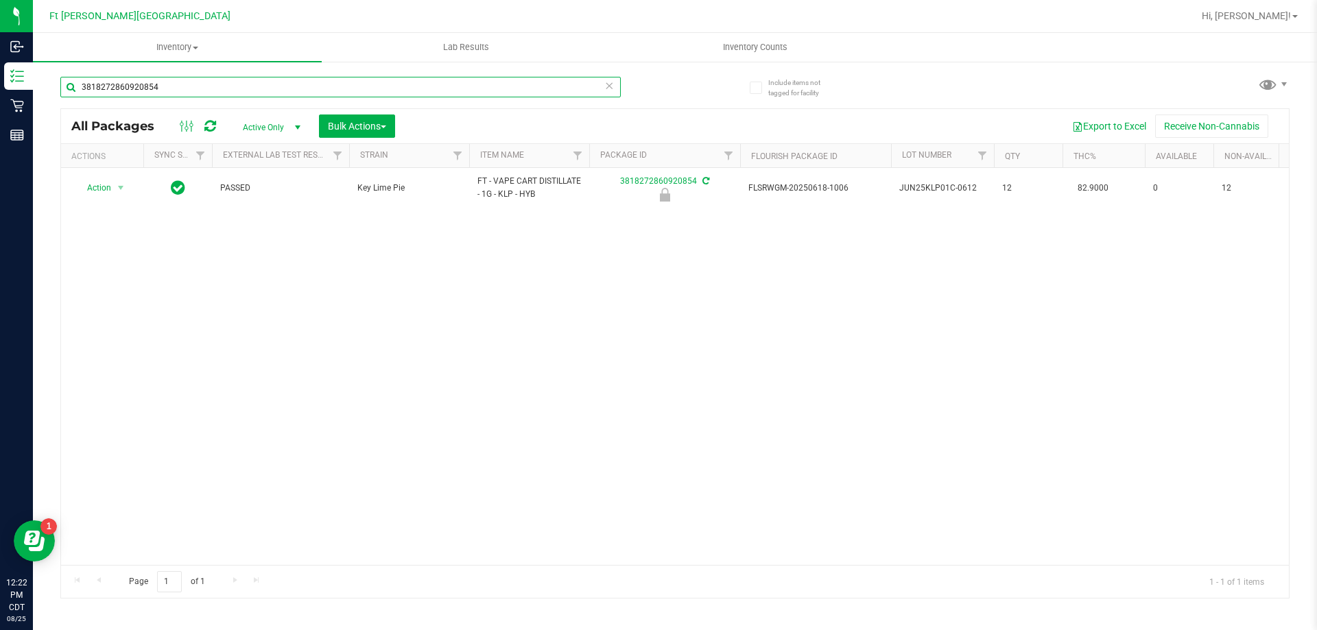
type input "3818272860920854"
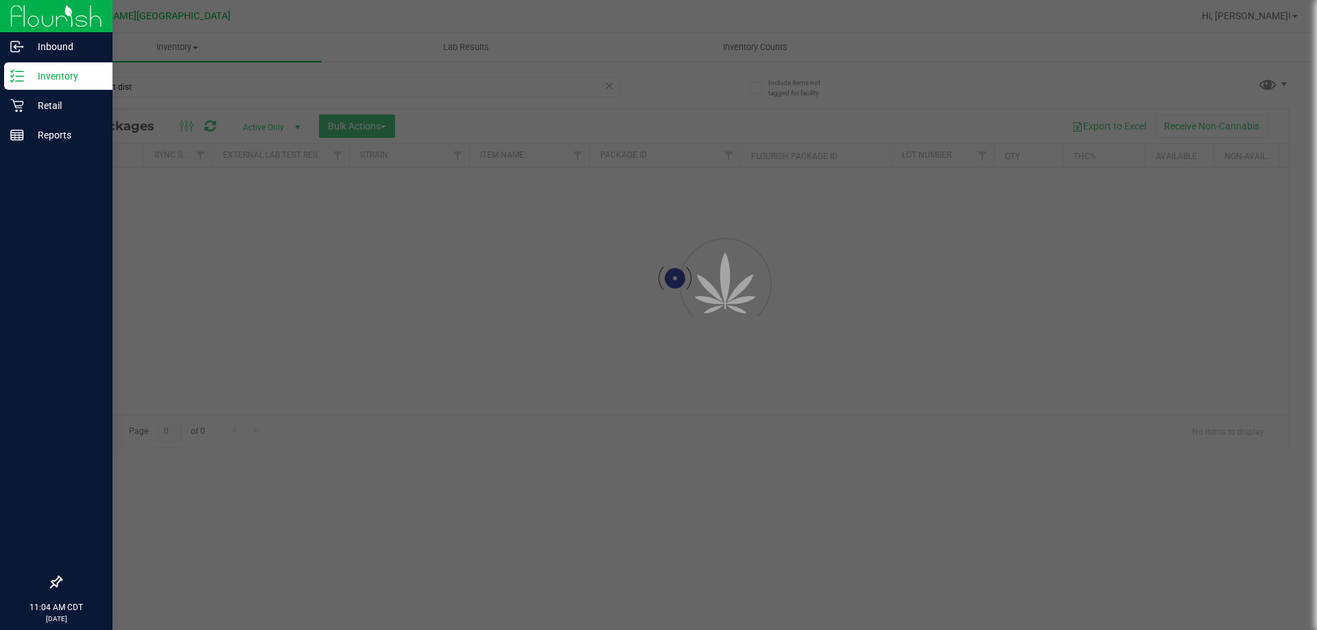
click at [29, 75] on p "Inventory" at bounding box center [65, 76] width 82 height 16
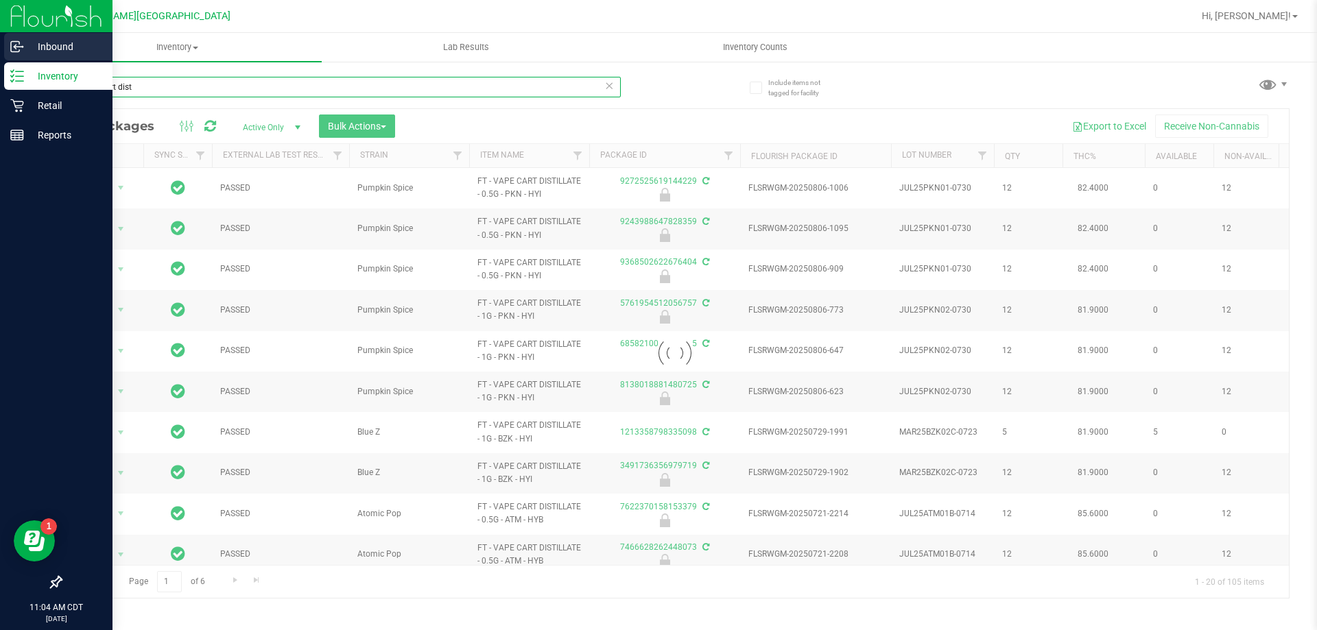
drag, startPoint x: 151, startPoint y: 87, endPoint x: 4, endPoint y: 52, distance: 150.9
click at [0, 73] on div "Inbound Inventory Retail Reports 11:04 AM CDT 08/25/2025 08/25 Ft Walton Beach …" at bounding box center [658, 315] width 1317 height 630
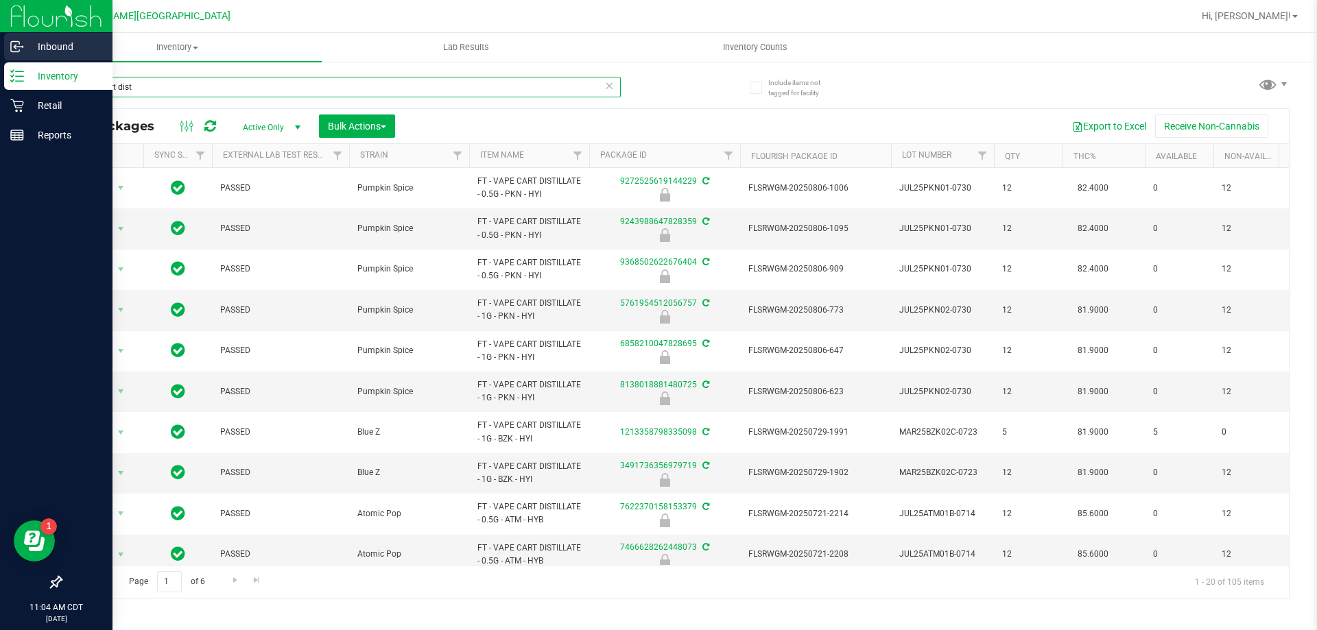
type input "l"
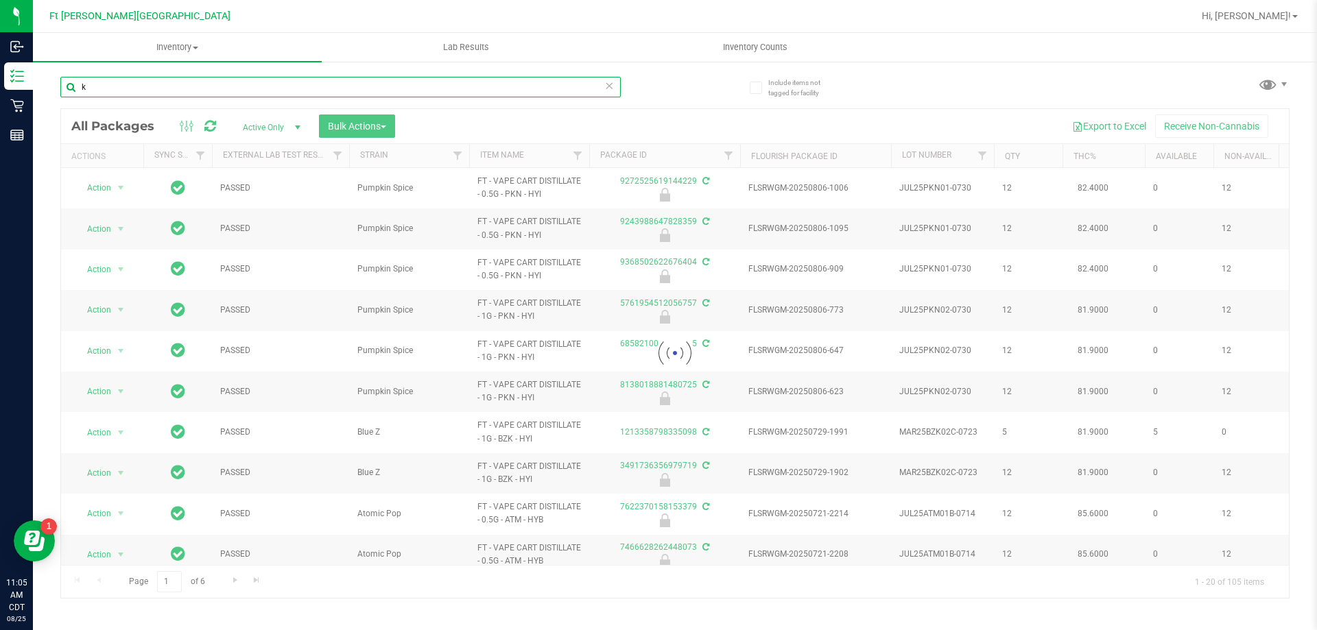
type input "kl"
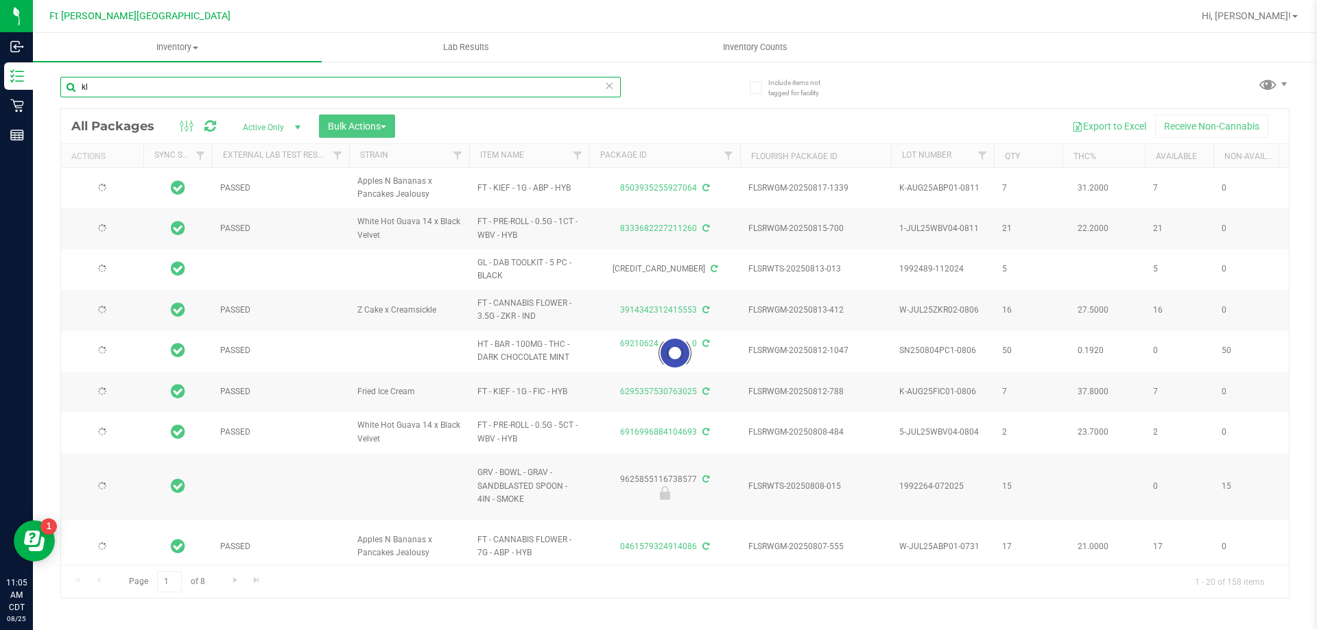
type input "[DATE]"
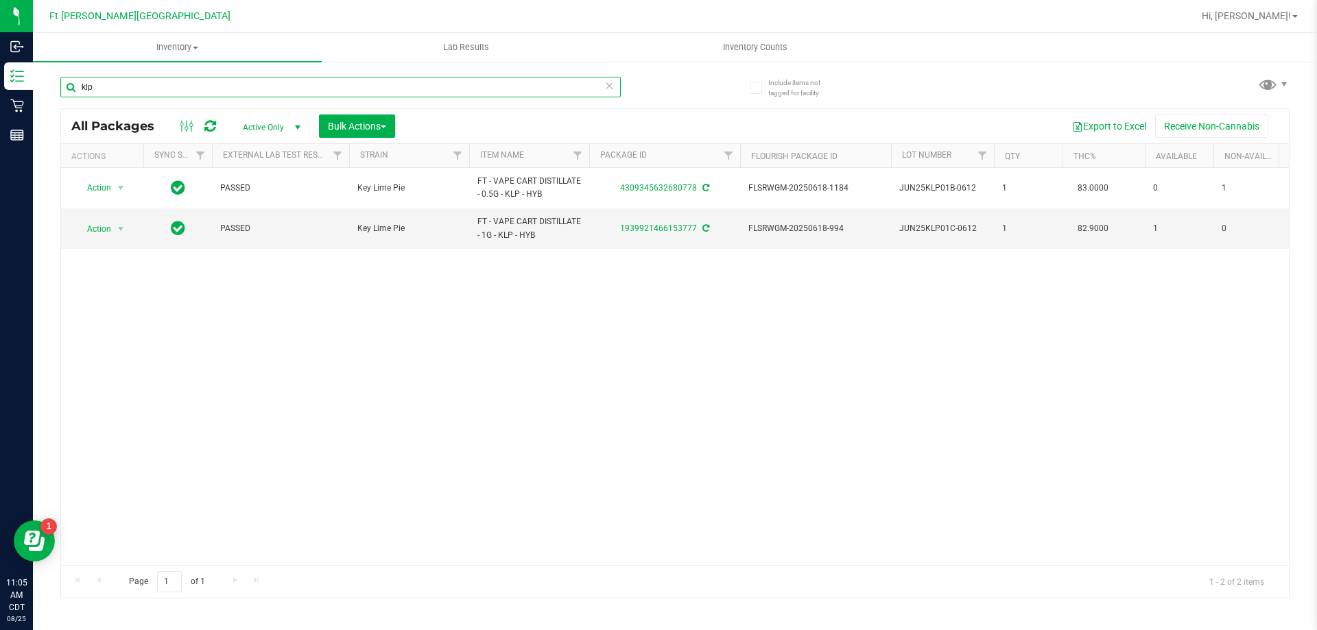
type input "klp"
